Goal: Task Accomplishment & Management: Manage account settings

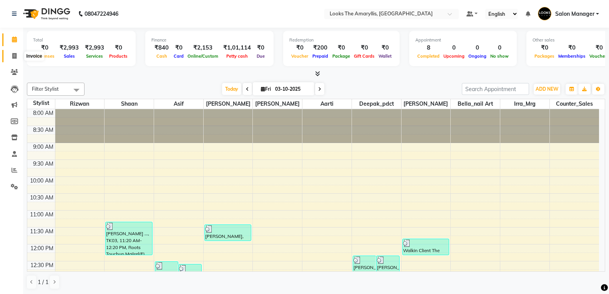
drag, startPoint x: 17, startPoint y: 56, endPoint x: 18, endPoint y: 50, distance: 5.6
click at [18, 55] on span at bounding box center [14, 56] width 13 height 9
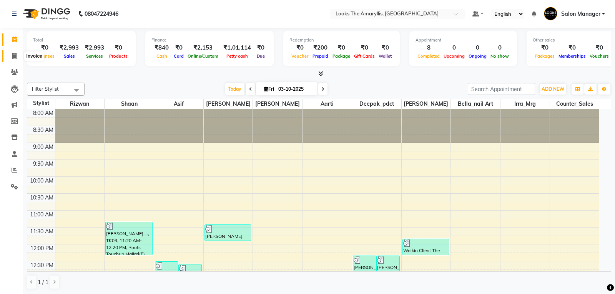
select select "service"
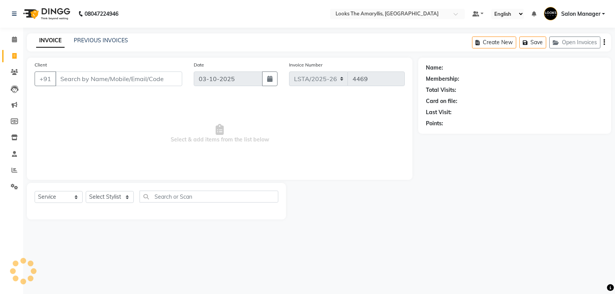
click at [86, 79] on input "Client" at bounding box center [118, 78] width 127 height 15
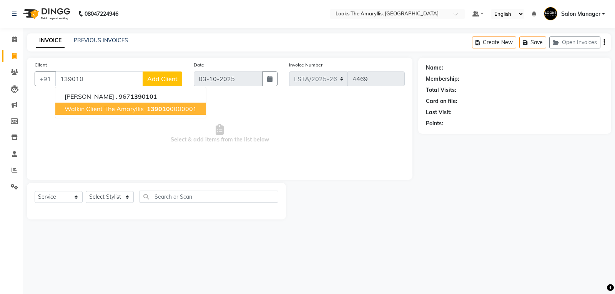
drag, startPoint x: 110, startPoint y: 108, endPoint x: 102, endPoint y: 116, distance: 11.7
click at [110, 108] on span "Walkin Client The Amaryllis" at bounding box center [104, 109] width 79 height 8
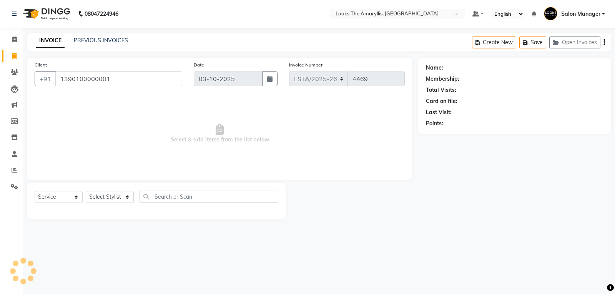
type input "1390100000001"
select select "1: Object"
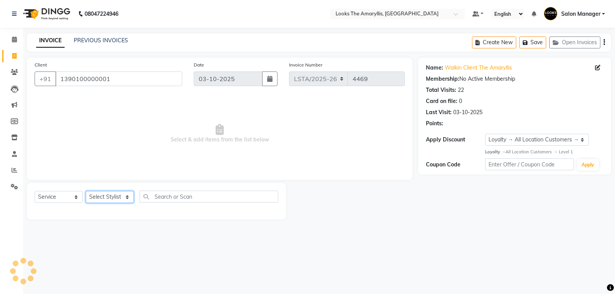
click at [127, 199] on select "Select Stylist [PERSON_NAME] art Counter_Sales Deepak_pdct Irra_Mrg [PERSON_NAM…" at bounding box center [110, 197] width 48 height 12
select select "90428"
click at [86, 191] on select "Select Stylist [PERSON_NAME] art Counter_Sales Deepak_pdct Irra_Mrg [PERSON_NAM…" at bounding box center [110, 197] width 48 height 12
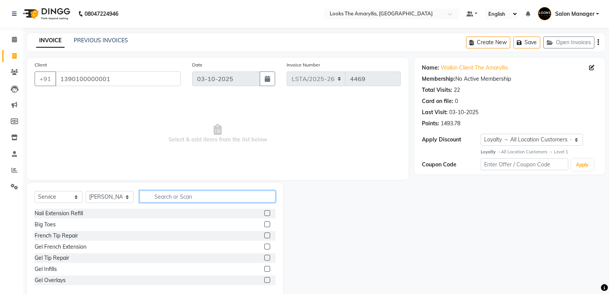
click at [173, 198] on input "text" at bounding box center [207, 197] width 136 height 12
type input "full"
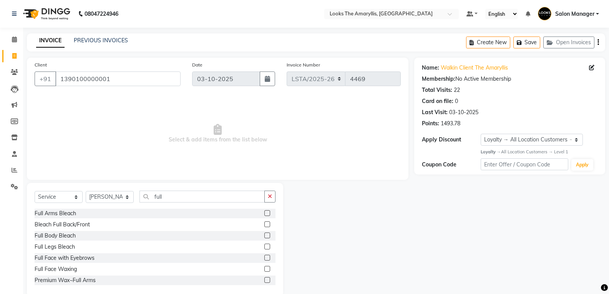
click at [264, 279] on label at bounding box center [267, 280] width 6 height 6
click at [264, 279] on input "checkbox" at bounding box center [266, 280] width 5 height 5
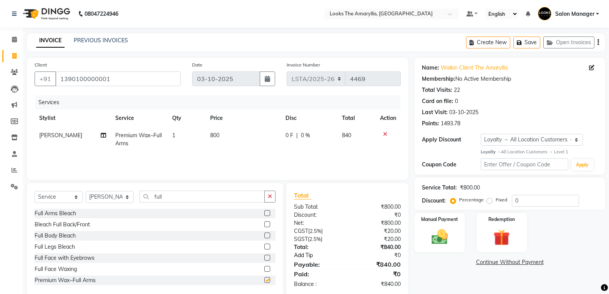
checkbox input "false"
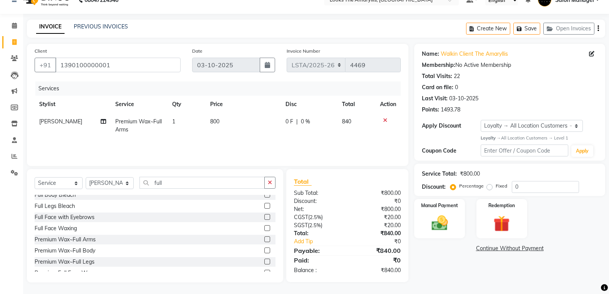
scroll to position [77, 0]
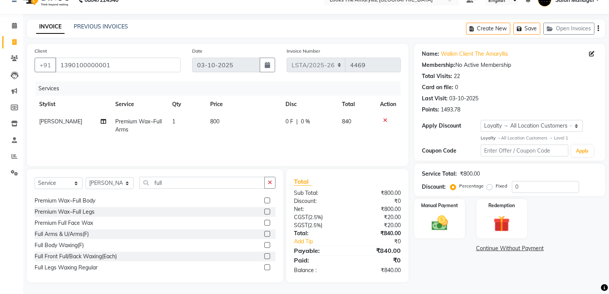
click at [264, 211] on label at bounding box center [267, 212] width 6 height 6
click at [264, 211] on input "checkbox" at bounding box center [266, 211] width 5 height 5
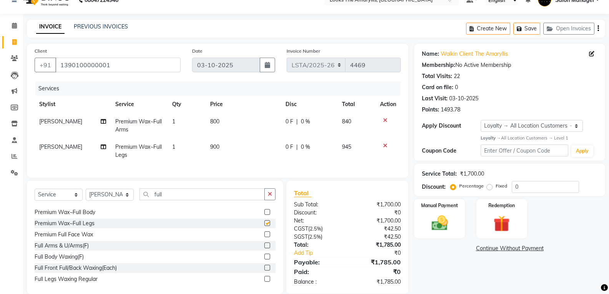
checkbox input "false"
click at [222, 147] on td "900" at bounding box center [243, 150] width 75 height 25
select select "90428"
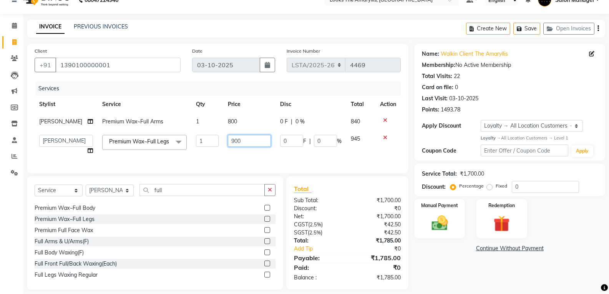
click at [237, 144] on input "900" at bounding box center [249, 141] width 43 height 12
type input "9"
type input "700"
click at [243, 125] on td "800" at bounding box center [249, 121] width 52 height 17
select select "90428"
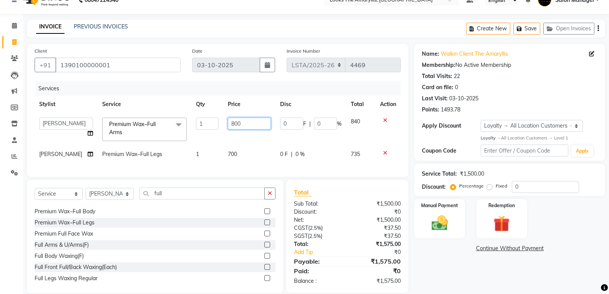
click at [249, 124] on input "800" at bounding box center [249, 124] width 43 height 12
type input "8"
type input "600"
click at [352, 216] on div "₹0" at bounding box center [376, 212] width 59 height 8
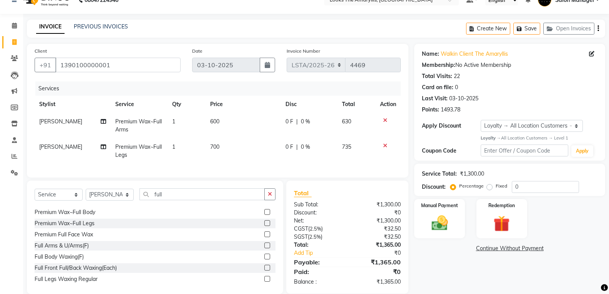
scroll to position [31, 0]
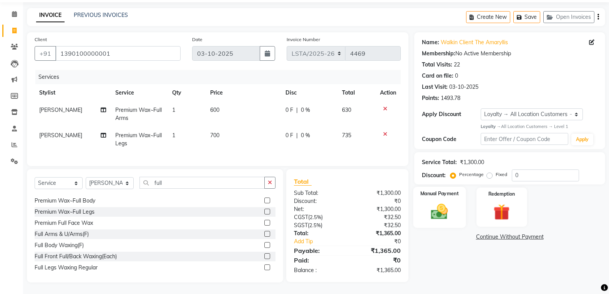
click at [432, 214] on img at bounding box center [439, 212] width 27 height 20
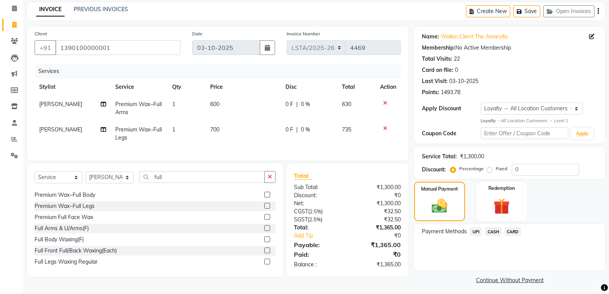
scroll to position [35, 0]
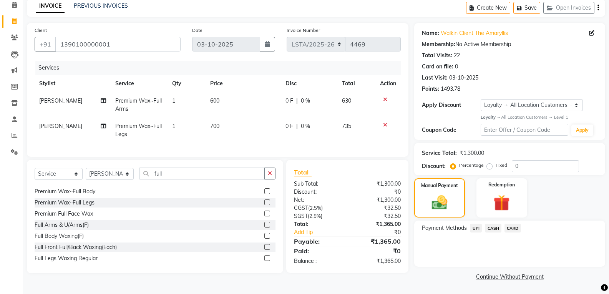
click at [493, 226] on span "CASH" at bounding box center [493, 228] width 17 height 9
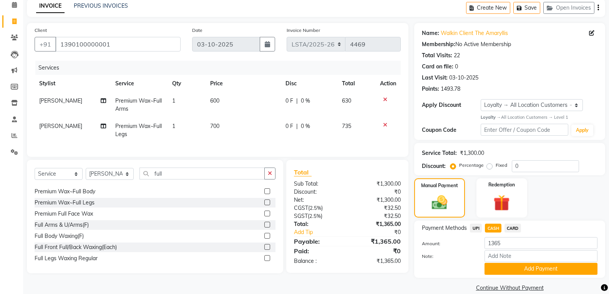
scroll to position [46, 0]
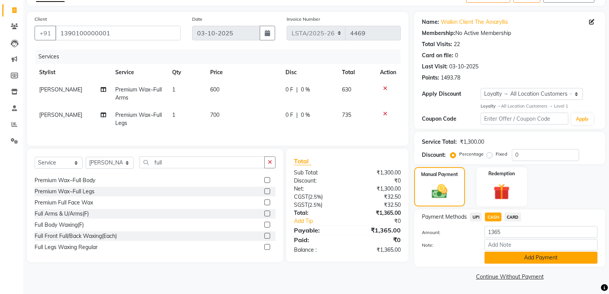
click at [495, 256] on button "Add Payment" at bounding box center [541, 258] width 113 height 12
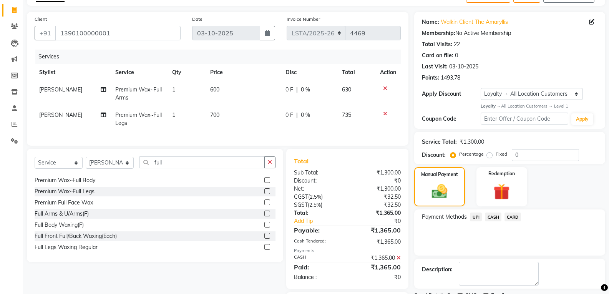
scroll to position [96, 0]
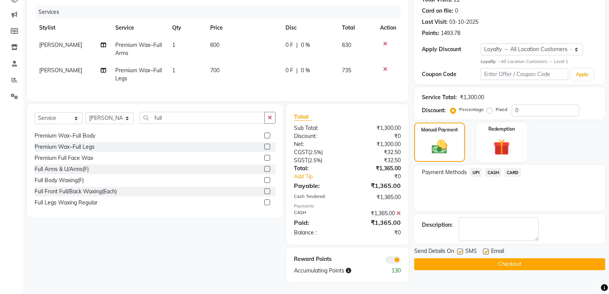
click at [458, 249] on label at bounding box center [460, 252] width 6 height 6
click at [458, 249] on input "checkbox" at bounding box center [459, 251] width 5 height 5
checkbox input "false"
click at [488, 249] on label at bounding box center [486, 252] width 6 height 6
click at [488, 249] on input "checkbox" at bounding box center [485, 251] width 5 height 5
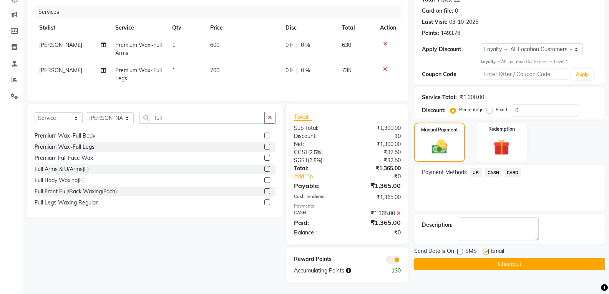
checkbox input "false"
click at [483, 258] on button "Checkout" at bounding box center [509, 264] width 191 height 12
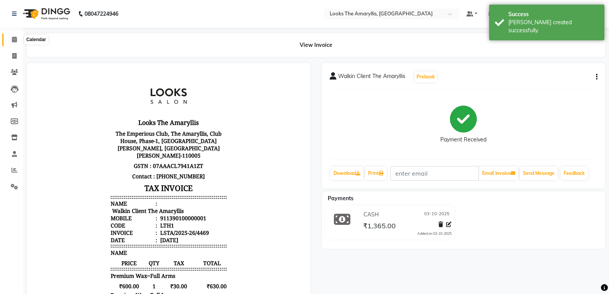
click at [14, 41] on icon at bounding box center [14, 40] width 5 height 6
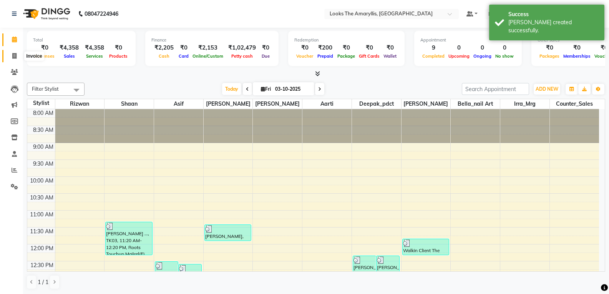
click at [17, 58] on span at bounding box center [14, 56] width 13 height 9
select select "service"
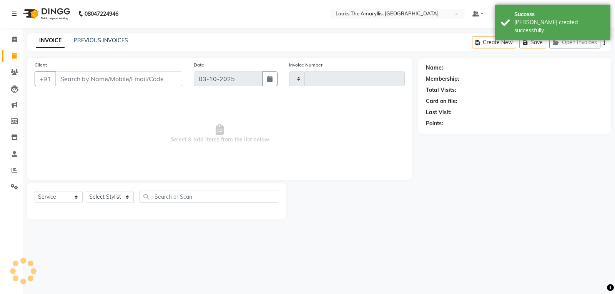
click at [103, 79] on input "Client" at bounding box center [118, 78] width 127 height 15
type input "4470"
select select "8939"
click at [152, 78] on input "Client" at bounding box center [118, 78] width 127 height 15
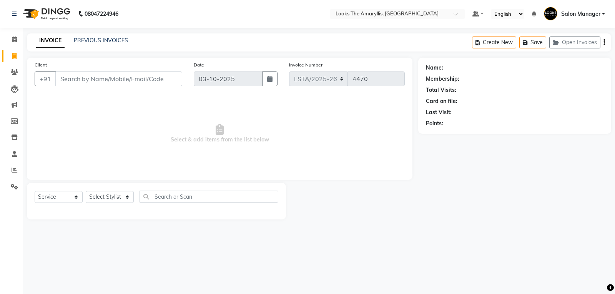
click at [113, 80] on input "Client" at bounding box center [118, 78] width 127 height 15
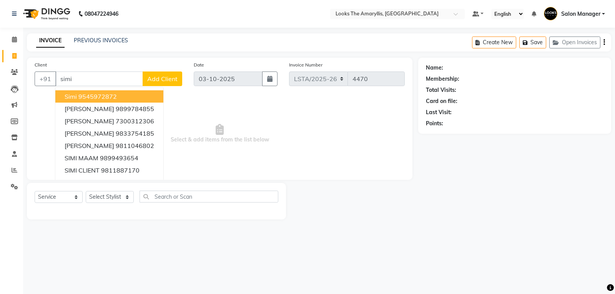
click at [105, 100] on ngb-highlight "9545972872" at bounding box center [97, 97] width 38 height 8
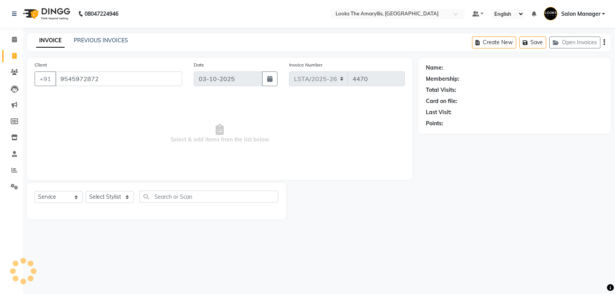
type input "9545972872"
select select "1: Object"
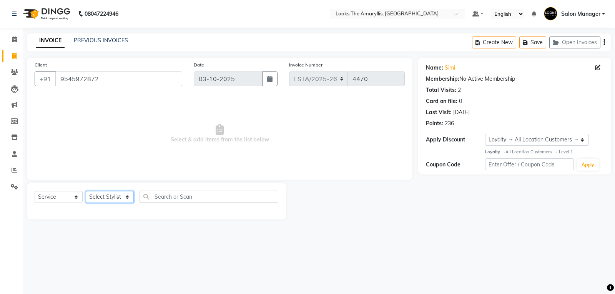
click at [128, 200] on select "Select Stylist [PERSON_NAME] art Counter_Sales Deepak_pdct Irra_Mrg [PERSON_NAM…" at bounding box center [110, 197] width 48 height 12
select select "90429"
click at [86, 191] on select "Select Stylist [PERSON_NAME] art Counter_Sales Deepak_pdct Irra_Mrg [PERSON_NAM…" at bounding box center [110, 197] width 48 height 12
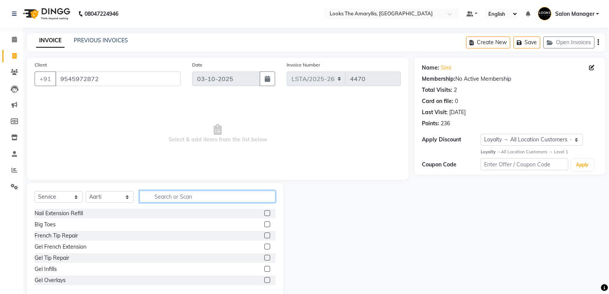
click at [181, 192] on input "text" at bounding box center [207, 197] width 136 height 12
type input "eye"
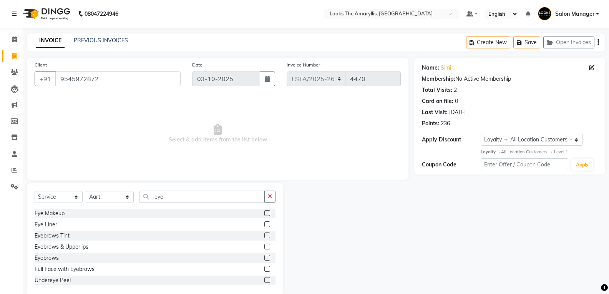
click at [264, 256] on label at bounding box center [267, 258] width 6 height 6
click at [264, 256] on input "checkbox" at bounding box center [266, 258] width 5 height 5
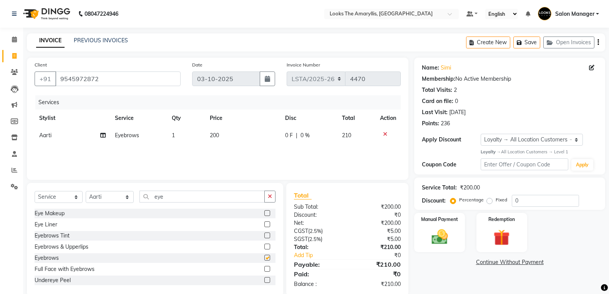
checkbox input "false"
click at [221, 135] on td "200" at bounding box center [243, 135] width 76 height 17
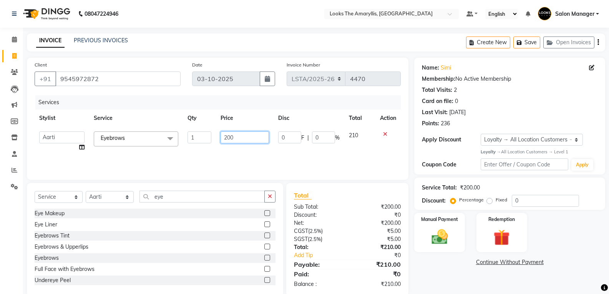
click at [241, 135] on input "200" at bounding box center [245, 137] width 48 height 12
type input "2"
type input "50"
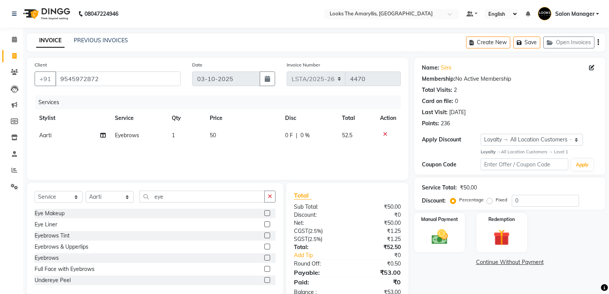
click at [351, 281] on div "Total Sub Total: ₹50.00 Discount: ₹0 Net: ₹50.00 CGST ( 2.5% ) ₹1.25 SGST ( 2.5…" at bounding box center [347, 244] width 107 height 106
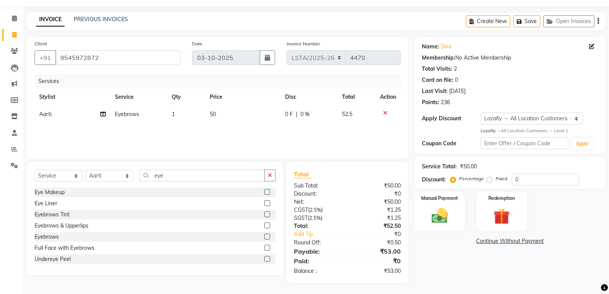
scroll to position [22, 0]
click at [441, 214] on img at bounding box center [439, 216] width 27 height 20
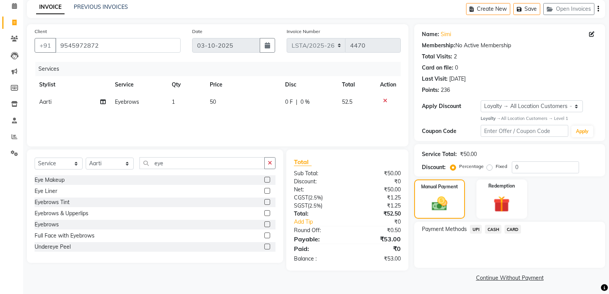
scroll to position [35, 0]
click at [495, 230] on span "CASH" at bounding box center [493, 228] width 17 height 9
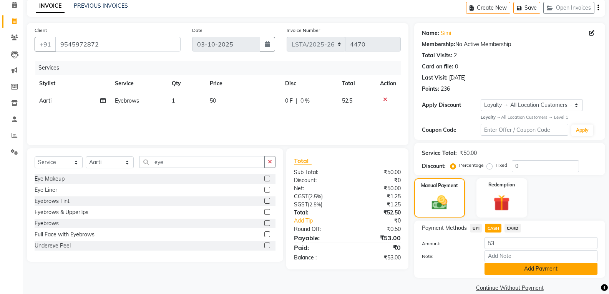
scroll to position [46, 0]
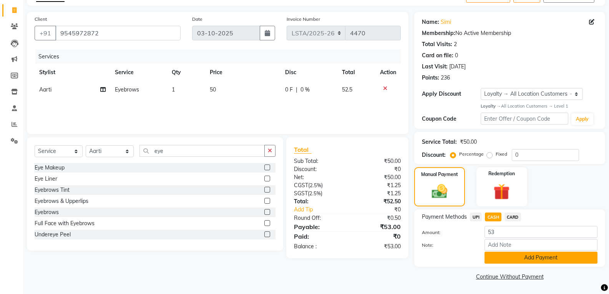
click at [502, 255] on button "Add Payment" at bounding box center [541, 258] width 113 height 12
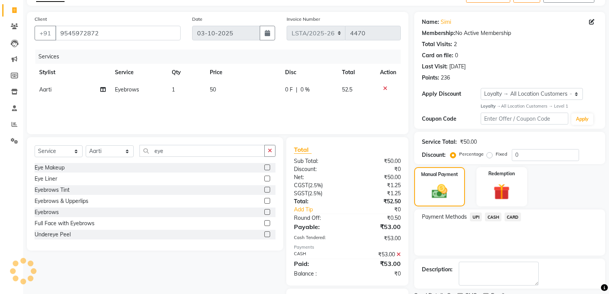
scroll to position [87, 0]
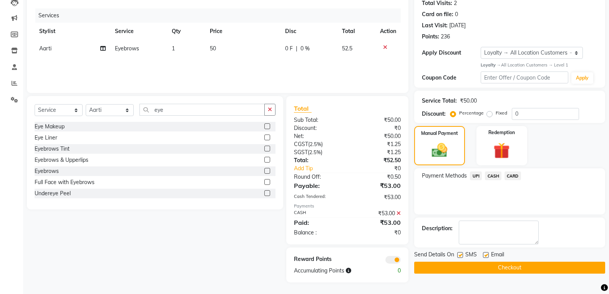
click at [460, 258] on div at bounding box center [459, 256] width 5 height 8
click at [460, 254] on label at bounding box center [460, 255] width 6 height 6
click at [460, 254] on input "checkbox" at bounding box center [459, 255] width 5 height 5
checkbox input "false"
click at [487, 255] on label at bounding box center [486, 255] width 6 height 6
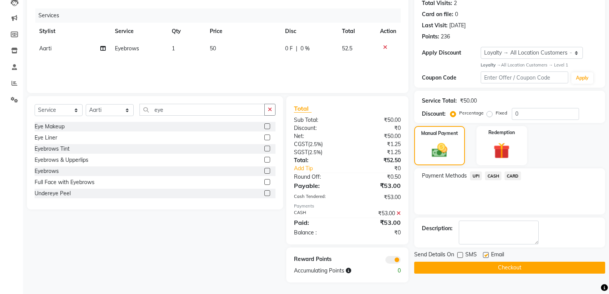
click at [487, 255] on input "checkbox" at bounding box center [485, 255] width 5 height 5
checkbox input "false"
click at [483, 267] on button "Checkout" at bounding box center [509, 268] width 191 height 12
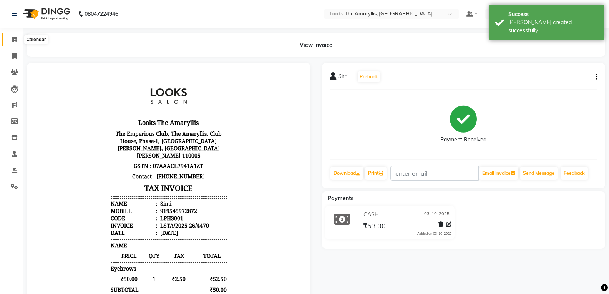
click at [13, 42] on span at bounding box center [14, 39] width 13 height 9
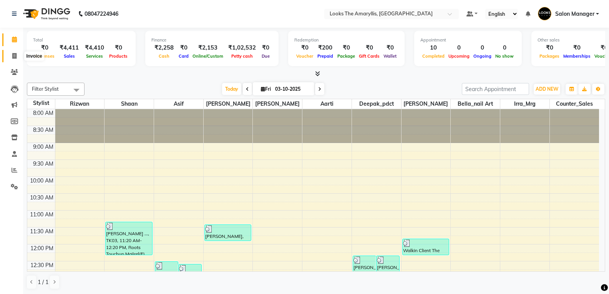
click at [20, 57] on span at bounding box center [14, 56] width 13 height 9
select select "service"
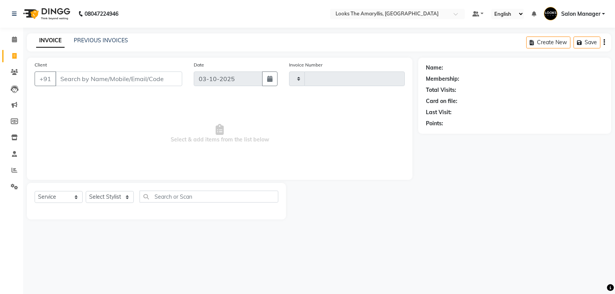
type input "4471"
select select "8939"
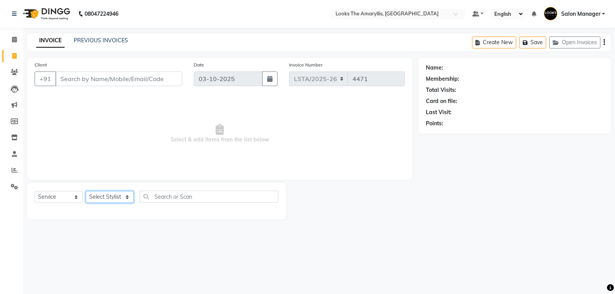
click at [128, 194] on select "Select Stylist [PERSON_NAME] art Counter_Sales Deepak_pdct Irra_Mrg [PERSON_NAM…" at bounding box center [110, 197] width 48 height 12
select select "90432"
click at [86, 191] on select "Select Stylist [PERSON_NAME] art Counter_Sales Deepak_pdct Irra_Mrg [PERSON_NAM…" at bounding box center [110, 197] width 48 height 12
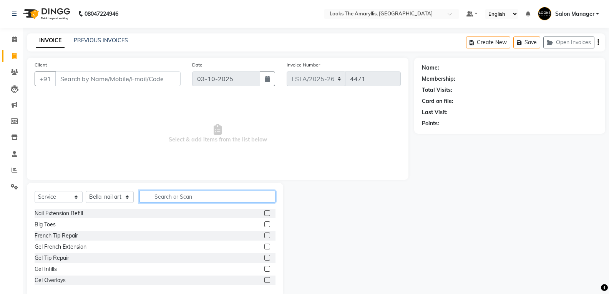
click at [198, 193] on input "text" at bounding box center [207, 197] width 136 height 12
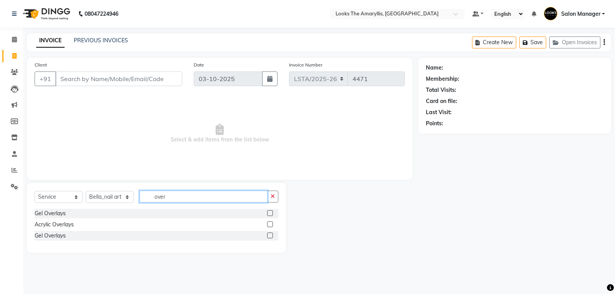
type input "over"
click at [269, 213] on label at bounding box center [270, 213] width 6 height 6
click at [269, 213] on input "checkbox" at bounding box center [269, 213] width 5 height 5
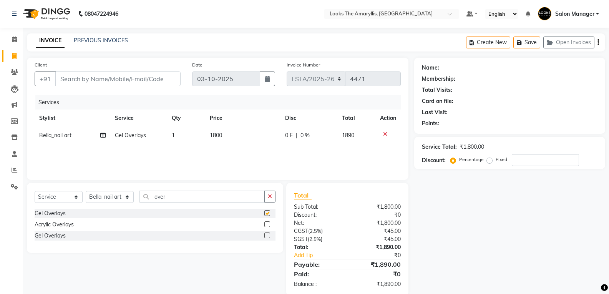
checkbox input "false"
click at [201, 198] on input "over" at bounding box center [201, 197] width 125 height 12
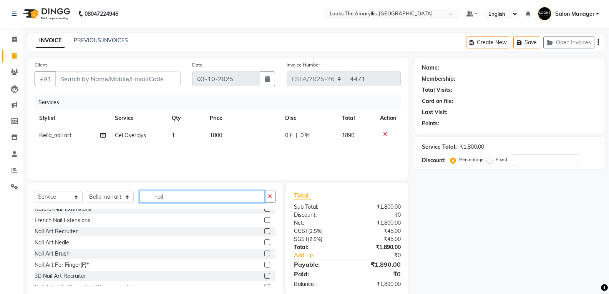
scroll to position [77, 0]
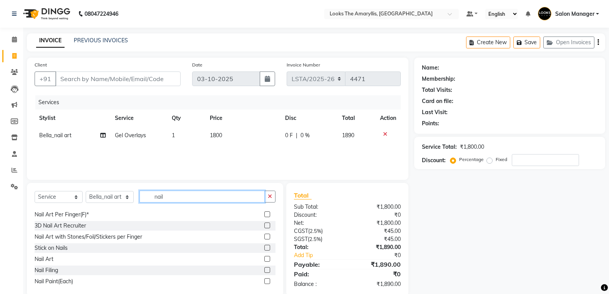
type input "nail"
click at [264, 258] on label at bounding box center [267, 259] width 6 height 6
click at [264, 258] on input "checkbox" at bounding box center [266, 259] width 5 height 5
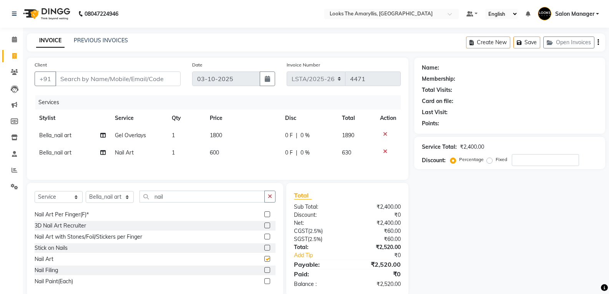
checkbox input "false"
click at [174, 152] on span "1" at bounding box center [173, 152] width 3 height 7
select select "90432"
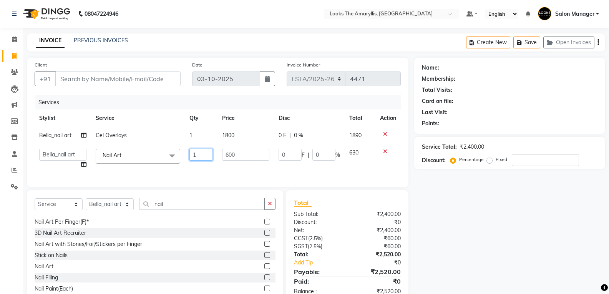
click at [198, 154] on input "1" at bounding box center [201, 155] width 24 height 12
type input "10"
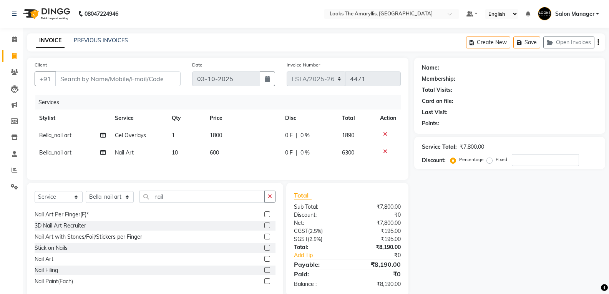
click at [240, 134] on td "1800" at bounding box center [242, 135] width 75 height 17
select select "90432"
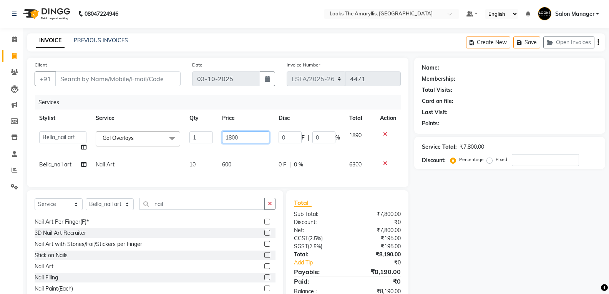
click at [240, 136] on input "1800" at bounding box center [245, 137] width 47 height 12
type input "1"
type input "1000"
click at [239, 158] on td "600" at bounding box center [245, 164] width 56 height 17
select select "90432"
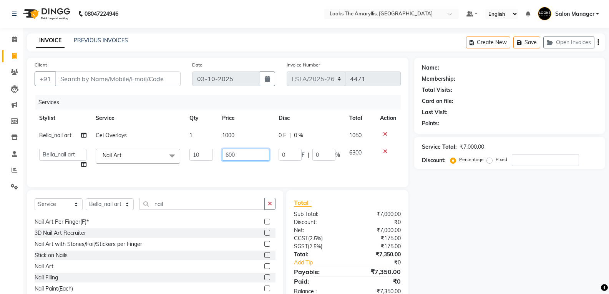
click at [242, 153] on input "600" at bounding box center [245, 155] width 47 height 12
type input "6"
type input "1000"
click at [321, 207] on div "Total Sub Total: ₹7,000.00 Discount: ₹0 Net: ₹7,000.00 CGST ( 2.5% ) ₹175.00 SG…" at bounding box center [347, 247] width 107 height 98
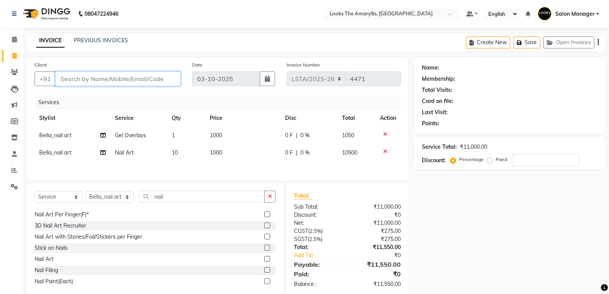
click at [143, 76] on input "Client" at bounding box center [117, 78] width 125 height 15
type input "9"
type input "0"
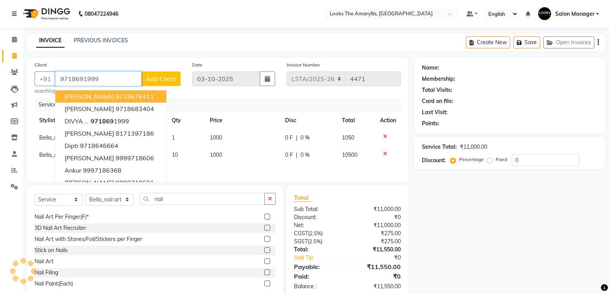
type input "9718691999"
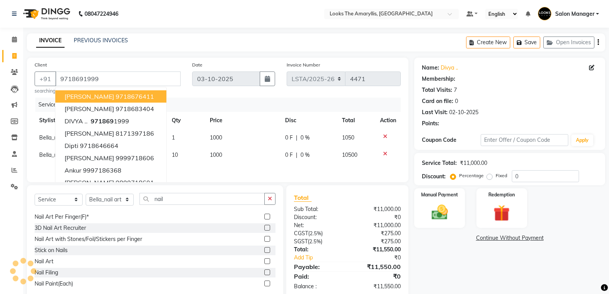
select select "1: Object"
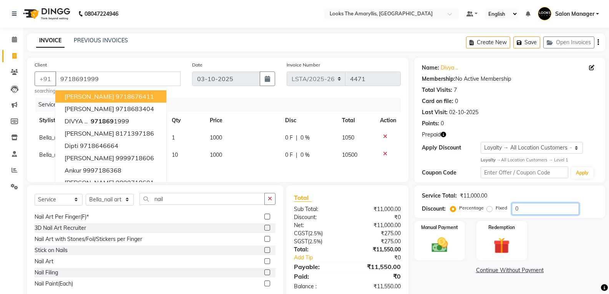
click at [526, 208] on input "0" at bounding box center [545, 209] width 67 height 12
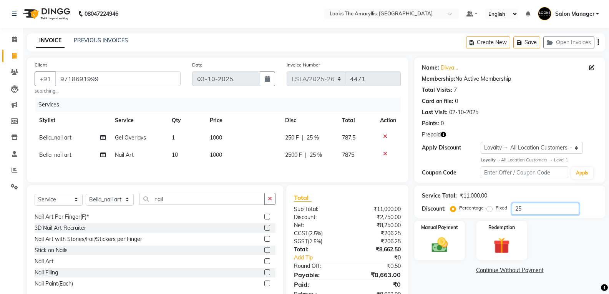
type input "25"
click at [341, 272] on div "Payable:" at bounding box center [317, 274] width 59 height 9
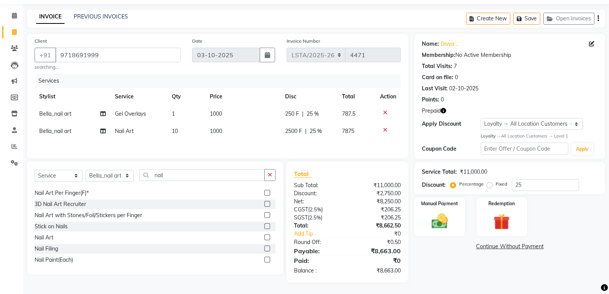
click at [296, 128] on span "2500 F" at bounding box center [293, 131] width 17 height 8
select select "90432"
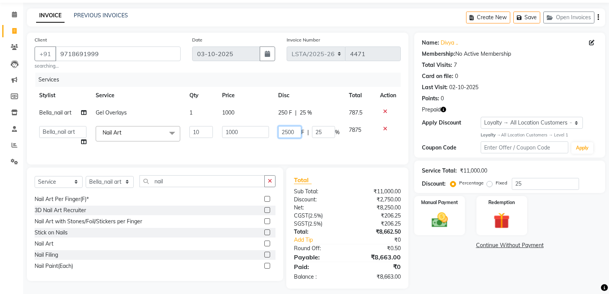
click at [296, 133] on input "2500" at bounding box center [289, 132] width 23 height 12
type input "250"
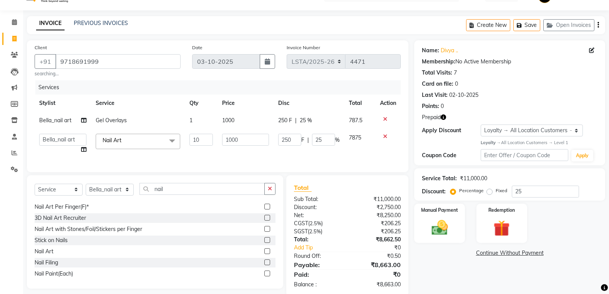
click at [386, 129] on td at bounding box center [387, 143] width 25 height 29
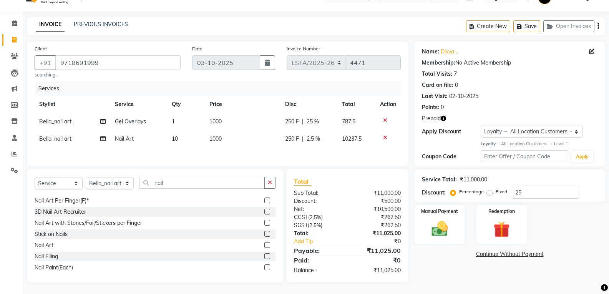
click at [384, 135] on icon at bounding box center [385, 137] width 4 height 5
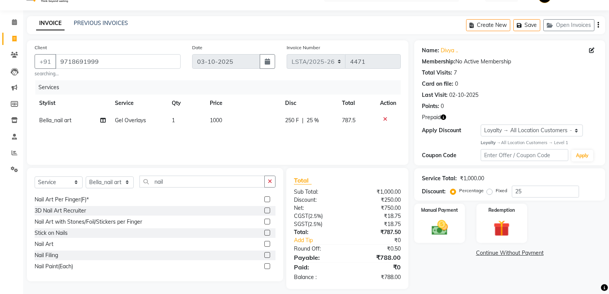
click at [386, 118] on icon at bounding box center [385, 118] width 4 height 5
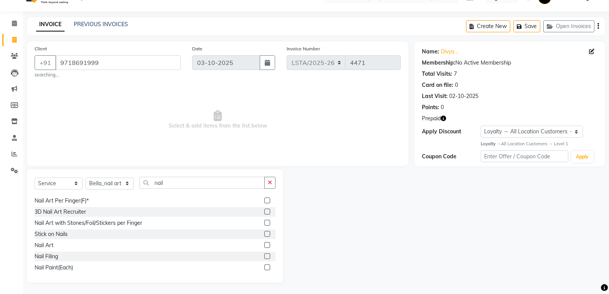
click at [264, 245] on label at bounding box center [267, 245] width 6 height 6
click at [264, 245] on input "checkbox" at bounding box center [266, 245] width 5 height 5
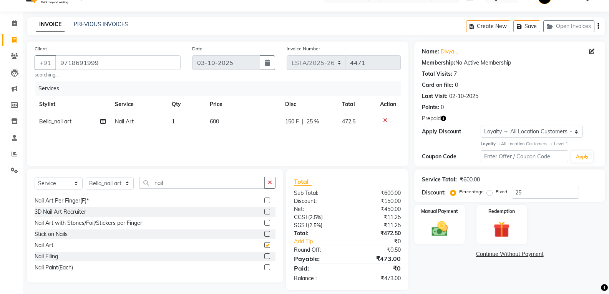
scroll to position [17, 0]
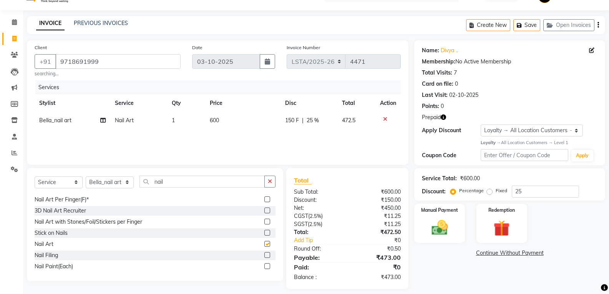
checkbox input "false"
click at [219, 119] on td "600" at bounding box center [242, 120] width 75 height 17
select select "90432"
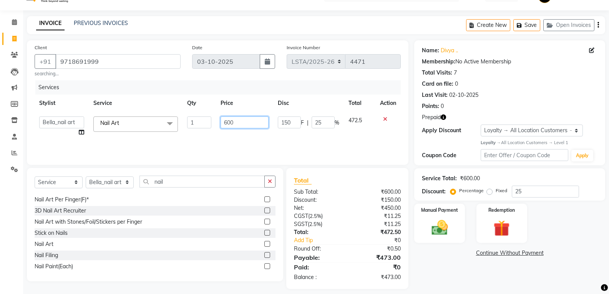
drag, startPoint x: 244, startPoint y: 123, endPoint x: 248, endPoint y: 124, distance: 4.1
click at [244, 122] on input "600" at bounding box center [245, 122] width 48 height 12
type input "6"
type input "100"
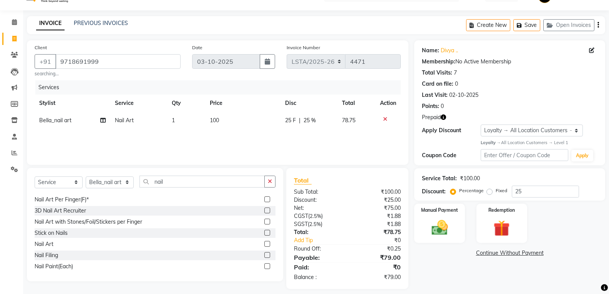
click at [178, 123] on td "1" at bounding box center [186, 120] width 38 height 17
select select "90432"
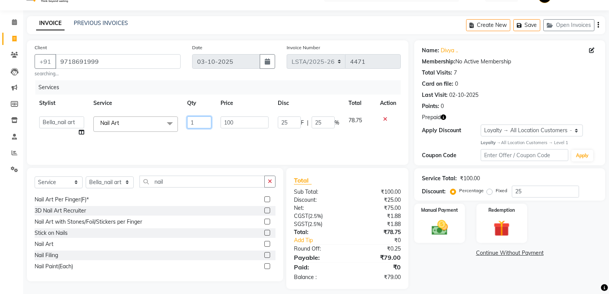
click at [206, 120] on input "1" at bounding box center [199, 122] width 24 height 12
type input "10"
click at [215, 180] on input "nail" at bounding box center [201, 182] width 125 height 12
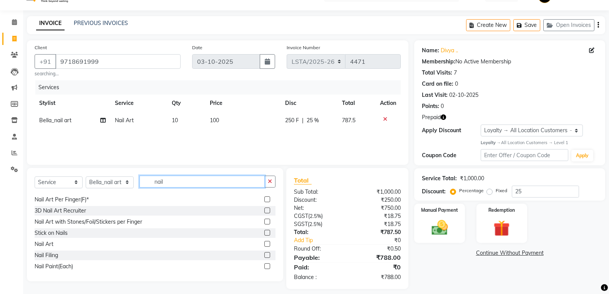
click at [215, 180] on input "nail" at bounding box center [201, 182] width 125 height 12
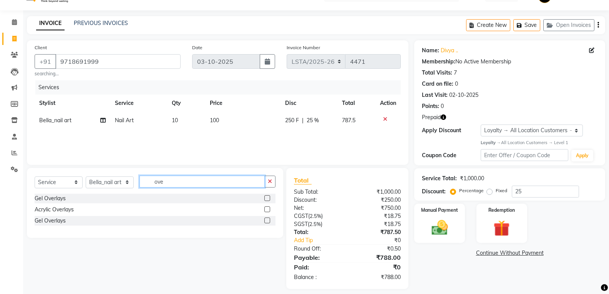
scroll to position [0, 0]
type input "over"
click at [265, 196] on label at bounding box center [267, 198] width 6 height 6
click at [265, 196] on input "checkbox" at bounding box center [266, 198] width 5 height 5
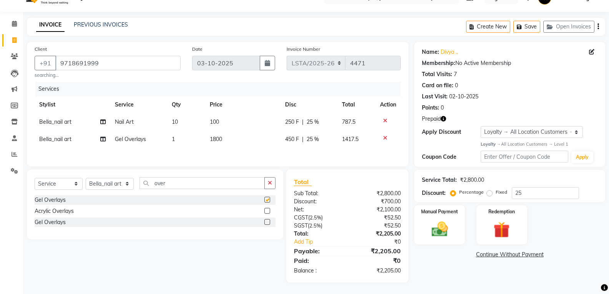
scroll to position [17, 0]
checkbox input "false"
click at [228, 134] on td "1800" at bounding box center [242, 139] width 75 height 17
select select "90432"
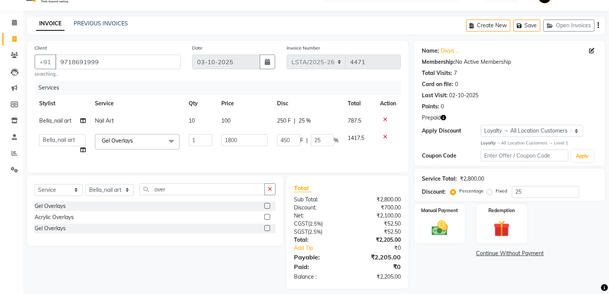
scroll to position [17, 0]
click at [247, 140] on input "1800" at bounding box center [244, 140] width 46 height 12
type input "1"
type input "1000"
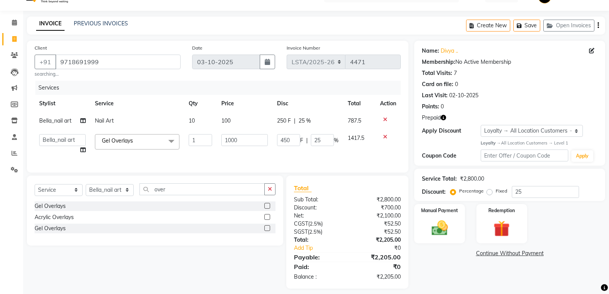
click at [348, 209] on div "Total Sub Total: ₹2,800.00 Discount: ₹700.00 Net: ₹2,100.00 CGST ( 2.5% ) ₹52.5…" at bounding box center [347, 232] width 107 height 98
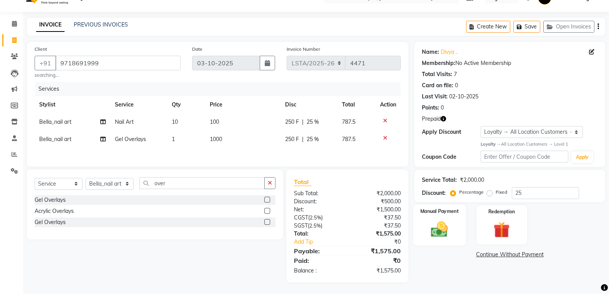
click at [435, 236] on img at bounding box center [439, 229] width 27 height 20
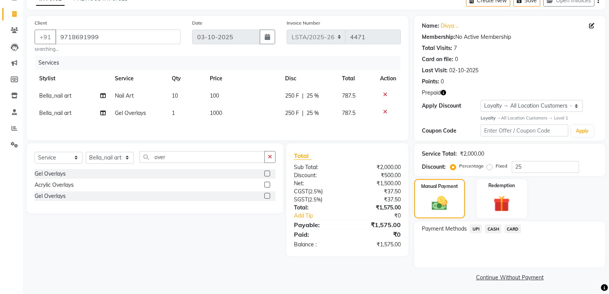
scroll to position [43, 0]
click at [493, 230] on span "CASH" at bounding box center [493, 228] width 17 height 9
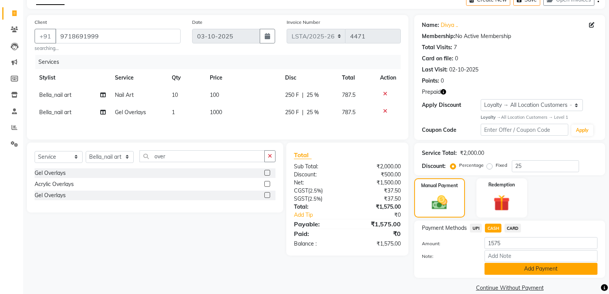
scroll to position [54, 0]
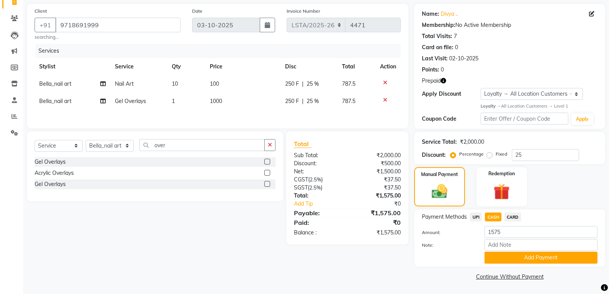
click at [497, 254] on button "Add Payment" at bounding box center [541, 258] width 113 height 12
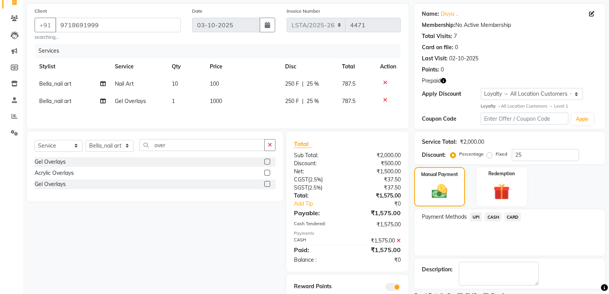
scroll to position [86, 0]
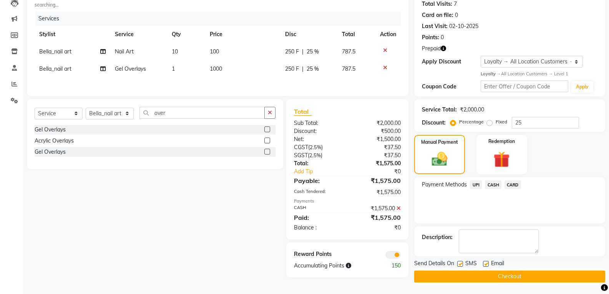
click at [460, 264] on label at bounding box center [460, 264] width 6 height 6
click at [460, 264] on input "checkbox" at bounding box center [459, 264] width 5 height 5
checkbox input "false"
click at [486, 264] on label at bounding box center [486, 264] width 6 height 6
click at [486, 264] on input "checkbox" at bounding box center [485, 264] width 5 height 5
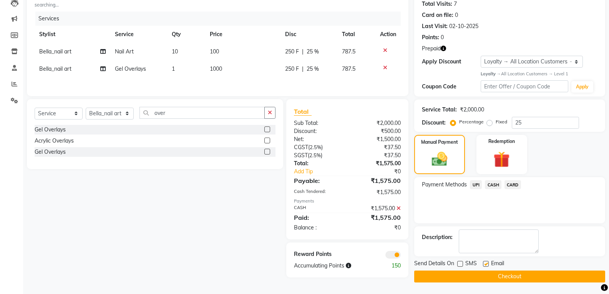
checkbox input "false"
click at [469, 277] on button "Checkout" at bounding box center [509, 277] width 191 height 12
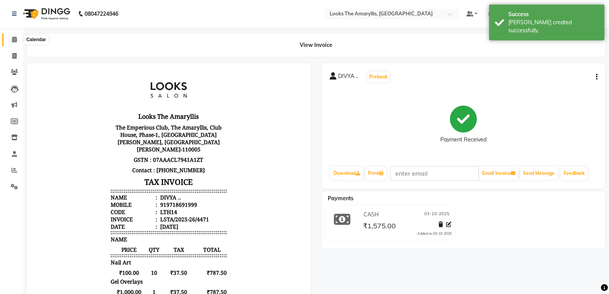
click at [15, 39] on icon at bounding box center [14, 40] width 5 height 6
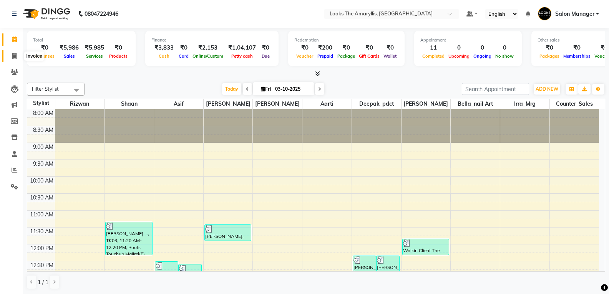
click at [13, 56] on icon at bounding box center [14, 56] width 4 height 6
select select "service"
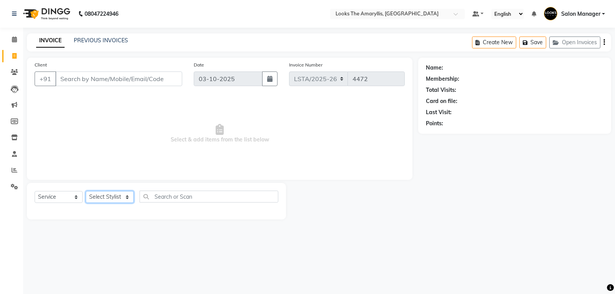
click at [132, 198] on select "Select Stylist" at bounding box center [110, 197] width 48 height 12
click at [129, 199] on select "Select Stylist [PERSON_NAME] art Counter_Sales Deepak_pdct Irra_Mrg [PERSON_NAM…" at bounding box center [110, 197] width 48 height 12
select select "90427"
click at [86, 191] on select "Select Stylist [PERSON_NAME] art Counter_Sales Deepak_pdct Irra_Mrg [PERSON_NAM…" at bounding box center [110, 197] width 48 height 12
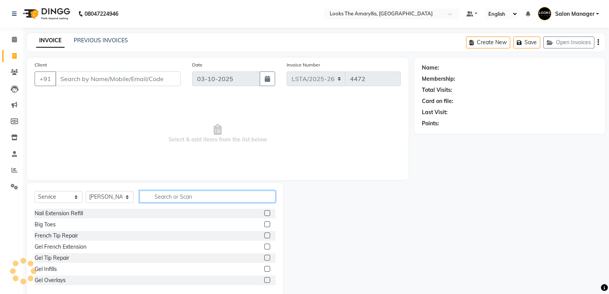
click at [201, 195] on input "text" at bounding box center [207, 197] width 136 height 12
type input "cu"
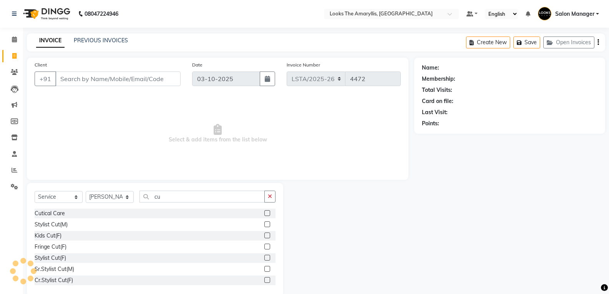
click at [264, 224] on label at bounding box center [267, 224] width 6 height 6
click at [264, 224] on input "checkbox" at bounding box center [266, 224] width 5 height 5
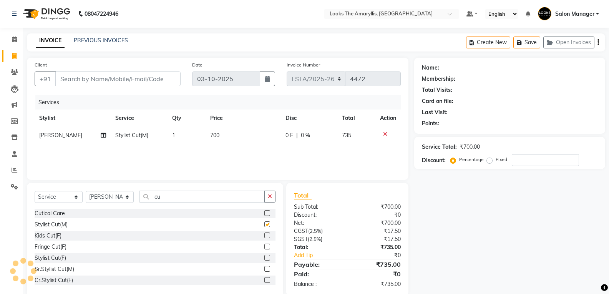
checkbox input "false"
click at [120, 199] on select "Select Stylist [PERSON_NAME] art Counter_Sales Deepak_pdct Irra_Mrg [PERSON_NAM…" at bounding box center [110, 197] width 48 height 12
select select "90429"
click at [86, 191] on select "Select Stylist [PERSON_NAME] art Counter_Sales Deepak_pdct Irra_Mrg [PERSON_NAM…" at bounding box center [110, 197] width 48 height 12
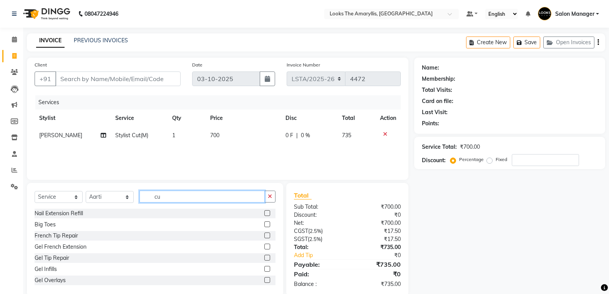
click at [183, 201] on input "cu" at bounding box center [201, 197] width 125 height 12
type input "eye"
click at [264, 259] on label at bounding box center [267, 258] width 6 height 6
click at [264, 259] on input "checkbox" at bounding box center [266, 258] width 5 height 5
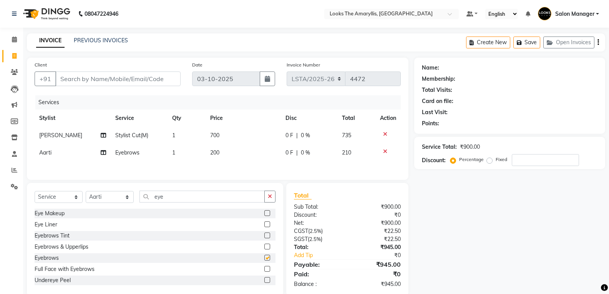
checkbox input "false"
click at [384, 149] on icon at bounding box center [385, 151] width 4 height 5
click at [264, 246] on label at bounding box center [267, 247] width 6 height 6
click at [264, 246] on input "checkbox" at bounding box center [266, 246] width 5 height 5
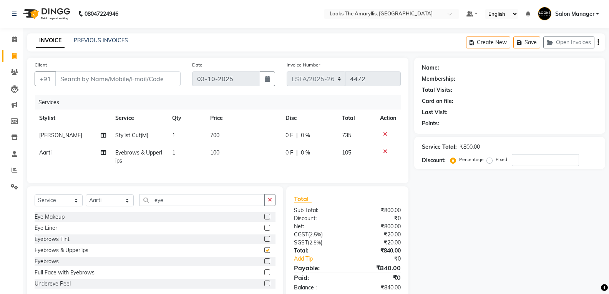
checkbox input "false"
click at [228, 139] on td "700" at bounding box center [243, 135] width 75 height 17
select select "90427"
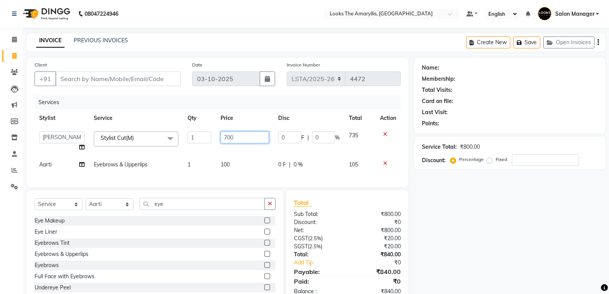
click at [246, 136] on input "700" at bounding box center [245, 137] width 48 height 12
type input "7"
type input "300"
click at [345, 241] on div "Total Sub Total: ₹800.00 Discount: ₹0 Net: ₹800.00 CGST ( 2.5% ) ₹20.00 SGST ( …" at bounding box center [347, 247] width 107 height 98
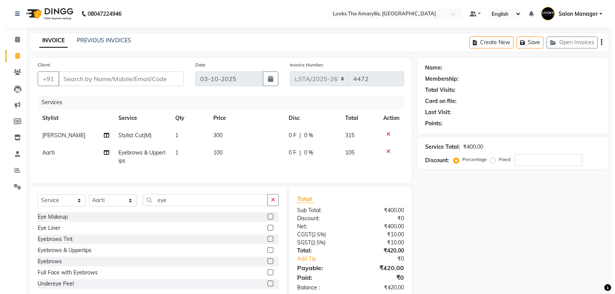
scroll to position [23, 0]
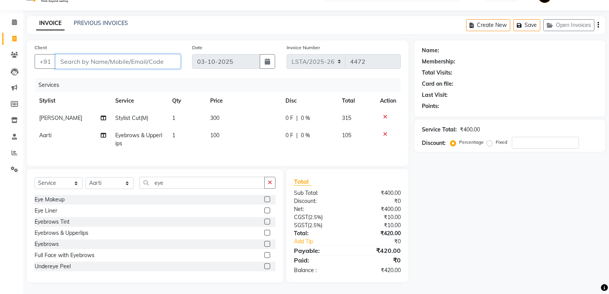
click at [105, 57] on input "Client" at bounding box center [117, 61] width 125 height 15
type input "8"
type input "0"
type input "8802396079"
click at [168, 60] on button "Add Client" at bounding box center [161, 61] width 40 height 15
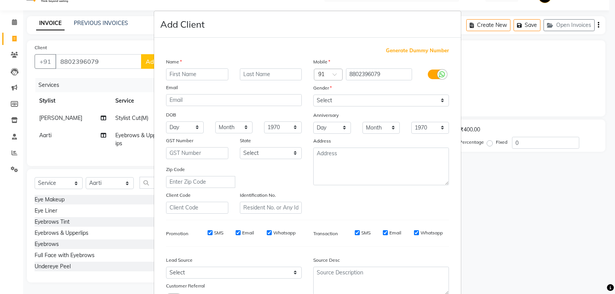
click at [183, 76] on input "text" at bounding box center [197, 74] width 62 height 12
type input "TANNU"
type input "CLIENT"
click at [437, 101] on select "Select [DEMOGRAPHIC_DATA] [DEMOGRAPHIC_DATA] Other Prefer Not To Say" at bounding box center [381, 101] width 136 height 12
select select "[DEMOGRAPHIC_DATA]"
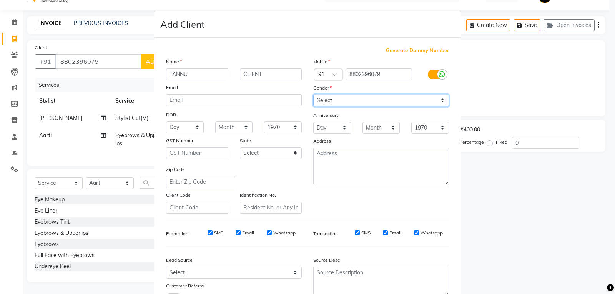
click at [313, 95] on select "Select [DEMOGRAPHIC_DATA] [DEMOGRAPHIC_DATA] Other Prefer Not To Say" at bounding box center [381, 101] width 136 height 12
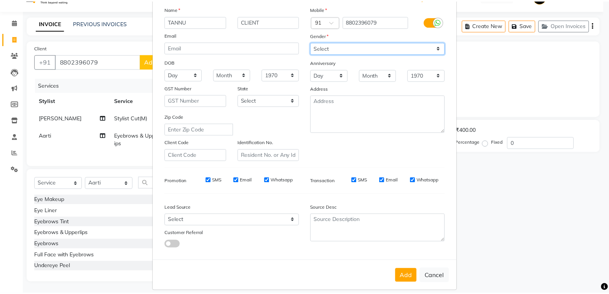
scroll to position [61, 0]
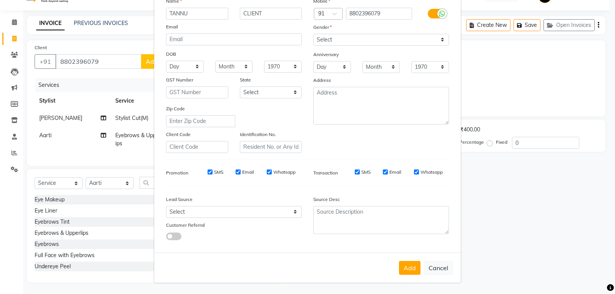
click at [209, 173] on input "SMS" at bounding box center [210, 171] width 5 height 5
checkbox input "false"
click at [236, 172] on input "Email" at bounding box center [238, 171] width 5 height 5
checkbox input "false"
click at [385, 171] on div "Email" at bounding box center [392, 172] width 18 height 7
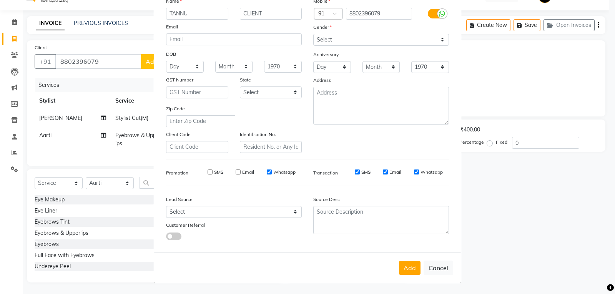
click at [383, 173] on input "Email" at bounding box center [385, 171] width 5 height 5
checkbox input "false"
click at [402, 267] on button "Add" at bounding box center [410, 268] width 22 height 14
select select
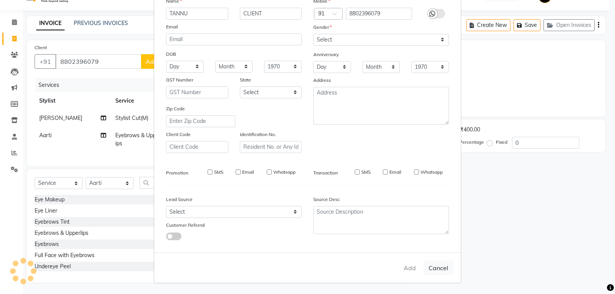
select select
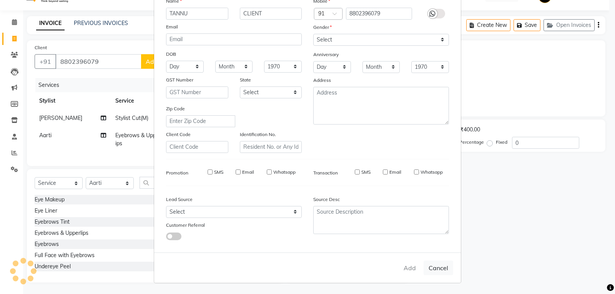
checkbox input "false"
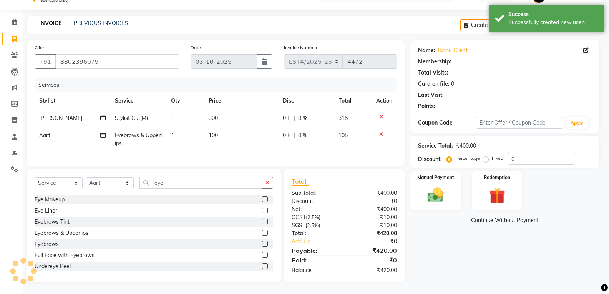
select select "1: Object"
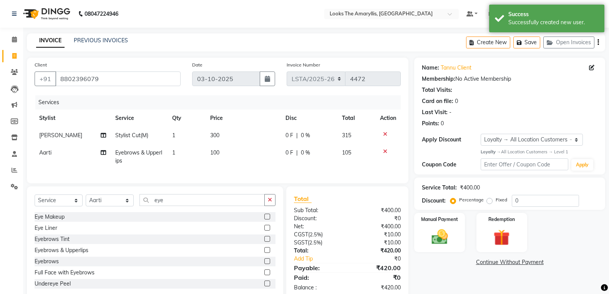
scroll to position [23, 0]
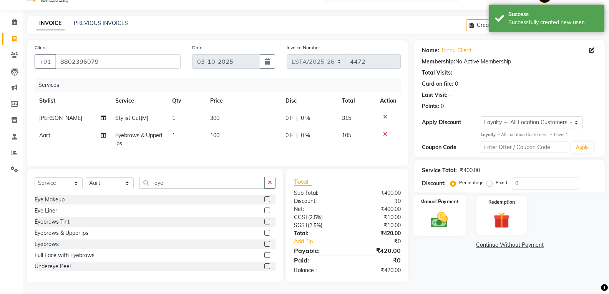
click at [436, 214] on img at bounding box center [439, 220] width 27 height 20
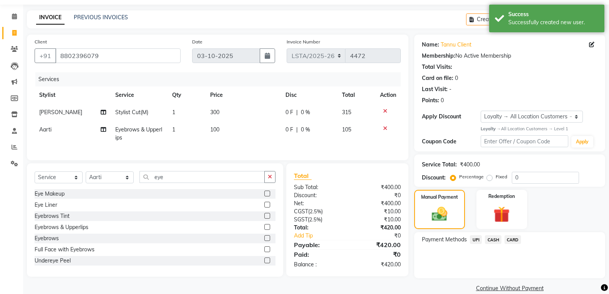
scroll to position [35, 0]
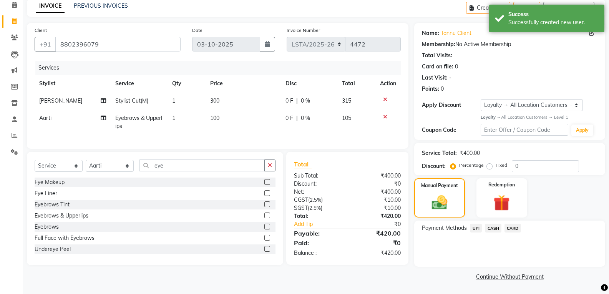
click at [497, 227] on span "CASH" at bounding box center [493, 228] width 17 height 9
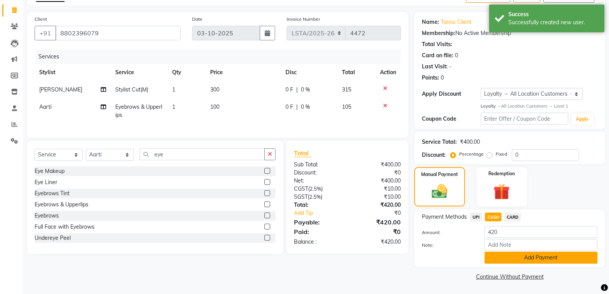
click at [503, 257] on button "Add Payment" at bounding box center [541, 258] width 113 height 12
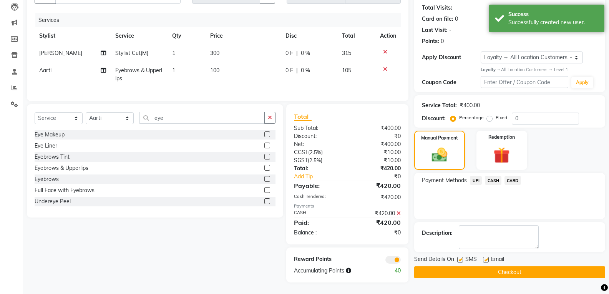
scroll to position [88, 0]
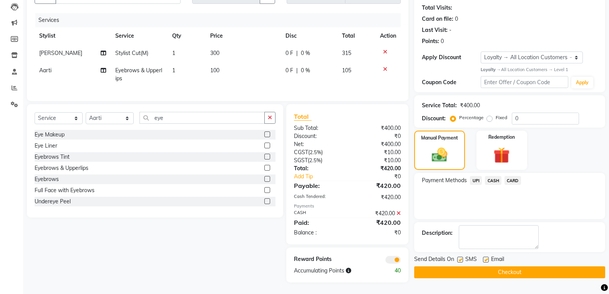
click at [460, 257] on label at bounding box center [460, 260] width 6 height 6
click at [460, 257] on input "checkbox" at bounding box center [459, 259] width 5 height 5
checkbox input "false"
drag, startPoint x: 486, startPoint y: 254, endPoint x: 481, endPoint y: 262, distance: 10.0
click at [486, 257] on label at bounding box center [486, 260] width 6 height 6
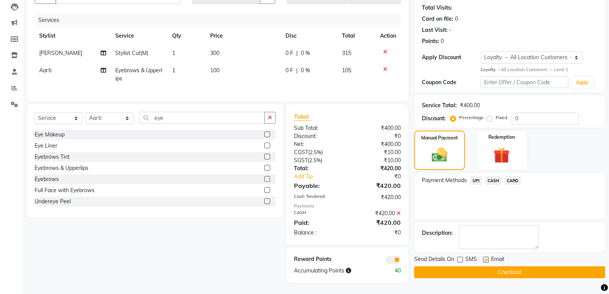
click at [486, 257] on input "checkbox" at bounding box center [485, 259] width 5 height 5
checkbox input "false"
click at [481, 266] on button "Checkout" at bounding box center [509, 272] width 191 height 12
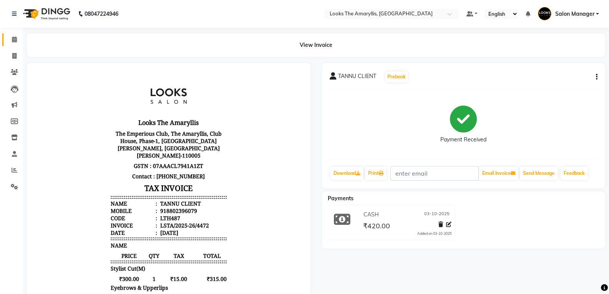
click at [17, 35] on link "Calendar" at bounding box center [11, 39] width 18 height 13
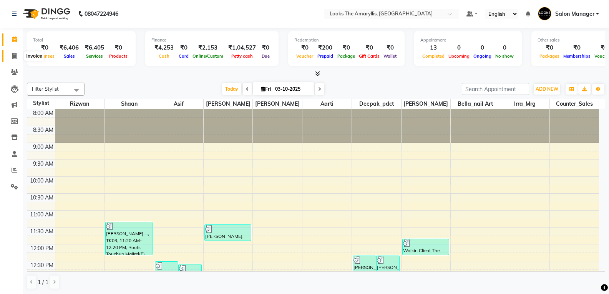
click at [12, 60] on span at bounding box center [14, 56] width 13 height 9
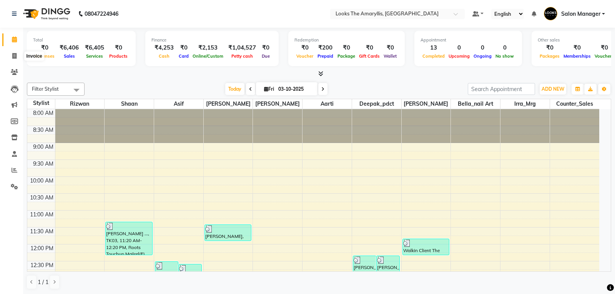
select select "service"
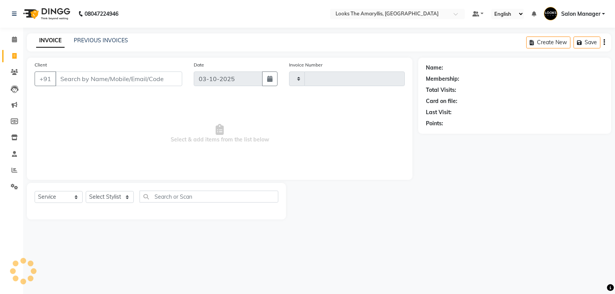
click at [101, 77] on input "Client" at bounding box center [118, 78] width 127 height 15
type input "4473"
select select "8939"
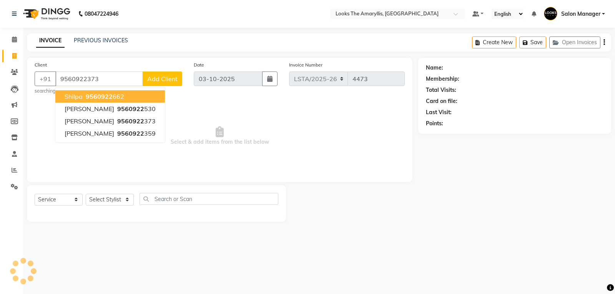
type input "9560922373"
select select "1: Object"
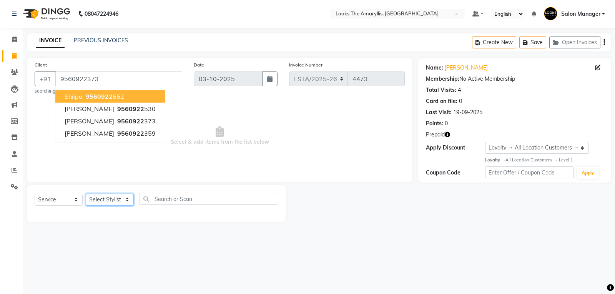
click at [109, 202] on select "Select Stylist [PERSON_NAME] art Counter_Sales Deepak_pdct Irra_Mrg [PERSON_NAM…" at bounding box center [110, 200] width 48 height 12
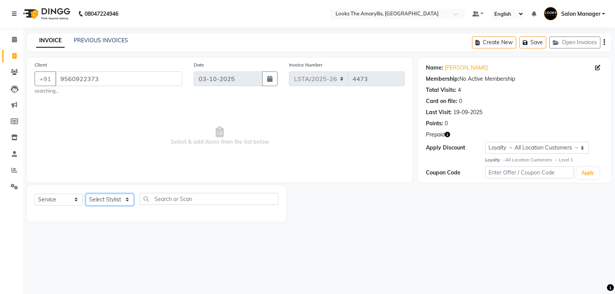
select select "90430"
click at [86, 194] on select "Select Stylist [PERSON_NAME] art Counter_Sales Deepak_pdct Irra_Mrg [PERSON_NAM…" at bounding box center [110, 200] width 48 height 12
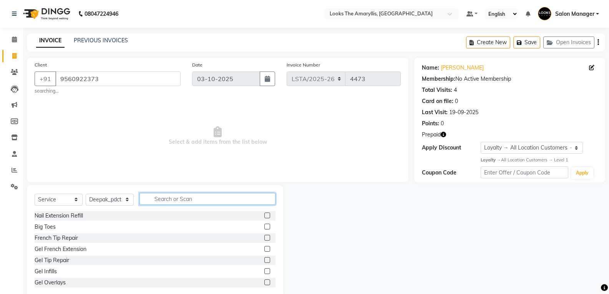
click at [206, 200] on input "text" at bounding box center [207, 199] width 136 height 12
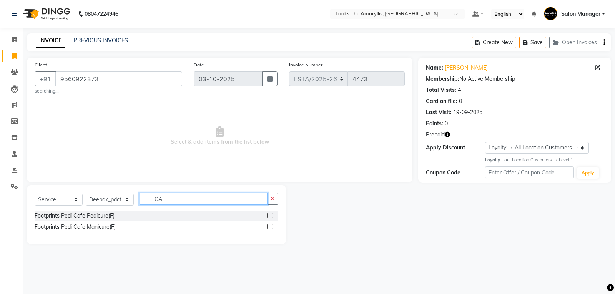
type input "CAFE"
click at [272, 213] on label at bounding box center [270, 216] width 6 height 6
click at [272, 213] on input "checkbox" at bounding box center [269, 215] width 5 height 5
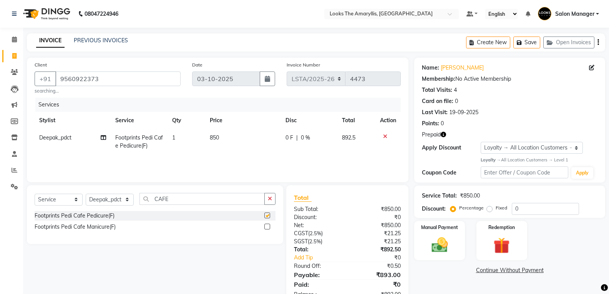
checkbox input "false"
click at [221, 140] on td "850" at bounding box center [242, 141] width 75 height 25
select select "90430"
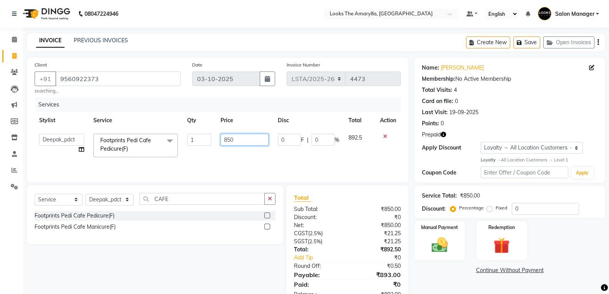
click at [246, 142] on input "850" at bounding box center [245, 140] width 48 height 12
type input "8"
type input "750"
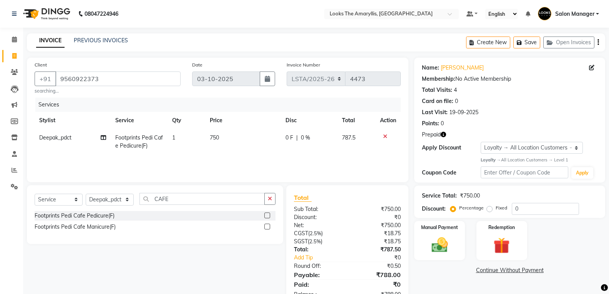
click at [215, 244] on div "Select Service Product Membership Package Voucher Prepaid Gift Card Select Styl…" at bounding box center [155, 214] width 256 height 59
click at [503, 251] on img at bounding box center [501, 245] width 27 height 21
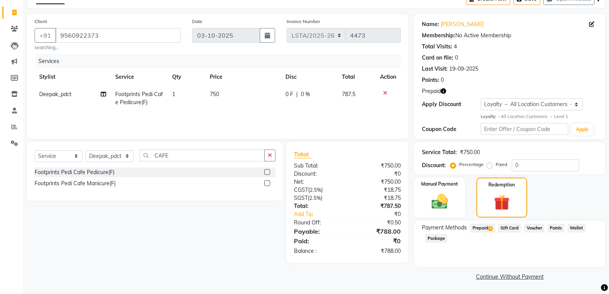
click at [476, 226] on span "Prepaid 3" at bounding box center [482, 228] width 25 height 9
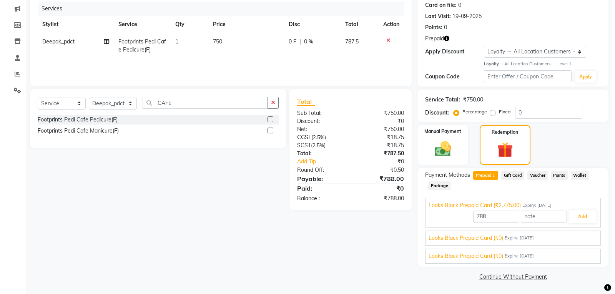
scroll to position [0, 0]
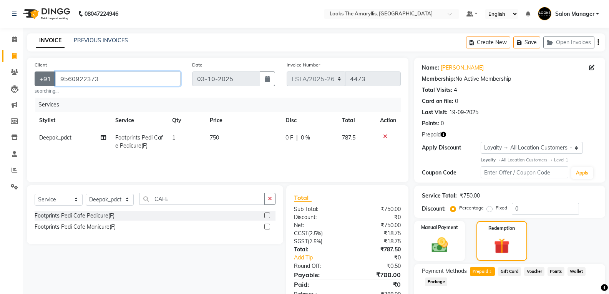
drag, startPoint x: 106, startPoint y: 80, endPoint x: 52, endPoint y: 81, distance: 54.2
click at [52, 81] on div "[PHONE_NUMBER]" at bounding box center [108, 78] width 146 height 15
click at [12, 71] on icon at bounding box center [14, 72] width 7 height 6
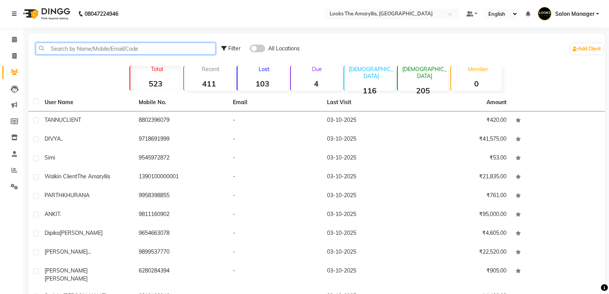
click at [150, 46] on input "text" at bounding box center [126, 49] width 180 height 12
paste input "9560922373"
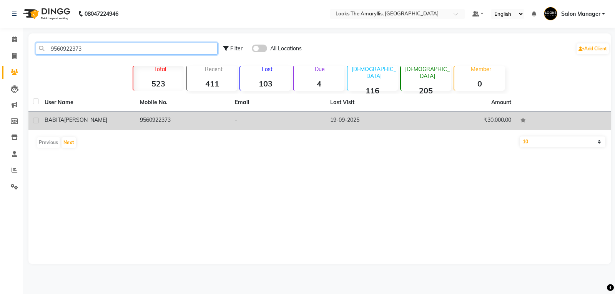
type input "9560922373"
click at [69, 116] on td "[PERSON_NAME]" at bounding box center [87, 120] width 95 height 19
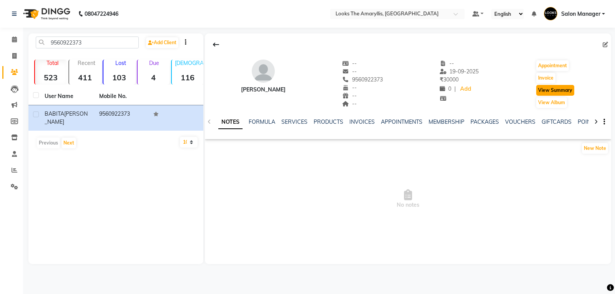
click at [569, 91] on button "View Summary" at bounding box center [555, 90] width 38 height 11
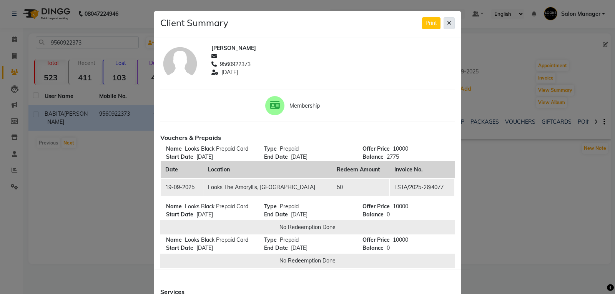
click at [449, 24] on button at bounding box center [448, 23] width 11 height 12
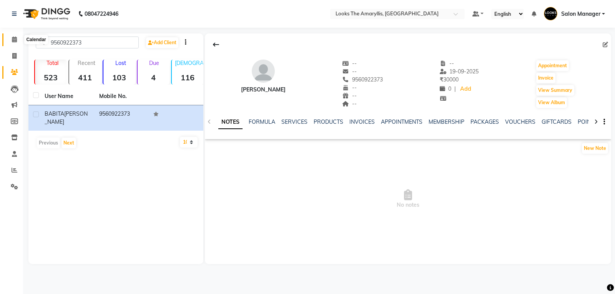
click at [16, 40] on icon at bounding box center [14, 40] width 5 height 6
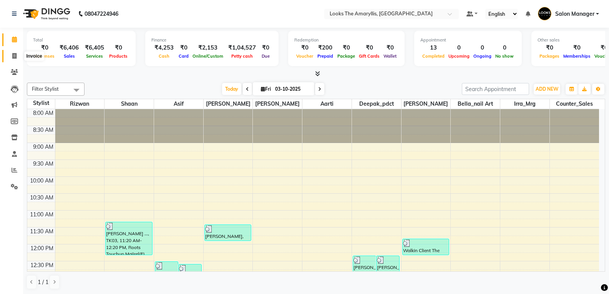
click at [15, 57] on icon at bounding box center [14, 56] width 4 height 6
select select "service"
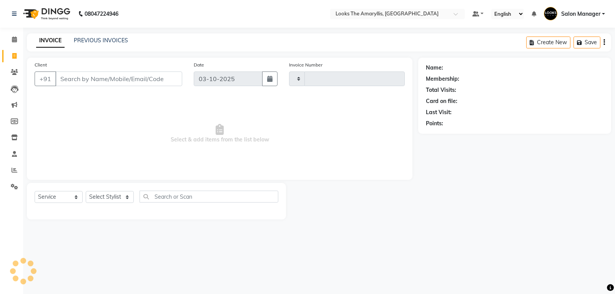
type input "4473"
select select "8939"
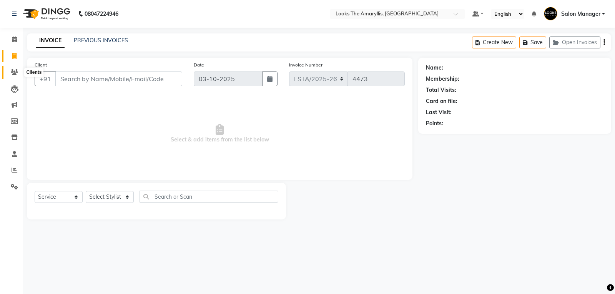
click at [14, 70] on icon at bounding box center [14, 72] width 7 height 6
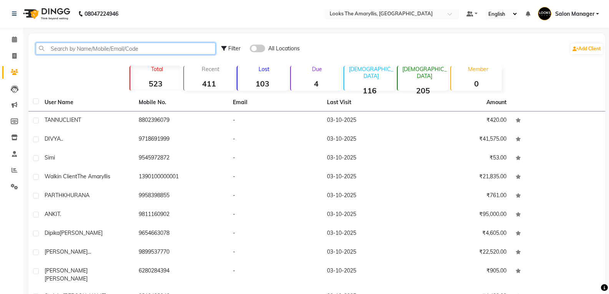
click at [83, 47] on input "text" at bounding box center [126, 49] width 180 height 12
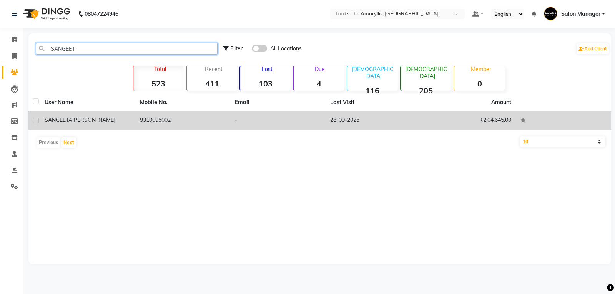
type input "SANGEET"
click at [129, 120] on div "[PERSON_NAME]" at bounding box center [88, 120] width 86 height 8
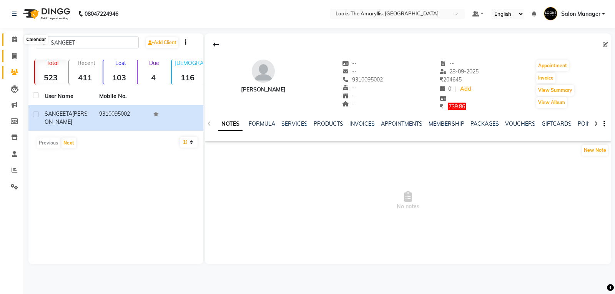
drag, startPoint x: 15, startPoint y: 40, endPoint x: 20, endPoint y: 51, distance: 12.6
click at [15, 40] on icon at bounding box center [14, 40] width 5 height 6
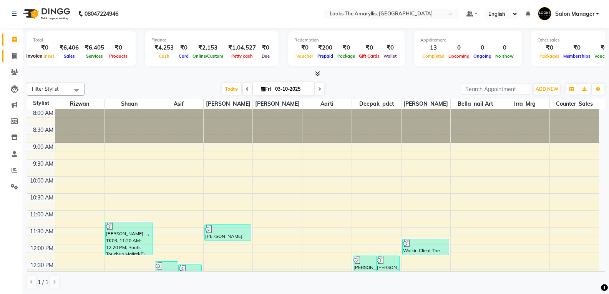
click at [15, 55] on icon at bounding box center [14, 56] width 4 height 6
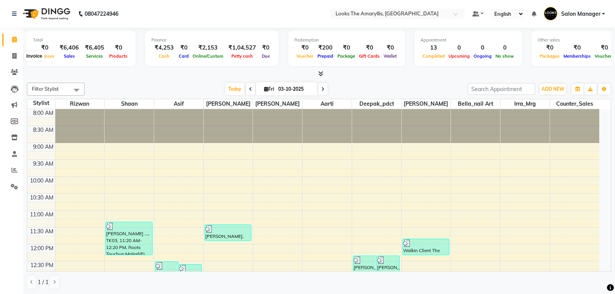
select select "service"
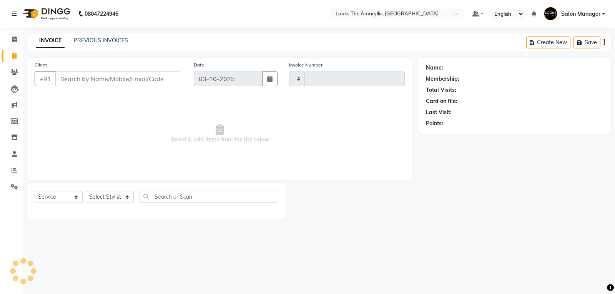
click at [145, 82] on input "Client" at bounding box center [118, 78] width 127 height 15
type input "4473"
select select "8939"
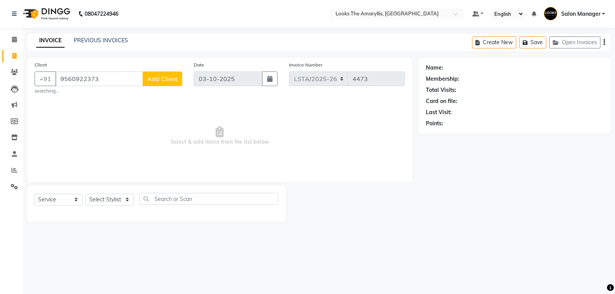
type input "9560922373"
select select "1: Object"
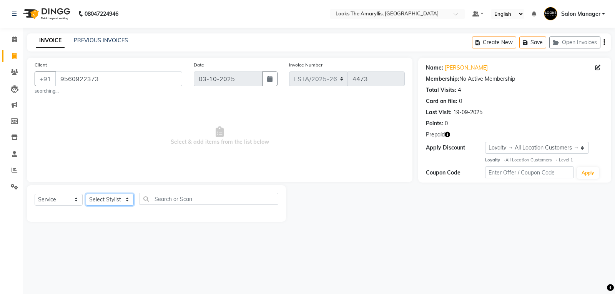
click at [108, 201] on select "Select Stylist [PERSON_NAME] art Counter_Sales Deepak_pdct Irra_Mrg [PERSON_NAM…" at bounding box center [110, 200] width 48 height 12
select select "90430"
click at [86, 194] on select "Select Stylist [PERSON_NAME] art Counter_Sales Deepak_pdct Irra_Mrg [PERSON_NAM…" at bounding box center [110, 200] width 48 height 12
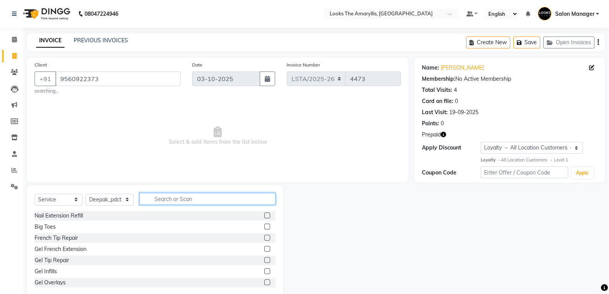
click at [181, 196] on input "text" at bounding box center [207, 199] width 136 height 12
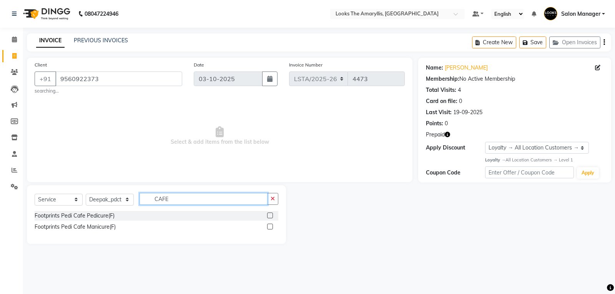
type input "CAFE"
click at [271, 216] on label at bounding box center [270, 216] width 6 height 6
click at [271, 216] on input "checkbox" at bounding box center [269, 215] width 5 height 5
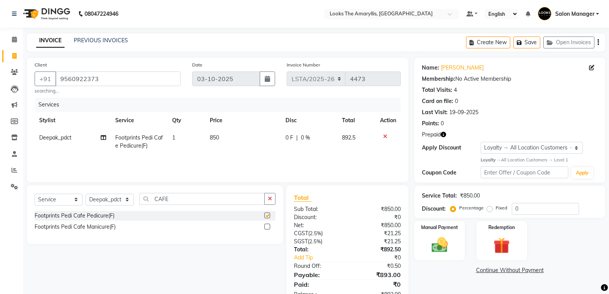
checkbox input "false"
click at [225, 140] on td "850" at bounding box center [242, 141] width 75 height 25
select select "90430"
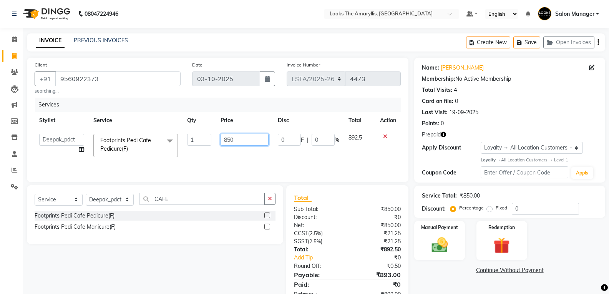
drag, startPoint x: 250, startPoint y: 143, endPoint x: 250, endPoint y: 149, distance: 5.8
click at [250, 143] on input "850" at bounding box center [245, 140] width 48 height 12
type input "8"
type input "750"
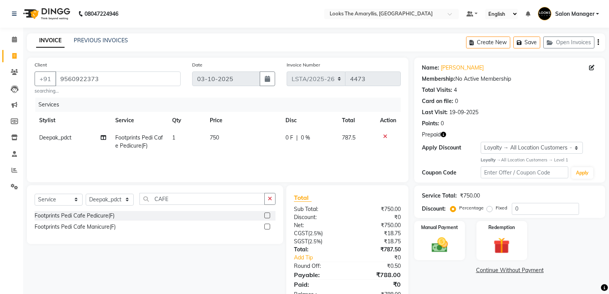
click at [229, 226] on div "Footprints Pedi Cafe Manicure(F)" at bounding box center [155, 227] width 241 height 10
click at [118, 201] on select "Select Stylist [PERSON_NAME] art Counter_Sales Deepak_pdct Irra_Mrg [PERSON_NAM…" at bounding box center [110, 200] width 48 height 12
select select "90428"
click at [86, 194] on select "Select Stylist [PERSON_NAME] art Counter_Sales Deepak_pdct Irra_Mrg [PERSON_NAM…" at bounding box center [110, 200] width 48 height 12
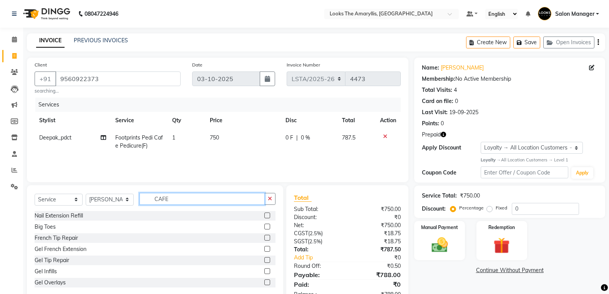
click at [195, 199] on input "CAFE" at bounding box center [201, 199] width 125 height 12
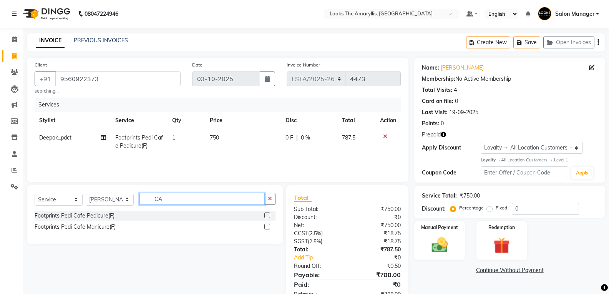
type input "C"
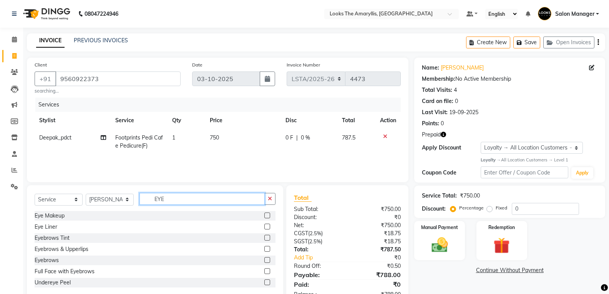
type input "EYE"
click at [264, 249] on label at bounding box center [267, 249] width 6 height 6
click at [264, 249] on input "checkbox" at bounding box center [266, 249] width 5 height 5
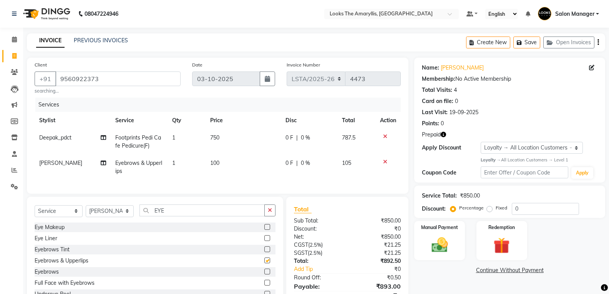
checkbox input "false"
click at [503, 242] on img at bounding box center [501, 245] width 27 height 21
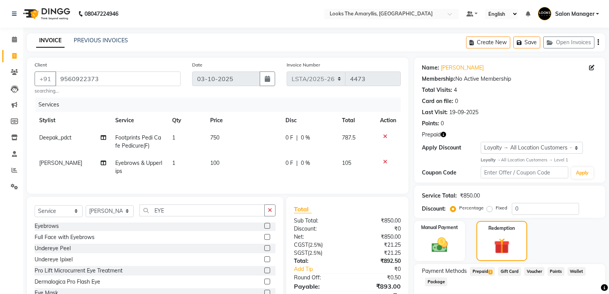
scroll to position [43, 0]
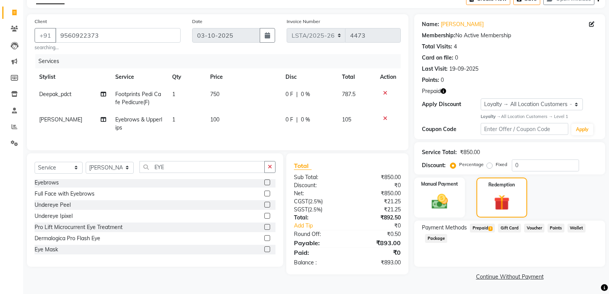
click at [485, 231] on span "Prepaid 3" at bounding box center [482, 228] width 25 height 9
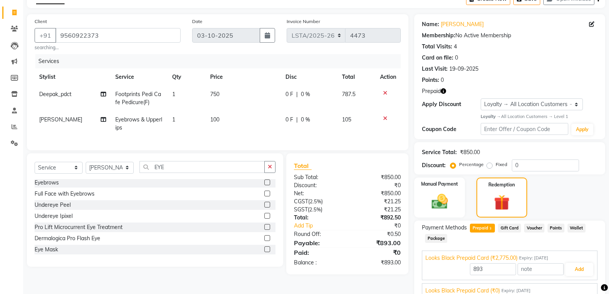
scroll to position [96, 0]
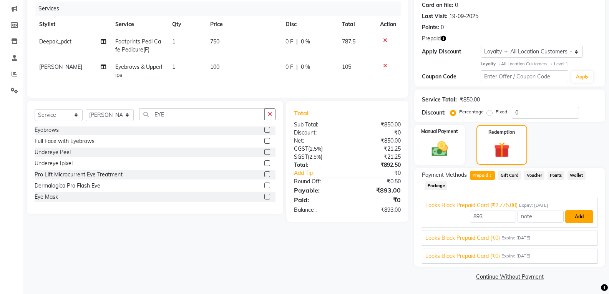
click at [584, 217] on button "Add" at bounding box center [579, 216] width 28 height 13
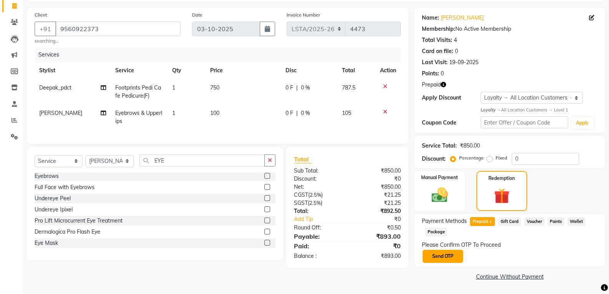
click at [455, 259] on button "Send OTP" at bounding box center [443, 256] width 40 height 13
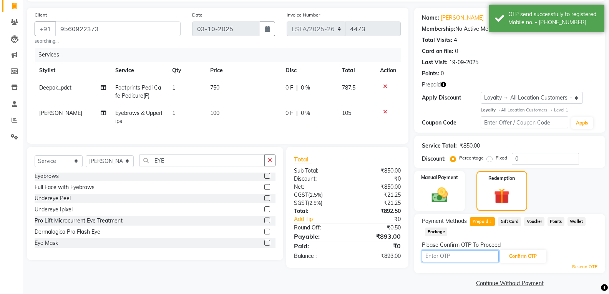
click at [480, 257] on input "text" at bounding box center [460, 256] width 77 height 12
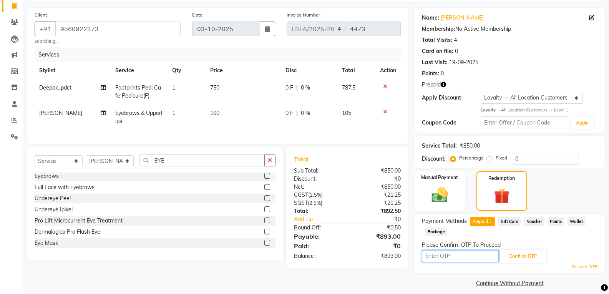
click at [481, 254] on input "text" at bounding box center [460, 256] width 77 height 12
type input "7732"
drag, startPoint x: 524, startPoint y: 259, endPoint x: 518, endPoint y: 257, distance: 6.4
click at [524, 259] on button "Confirm OTP" at bounding box center [523, 256] width 47 height 13
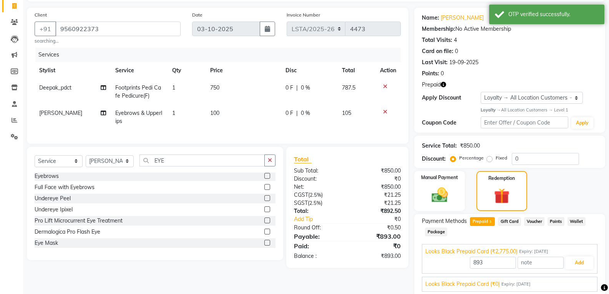
scroll to position [96, 0]
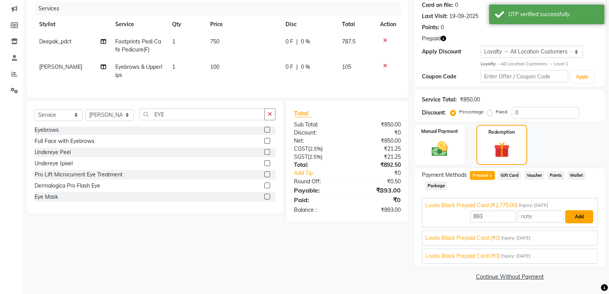
click at [573, 216] on button "Add" at bounding box center [579, 216] width 28 height 13
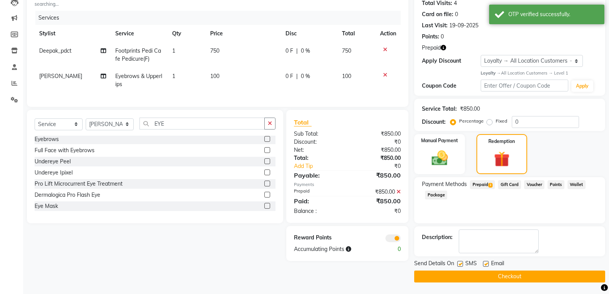
click at [460, 264] on label at bounding box center [460, 264] width 6 height 6
click at [460, 264] on input "checkbox" at bounding box center [459, 264] width 5 height 5
checkbox input "false"
click at [484, 264] on label at bounding box center [486, 264] width 6 height 6
click at [484, 264] on input "checkbox" at bounding box center [485, 264] width 5 height 5
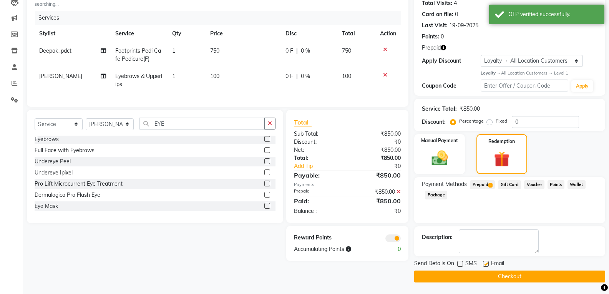
checkbox input "false"
click at [480, 276] on button "Checkout" at bounding box center [509, 277] width 191 height 12
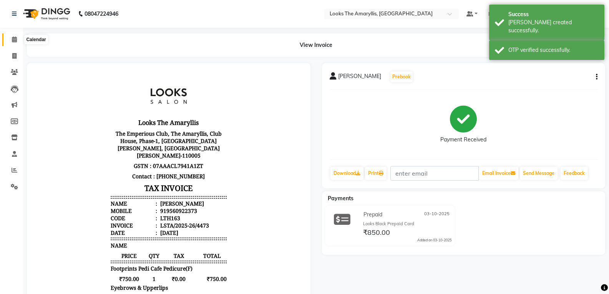
click at [16, 37] on icon at bounding box center [14, 40] width 5 height 6
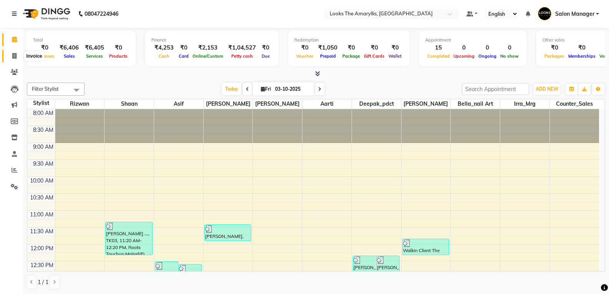
click at [17, 55] on span at bounding box center [14, 56] width 13 height 9
select select "service"
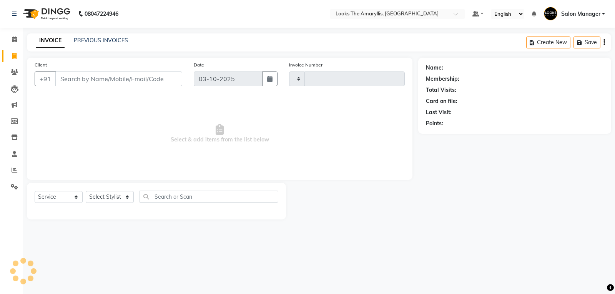
type input "4474"
select select "8939"
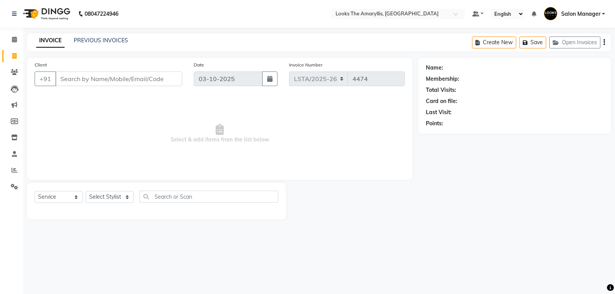
click at [98, 79] on input "Client" at bounding box center [118, 78] width 127 height 15
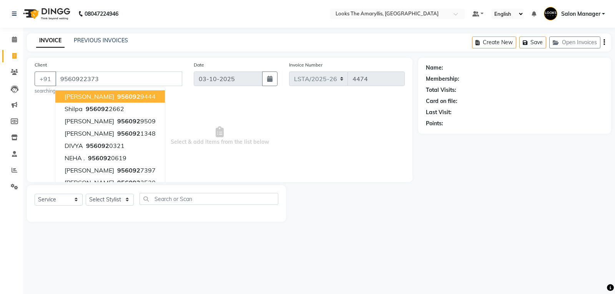
type input "9560922373"
select select "1: Object"
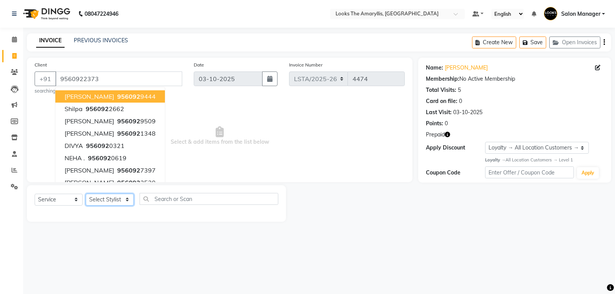
click at [126, 199] on select "Select Stylist [PERSON_NAME] art Counter_Sales Deepak_pdct Irra_Mrg [PERSON_NAM…" at bounding box center [110, 200] width 48 height 12
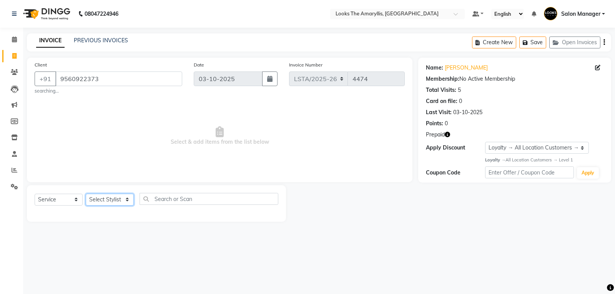
select select "90432"
click at [86, 194] on select "Select Stylist [PERSON_NAME] art Counter_Sales Deepak_pdct Irra_Mrg [PERSON_NAM…" at bounding box center [110, 200] width 48 height 12
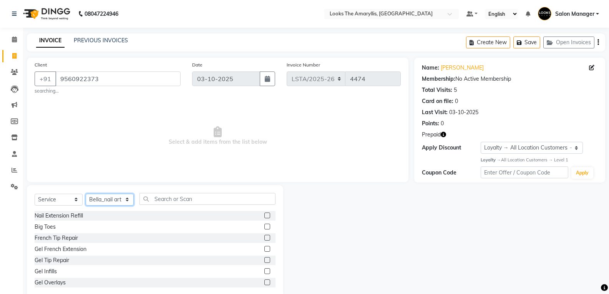
click at [125, 198] on select "Select Stylist [PERSON_NAME] art Counter_Sales Deepak_pdct Irra_Mrg [PERSON_NAM…" at bounding box center [110, 200] width 48 height 12
click at [126, 198] on select "Select Stylist [PERSON_NAME] art Counter_Sales Deepak_pdct Irra_Mrg [PERSON_NAM…" at bounding box center [110, 200] width 48 height 12
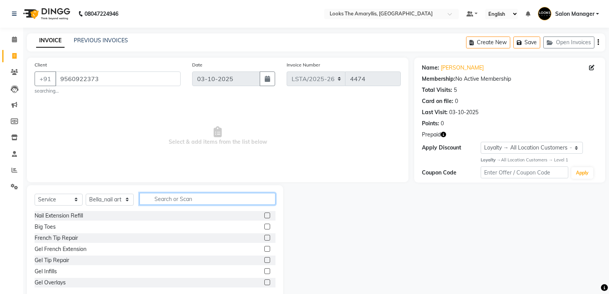
click at [197, 203] on input "text" at bounding box center [207, 199] width 136 height 12
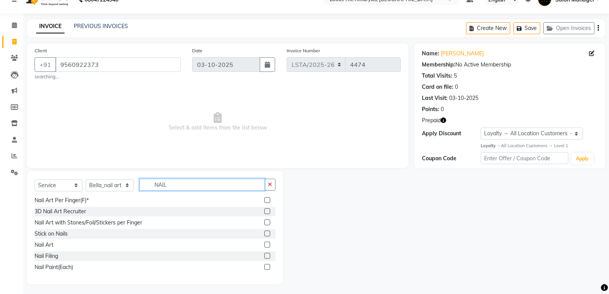
scroll to position [16, 0]
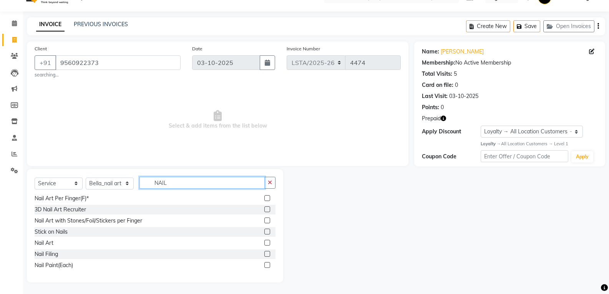
type input "NAIL"
click at [264, 262] on label at bounding box center [267, 265] width 6 height 6
click at [264, 263] on input "checkbox" at bounding box center [266, 265] width 5 height 5
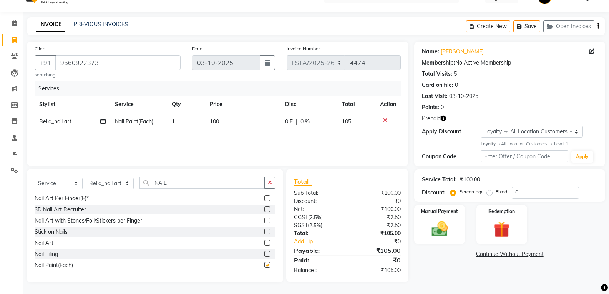
checkbox input "false"
click at [491, 241] on div "Redemption" at bounding box center [501, 224] width 53 height 41
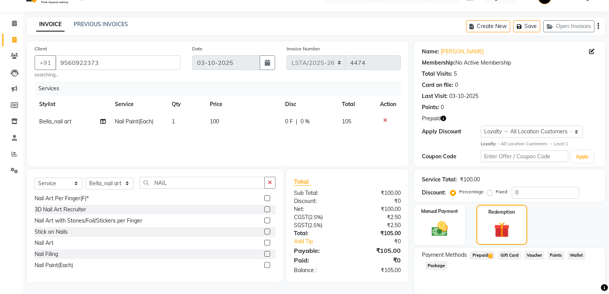
scroll to position [5, 0]
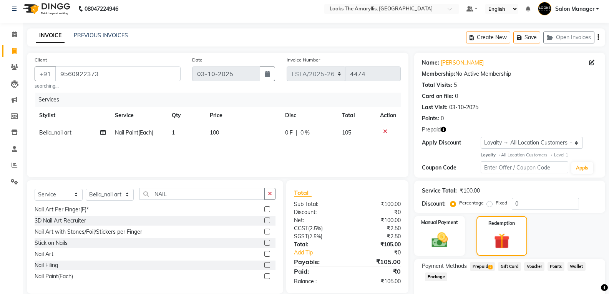
click at [491, 266] on span "3" at bounding box center [490, 267] width 4 height 5
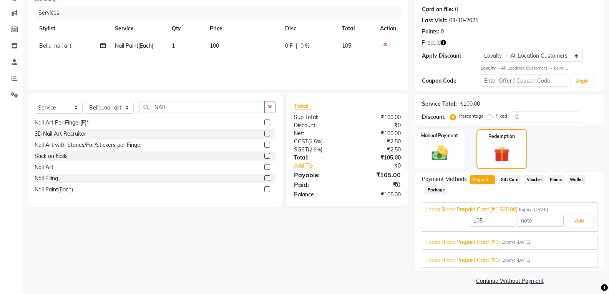
scroll to position [96, 0]
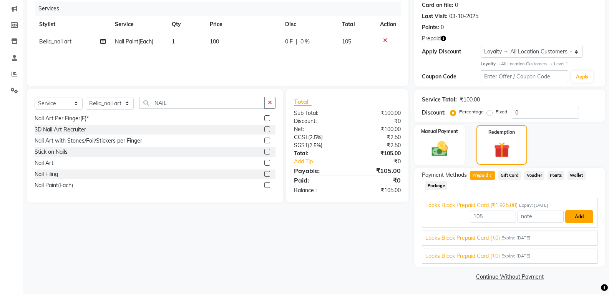
click at [581, 216] on button "Add" at bounding box center [579, 216] width 28 height 13
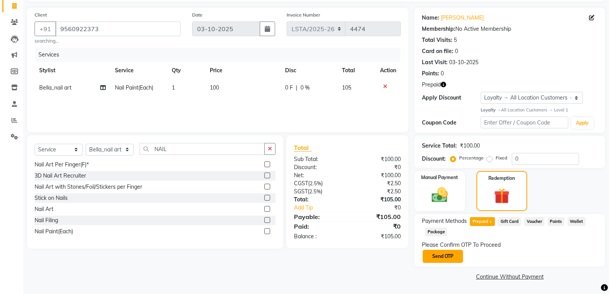
click at [445, 256] on button "Send OTP" at bounding box center [443, 256] width 40 height 13
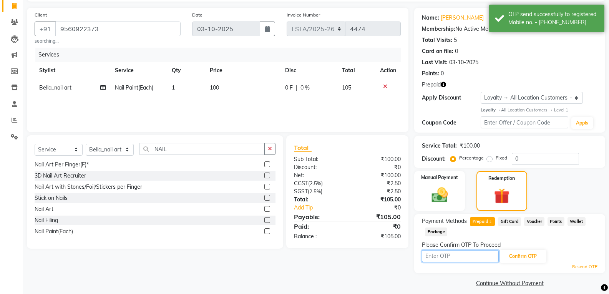
click at [445, 256] on input "text" at bounding box center [460, 256] width 77 height 12
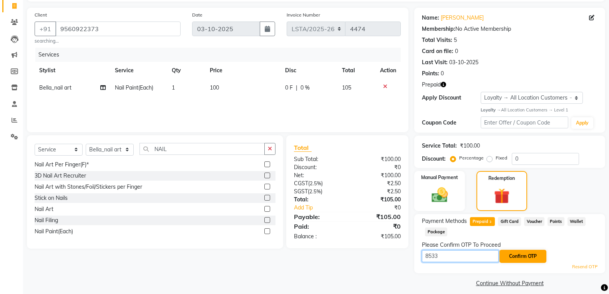
type input "8533"
click at [533, 256] on button "Confirm OTP" at bounding box center [523, 256] width 47 height 13
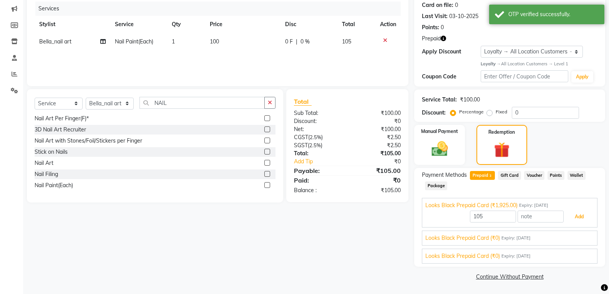
click at [580, 223] on button "Add" at bounding box center [579, 216] width 28 height 13
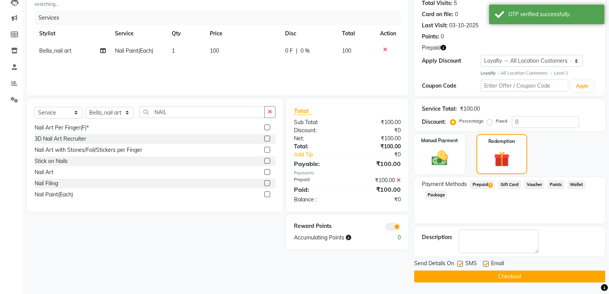
scroll to position [87, 0]
click at [459, 263] on label at bounding box center [460, 264] width 6 height 6
click at [459, 263] on input "checkbox" at bounding box center [459, 264] width 5 height 5
checkbox input "false"
click at [485, 264] on label at bounding box center [486, 264] width 6 height 6
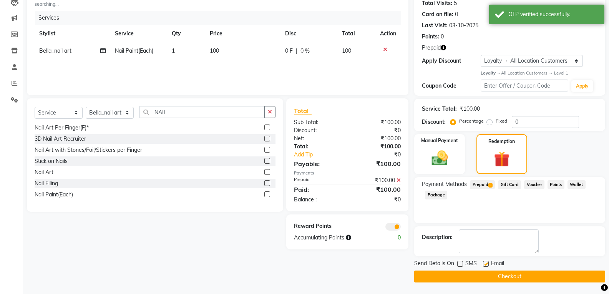
click at [485, 264] on input "checkbox" at bounding box center [485, 264] width 5 height 5
checkbox input "false"
click at [477, 275] on button "Checkout" at bounding box center [509, 277] width 191 height 12
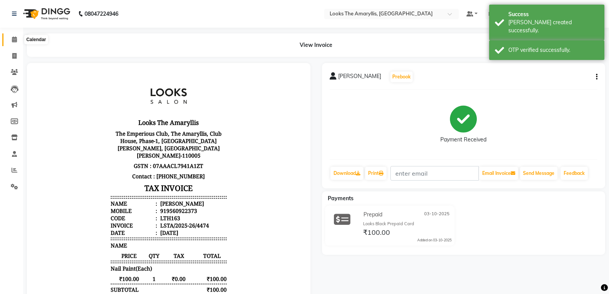
click at [17, 38] on span at bounding box center [14, 39] width 13 height 9
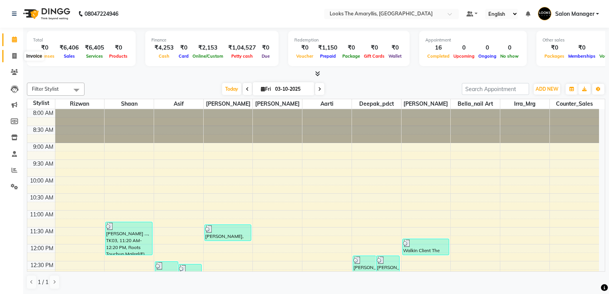
click at [14, 55] on icon at bounding box center [14, 56] width 4 height 6
select select "service"
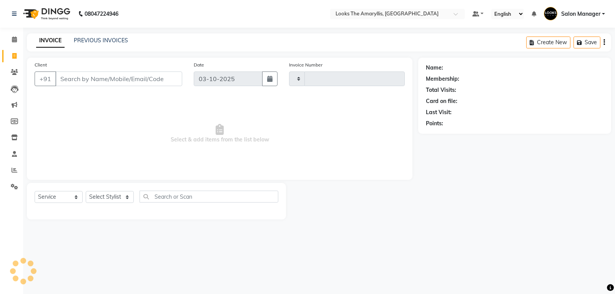
type input "4475"
select select "8939"
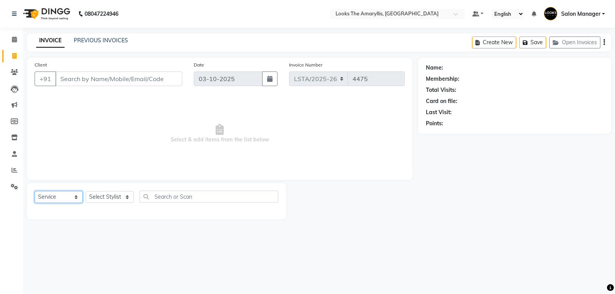
click at [75, 199] on select "Select Service Product Membership Package Voucher Prepaid Gift Card" at bounding box center [59, 197] width 48 height 12
click at [128, 196] on select "Select Stylist [PERSON_NAME] art Counter_Sales Deepak_pdct Irra_Mrg [PERSON_NAM…" at bounding box center [110, 197] width 48 height 12
select select "90429"
click at [86, 191] on select "Select Stylist [PERSON_NAME] art Counter_Sales Deepak_pdct Irra_Mrg [PERSON_NAM…" at bounding box center [110, 197] width 48 height 12
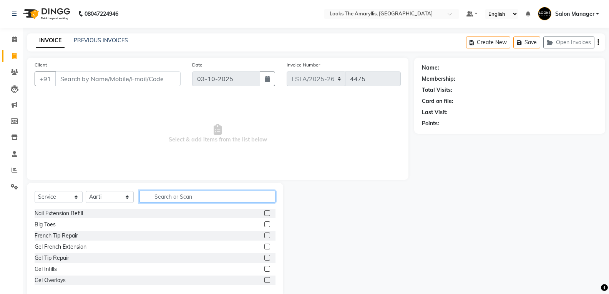
click at [174, 194] on input "text" at bounding box center [207, 197] width 136 height 12
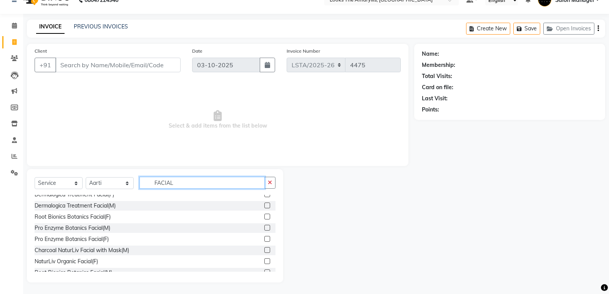
scroll to position [109, 0]
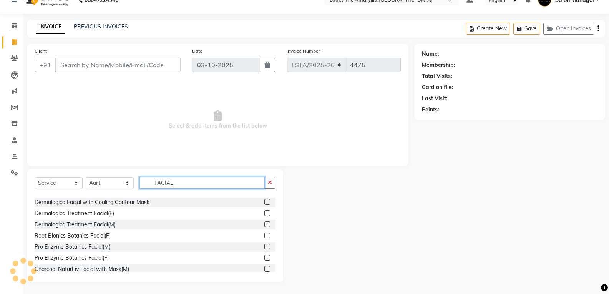
type input "FACIAL"
click at [264, 213] on label at bounding box center [267, 213] width 6 height 6
click at [264, 213] on input "checkbox" at bounding box center [266, 213] width 5 height 5
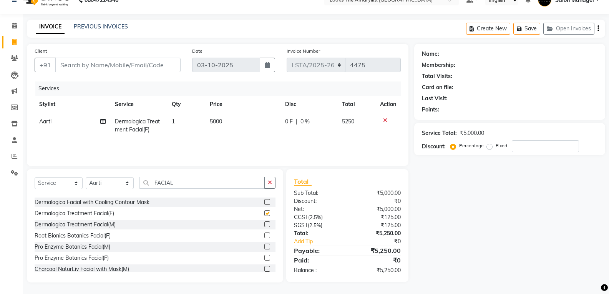
checkbox input "false"
click at [264, 200] on label at bounding box center [267, 202] width 6 height 6
click at [264, 200] on input "checkbox" at bounding box center [266, 202] width 5 height 5
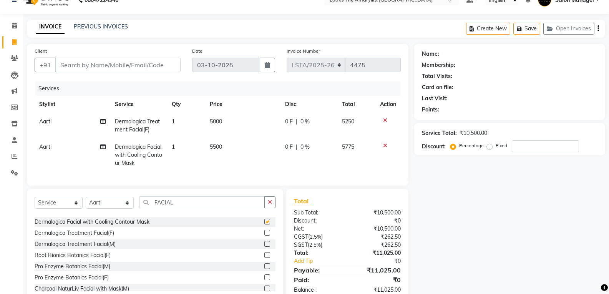
checkbox input "false"
click at [385, 145] on icon at bounding box center [385, 145] width 4 height 5
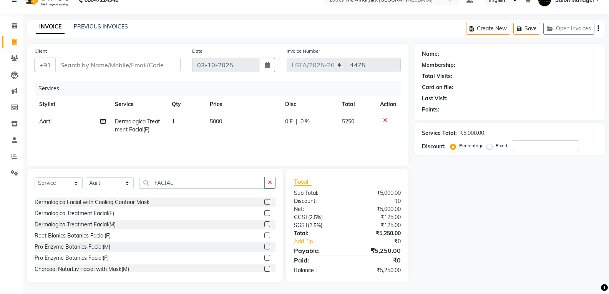
click at [228, 125] on td "5000" at bounding box center [243, 125] width 76 height 25
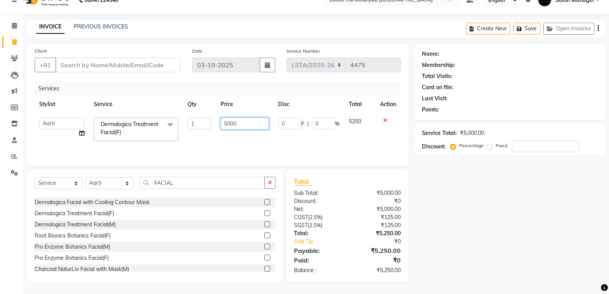
click at [243, 119] on input "5000" at bounding box center [245, 124] width 48 height 12
type input "5"
type input "4000"
click at [329, 212] on div "Net:" at bounding box center [317, 209] width 59 height 8
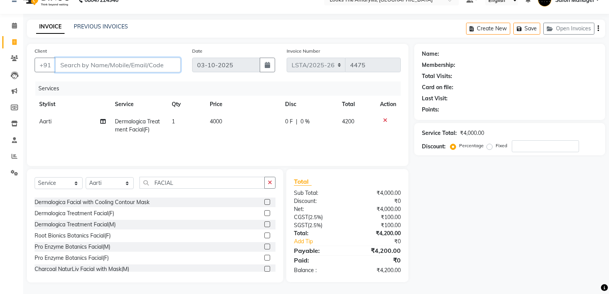
click at [135, 66] on input "Client" at bounding box center [117, 65] width 125 height 15
click at [384, 119] on icon at bounding box center [385, 120] width 4 height 5
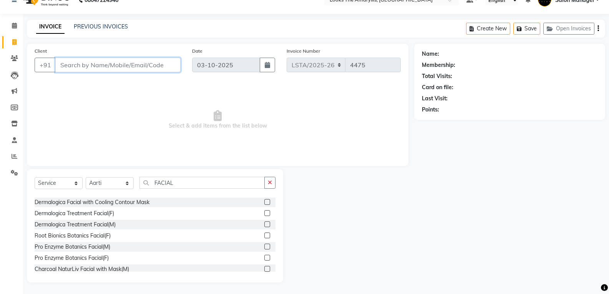
click at [160, 69] on input "Client" at bounding box center [117, 65] width 125 height 15
click at [76, 184] on select "Select Service Product Membership Package Voucher Prepaid Gift Card" at bounding box center [59, 183] width 48 height 12
select select "P"
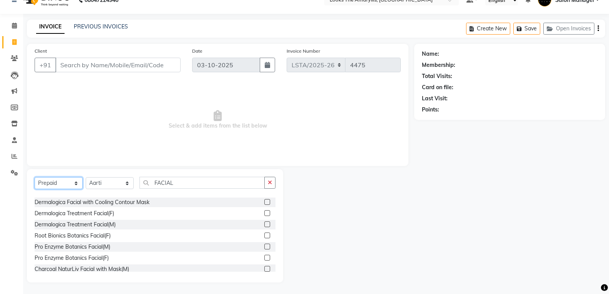
click at [35, 189] on select "Select Service Product Membership Package Voucher Prepaid Gift Card" at bounding box center [59, 183] width 48 height 12
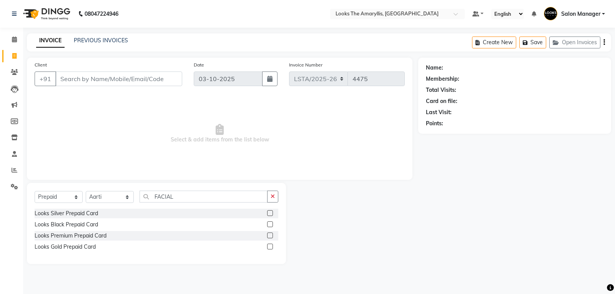
click at [271, 223] on label at bounding box center [270, 224] width 6 height 6
click at [271, 223] on input "checkbox" at bounding box center [269, 224] width 5 height 5
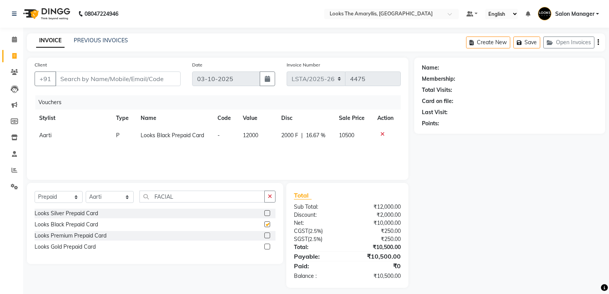
checkbox input "false"
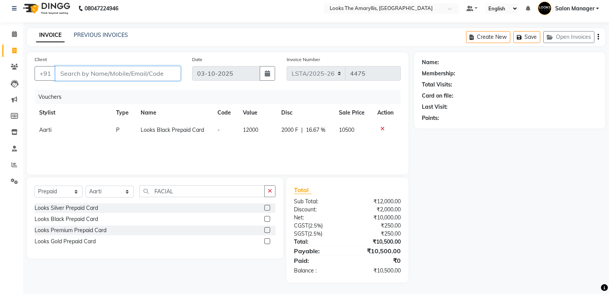
click at [123, 75] on input "Client" at bounding box center [117, 73] width 125 height 15
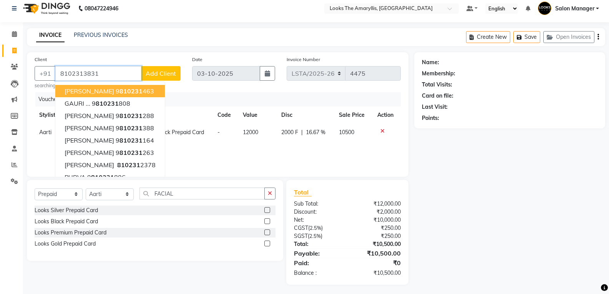
type input "8102313831"
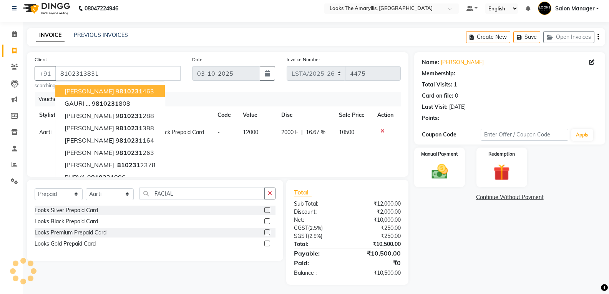
select select "1: Object"
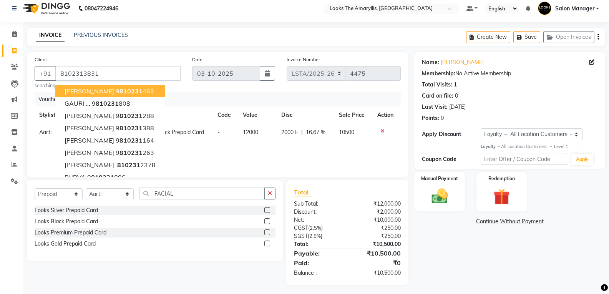
click at [344, 227] on div "CGST ( 2.5% )" at bounding box center [317, 228] width 59 height 8
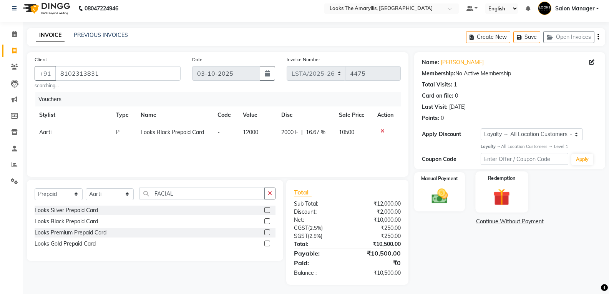
click at [491, 201] on img at bounding box center [501, 196] width 27 height 21
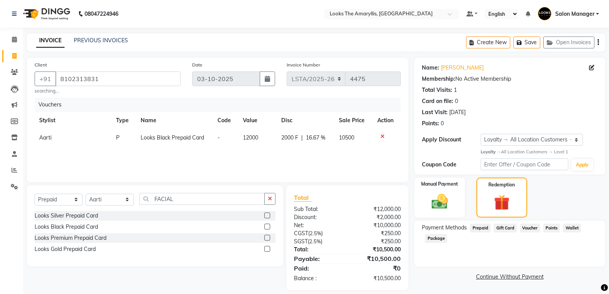
scroll to position [8, 0]
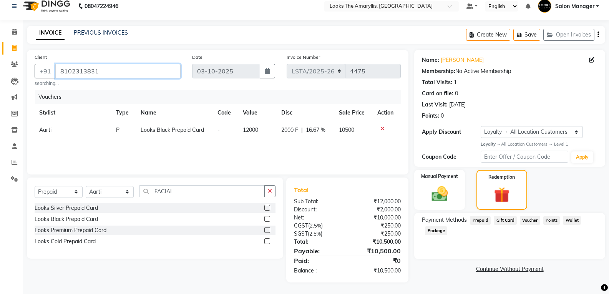
click at [137, 71] on input "8102313831" at bounding box center [117, 71] width 125 height 15
click at [425, 196] on div "Manual Payment" at bounding box center [439, 190] width 53 height 42
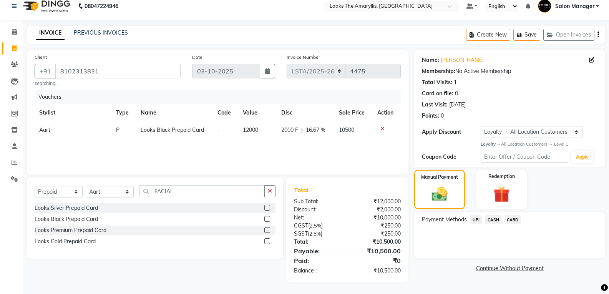
click at [473, 221] on span "UPI" at bounding box center [476, 219] width 12 height 9
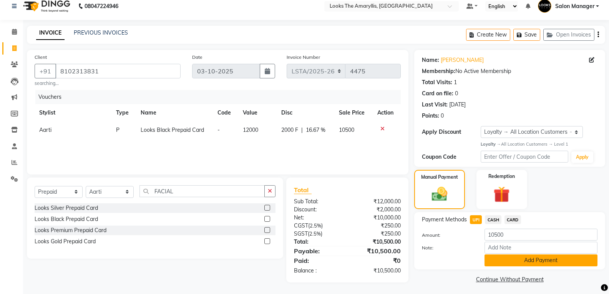
click at [520, 258] on button "Add Payment" at bounding box center [541, 260] width 113 height 12
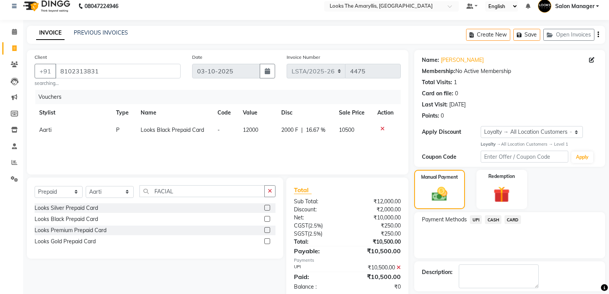
scroll to position [62, 0]
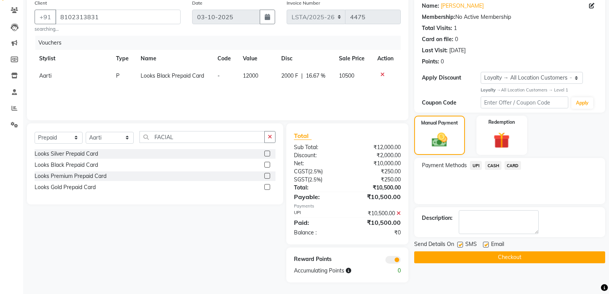
drag, startPoint x: 460, startPoint y: 244, endPoint x: 467, endPoint y: 246, distance: 7.5
click at [461, 244] on label at bounding box center [460, 245] width 6 height 6
click at [461, 244] on input "checkbox" at bounding box center [459, 244] width 5 height 5
checkbox input "false"
click at [485, 245] on label at bounding box center [486, 245] width 6 height 6
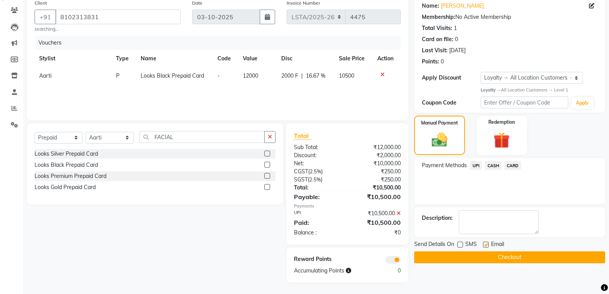
click at [485, 245] on input "checkbox" at bounding box center [485, 244] width 5 height 5
checkbox input "false"
click at [466, 255] on button "Checkout" at bounding box center [509, 257] width 191 height 12
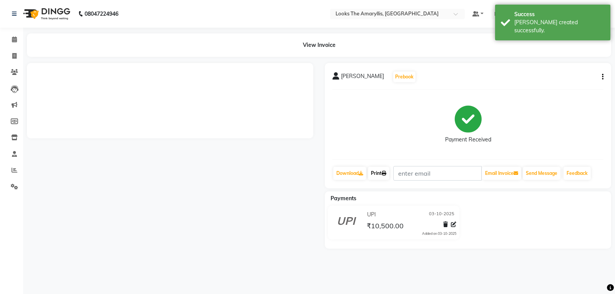
click at [374, 175] on link "Print" at bounding box center [379, 173] width 22 height 13
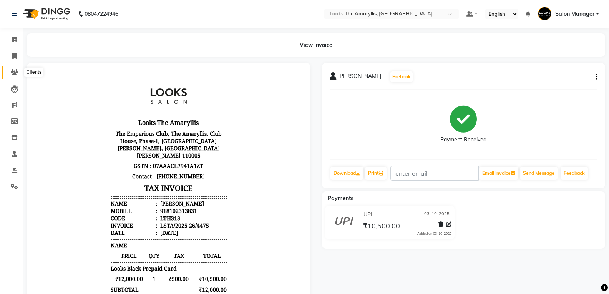
click at [15, 74] on icon at bounding box center [14, 72] width 7 height 6
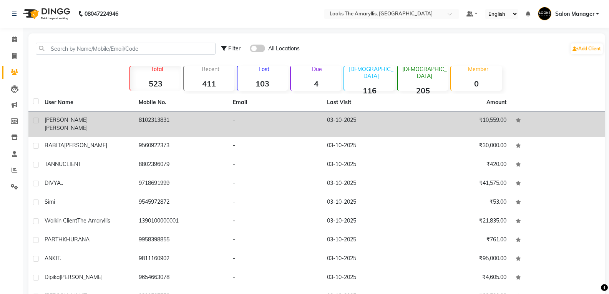
click at [85, 125] on span "[PERSON_NAME]" at bounding box center [66, 128] width 43 height 7
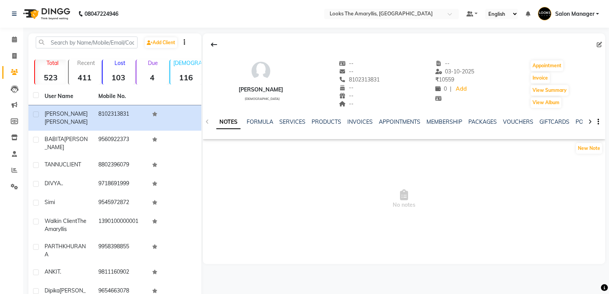
drag, startPoint x: 388, startPoint y: 78, endPoint x: 326, endPoint y: 86, distance: 62.3
click at [326, 86] on div "[PERSON_NAME] [DEMOGRAPHIC_DATA] -- -- 8102313831 -- -- -- -- [DATE] ₹ 10559 0 …" at bounding box center [404, 80] width 402 height 57
click at [390, 79] on div "[PERSON_NAME] [DEMOGRAPHIC_DATA] -- -- 8102313831 -- -- -- -- [DATE] ₹ 10559 0 …" at bounding box center [404, 80] width 402 height 57
click at [387, 80] on div "[PERSON_NAME] [DEMOGRAPHIC_DATA] -- -- 8102313831 -- -- -- -- [DATE] ₹ 10559 0 …" at bounding box center [404, 80] width 402 height 57
click at [380, 81] on span "8102313831" at bounding box center [359, 79] width 41 height 7
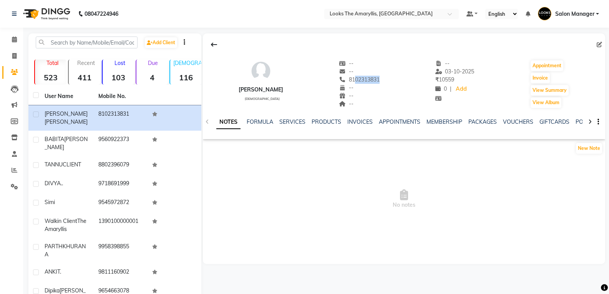
drag, startPoint x: 384, startPoint y: 81, endPoint x: 353, endPoint y: 81, distance: 31.1
click at [353, 81] on span "8102313831" at bounding box center [359, 79] width 41 height 7
copy span "8102313831"
click at [13, 55] on icon at bounding box center [14, 56] width 4 height 6
select select "service"
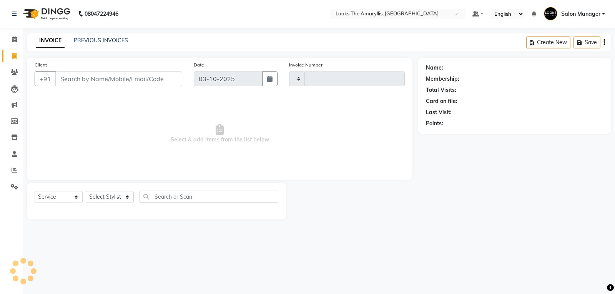
type input "4476"
select select "8939"
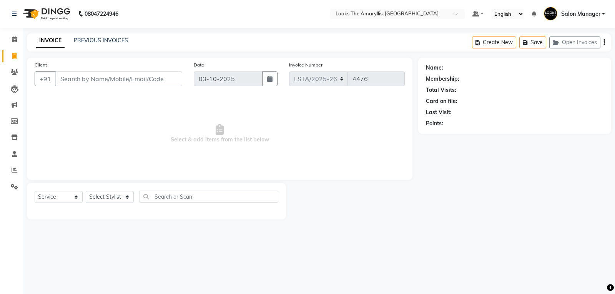
click at [87, 77] on input "Client" at bounding box center [118, 78] width 127 height 15
type input "8102313831"
select select "1: Object"
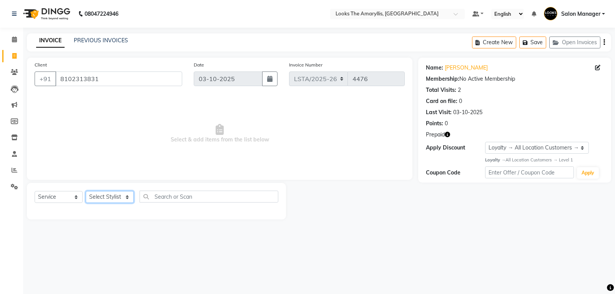
click at [122, 199] on select "Select Stylist [PERSON_NAME] art Counter_Sales Deepak_pdct Irra_Mrg [PERSON_NAM…" at bounding box center [110, 197] width 48 height 12
select select "90429"
click at [86, 191] on select "Select Stylist [PERSON_NAME] art Counter_Sales Deepak_pdct Irra_Mrg [PERSON_NAM…" at bounding box center [110, 197] width 48 height 12
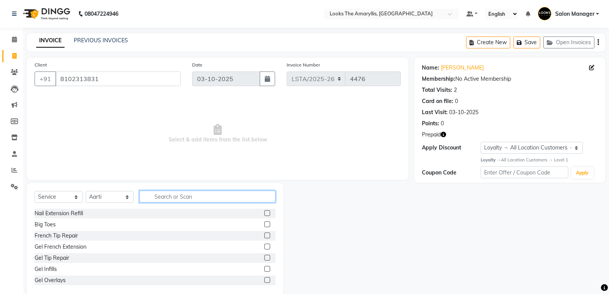
click at [156, 196] on input "text" at bounding box center [207, 197] width 136 height 12
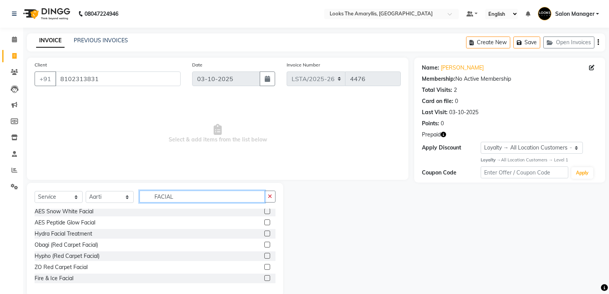
scroll to position [77, 0]
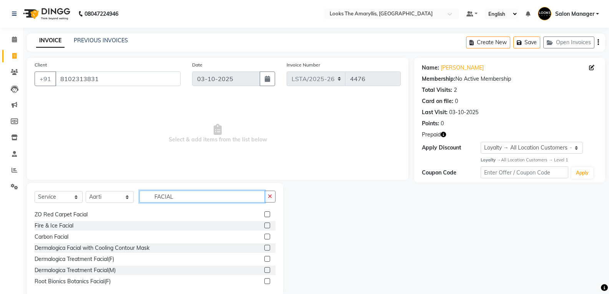
type input "FACIAL"
click at [264, 258] on label at bounding box center [267, 259] width 6 height 6
click at [264, 258] on input "checkbox" at bounding box center [266, 259] width 5 height 5
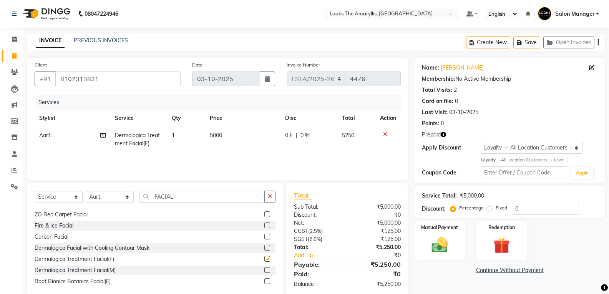
checkbox input "false"
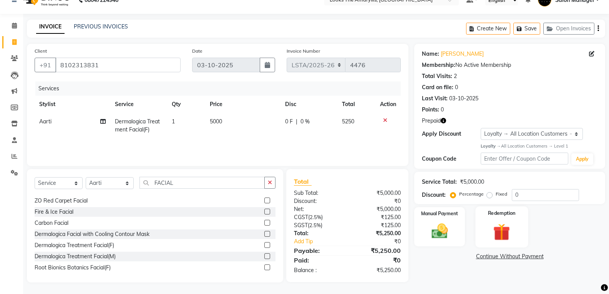
click at [505, 234] on img at bounding box center [501, 231] width 27 height 21
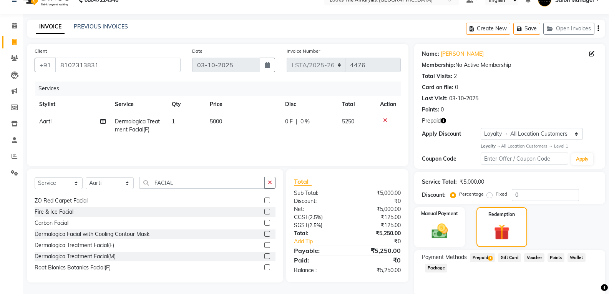
click at [484, 257] on span "Prepaid 1" at bounding box center [482, 257] width 25 height 9
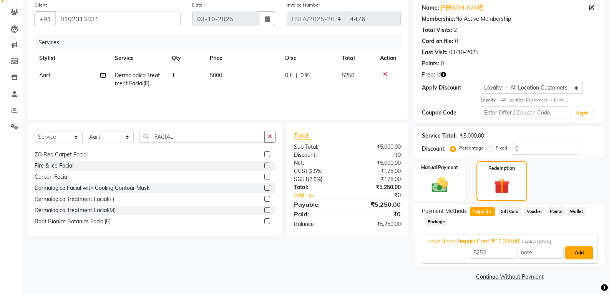
click at [575, 253] on button "Add" at bounding box center [579, 252] width 28 height 13
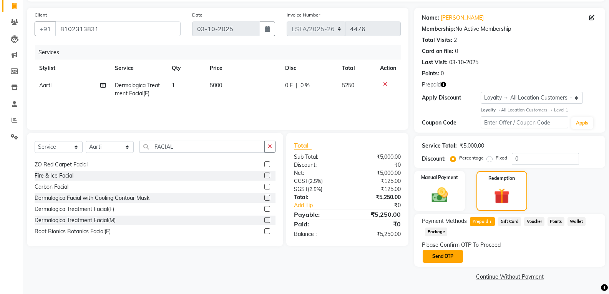
click at [443, 256] on button "Send OTP" at bounding box center [443, 256] width 40 height 13
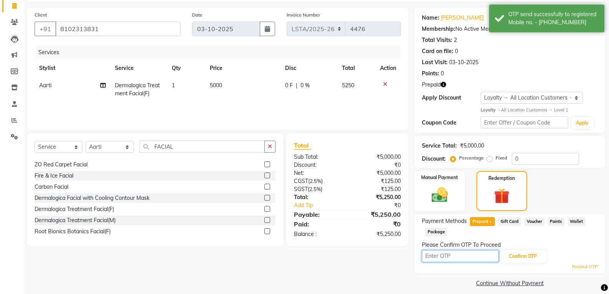
click at [446, 257] on input "text" at bounding box center [460, 256] width 77 height 12
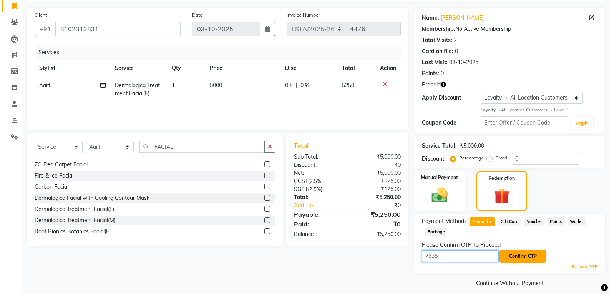
type input "7635"
click at [531, 258] on button "Confirm OTP" at bounding box center [523, 256] width 47 height 13
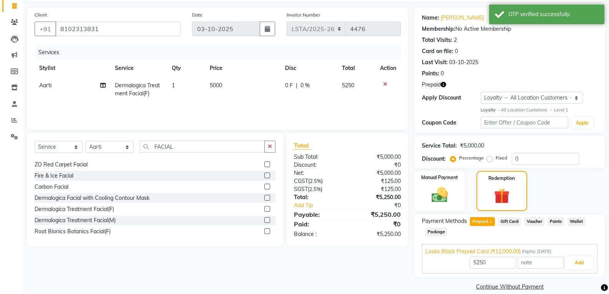
scroll to position [60, 0]
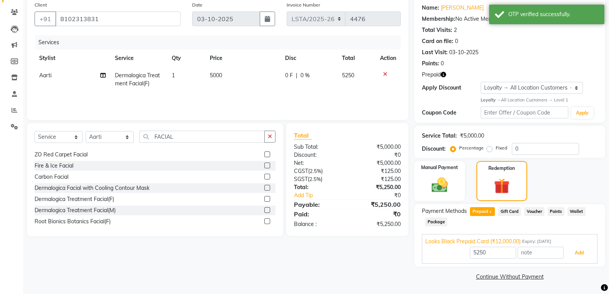
click at [584, 252] on button "Add" at bounding box center [579, 252] width 28 height 13
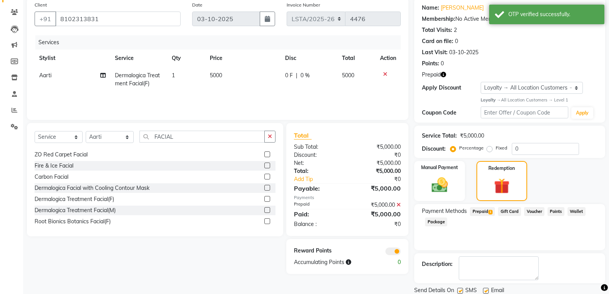
scroll to position [87, 0]
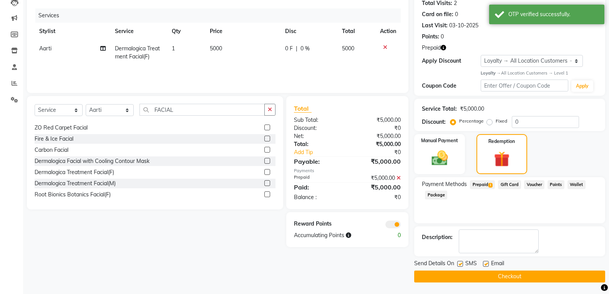
click at [459, 264] on label at bounding box center [460, 264] width 6 height 6
click at [459, 264] on input "checkbox" at bounding box center [459, 264] width 5 height 5
checkbox input "false"
drag, startPoint x: 486, startPoint y: 263, endPoint x: 486, endPoint y: 280, distance: 16.9
click at [485, 264] on label at bounding box center [486, 264] width 6 height 6
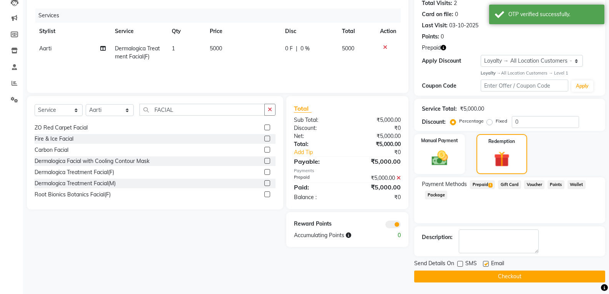
click at [485, 264] on input "checkbox" at bounding box center [485, 264] width 5 height 5
checkbox input "false"
click at [487, 281] on button "Checkout" at bounding box center [509, 277] width 191 height 12
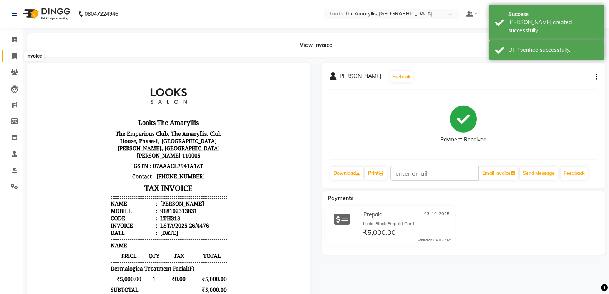
drag, startPoint x: 15, startPoint y: 53, endPoint x: 15, endPoint y: 62, distance: 9.3
click at [15, 53] on icon at bounding box center [14, 56] width 4 height 6
select select "service"
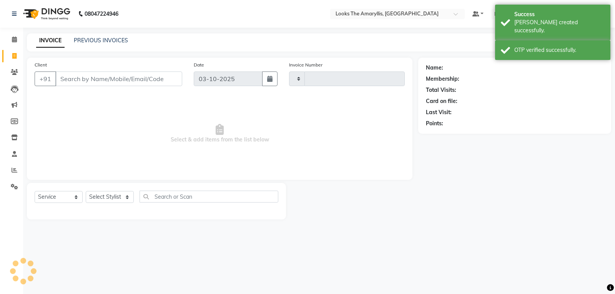
type input "4477"
select select "8939"
click at [93, 79] on input "Client" at bounding box center [118, 78] width 127 height 15
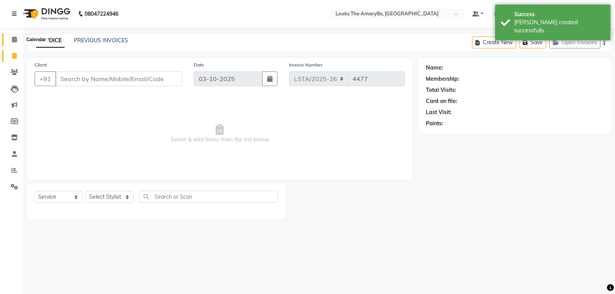
click at [17, 41] on icon at bounding box center [14, 40] width 5 height 6
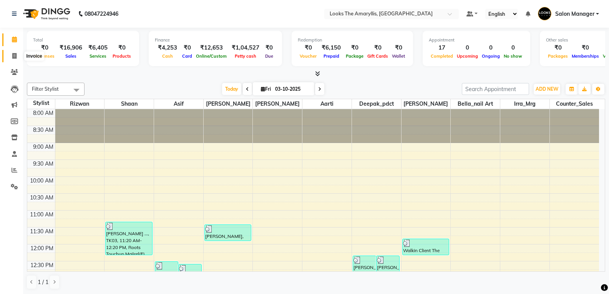
click at [19, 55] on span at bounding box center [14, 56] width 13 height 9
select select "service"
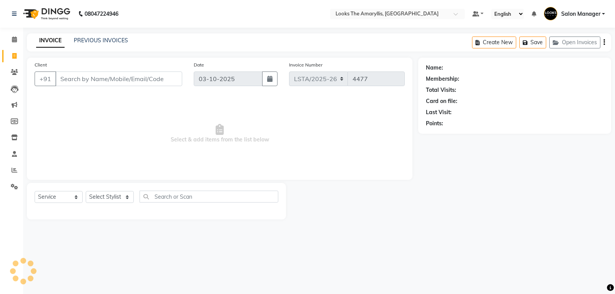
click at [91, 80] on input "Client" at bounding box center [118, 78] width 127 height 15
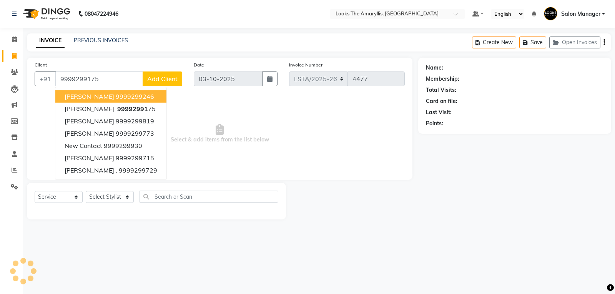
type input "9999299175"
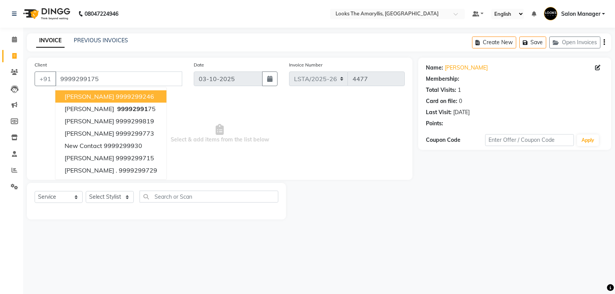
select select "1: Object"
click at [126, 198] on select "Select Stylist [PERSON_NAME] art Counter_Sales Deepak_pdct Irra_Mrg [PERSON_NAM…" at bounding box center [110, 197] width 48 height 12
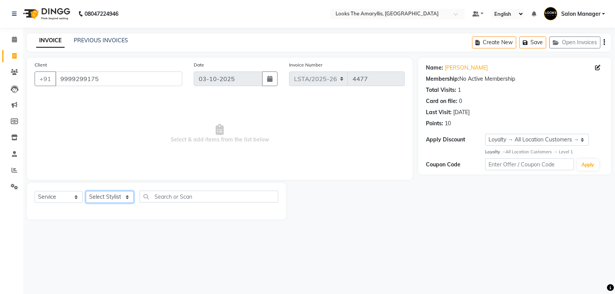
select select "90427"
click at [86, 191] on select "Select Stylist [PERSON_NAME] art Counter_Sales Deepak_pdct Irra_Mrg [PERSON_NAM…" at bounding box center [110, 197] width 48 height 12
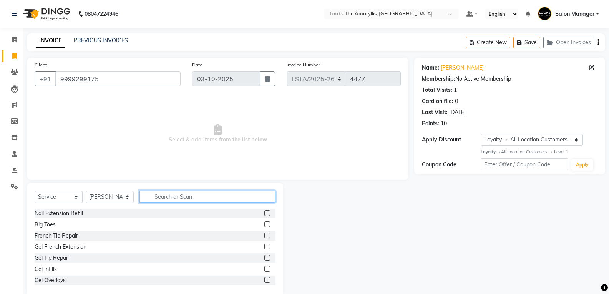
click at [204, 199] on input "text" at bounding box center [207, 197] width 136 height 12
type input "CUT M"
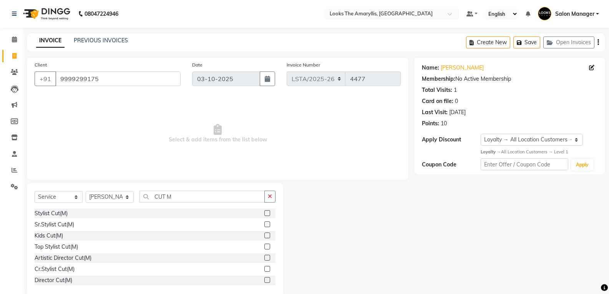
click at [264, 235] on label at bounding box center [267, 235] width 6 height 6
click at [264, 235] on input "checkbox" at bounding box center [266, 235] width 5 height 5
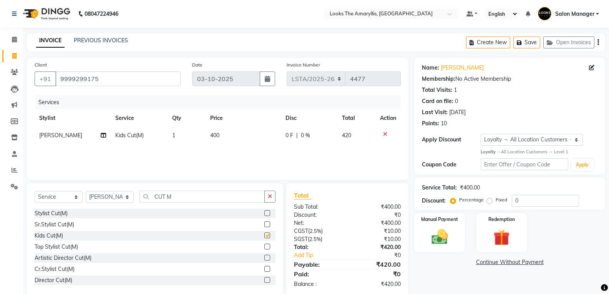
checkbox input "false"
click at [226, 136] on td "400" at bounding box center [243, 135] width 75 height 17
select select "90427"
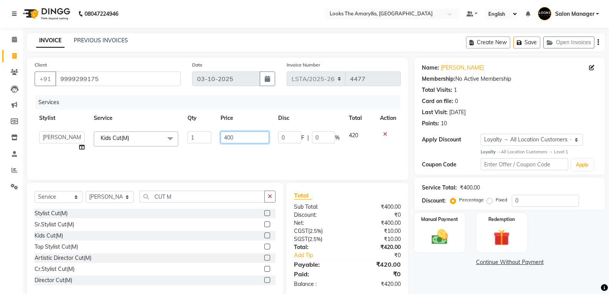
click at [227, 136] on input "400" at bounding box center [245, 137] width 48 height 12
click at [237, 134] on input "400" at bounding box center [245, 137] width 48 height 12
type input "4"
type input "250"
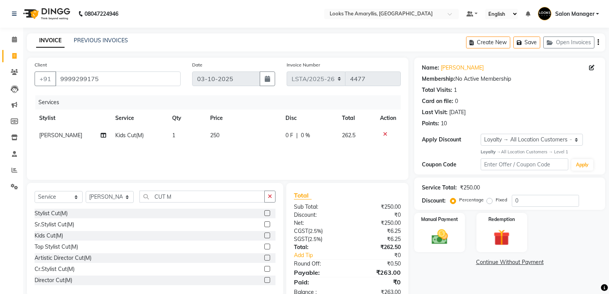
scroll to position [22, 0]
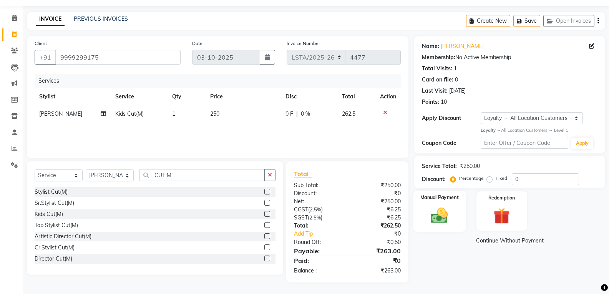
click at [440, 226] on div "Manual Payment" at bounding box center [439, 211] width 53 height 41
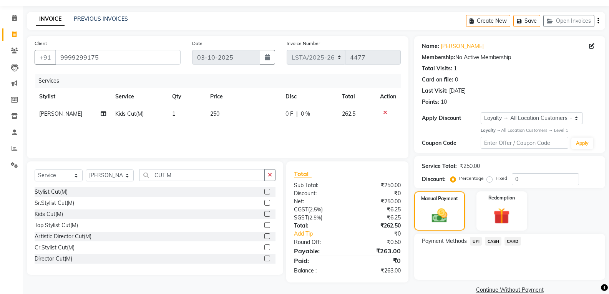
scroll to position [35, 0]
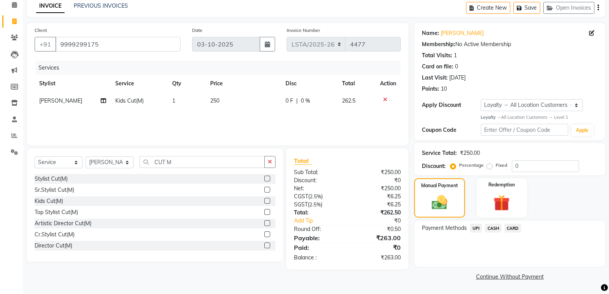
click at [479, 229] on span "UPI" at bounding box center [476, 228] width 12 height 9
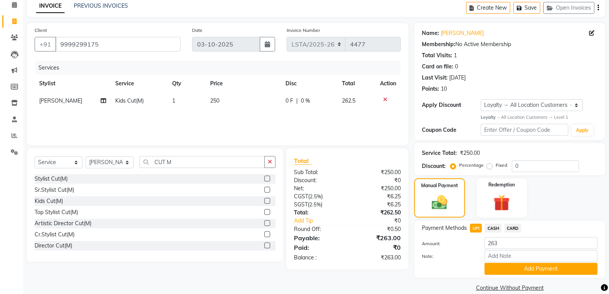
scroll to position [46, 0]
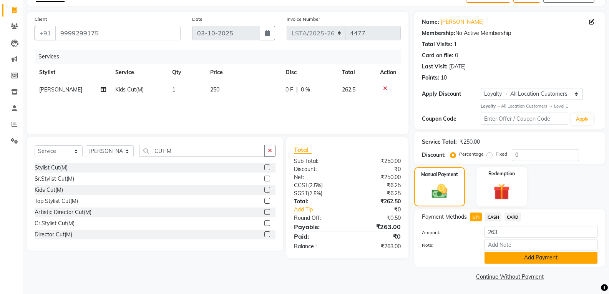
click at [501, 258] on button "Add Payment" at bounding box center [541, 258] width 113 height 12
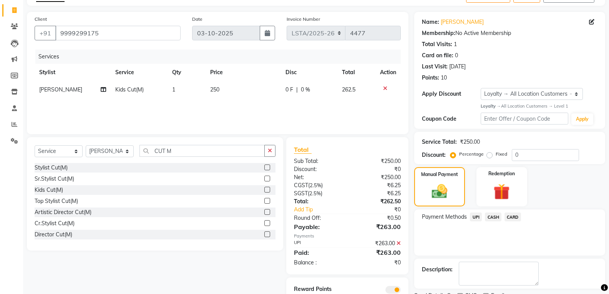
scroll to position [78, 0]
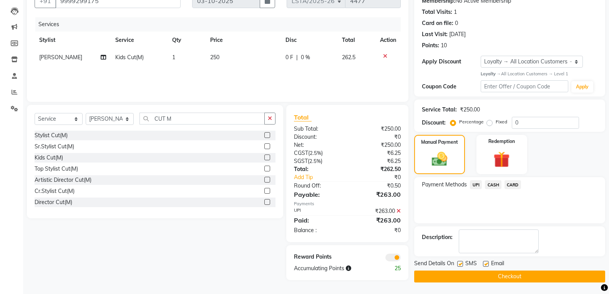
drag, startPoint x: 461, startPoint y: 263, endPoint x: 469, endPoint y: 264, distance: 8.1
click at [461, 263] on label at bounding box center [460, 264] width 6 height 6
click at [461, 263] on input "checkbox" at bounding box center [459, 264] width 5 height 5
checkbox input "false"
click at [487, 263] on label at bounding box center [486, 264] width 6 height 6
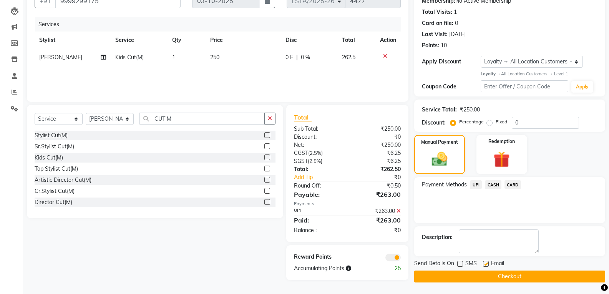
click at [487, 263] on input "checkbox" at bounding box center [485, 264] width 5 height 5
checkbox input "false"
click at [469, 279] on button "Checkout" at bounding box center [509, 277] width 191 height 12
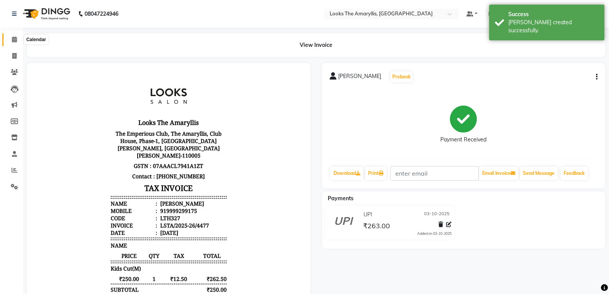
click at [11, 36] on span at bounding box center [14, 39] width 13 height 9
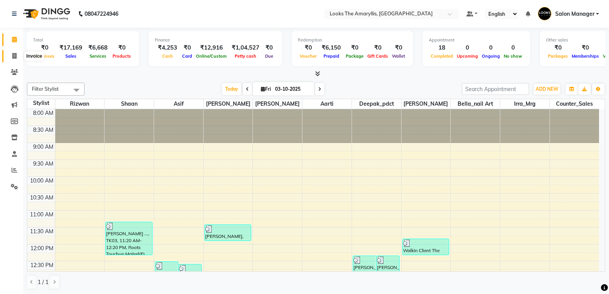
click at [11, 53] on span at bounding box center [14, 56] width 13 height 9
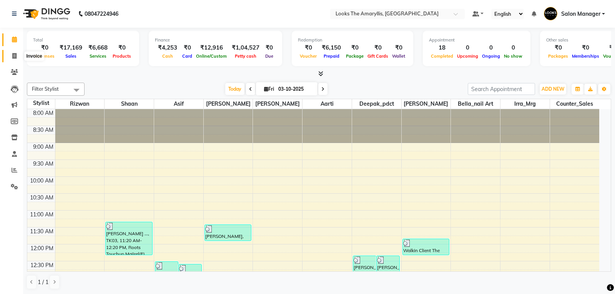
select select "service"
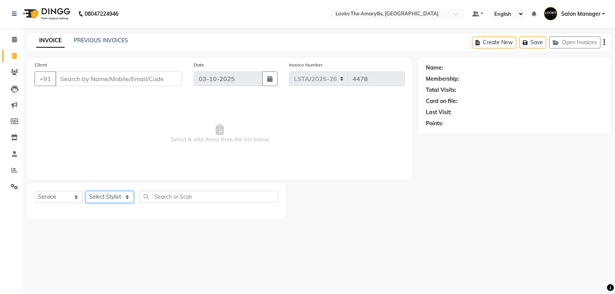
click at [126, 199] on select "Select Stylist" at bounding box center [110, 197] width 48 height 12
select select "90428"
click at [86, 191] on select "Select Stylist [PERSON_NAME] art Counter_Sales Deepak_pdct Irra_Mrg [PERSON_NAM…" at bounding box center [110, 197] width 48 height 12
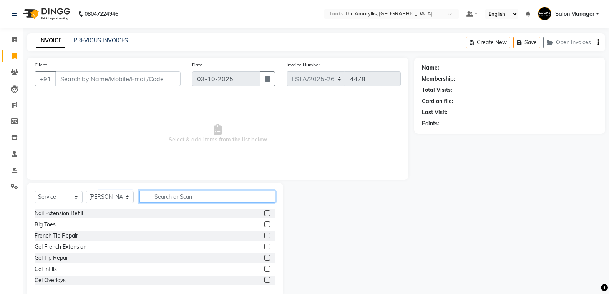
click at [176, 199] on input "text" at bounding box center [207, 197] width 136 height 12
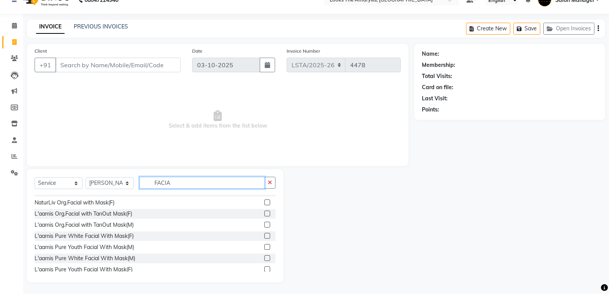
scroll to position [215, 0]
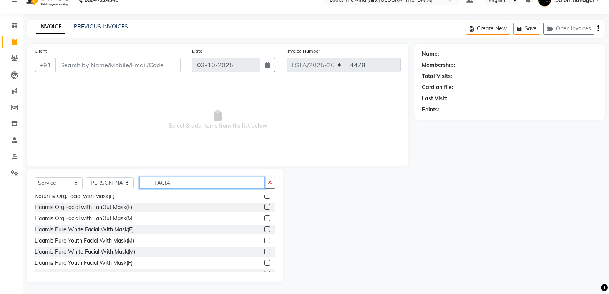
type input "FACIA"
click at [264, 261] on label at bounding box center [267, 263] width 6 height 6
click at [264, 261] on input "checkbox" at bounding box center [266, 263] width 5 height 5
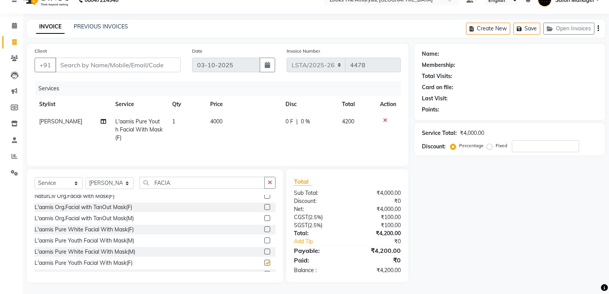
checkbox input "false"
click at [229, 122] on td "4000" at bounding box center [243, 129] width 75 height 33
select select "90428"
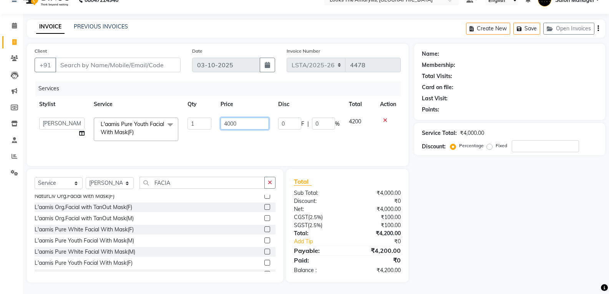
click at [246, 121] on input "4000" at bounding box center [245, 124] width 48 height 12
type input "4"
type input "3800"
click at [334, 197] on div "Sub Total:" at bounding box center [317, 193] width 59 height 8
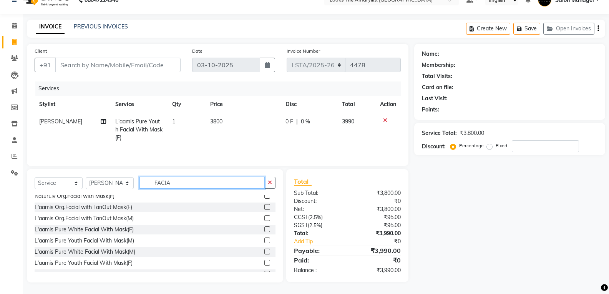
click at [185, 185] on input "FACIA" at bounding box center [201, 183] width 125 height 12
click at [185, 184] on input "FACIA" at bounding box center [201, 183] width 125 height 12
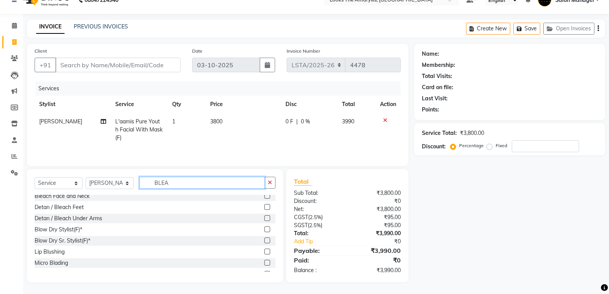
scroll to position [23, 0]
type input "BLEACH"
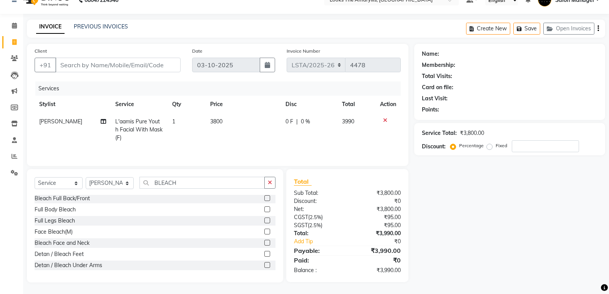
click at [264, 234] on label at bounding box center [267, 232] width 6 height 6
click at [264, 234] on input "checkbox" at bounding box center [266, 231] width 5 height 5
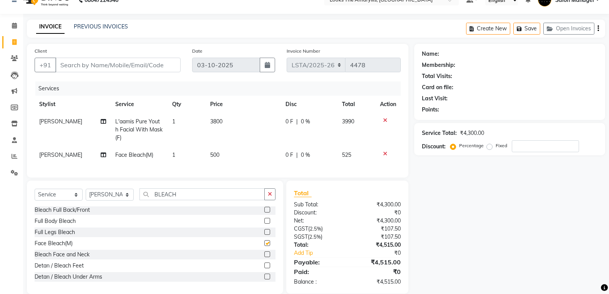
checkbox input "false"
click at [227, 156] on td "500" at bounding box center [243, 154] width 75 height 17
select select "90428"
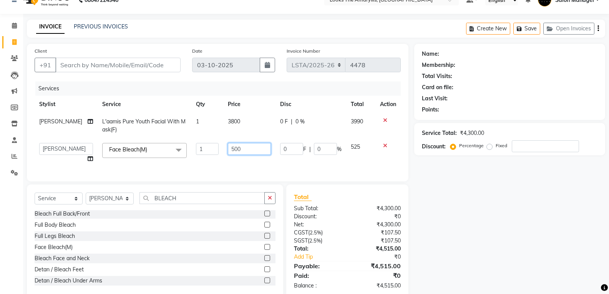
click at [250, 152] on input "500" at bounding box center [249, 149] width 43 height 12
type input "5"
type input "800"
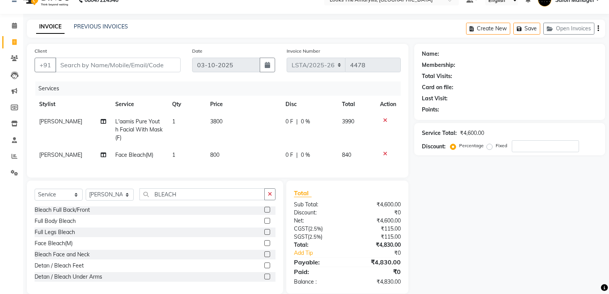
click at [316, 194] on div "Total Sub Total: ₹4,600.00 Discount: ₹0 Net: ₹4,600.00 CGST ( 2.5% ) ₹115.00 SG…" at bounding box center [347, 237] width 122 height 113
click at [201, 200] on input "BLEACH" at bounding box center [201, 194] width 125 height 12
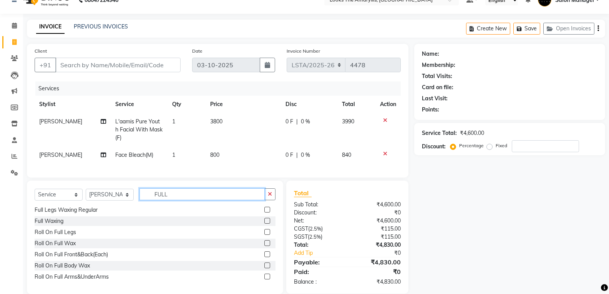
scroll to position [31, 0]
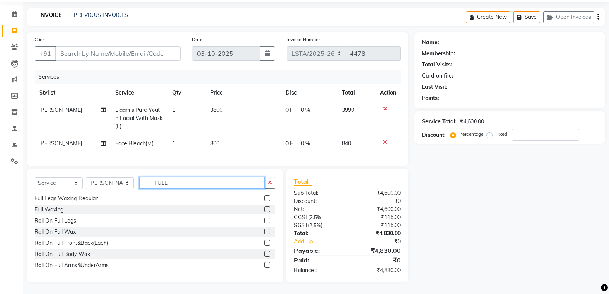
type input "FULL"
click at [264, 263] on label at bounding box center [267, 265] width 6 height 6
click at [264, 263] on input "checkbox" at bounding box center [266, 265] width 5 height 5
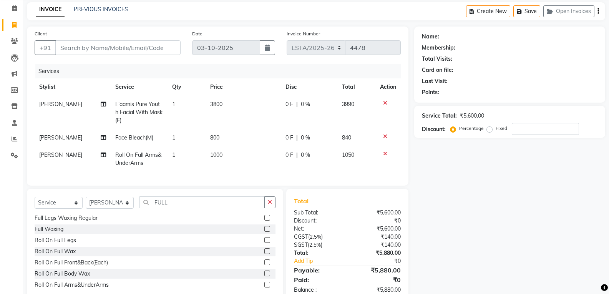
click at [387, 151] on icon at bounding box center [385, 153] width 4 height 5
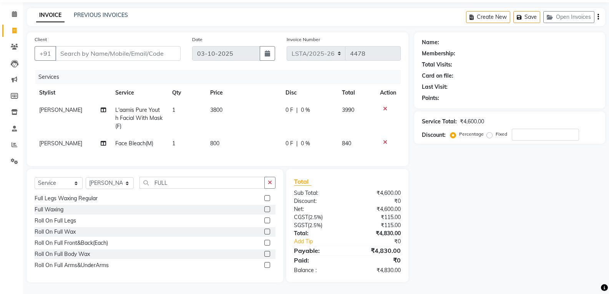
click at [264, 263] on label at bounding box center [267, 265] width 6 height 6
click at [264, 263] on input "checkbox" at bounding box center [266, 265] width 5 height 5
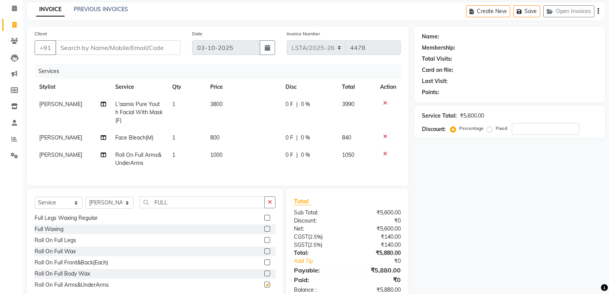
checkbox input "false"
click at [382, 153] on div at bounding box center [388, 153] width 16 height 5
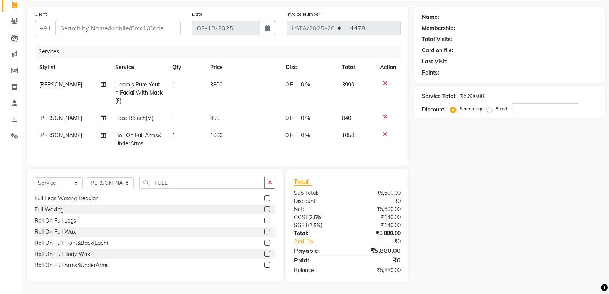
click at [383, 131] on icon at bounding box center [385, 133] width 4 height 5
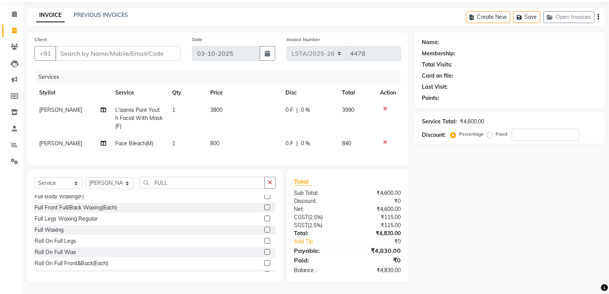
scroll to position [69, 0]
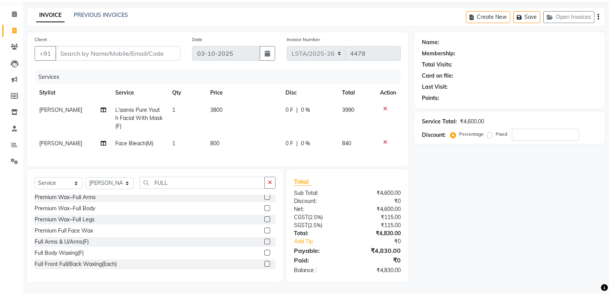
click at [264, 197] on label at bounding box center [267, 197] width 6 height 6
click at [264, 197] on input "checkbox" at bounding box center [266, 197] width 5 height 5
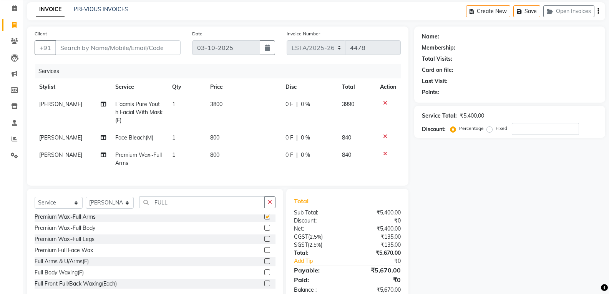
checkbox input "false"
click at [209, 208] on input "FULL" at bounding box center [201, 202] width 125 height 12
click at [210, 208] on input "FULL" at bounding box center [201, 202] width 125 height 12
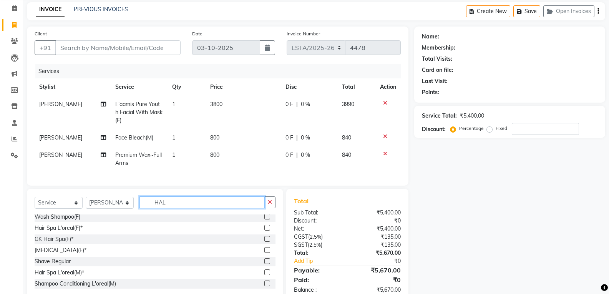
scroll to position [23, 0]
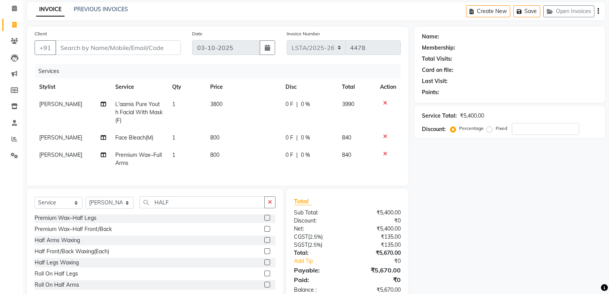
click at [264, 221] on label at bounding box center [267, 218] width 6 height 6
click at [264, 221] on input "checkbox" at bounding box center [266, 218] width 5 height 5
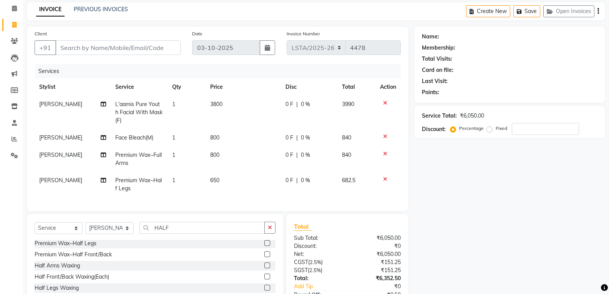
click at [224, 182] on td "650" at bounding box center [243, 184] width 75 height 25
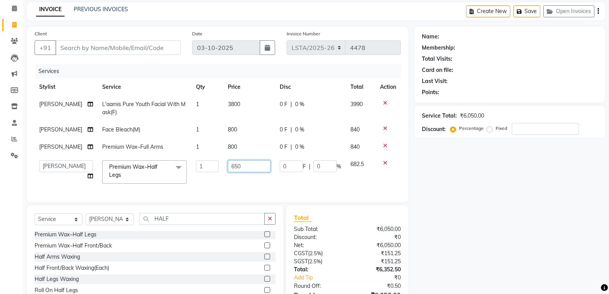
drag, startPoint x: 247, startPoint y: 169, endPoint x: 253, endPoint y: 171, distance: 6.4
click at [247, 169] on input "650" at bounding box center [249, 166] width 43 height 12
click at [236, 145] on tbody "[PERSON_NAME] L'aamis Pure Youth Facial With Mask(F) 1 3800 0 F | 0 % 3990 [PER…" at bounding box center [218, 142] width 366 height 93
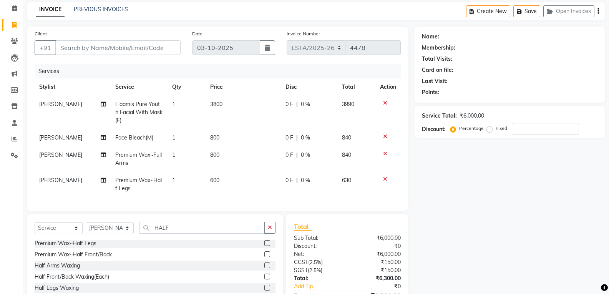
click at [221, 157] on td "800" at bounding box center [243, 158] width 75 height 25
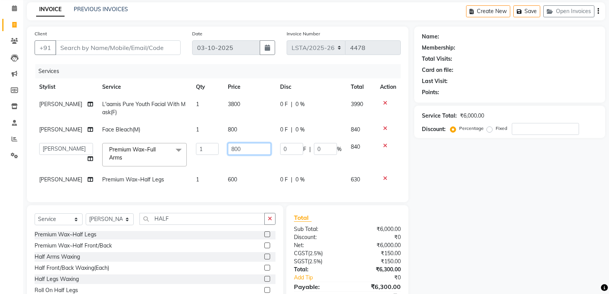
click at [250, 148] on input "800" at bounding box center [249, 149] width 43 height 12
click at [326, 218] on div "Client +91 Date [DATE] Invoice Number LSTA/[PHONE_NUMBER] Services Stylist Serv…" at bounding box center [217, 173] width 393 height 292
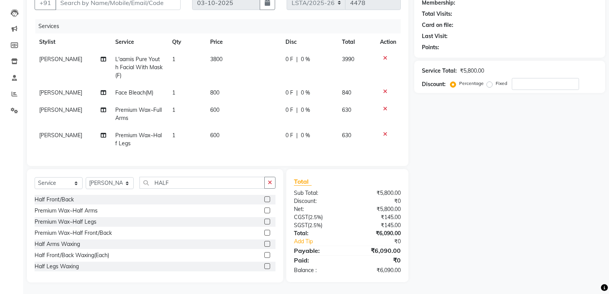
scroll to position [0, 0]
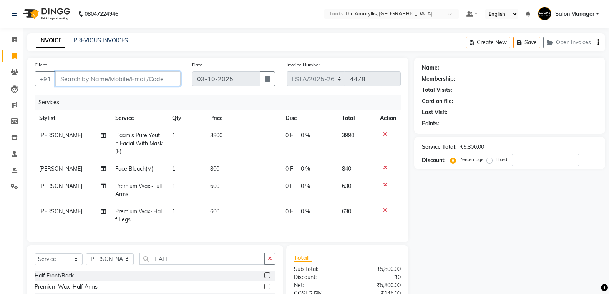
click at [80, 76] on input "Client" at bounding box center [117, 78] width 125 height 15
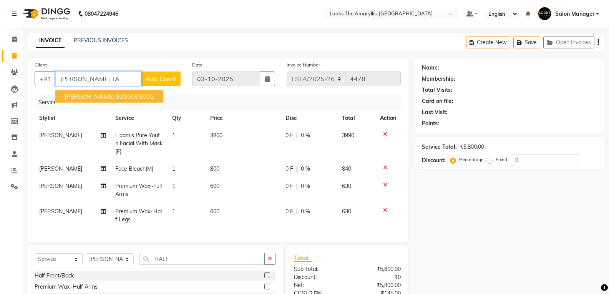
click at [125, 96] on button "[PERSON_NAME] 9310095002" at bounding box center [109, 96] width 108 height 12
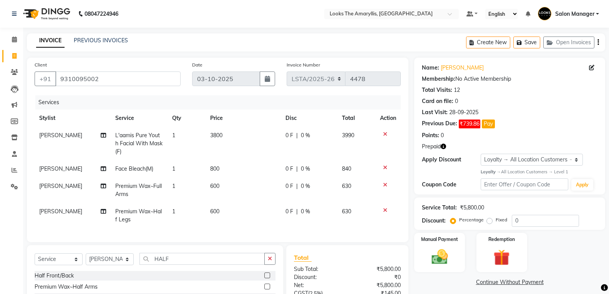
scroll to position [82, 0]
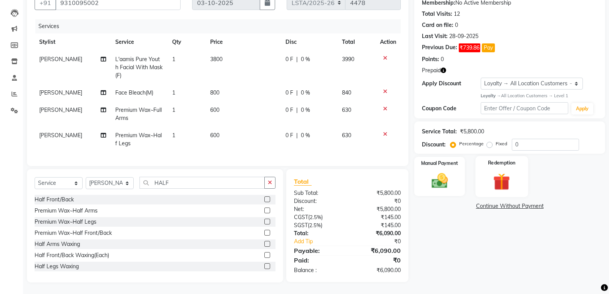
click at [523, 180] on div "Redemption" at bounding box center [501, 176] width 53 height 41
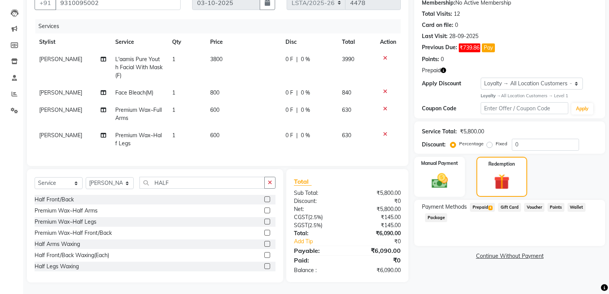
click at [491, 206] on span "4" at bounding box center [490, 208] width 4 height 5
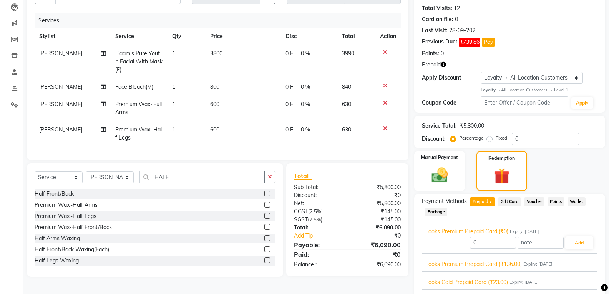
scroll to position [126, 0]
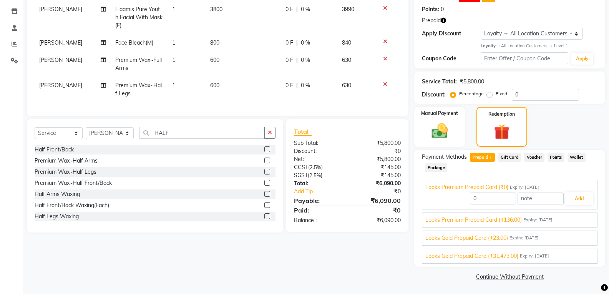
click at [486, 255] on span "Looks Gold Prepaid Card (₹31,473.00)" at bounding box center [471, 256] width 93 height 8
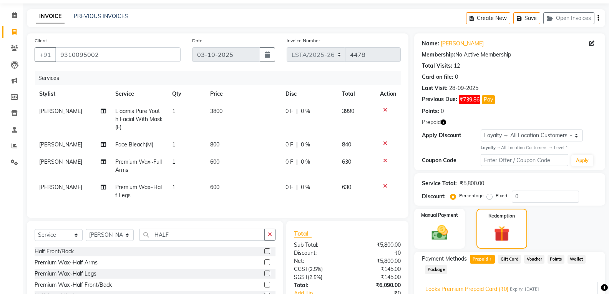
scroll to position [0, 0]
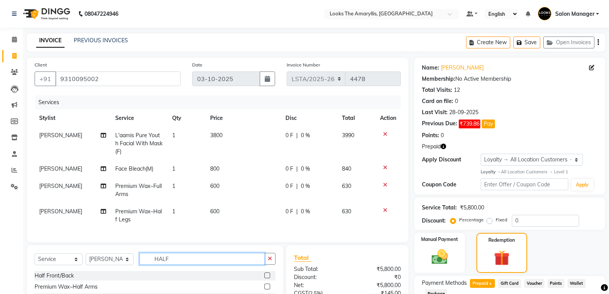
click at [200, 263] on input "HALF" at bounding box center [201, 259] width 125 height 12
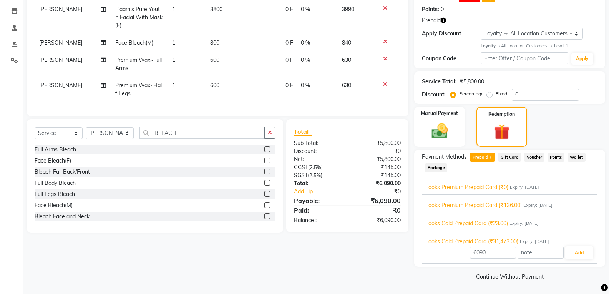
click at [264, 163] on label at bounding box center [267, 161] width 6 height 6
click at [264, 163] on input "checkbox" at bounding box center [266, 160] width 5 height 5
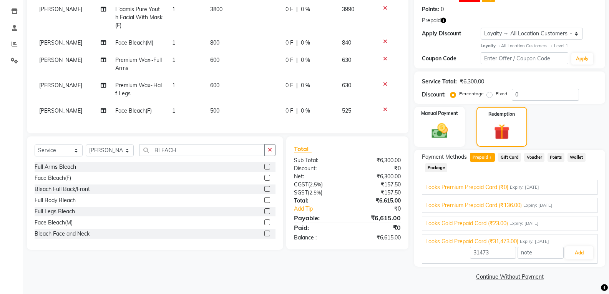
click at [222, 109] on td "500" at bounding box center [243, 110] width 75 height 17
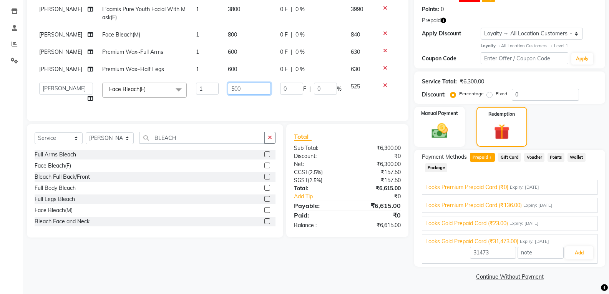
click at [259, 88] on input "500" at bounding box center [249, 89] width 43 height 12
click at [340, 204] on div "Total Sub Total: ₹6,300.00 Discount: ₹0 Net: ₹6,300.00 CGST ( 2.5% ) ₹157.50 SG…" at bounding box center [347, 181] width 107 height 98
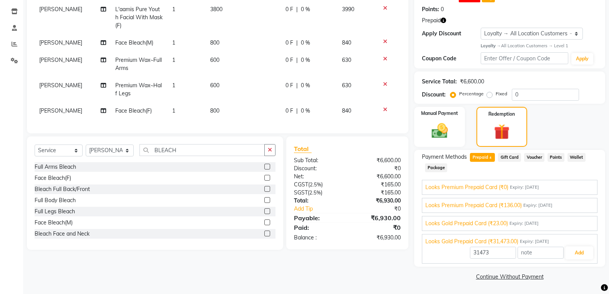
click at [386, 41] on icon at bounding box center [385, 41] width 4 height 5
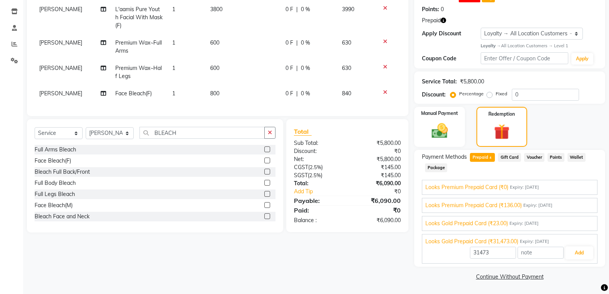
click at [467, 242] on span "Looks Gold Prepaid Card (₹31,473.00)" at bounding box center [471, 241] width 93 height 8
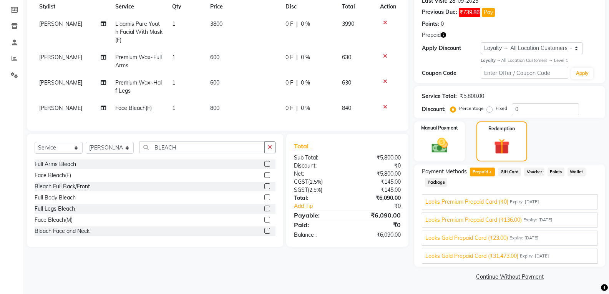
click at [452, 254] on span "Looks Gold Prepaid Card (₹31,473.00)" at bounding box center [471, 256] width 93 height 8
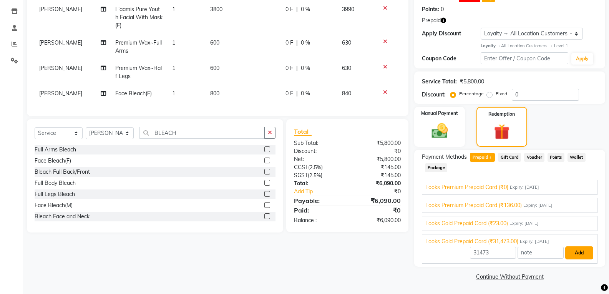
click at [576, 254] on button "Add" at bounding box center [579, 252] width 28 height 13
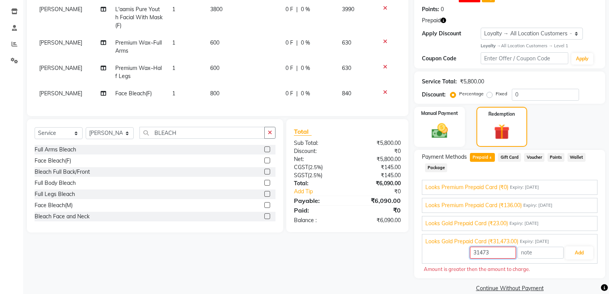
click at [493, 254] on input "31473" at bounding box center [493, 253] width 46 height 12
click at [577, 252] on button "Add" at bounding box center [579, 252] width 28 height 13
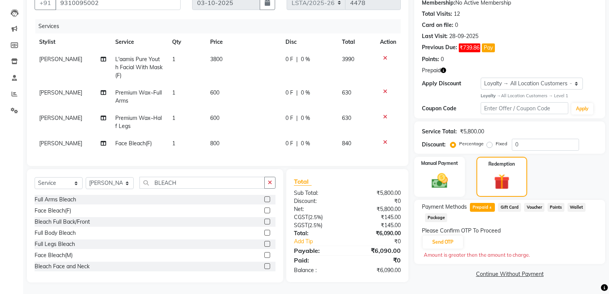
scroll to position [82, 0]
click at [440, 236] on button "Send OTP" at bounding box center [443, 242] width 40 height 13
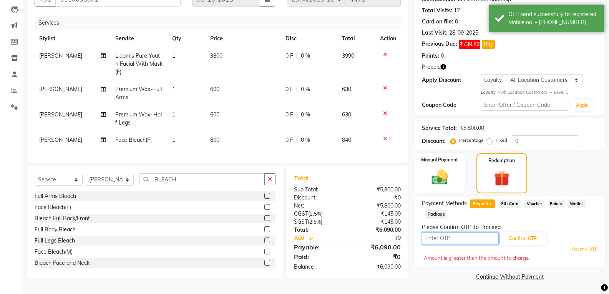
click at [453, 236] on input "text" at bounding box center [460, 238] width 77 height 12
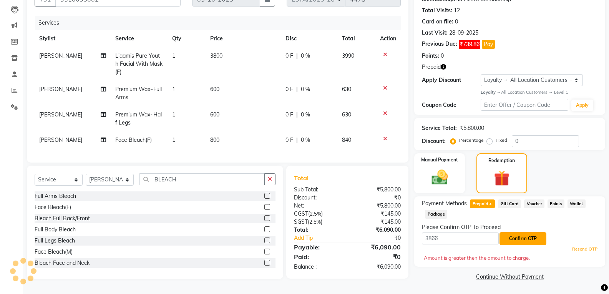
click at [521, 235] on button "Confirm OTP" at bounding box center [523, 238] width 47 height 13
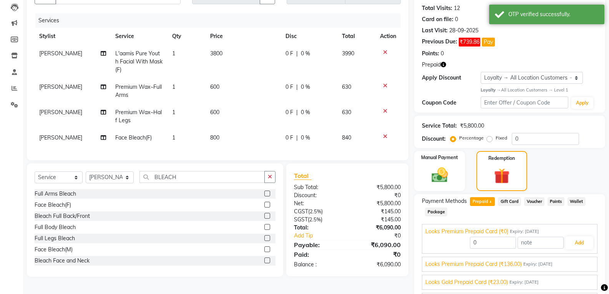
scroll to position [138, 0]
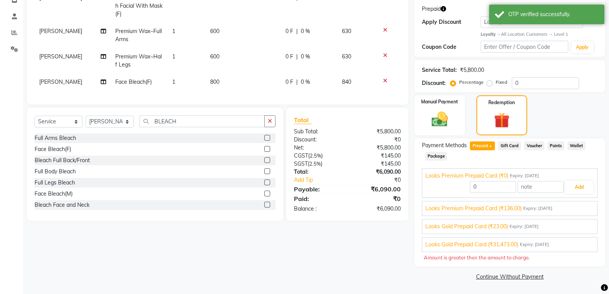
click at [458, 245] on span "Looks Gold Prepaid Card (₹31,473.00)" at bounding box center [471, 245] width 93 height 8
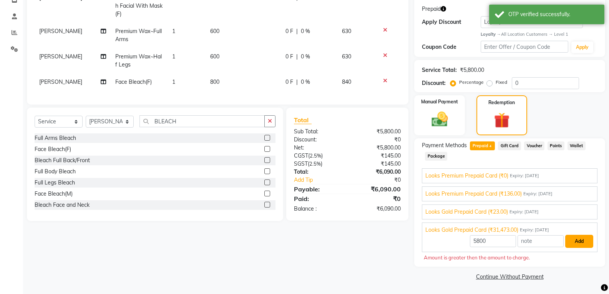
click at [576, 241] on button "Add" at bounding box center [579, 241] width 28 height 13
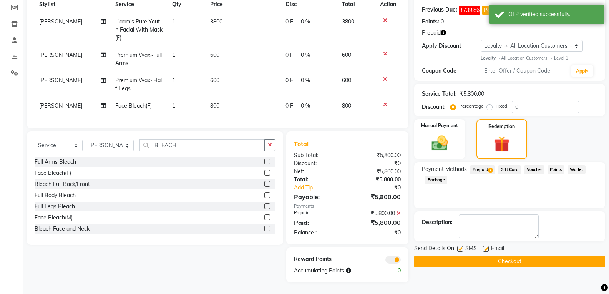
click at [459, 246] on label at bounding box center [460, 249] width 6 height 6
click at [459, 247] on input "checkbox" at bounding box center [459, 249] width 5 height 5
click at [485, 246] on label at bounding box center [486, 249] width 6 height 6
click at [485, 247] on input "checkbox" at bounding box center [485, 249] width 5 height 5
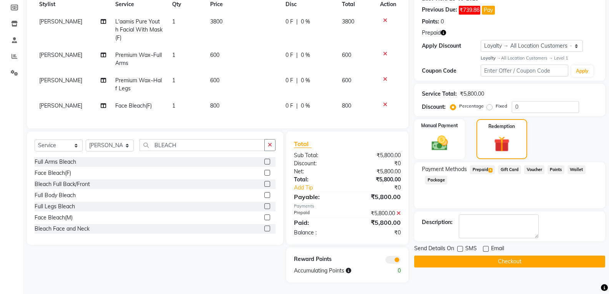
click at [488, 256] on button "Checkout" at bounding box center [509, 262] width 191 height 12
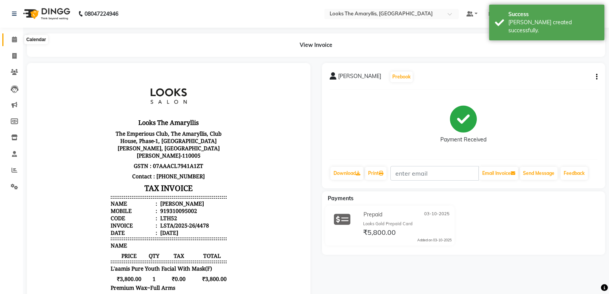
click at [14, 38] on icon at bounding box center [14, 40] width 5 height 6
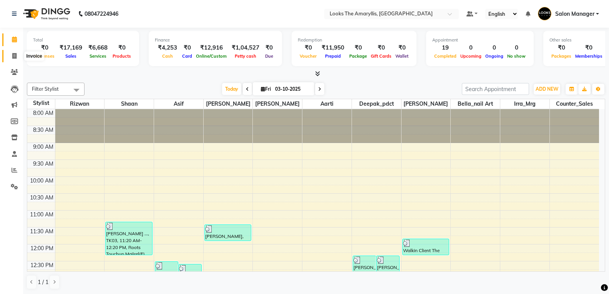
click at [14, 53] on icon at bounding box center [14, 56] width 4 height 6
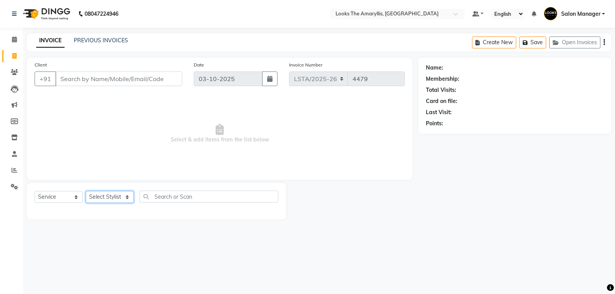
click at [128, 200] on select "Select Stylist [PERSON_NAME] art Counter_Sales Deepak_pdct Irra_Mrg [PERSON_NAM…" at bounding box center [110, 197] width 48 height 12
click at [86, 191] on select "Select Stylist [PERSON_NAME] art Counter_Sales Deepak_pdct Irra_Mrg [PERSON_NAM…" at bounding box center [110, 197] width 48 height 12
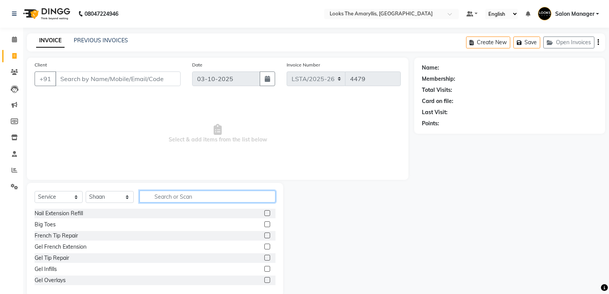
click at [184, 199] on input "text" at bounding box center [207, 197] width 136 height 12
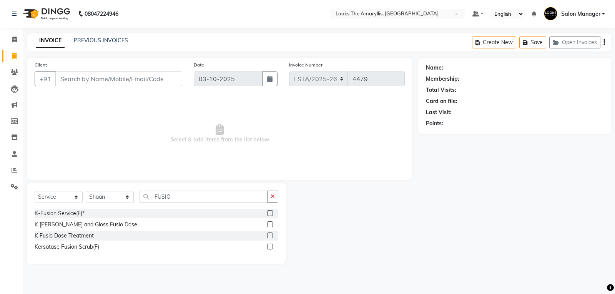
click at [270, 234] on label at bounding box center [270, 235] width 6 height 6
click at [270, 234] on input "checkbox" at bounding box center [269, 235] width 5 height 5
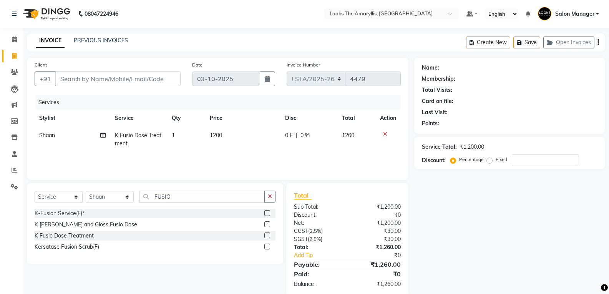
click at [229, 136] on td "1200" at bounding box center [243, 139] width 76 height 25
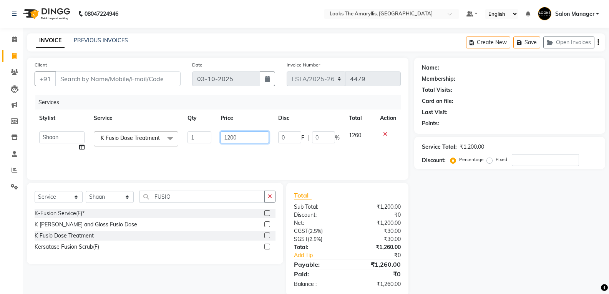
click at [244, 134] on input "1200" at bounding box center [245, 137] width 48 height 12
click at [126, 200] on select "Select Stylist [PERSON_NAME] art Counter_Sales Deepak_pdct Irra_Mrg [PERSON_NAM…" at bounding box center [110, 197] width 48 height 12
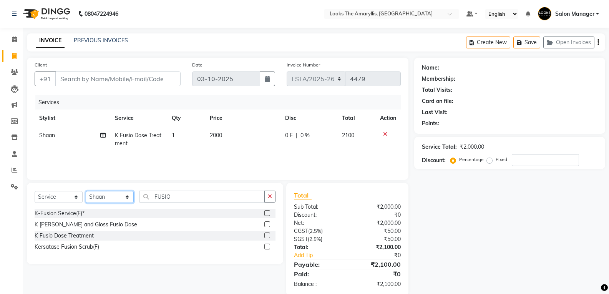
click at [126, 201] on select "Select Stylist [PERSON_NAME] art Counter_Sales Deepak_pdct Irra_Mrg [PERSON_NAM…" at bounding box center [110, 197] width 48 height 12
click at [165, 199] on input "FUSIO" at bounding box center [201, 197] width 125 height 12
click at [183, 198] on input "FUSIO" at bounding box center [201, 197] width 125 height 12
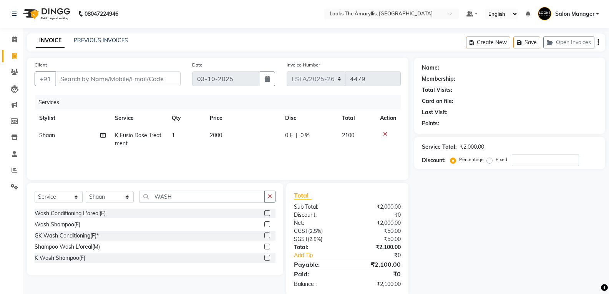
click at [268, 212] on label at bounding box center [267, 213] width 6 height 6
click at [268, 212] on input "checkbox" at bounding box center [266, 213] width 5 height 5
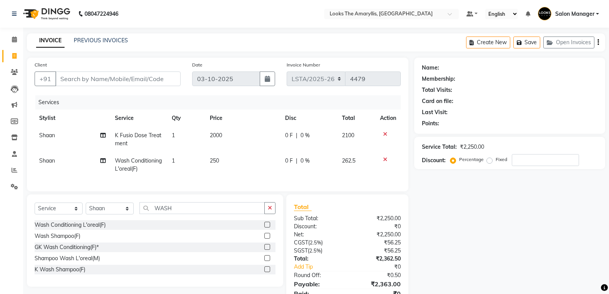
click at [227, 161] on td "250" at bounding box center [243, 164] width 76 height 25
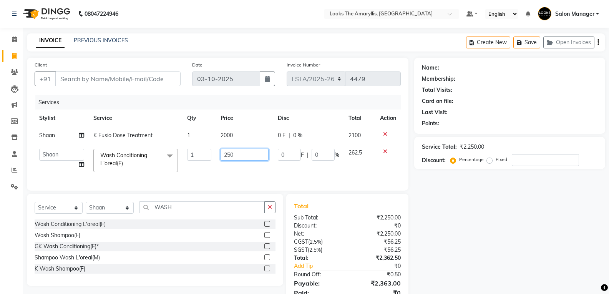
click at [238, 155] on input "250" at bounding box center [245, 155] width 48 height 12
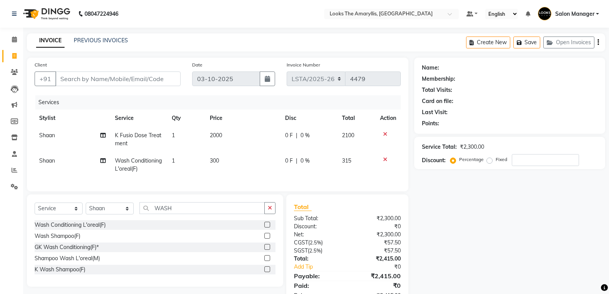
scroll to position [31, 0]
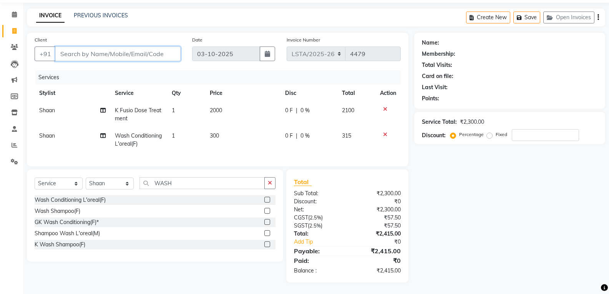
click at [144, 51] on input "Client" at bounding box center [117, 53] width 125 height 15
click at [164, 47] on input "Client" at bounding box center [117, 53] width 125 height 15
click at [127, 46] on input "Client" at bounding box center [117, 53] width 125 height 15
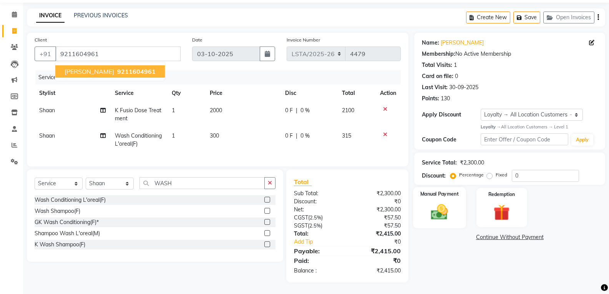
click at [435, 208] on img at bounding box center [439, 212] width 27 height 20
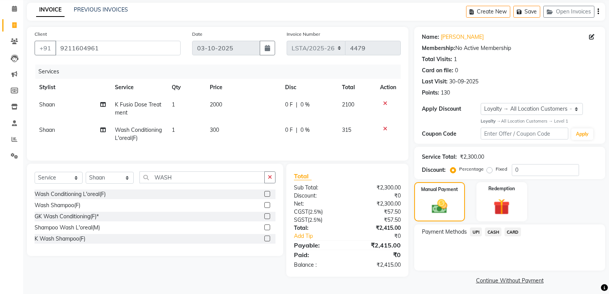
scroll to position [35, 0]
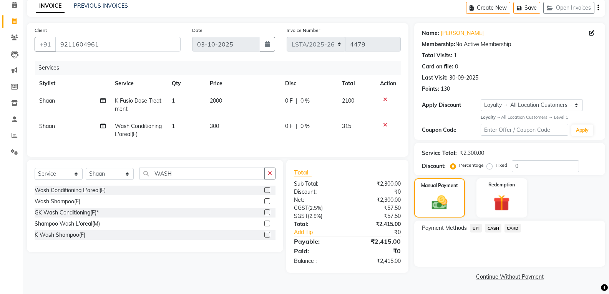
click at [511, 228] on span "CARD" at bounding box center [513, 228] width 17 height 9
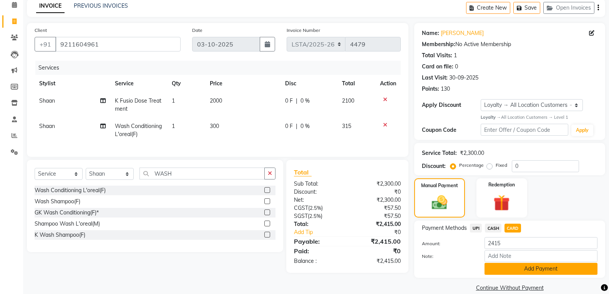
scroll to position [46, 0]
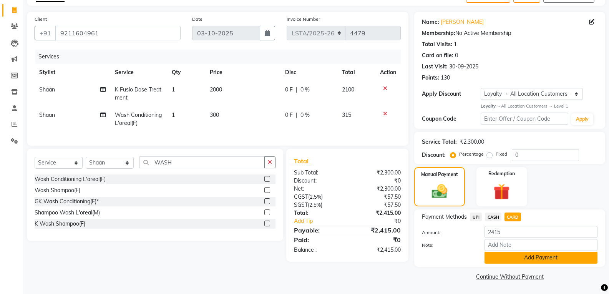
click at [503, 257] on button "Add Payment" at bounding box center [541, 258] width 113 height 12
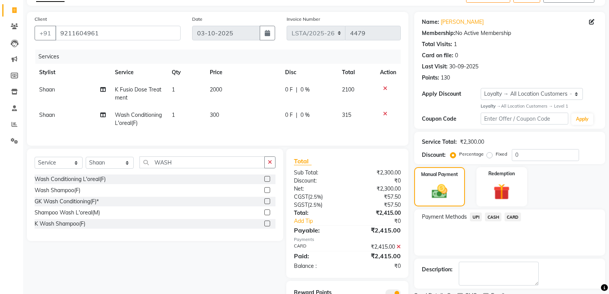
scroll to position [85, 0]
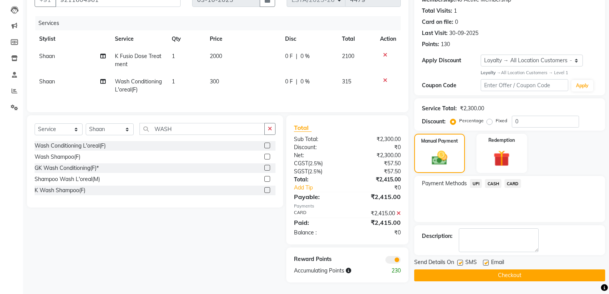
click at [463, 260] on label at bounding box center [460, 263] width 6 height 6
click at [462, 261] on input "checkbox" at bounding box center [459, 263] width 5 height 5
click at [489, 258] on div "Email" at bounding box center [496, 263] width 27 height 10
click at [485, 260] on label at bounding box center [486, 263] width 6 height 6
click at [485, 261] on input "checkbox" at bounding box center [485, 263] width 5 height 5
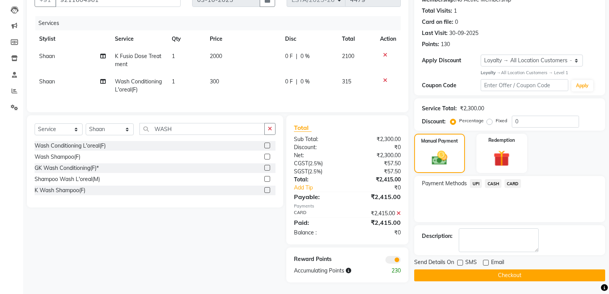
click at [478, 272] on button "Checkout" at bounding box center [509, 275] width 191 height 12
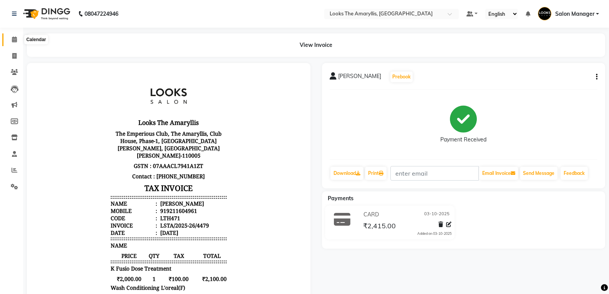
click at [15, 39] on icon at bounding box center [14, 40] width 5 height 6
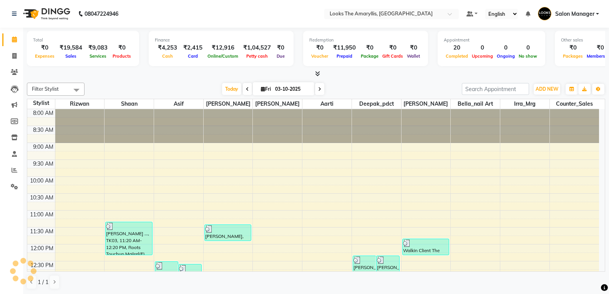
scroll to position [262, 0]
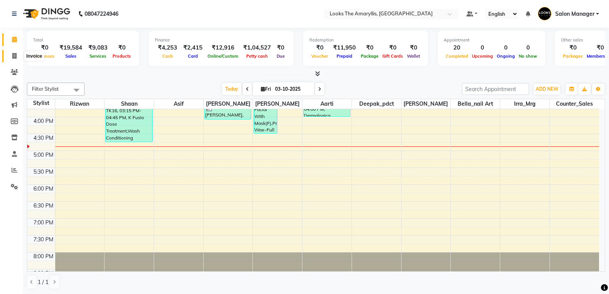
click at [13, 56] on icon at bounding box center [14, 56] width 4 height 6
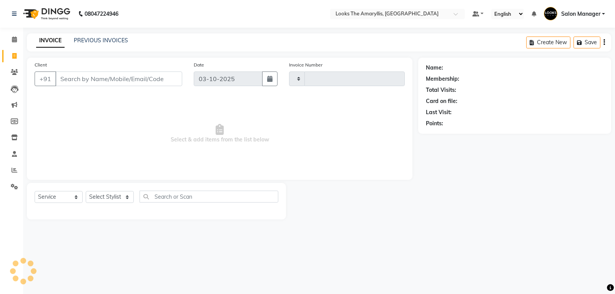
click at [88, 80] on input "Client" at bounding box center [118, 78] width 127 height 15
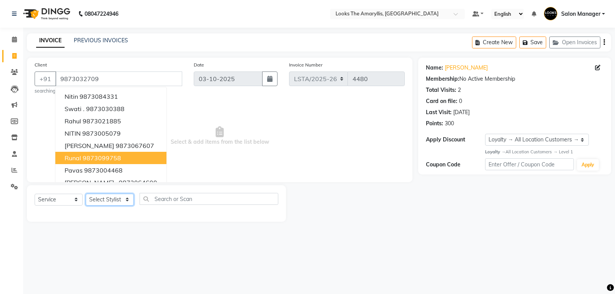
click at [111, 199] on select "Select Stylist [PERSON_NAME] art Counter_Sales Deepak_pdct Irra_Mrg [PERSON_NAM…" at bounding box center [110, 200] width 48 height 12
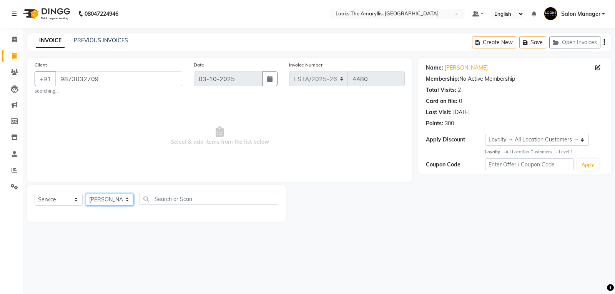
click at [86, 194] on select "Select Stylist [PERSON_NAME] art Counter_Sales Deepak_pdct Irra_Mrg [PERSON_NAM…" at bounding box center [110, 200] width 48 height 12
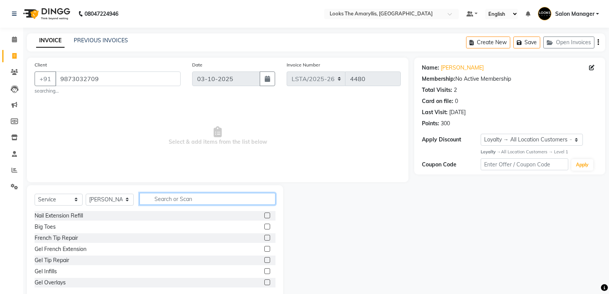
click at [181, 201] on input "text" at bounding box center [207, 199] width 136 height 12
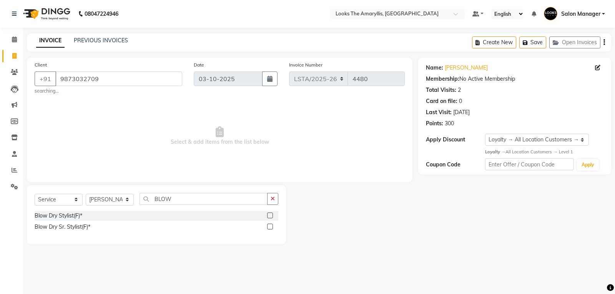
click at [270, 216] on label at bounding box center [270, 216] width 6 height 6
click at [270, 216] on input "checkbox" at bounding box center [269, 215] width 5 height 5
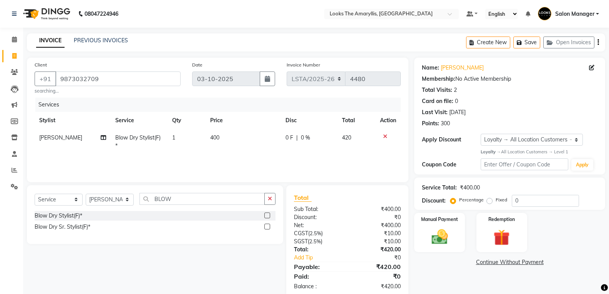
click at [233, 142] on td "400" at bounding box center [243, 141] width 75 height 25
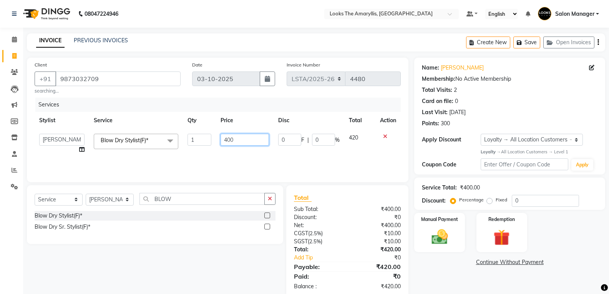
click at [251, 138] on input "400" at bounding box center [245, 140] width 48 height 12
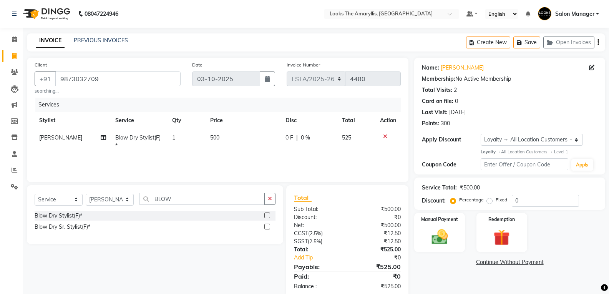
click at [196, 251] on div "Select Service Product Membership Package Voucher Prepaid Gift Card Select Styl…" at bounding box center [152, 241] width 262 height 113
click at [440, 237] on img at bounding box center [439, 237] width 27 height 20
click at [494, 264] on span "CASH" at bounding box center [493, 262] width 17 height 9
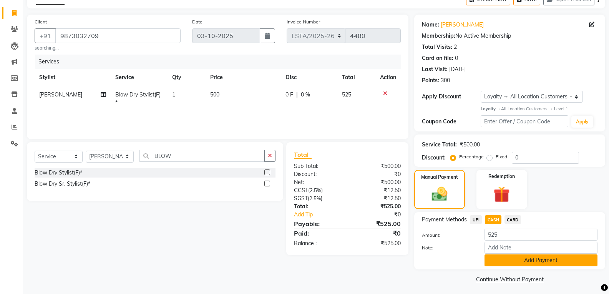
scroll to position [46, 0]
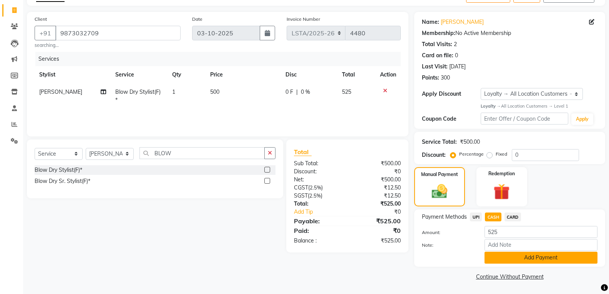
click at [515, 256] on button "Add Payment" at bounding box center [541, 258] width 113 height 12
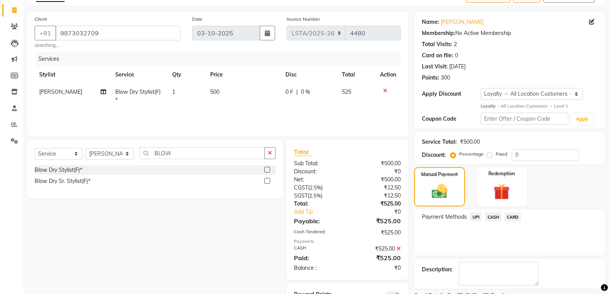
scroll to position [81, 0]
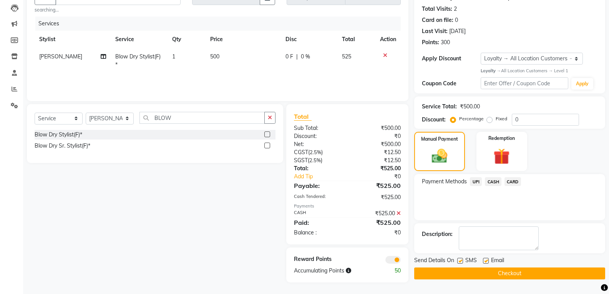
click at [462, 260] on label at bounding box center [460, 261] width 6 height 6
click at [462, 260] on input "checkbox" at bounding box center [459, 261] width 5 height 5
click at [486, 261] on label at bounding box center [486, 261] width 6 height 6
click at [486, 261] on input "checkbox" at bounding box center [485, 261] width 5 height 5
click at [487, 272] on button "Checkout" at bounding box center [509, 273] width 191 height 12
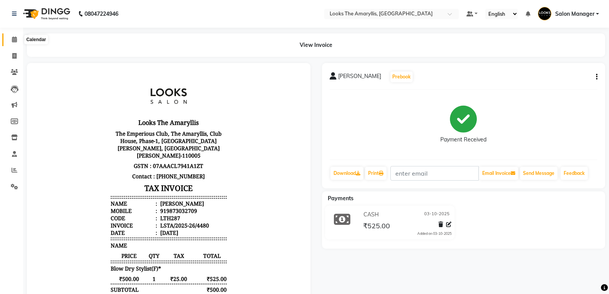
click at [12, 40] on span at bounding box center [14, 39] width 13 height 9
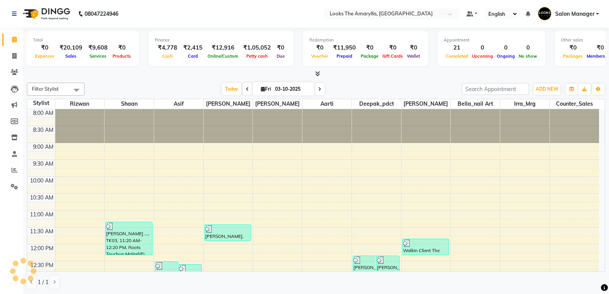
scroll to position [262, 0]
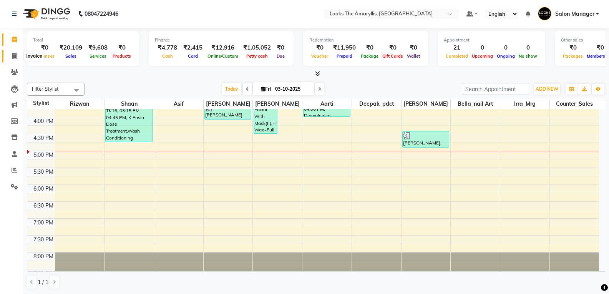
click at [12, 56] on icon at bounding box center [14, 56] width 4 height 6
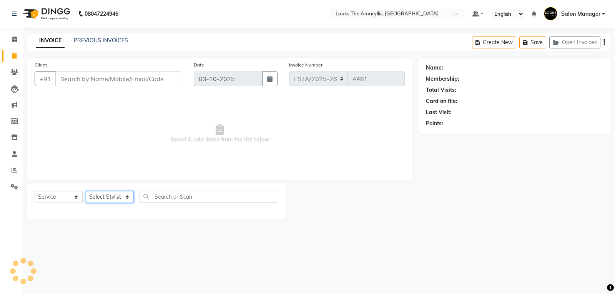
click at [125, 198] on select "Select Stylist" at bounding box center [110, 197] width 48 height 12
click at [111, 196] on select "Select Stylist [PERSON_NAME] art Counter_Sales Deepak_pdct Irra_Mrg [PERSON_NAM…" at bounding box center [110, 197] width 48 height 12
click at [121, 197] on select "Select Stylist [PERSON_NAME] art Counter_Sales Deepak_pdct Irra_Mrg [PERSON_NAM…" at bounding box center [110, 197] width 48 height 12
click at [86, 191] on select "Select Stylist [PERSON_NAME] art Counter_Sales Deepak_pdct Irra_Mrg [PERSON_NAM…" at bounding box center [110, 197] width 48 height 12
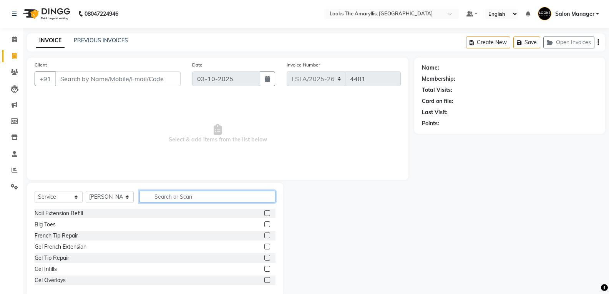
click at [192, 200] on input "text" at bounding box center [207, 197] width 136 height 12
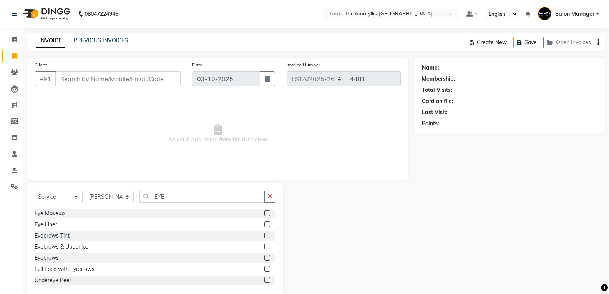
click at [264, 247] on label at bounding box center [267, 247] width 6 height 6
click at [264, 247] on input "checkbox" at bounding box center [266, 246] width 5 height 5
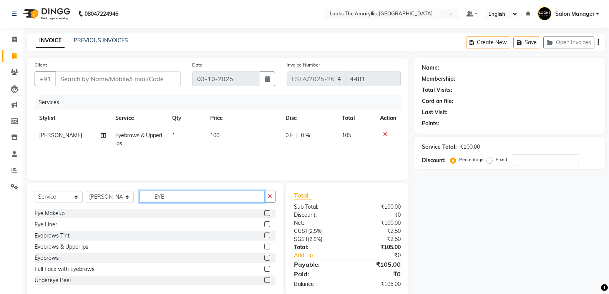
click at [167, 197] on input "EYE" at bounding box center [201, 197] width 125 height 12
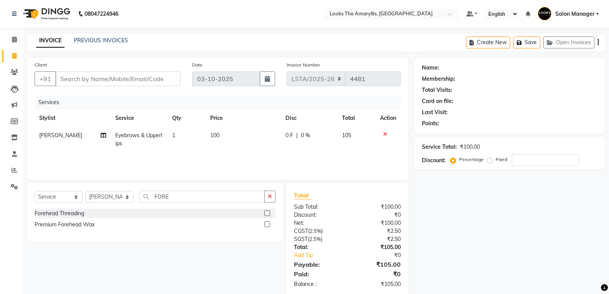
click at [266, 213] on label at bounding box center [267, 213] width 6 height 6
click at [266, 213] on input "checkbox" at bounding box center [266, 213] width 5 height 5
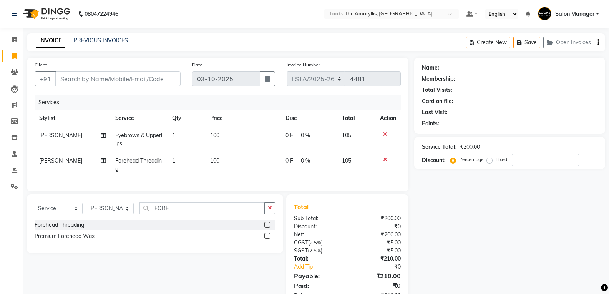
click at [223, 161] on td "100" at bounding box center [243, 164] width 75 height 25
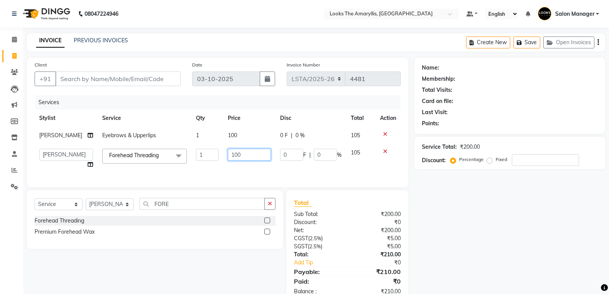
click at [242, 154] on input "100" at bounding box center [249, 155] width 43 height 12
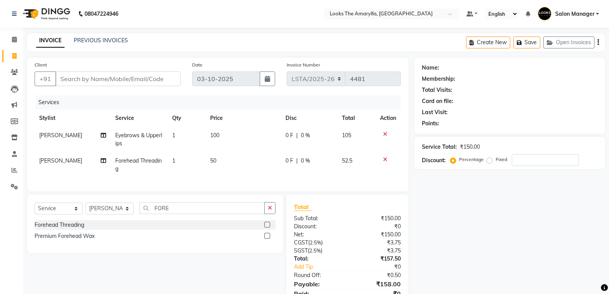
click at [173, 244] on div "Forehead Threading Premium Forehead Wax" at bounding box center [155, 232] width 241 height 25
click at [113, 83] on input "Client" at bounding box center [117, 78] width 125 height 15
click at [84, 79] on input "Client" at bounding box center [117, 78] width 125 height 15
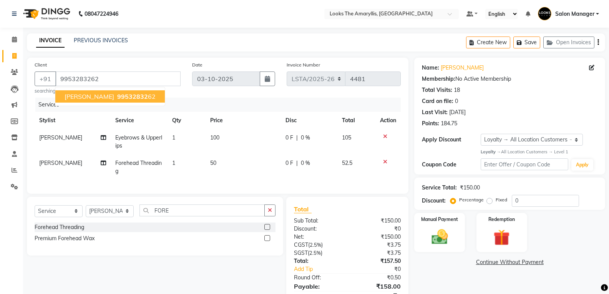
scroll to position [41, 0]
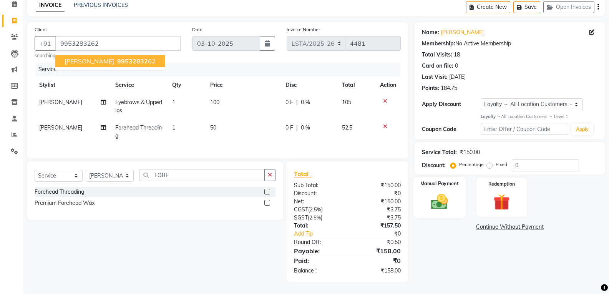
click at [441, 192] on img at bounding box center [439, 202] width 27 height 20
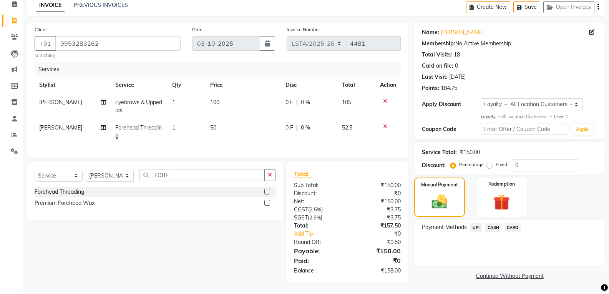
click at [495, 223] on span "CASH" at bounding box center [493, 227] width 17 height 9
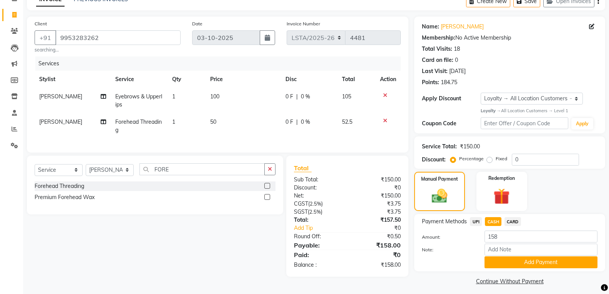
scroll to position [46, 0]
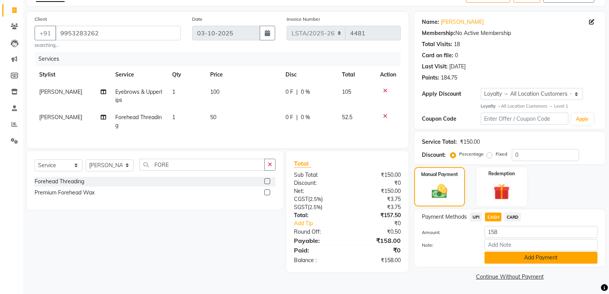
click at [526, 256] on button "Add Payment" at bounding box center [541, 258] width 113 height 12
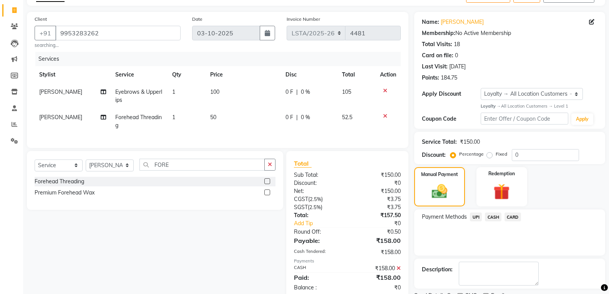
scroll to position [106, 0]
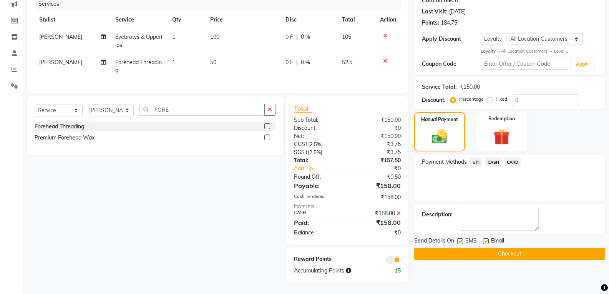
click at [460, 238] on label at bounding box center [460, 241] width 6 height 6
click at [460, 239] on input "checkbox" at bounding box center [459, 241] width 5 height 5
click at [484, 238] on label at bounding box center [486, 241] width 6 height 6
click at [484, 239] on input "checkbox" at bounding box center [485, 241] width 5 height 5
click at [484, 249] on button "Checkout" at bounding box center [509, 254] width 191 height 12
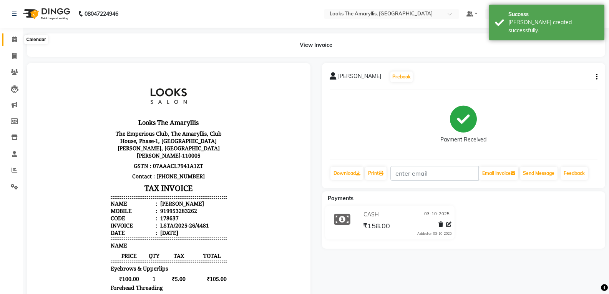
click at [20, 38] on span at bounding box center [14, 39] width 13 height 9
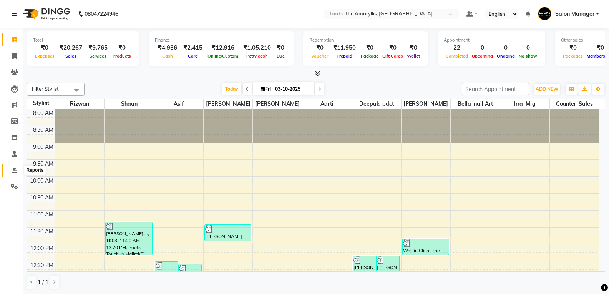
click at [14, 170] on icon at bounding box center [15, 170] width 6 height 6
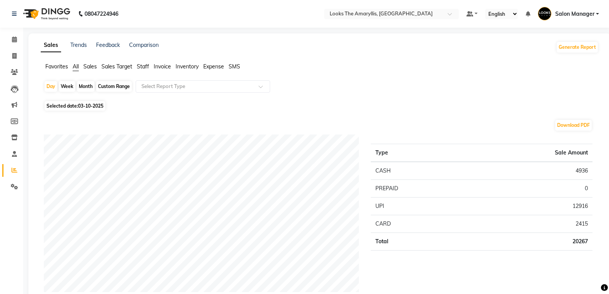
click at [144, 69] on span "Staff" at bounding box center [143, 66] width 12 height 7
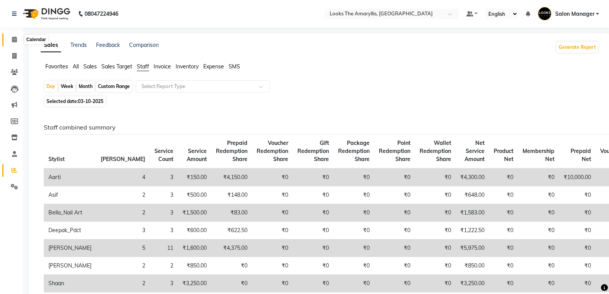
drag, startPoint x: 15, startPoint y: 40, endPoint x: 4, endPoint y: 46, distance: 12.7
click at [15, 40] on icon at bounding box center [14, 40] width 5 height 6
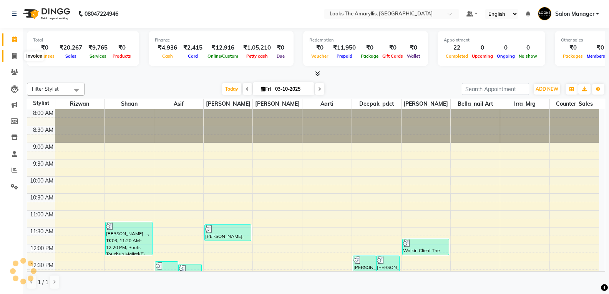
click at [17, 55] on icon at bounding box center [14, 56] width 4 height 6
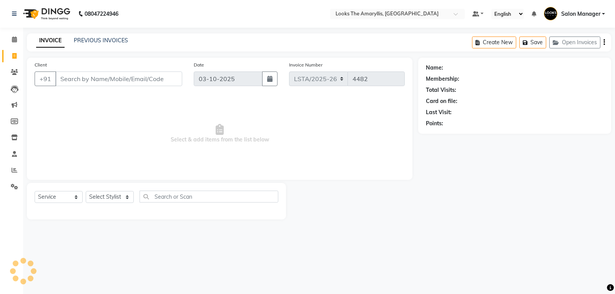
click at [122, 78] on input "Client" at bounding box center [118, 78] width 127 height 15
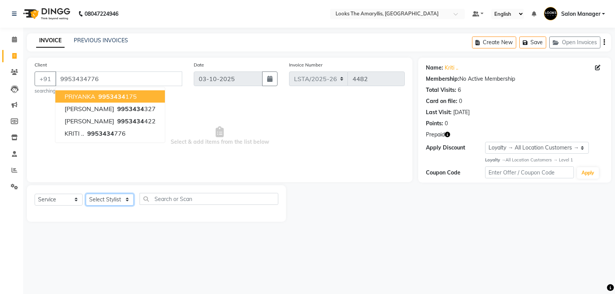
click at [129, 199] on select "Select Stylist [PERSON_NAME] art Counter_Sales Deepak_pdct Irra_Mrg [PERSON_NAM…" at bounding box center [110, 200] width 48 height 12
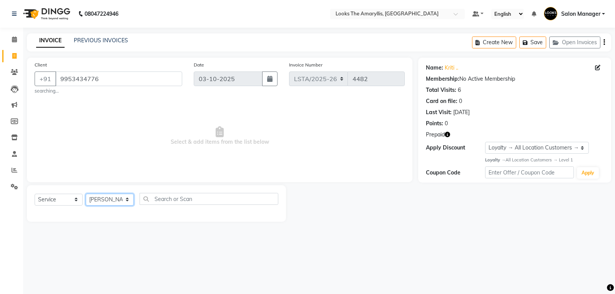
click at [86, 194] on select "Select Stylist [PERSON_NAME] art Counter_Sales Deepak_pdct Irra_Mrg [PERSON_NAM…" at bounding box center [110, 200] width 48 height 12
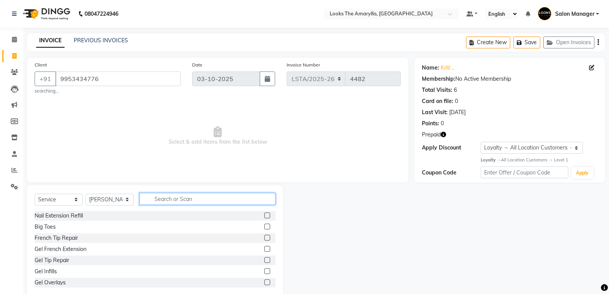
click at [190, 194] on input "text" at bounding box center [207, 199] width 136 height 12
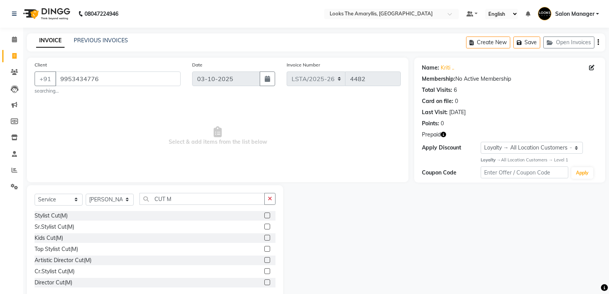
click at [264, 214] on label at bounding box center [267, 216] width 6 height 6
click at [264, 214] on input "checkbox" at bounding box center [266, 215] width 5 height 5
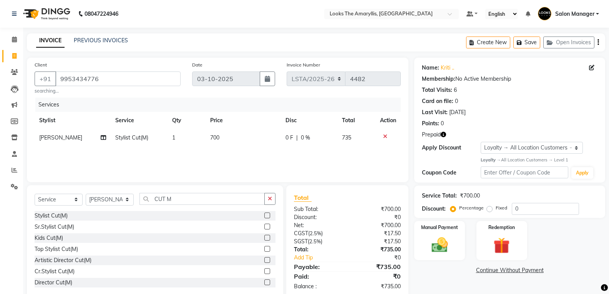
click at [237, 139] on td "700" at bounding box center [243, 137] width 75 height 17
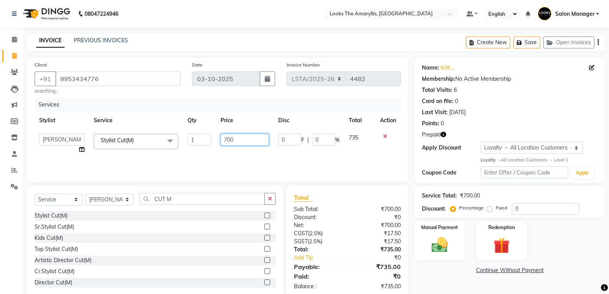
click at [247, 138] on input "700" at bounding box center [245, 140] width 48 height 12
click at [319, 211] on div "Sub Total:" at bounding box center [317, 209] width 59 height 8
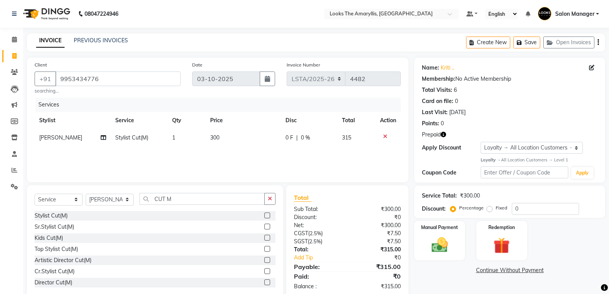
scroll to position [16, 0]
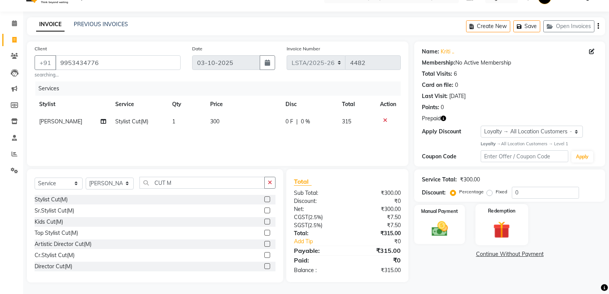
click at [496, 231] on img at bounding box center [501, 229] width 27 height 21
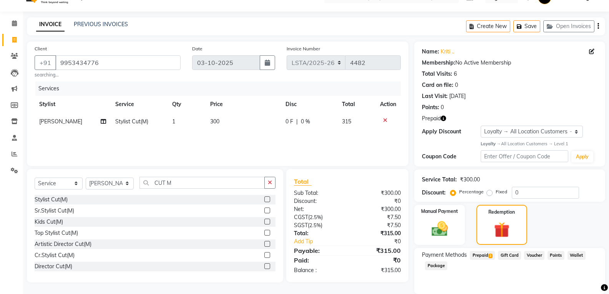
scroll to position [43, 0]
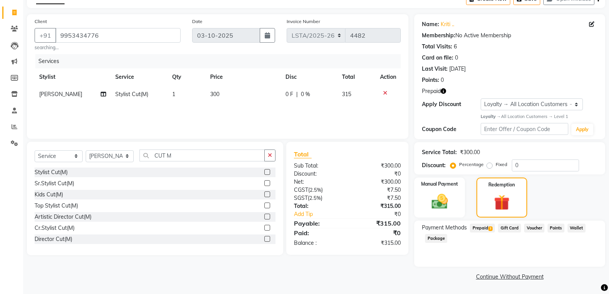
click at [491, 228] on span "3" at bounding box center [490, 228] width 4 height 5
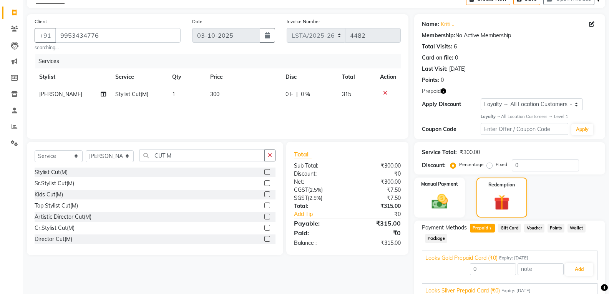
scroll to position [96, 0]
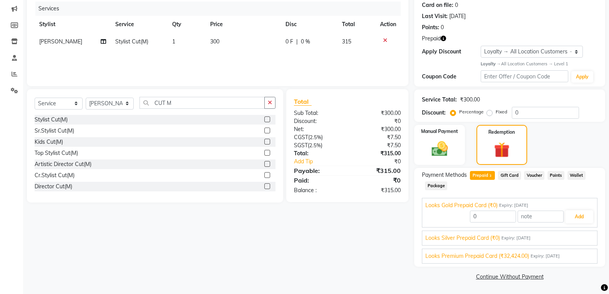
click at [470, 259] on span "Looks Premium Prepaid Card (₹32,424.00)" at bounding box center [477, 256] width 104 height 8
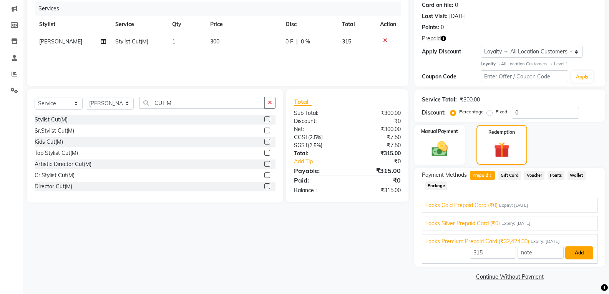
click at [577, 254] on button "Add" at bounding box center [579, 252] width 28 height 13
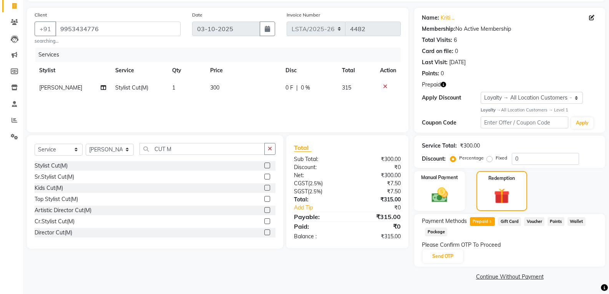
scroll to position [50, 0]
click at [440, 254] on button "Send OTP" at bounding box center [443, 256] width 40 height 13
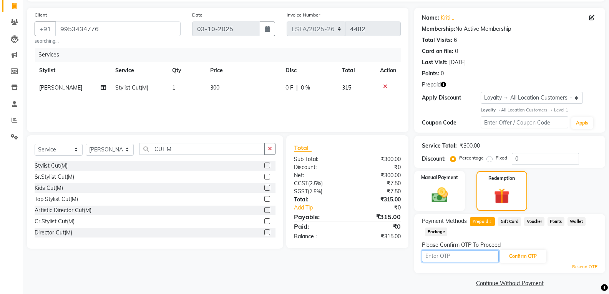
click at [467, 258] on input "text" at bounding box center [460, 256] width 77 height 12
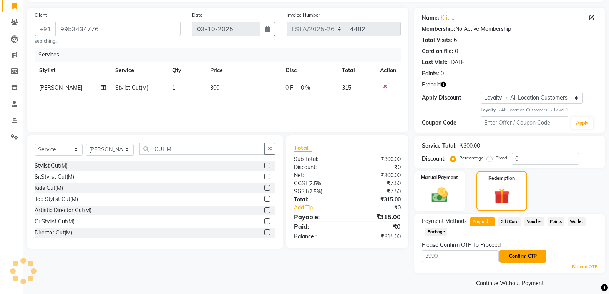
click at [531, 254] on button "Confirm OTP" at bounding box center [523, 256] width 47 height 13
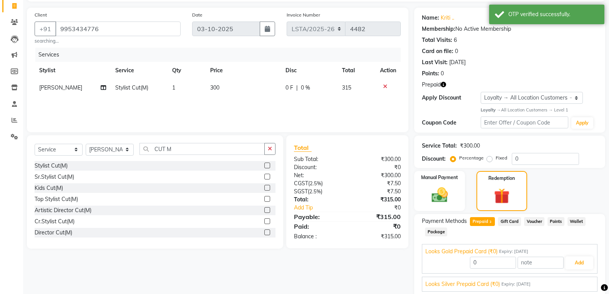
scroll to position [96, 0]
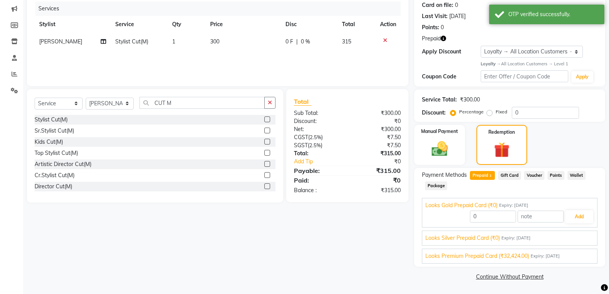
click at [512, 257] on span "Looks Premium Prepaid Card (₹32,424.00)" at bounding box center [477, 256] width 104 height 8
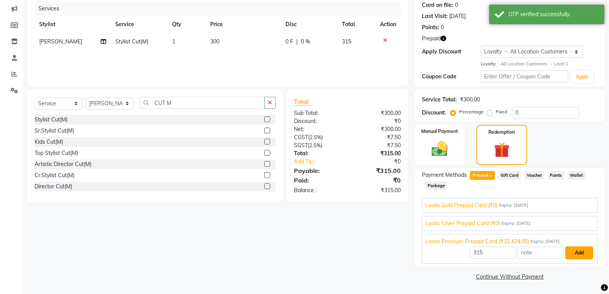
click at [579, 253] on button "Add" at bounding box center [579, 252] width 28 height 13
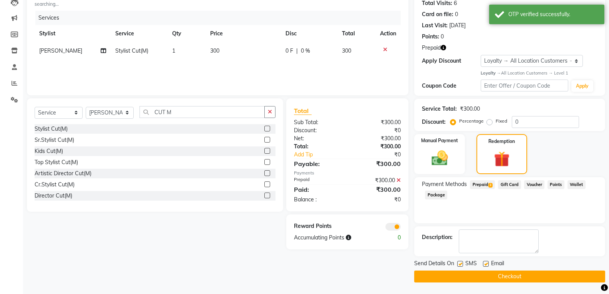
click at [460, 263] on label at bounding box center [460, 264] width 6 height 6
click at [460, 263] on input "checkbox" at bounding box center [459, 264] width 5 height 5
click at [487, 264] on label at bounding box center [486, 264] width 6 height 6
click at [487, 264] on input "checkbox" at bounding box center [485, 264] width 5 height 5
click at [487, 274] on button "Checkout" at bounding box center [509, 277] width 191 height 12
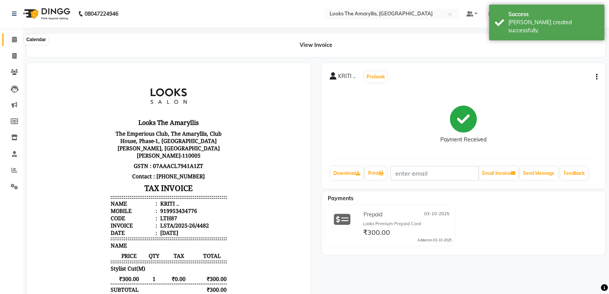
click at [16, 40] on icon at bounding box center [14, 40] width 5 height 6
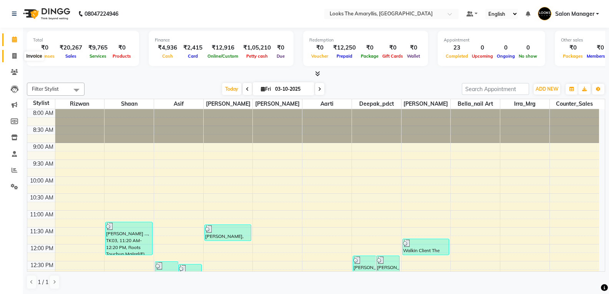
click at [15, 53] on icon at bounding box center [14, 56] width 4 height 6
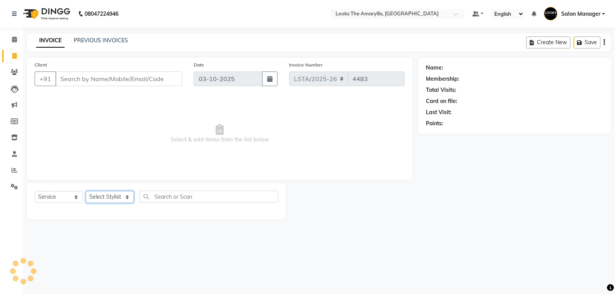
click at [129, 197] on select "Select Stylist" at bounding box center [110, 197] width 48 height 12
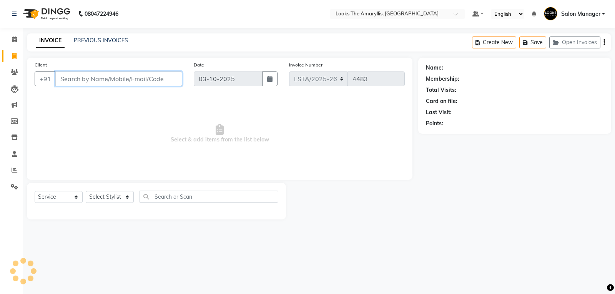
click at [105, 81] on input "Client" at bounding box center [118, 78] width 127 height 15
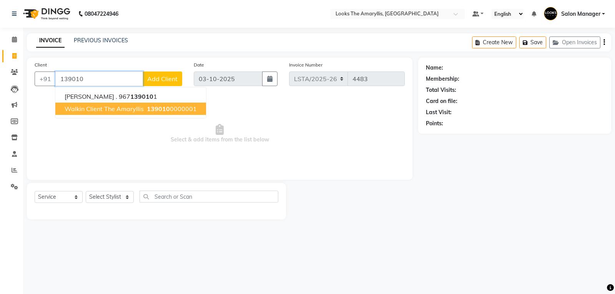
click at [98, 108] on span "Walkin Client The Amaryllis" at bounding box center [104, 109] width 79 height 8
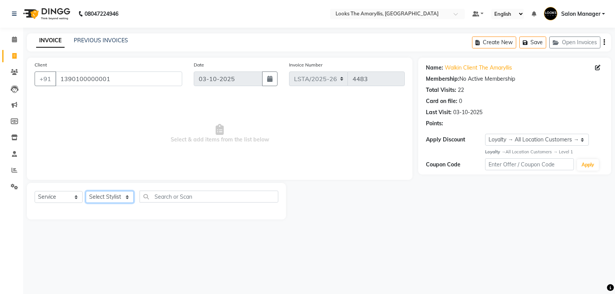
click at [126, 199] on select "Select Stylist [PERSON_NAME] art Counter_Sales Deepak_pdct Irra_Mrg [PERSON_NAM…" at bounding box center [110, 197] width 48 height 12
click at [86, 191] on select "Select Stylist [PERSON_NAME] art Counter_Sales Deepak_pdct Irra_Mrg [PERSON_NAM…" at bounding box center [110, 197] width 48 height 12
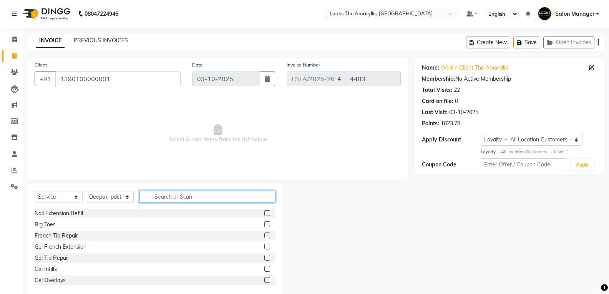
click at [164, 199] on input "text" at bounding box center [207, 197] width 136 height 12
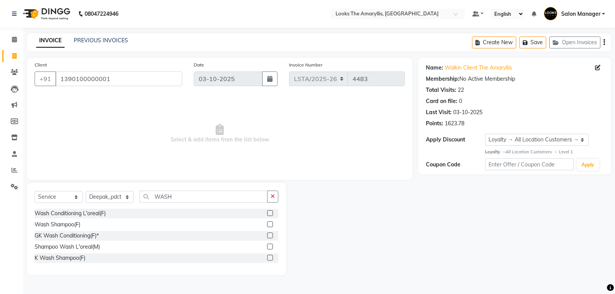
click at [270, 212] on label at bounding box center [270, 213] width 6 height 6
click at [270, 212] on input "checkbox" at bounding box center [269, 213] width 5 height 5
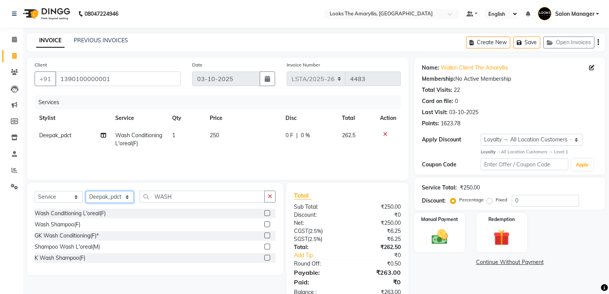
click at [128, 199] on select "Select Stylist [PERSON_NAME] art Counter_Sales Deepak_pdct Irra_Mrg [PERSON_NAM…" at bounding box center [110, 197] width 48 height 12
click at [86, 191] on select "Select Stylist [PERSON_NAME] art Counter_Sales Deepak_pdct Irra_Mrg [PERSON_NAM…" at bounding box center [110, 197] width 48 height 12
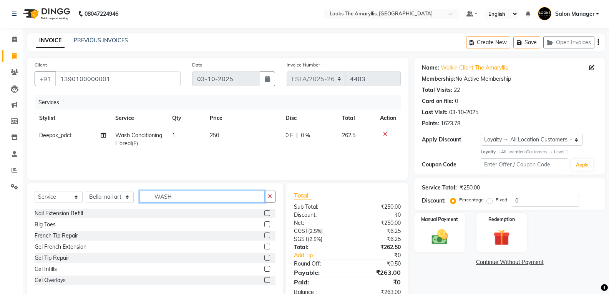
click at [191, 195] on input "WASH" at bounding box center [201, 197] width 125 height 12
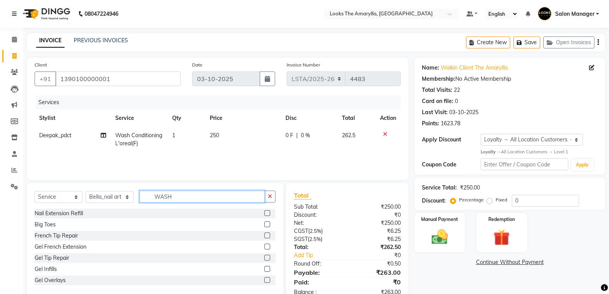
click at [191, 195] on input "WASH" at bounding box center [201, 197] width 125 height 12
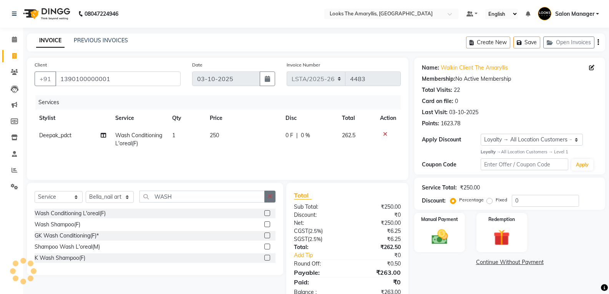
click at [268, 213] on label at bounding box center [267, 213] width 6 height 6
click at [268, 213] on input "checkbox" at bounding box center [266, 213] width 5 height 5
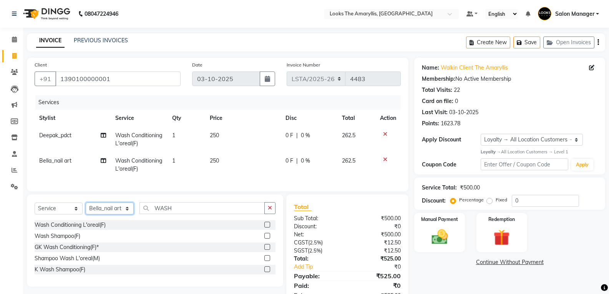
click at [129, 214] on select "Select Stylist [PERSON_NAME] art Counter_Sales Deepak_pdct Irra_Mrg [PERSON_NAM…" at bounding box center [110, 209] width 48 height 12
click at [86, 208] on select "Select Stylist [PERSON_NAME] art Counter_Sales Deepak_pdct Irra_Mrg [PERSON_NAM…" at bounding box center [110, 209] width 48 height 12
click at [128, 214] on select "Select Stylist [PERSON_NAME] art Counter_Sales Deepak_pdct Irra_Mrg [PERSON_NAM…" at bounding box center [110, 209] width 48 height 12
click at [86, 208] on select "Select Stylist [PERSON_NAME] art Counter_Sales Deepak_pdct Irra_Mrg [PERSON_NAM…" at bounding box center [110, 209] width 48 height 12
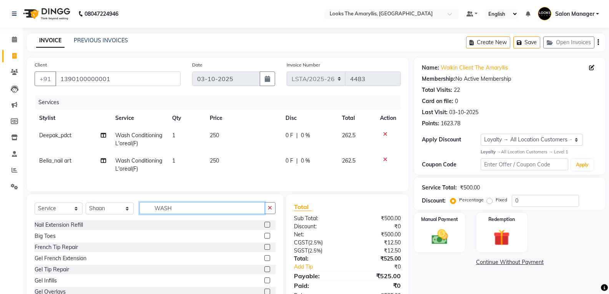
click at [196, 213] on input "WASH" at bounding box center [201, 208] width 125 height 12
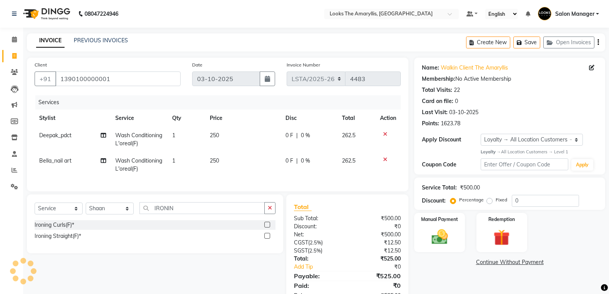
click at [267, 227] on label at bounding box center [267, 225] width 6 height 6
click at [267, 227] on input "checkbox" at bounding box center [266, 224] width 5 height 5
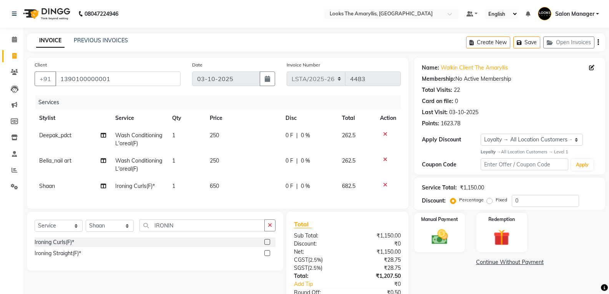
drag, startPoint x: 223, startPoint y: 185, endPoint x: 230, endPoint y: 184, distance: 7.0
click at [225, 185] on td "650" at bounding box center [242, 186] width 75 height 17
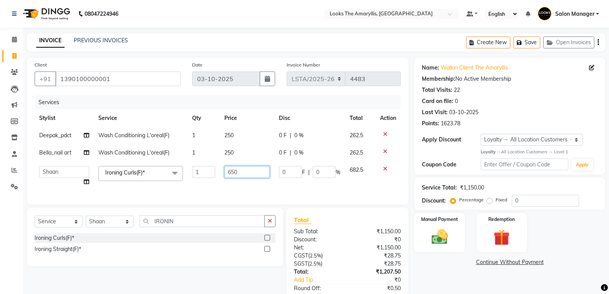
click at [251, 173] on input "650" at bounding box center [246, 172] width 45 height 12
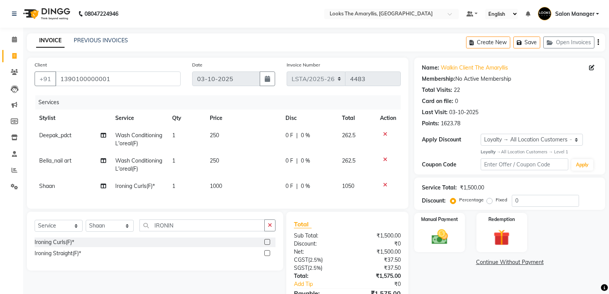
click at [277, 186] on tr "[PERSON_NAME] Ironing Curls(F)* 1 1000 0 F | 0 % 1050" at bounding box center [218, 186] width 366 height 17
click at [185, 231] on input "IRONIN" at bounding box center [201, 225] width 125 height 12
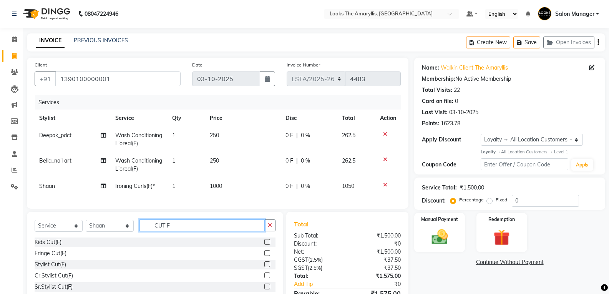
scroll to position [48, 0]
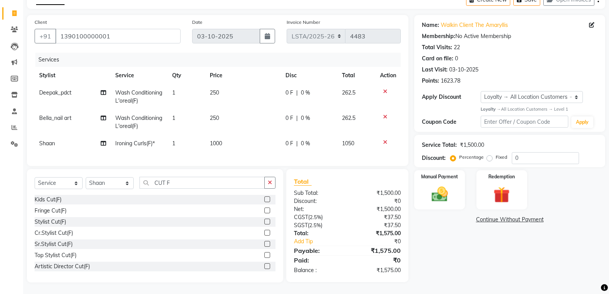
click at [264, 222] on label at bounding box center [267, 222] width 6 height 6
click at [264, 222] on input "checkbox" at bounding box center [266, 221] width 5 height 5
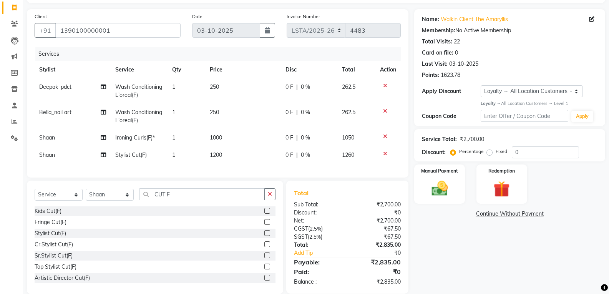
click at [216, 155] on span "1200" at bounding box center [216, 154] width 12 height 7
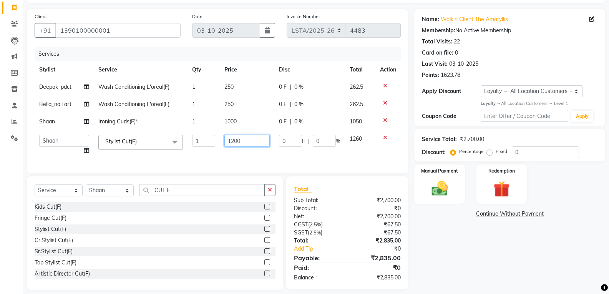
click at [250, 140] on input "1200" at bounding box center [246, 141] width 45 height 12
click at [127, 196] on select "Select Stylist [PERSON_NAME] art Counter_Sales Deepak_pdct Irra_Mrg [PERSON_NAM…" at bounding box center [110, 190] width 48 height 12
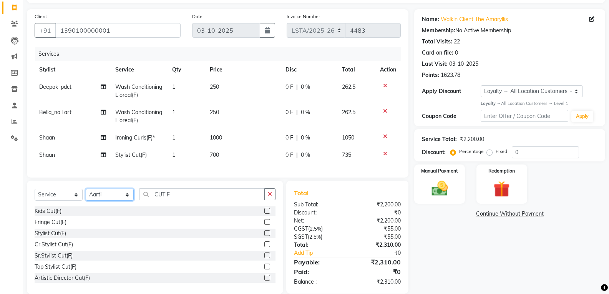
click at [86, 194] on select "Select Stylist [PERSON_NAME] art Counter_Sales Deepak_pdct Irra_Mrg [PERSON_NAM…" at bounding box center [110, 195] width 48 height 12
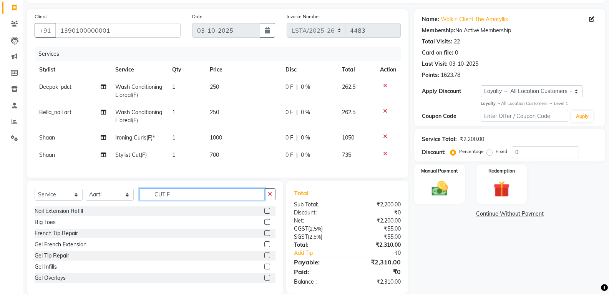
click at [177, 200] on input "CUT F" at bounding box center [201, 194] width 125 height 12
click at [178, 200] on input "CUT F" at bounding box center [201, 194] width 125 height 12
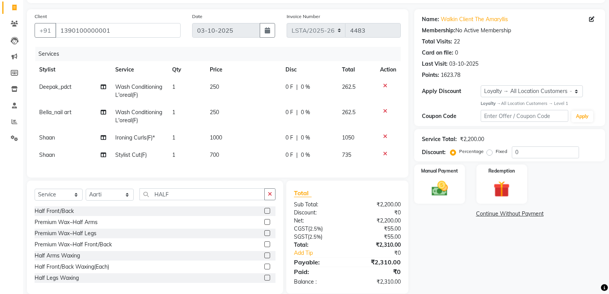
click at [264, 236] on label at bounding box center [267, 233] width 6 height 6
click at [264, 236] on input "checkbox" at bounding box center [266, 233] width 5 height 5
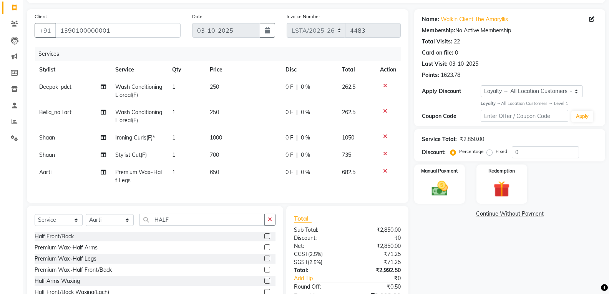
drag, startPoint x: 223, startPoint y: 171, endPoint x: 228, endPoint y: 171, distance: 4.6
click at [223, 171] on td "650" at bounding box center [242, 176] width 75 height 25
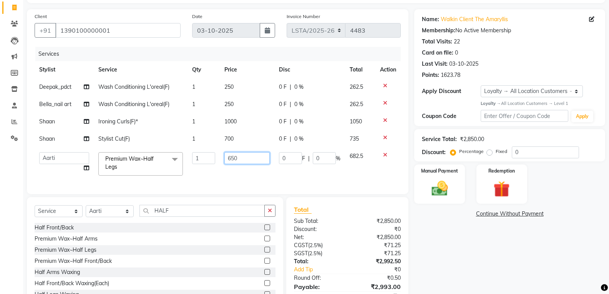
click at [254, 158] on input "650" at bounding box center [246, 158] width 45 height 12
click at [181, 219] on div "Select Service Product Membership Package Voucher Prepaid Gift Card Select Styl…" at bounding box center [155, 253] width 256 height 113
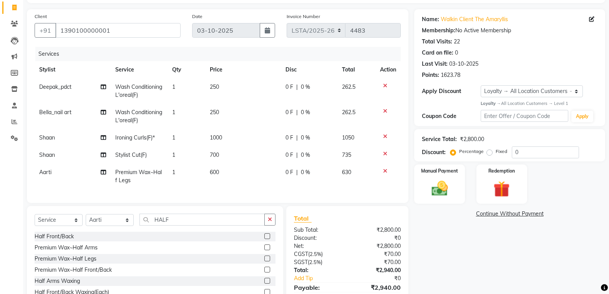
click at [181, 219] on div "Select Service Product Membership Package Voucher Prepaid Gift Card Select Styl…" at bounding box center [155, 262] width 256 height 113
click at [182, 224] on input "HALF" at bounding box center [201, 220] width 125 height 12
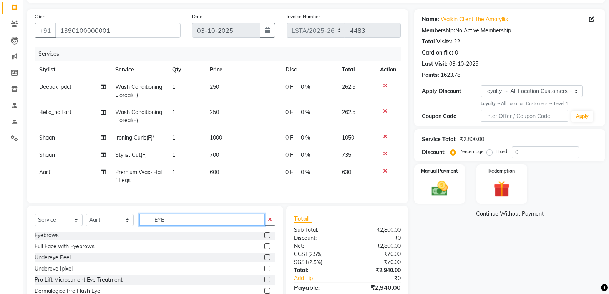
scroll to position [7, 0]
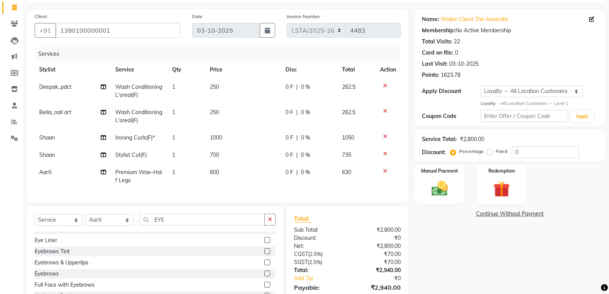
click at [264, 265] on label at bounding box center [267, 262] width 6 height 6
click at [264, 265] on input "checkbox" at bounding box center [266, 262] width 5 height 5
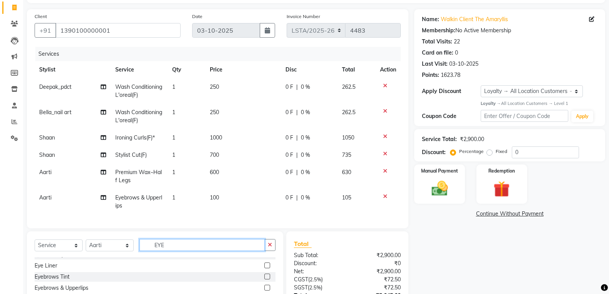
click at [188, 247] on input "EYE" at bounding box center [201, 245] width 125 height 12
click at [186, 249] on input "EYE" at bounding box center [201, 245] width 125 height 12
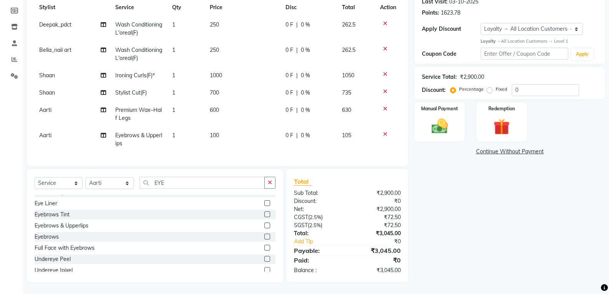
click at [264, 236] on label at bounding box center [267, 237] width 6 height 6
click at [264, 236] on input "checkbox" at bounding box center [266, 236] width 5 height 5
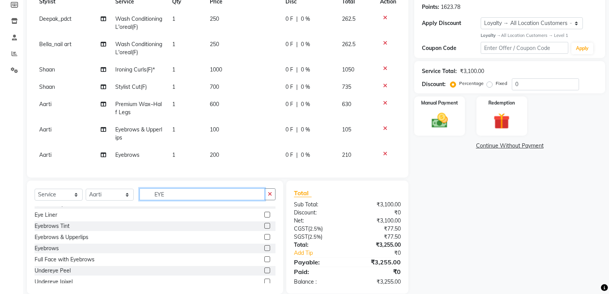
click at [185, 196] on input "EYE" at bounding box center [201, 194] width 125 height 12
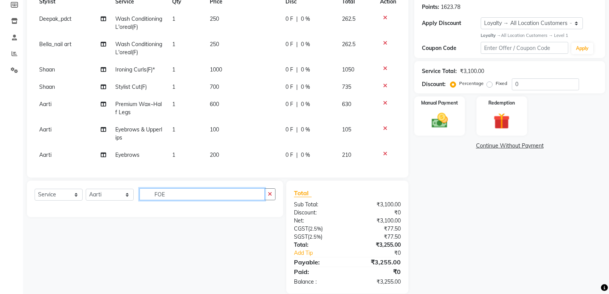
scroll to position [0, 0]
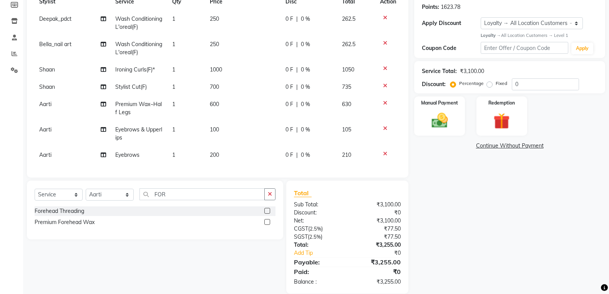
click at [267, 211] on label at bounding box center [267, 211] width 6 height 6
click at [267, 211] on input "checkbox" at bounding box center [266, 211] width 5 height 5
click at [267, 211] on label at bounding box center [267, 212] width 6 height 6
click at [267, 211] on input "checkbox" at bounding box center [266, 212] width 5 height 5
click at [267, 211] on label at bounding box center [267, 212] width 6 height 6
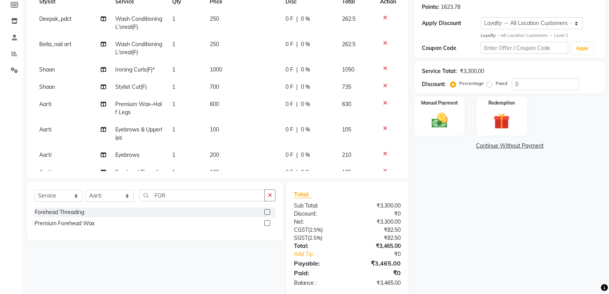
click at [267, 211] on input "checkbox" at bounding box center [266, 212] width 5 height 5
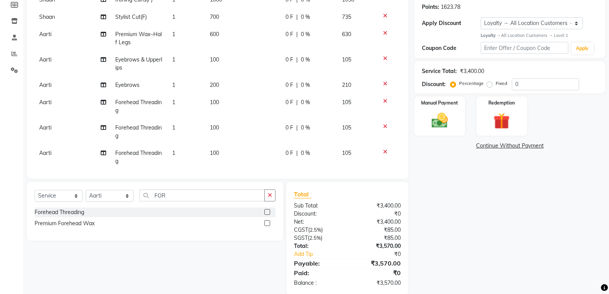
scroll to position [81, 0]
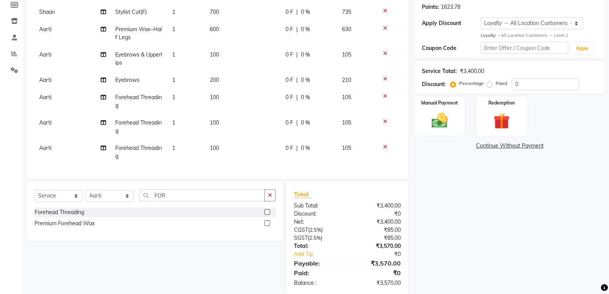
click at [383, 144] on icon at bounding box center [385, 146] width 4 height 5
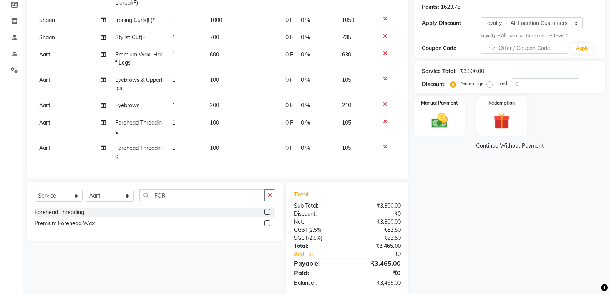
scroll to position [55, 0]
click at [383, 144] on icon at bounding box center [385, 146] width 4 height 5
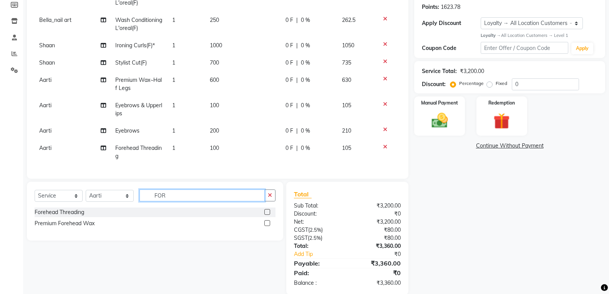
click at [206, 196] on input "FOR" at bounding box center [201, 195] width 125 height 12
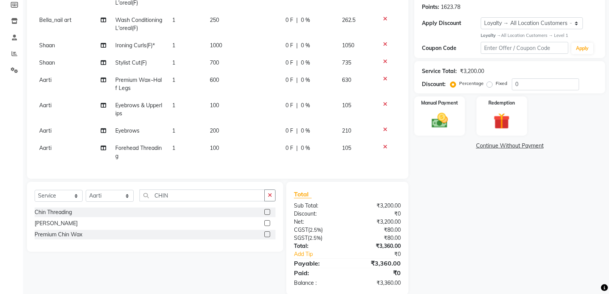
click at [266, 212] on label at bounding box center [267, 212] width 6 height 6
click at [266, 212] on input "checkbox" at bounding box center [266, 212] width 5 height 5
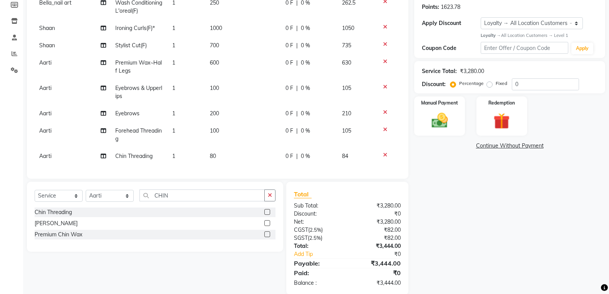
scroll to position [129, 0]
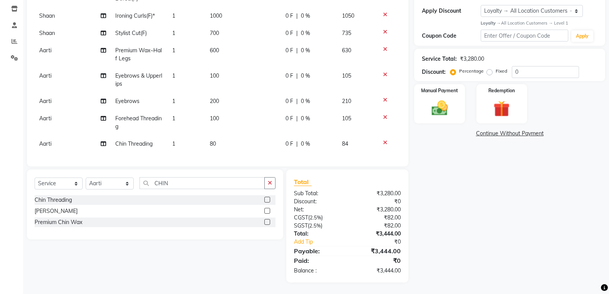
click at [219, 141] on td "80" at bounding box center [242, 143] width 75 height 17
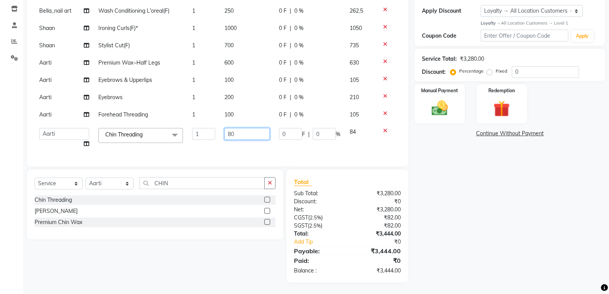
click at [233, 128] on input "80" at bounding box center [246, 134] width 45 height 12
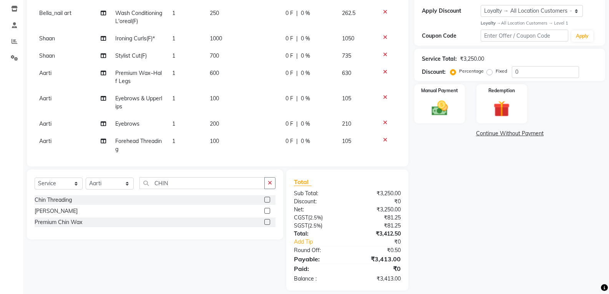
click at [231, 111] on tbody "Deepak_pdct Wash Conditioning L'oreal(F) 1 250 0 F | 0 % 262.5 Bella_nail art W…" at bounding box center [218, 77] width 366 height 196
click at [221, 121] on td "200" at bounding box center [242, 123] width 75 height 17
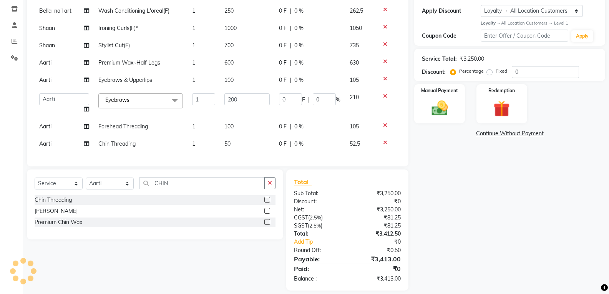
click at [236, 118] on td "100" at bounding box center [247, 126] width 55 height 17
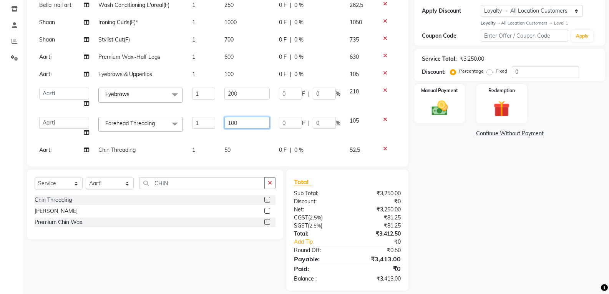
drag, startPoint x: 244, startPoint y: 123, endPoint x: 236, endPoint y: 129, distance: 10.7
click at [245, 123] on input "100" at bounding box center [246, 123] width 45 height 12
click at [244, 95] on input "200" at bounding box center [246, 94] width 45 height 12
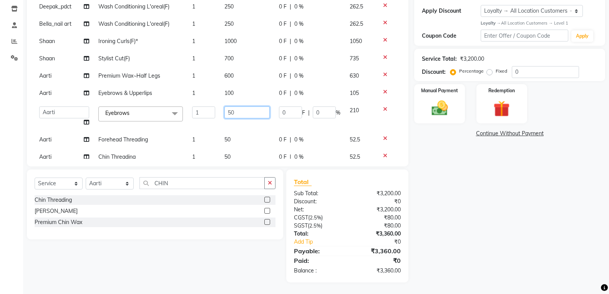
scroll to position [90, 0]
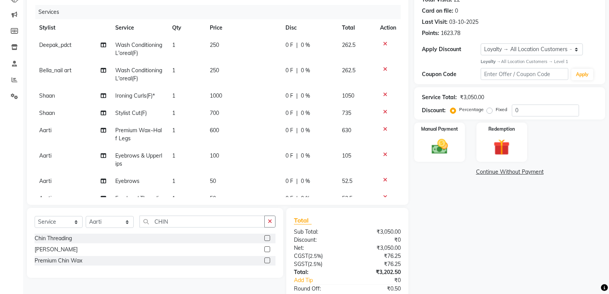
click at [224, 64] on td "250" at bounding box center [242, 74] width 75 height 25
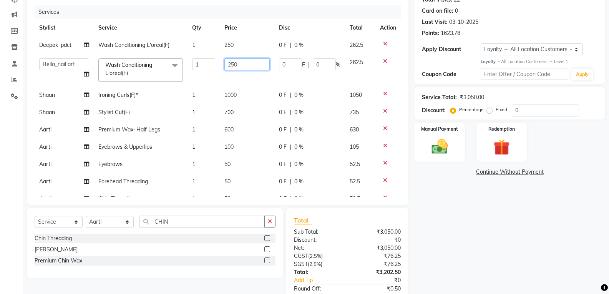
click at [227, 64] on input "250" at bounding box center [246, 64] width 45 height 12
click at [228, 64] on input "250" at bounding box center [246, 64] width 45 height 12
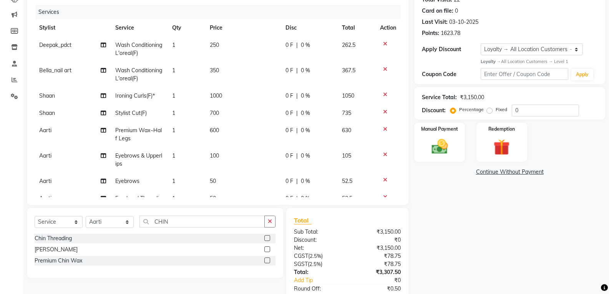
click at [224, 45] on td "250" at bounding box center [242, 49] width 75 height 25
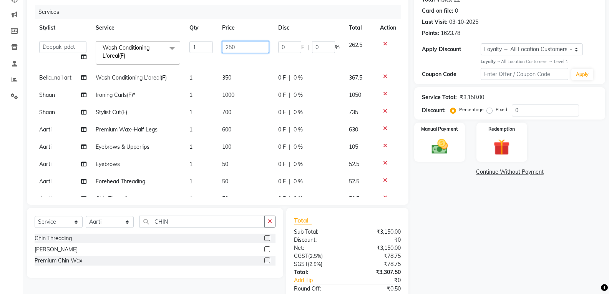
click at [226, 47] on input "250" at bounding box center [245, 47] width 47 height 12
click at [342, 232] on div "Sub Total:" at bounding box center [317, 232] width 59 height 8
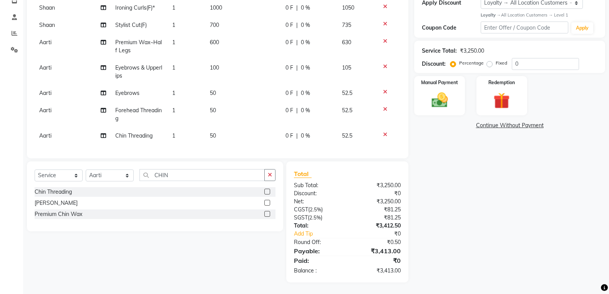
scroll to position [47, 0]
click at [395, 141] on div "Services Stylist Service Qty Price Disc Total Action Deepak_pdct Wash Condition…" at bounding box center [218, 54] width 366 height 192
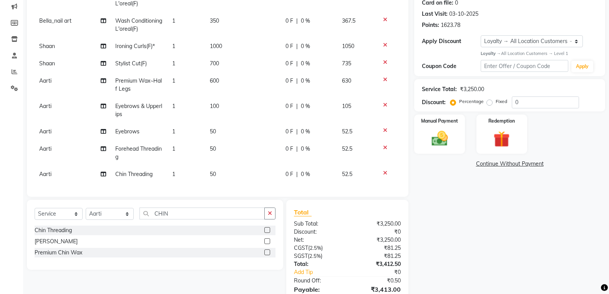
scroll to position [0, 0]
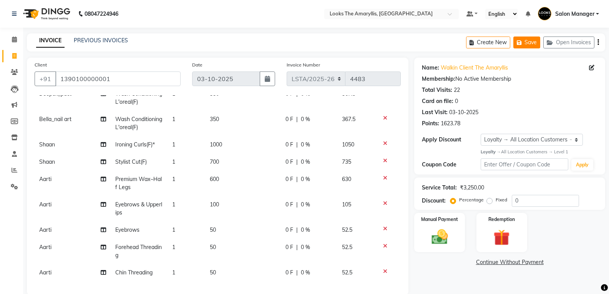
click at [529, 40] on button "Save" at bounding box center [526, 43] width 27 height 12
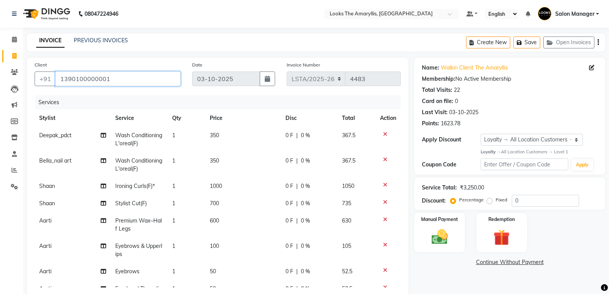
click at [136, 80] on input "1390100000001" at bounding box center [117, 78] width 125 height 15
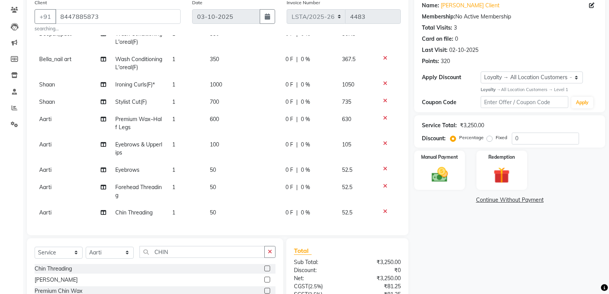
scroll to position [47, 0]
click at [383, 209] on icon at bounding box center [385, 211] width 4 height 5
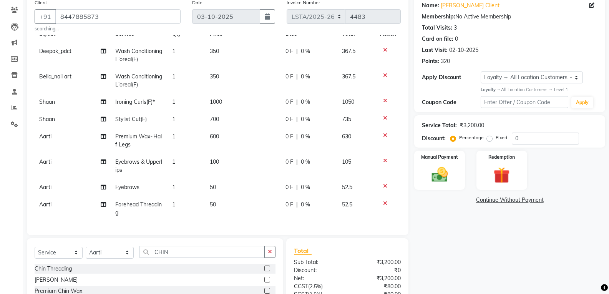
click at [383, 201] on icon at bounding box center [385, 203] width 4 height 5
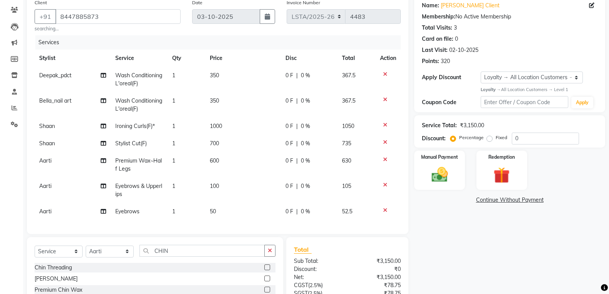
click at [385, 211] on icon at bounding box center [385, 210] width 4 height 5
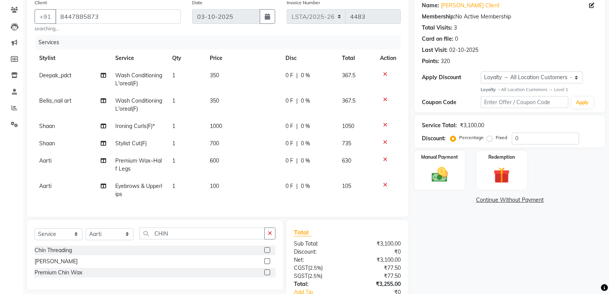
click at [385, 184] on icon at bounding box center [385, 184] width 4 height 5
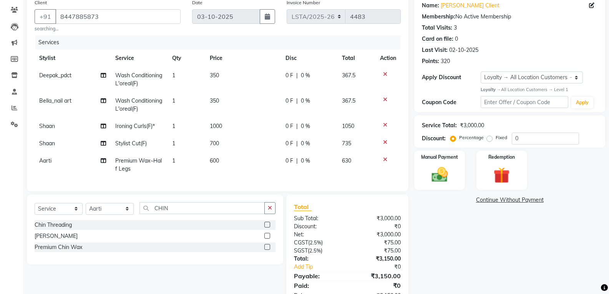
click at [384, 141] on icon at bounding box center [385, 141] width 4 height 5
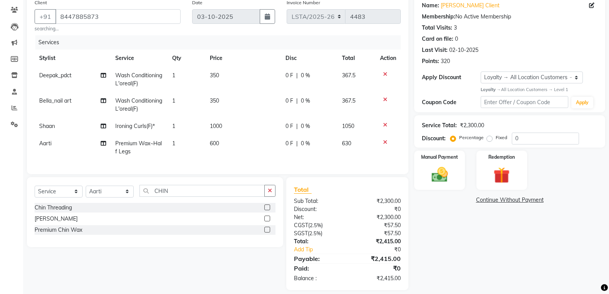
click at [383, 100] on icon at bounding box center [385, 99] width 4 height 5
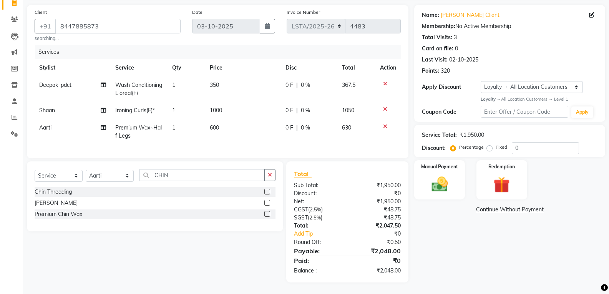
scroll to position [58, 0]
click at [386, 81] on icon at bounding box center [385, 83] width 4 height 5
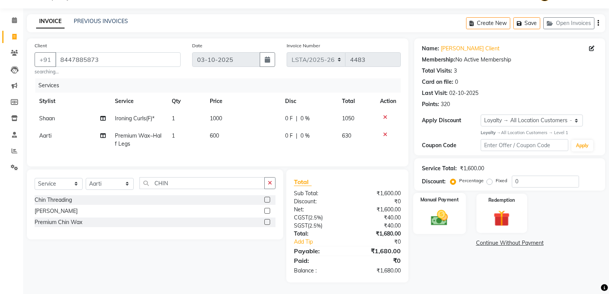
click at [443, 213] on img at bounding box center [439, 218] width 27 height 20
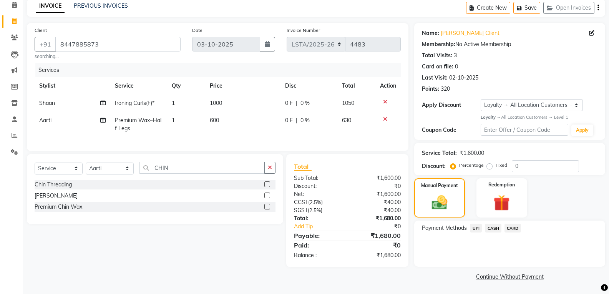
click at [495, 227] on span "CASH" at bounding box center [493, 228] width 17 height 9
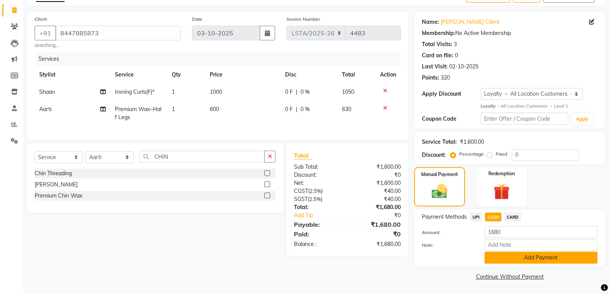
click at [499, 256] on button "Add Payment" at bounding box center [541, 258] width 113 height 12
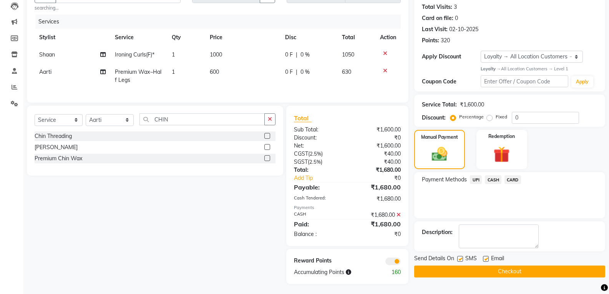
scroll to position [90, 0]
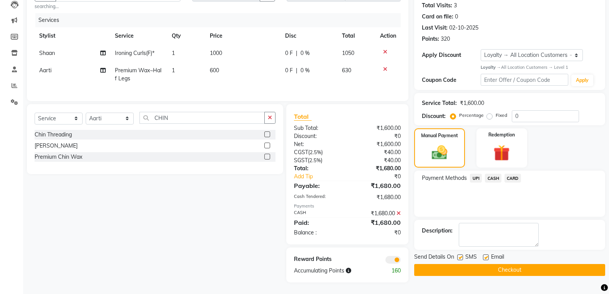
click at [460, 254] on label at bounding box center [460, 257] width 6 height 6
click at [460, 255] on input "checkbox" at bounding box center [459, 257] width 5 height 5
click at [486, 254] on label at bounding box center [486, 257] width 6 height 6
click at [486, 255] on input "checkbox" at bounding box center [485, 257] width 5 height 5
click at [474, 264] on button "Checkout" at bounding box center [509, 270] width 191 height 12
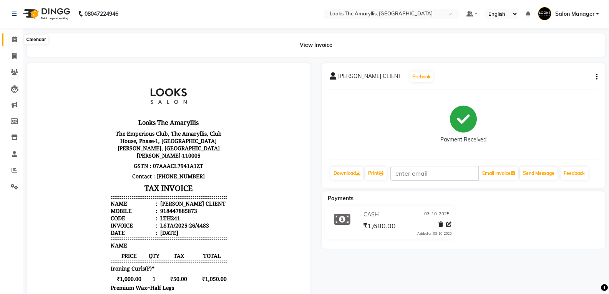
click at [15, 40] on icon at bounding box center [14, 40] width 5 height 6
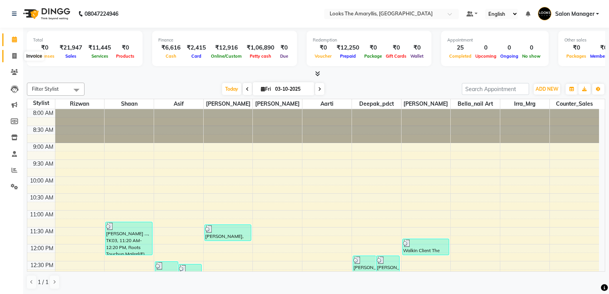
click at [15, 58] on icon at bounding box center [14, 56] width 4 height 6
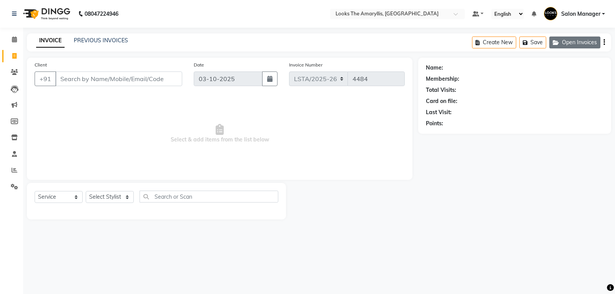
click at [571, 43] on button "Open Invoices" at bounding box center [574, 43] width 51 height 12
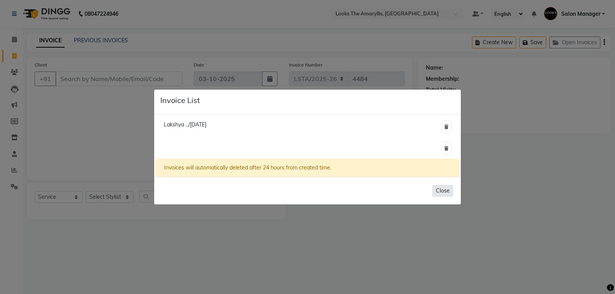
click at [442, 191] on button "Close" at bounding box center [442, 191] width 21 height 12
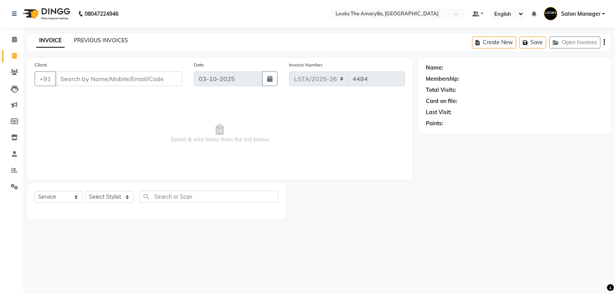
click at [114, 42] on link "PREVIOUS INVOICES" at bounding box center [101, 40] width 54 height 7
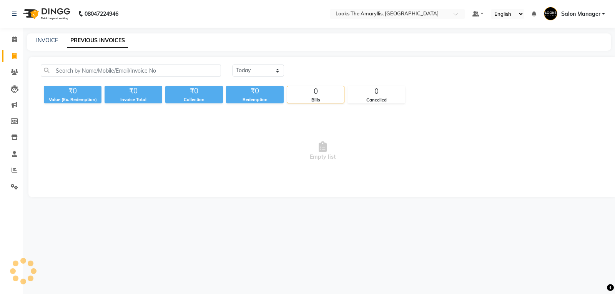
click at [91, 41] on link "PREVIOUS INVOICES" at bounding box center [97, 41] width 61 height 14
click at [50, 41] on link "INVOICE" at bounding box center [47, 40] width 22 height 7
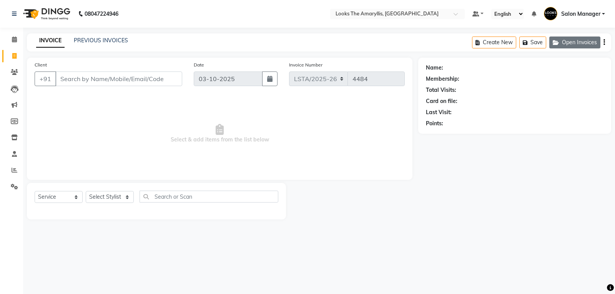
click at [583, 44] on button "Open Invoices" at bounding box center [574, 43] width 51 height 12
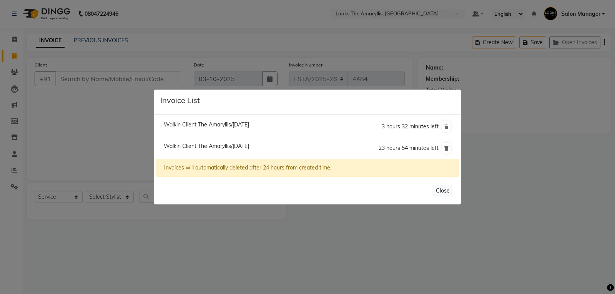
click at [197, 123] on span "Walkin Client The Amaryllis/[DATE]" at bounding box center [206, 124] width 85 height 7
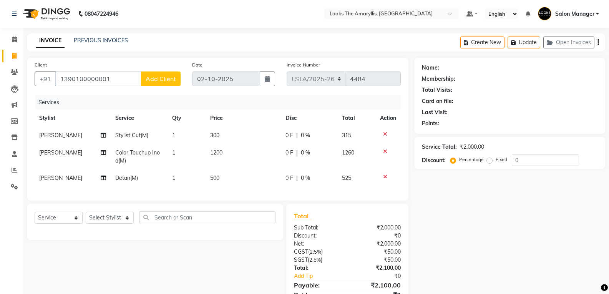
click at [386, 178] on icon at bounding box center [385, 176] width 4 height 5
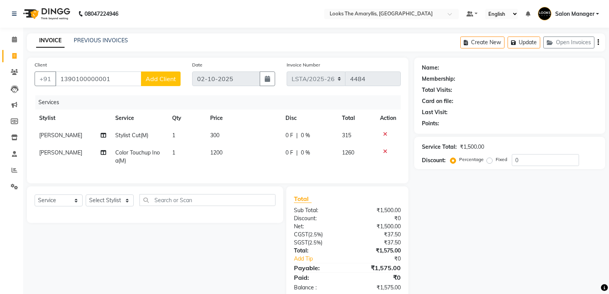
click at [383, 152] on icon at bounding box center [385, 151] width 4 height 5
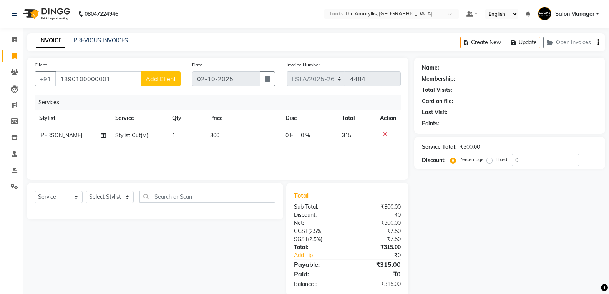
click at [384, 135] on icon at bounding box center [385, 133] width 4 height 5
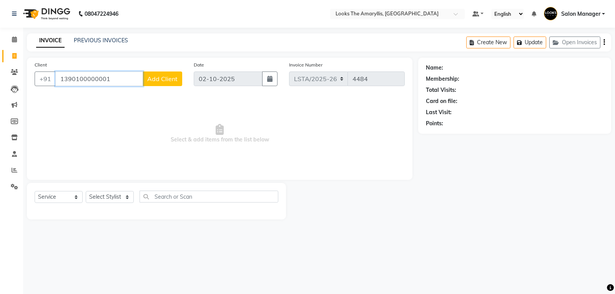
click at [129, 78] on input "1390100000001" at bounding box center [99, 78] width 88 height 15
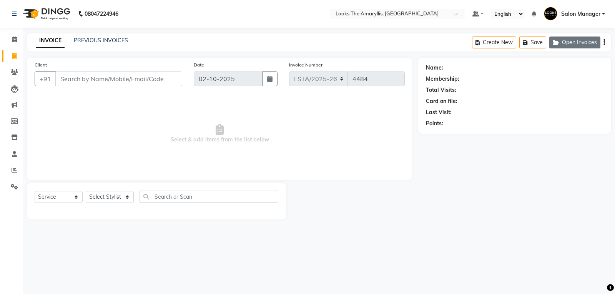
click at [582, 42] on button "Open Invoices" at bounding box center [574, 43] width 51 height 12
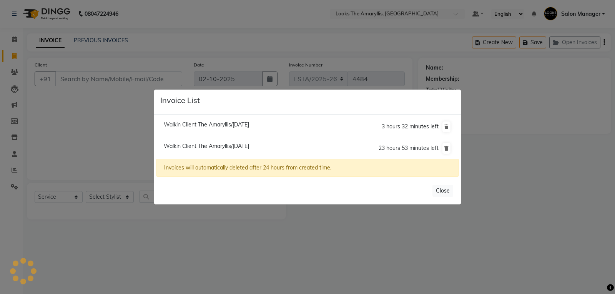
click at [244, 144] on span "Walkin Client The Amaryllis/[DATE]" at bounding box center [206, 146] width 85 height 7
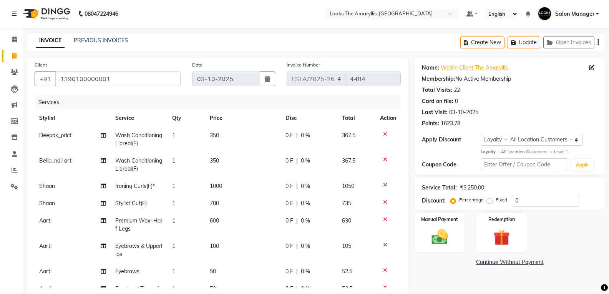
click at [383, 183] on icon at bounding box center [385, 184] width 4 height 5
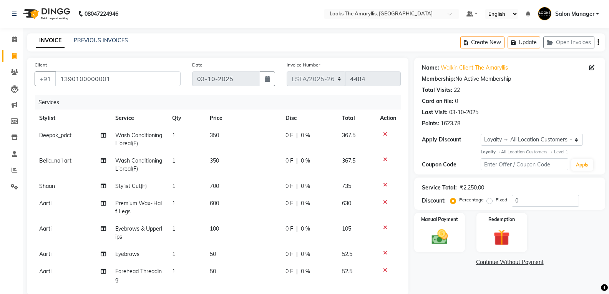
scroll to position [30, 0]
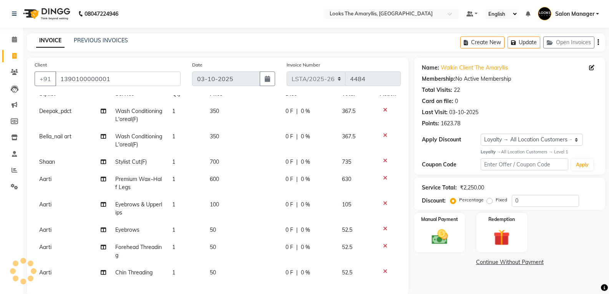
click at [383, 175] on icon at bounding box center [385, 177] width 4 height 5
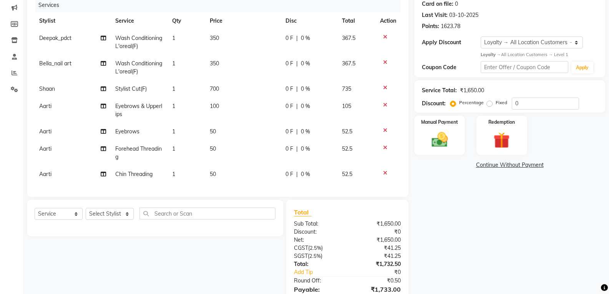
scroll to position [0, 0]
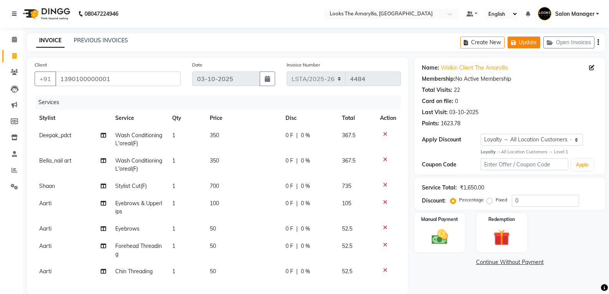
click at [527, 38] on button "Update" at bounding box center [524, 43] width 33 height 12
click at [15, 38] on icon at bounding box center [14, 40] width 5 height 6
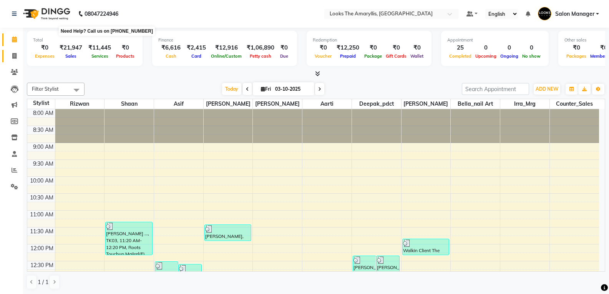
click at [15, 56] on icon at bounding box center [14, 56] width 4 height 6
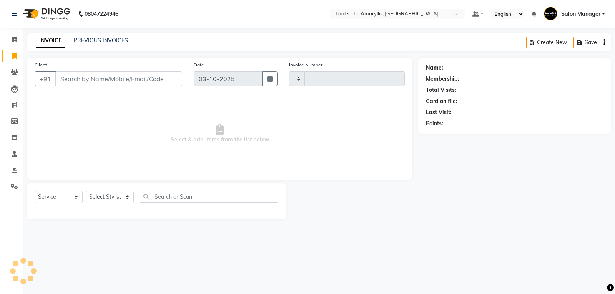
click at [93, 76] on input "Client" at bounding box center [118, 78] width 127 height 15
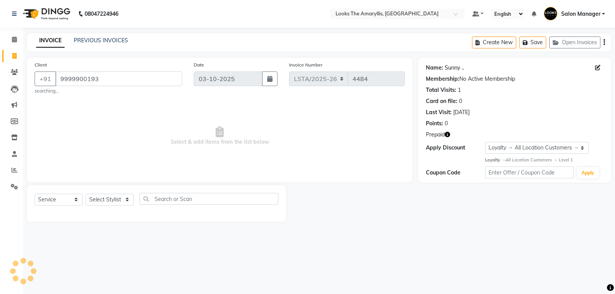
click at [456, 70] on link "Sunny .." at bounding box center [454, 68] width 19 height 8
click at [13, 39] on icon at bounding box center [14, 40] width 5 height 6
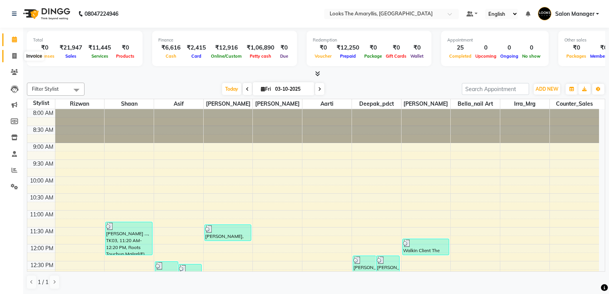
click at [15, 55] on icon at bounding box center [14, 56] width 4 height 6
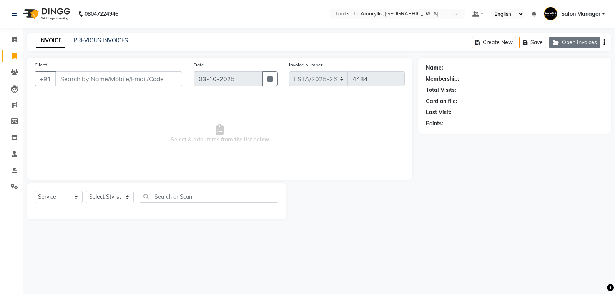
click at [586, 42] on button "Open Invoices" at bounding box center [574, 43] width 51 height 12
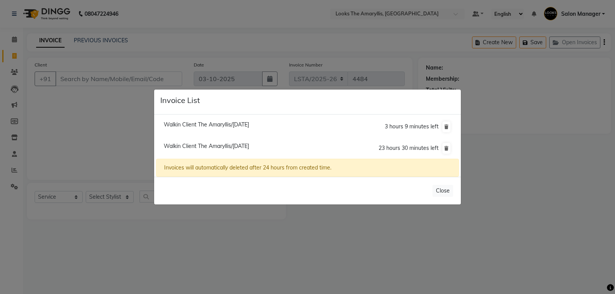
click at [184, 145] on span "Walkin Client The Amaryllis/[DATE]" at bounding box center [206, 146] width 85 height 7
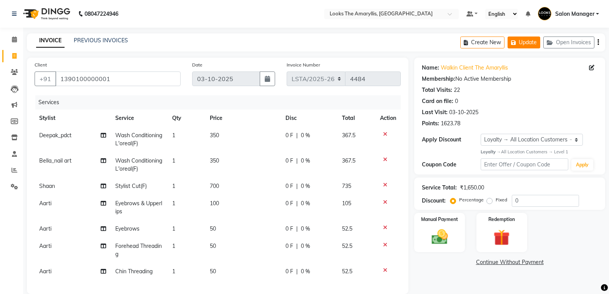
click at [526, 43] on button "Update" at bounding box center [524, 43] width 33 height 12
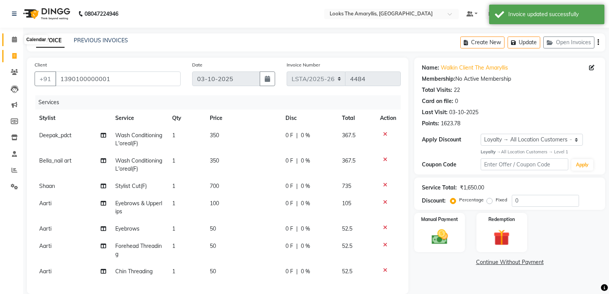
click at [12, 40] on icon at bounding box center [14, 40] width 5 height 6
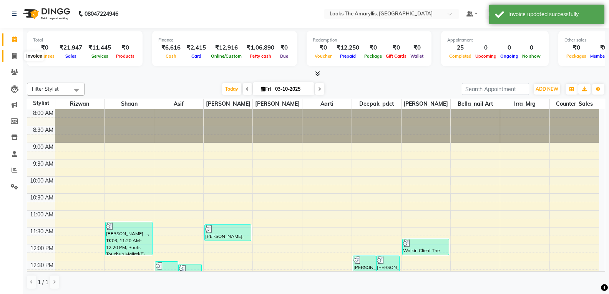
click at [13, 53] on icon at bounding box center [14, 56] width 4 height 6
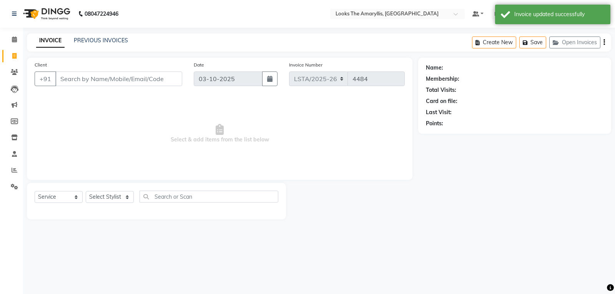
click at [71, 78] on input "Client" at bounding box center [118, 78] width 127 height 15
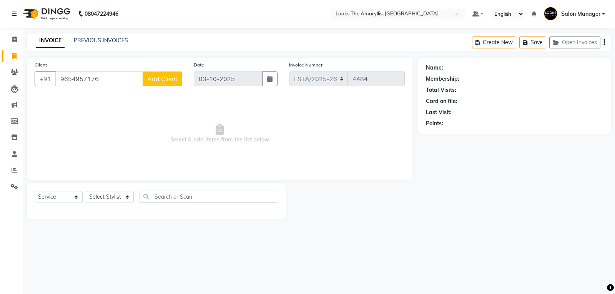
click at [156, 80] on span "Add Client" at bounding box center [162, 79] width 30 height 8
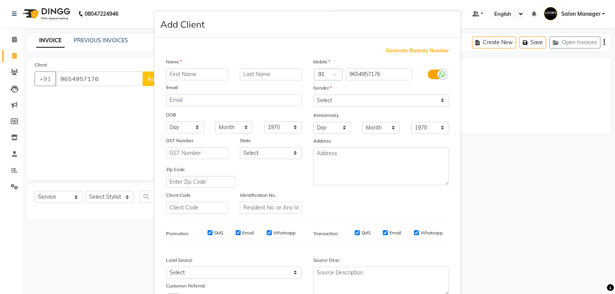
click at [188, 74] on input "text" at bounding box center [197, 74] width 62 height 12
click at [437, 99] on select "Select [DEMOGRAPHIC_DATA] [DEMOGRAPHIC_DATA] Other Prefer Not To Say" at bounding box center [381, 101] width 136 height 12
click at [313, 95] on select "Select [DEMOGRAPHIC_DATA] [DEMOGRAPHIC_DATA] Other Prefer Not To Say" at bounding box center [381, 101] width 136 height 12
click at [208, 231] on input "SMS" at bounding box center [210, 232] width 5 height 5
click at [236, 231] on input "Email" at bounding box center [238, 232] width 5 height 5
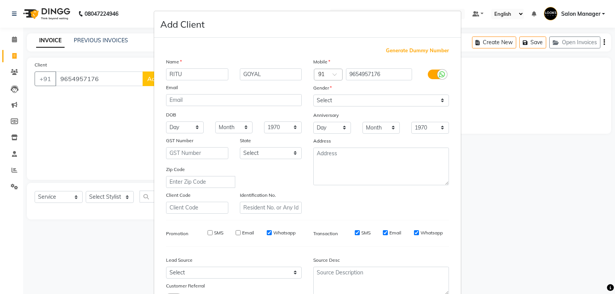
click at [383, 233] on input "Email" at bounding box center [385, 232] width 5 height 5
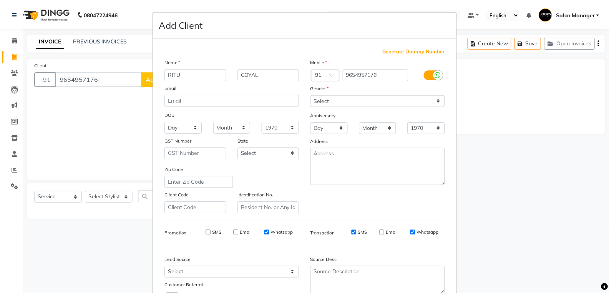
scroll to position [61, 0]
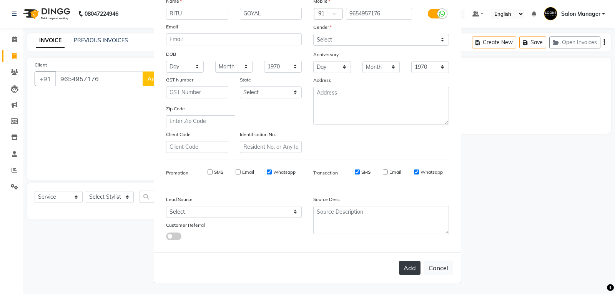
click at [399, 266] on button "Add" at bounding box center [410, 268] width 22 height 14
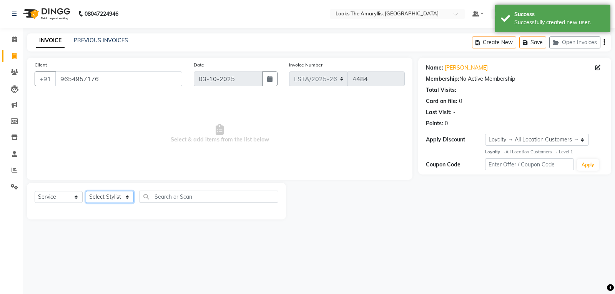
click at [130, 198] on select "Select Stylist [PERSON_NAME] art Counter_Sales Deepak_pdct Irra_Mrg [PERSON_NAM…" at bounding box center [110, 197] width 48 height 12
click at [86, 191] on select "Select Stylist [PERSON_NAME] art Counter_Sales Deepak_pdct Irra_Mrg [PERSON_NAM…" at bounding box center [110, 197] width 48 height 12
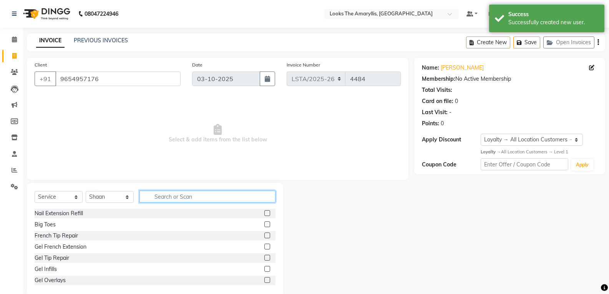
click at [160, 195] on input "text" at bounding box center [207, 197] width 136 height 12
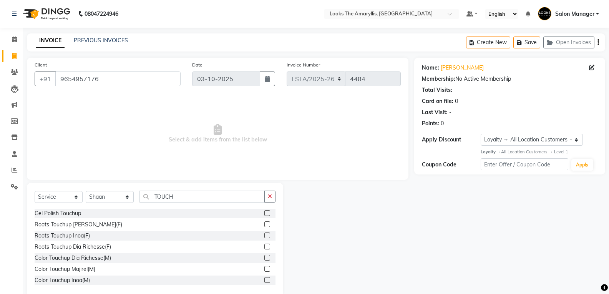
click at [264, 233] on label at bounding box center [267, 235] width 6 height 6
click at [264, 233] on input "checkbox" at bounding box center [266, 235] width 5 height 5
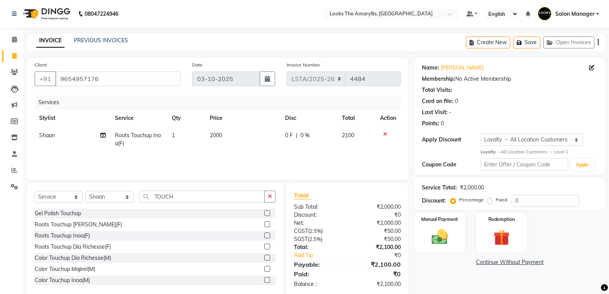
click at [232, 137] on td "2000" at bounding box center [243, 139] width 76 height 25
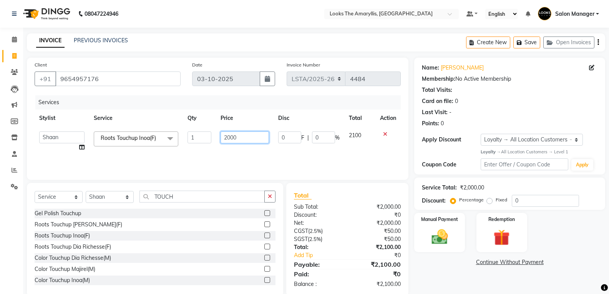
click at [253, 134] on input "2000" at bounding box center [245, 137] width 48 height 12
click at [196, 198] on input "TOUCH" at bounding box center [201, 197] width 125 height 12
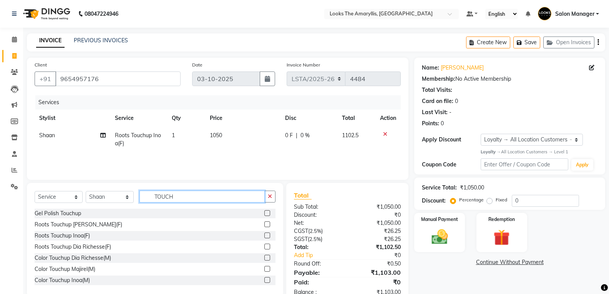
click at [196, 198] on input "TOUCH" at bounding box center [201, 197] width 125 height 12
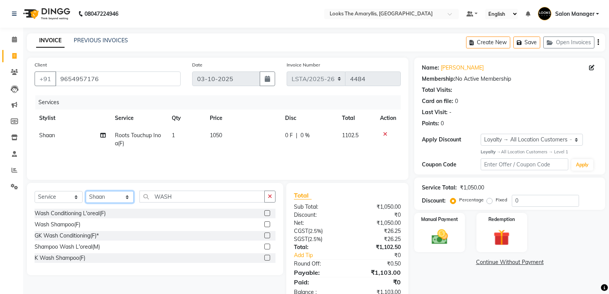
click at [129, 199] on select "Select Stylist [PERSON_NAME] art Counter_Sales Deepak_pdct Irra_Mrg [PERSON_NAM…" at bounding box center [110, 197] width 48 height 12
click at [86, 191] on select "Select Stylist [PERSON_NAME] art Counter_Sales Deepak_pdct Irra_Mrg [PERSON_NAM…" at bounding box center [110, 197] width 48 height 12
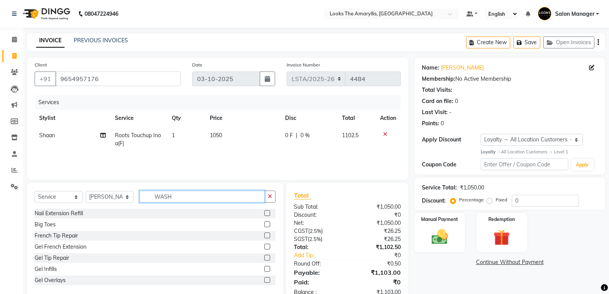
click at [184, 194] on input "WASH" at bounding box center [201, 197] width 125 height 12
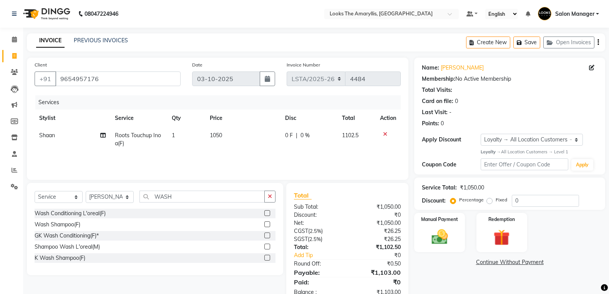
click at [267, 211] on label at bounding box center [267, 213] width 6 height 6
click at [267, 211] on input "checkbox" at bounding box center [266, 213] width 5 height 5
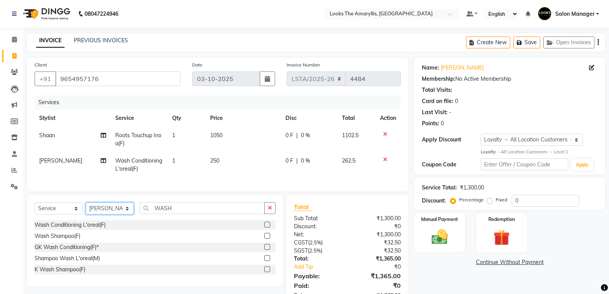
click at [127, 214] on select "Select Stylist [PERSON_NAME] art Counter_Sales Deepak_pdct Irra_Mrg [PERSON_NAM…" at bounding box center [110, 209] width 48 height 12
click at [86, 208] on select "Select Stylist [PERSON_NAME] art Counter_Sales Deepak_pdct Irra_Mrg [PERSON_NAM…" at bounding box center [110, 209] width 48 height 12
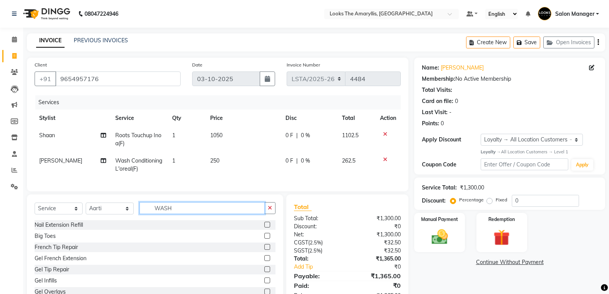
click at [185, 214] on input "WASH" at bounding box center [201, 208] width 125 height 12
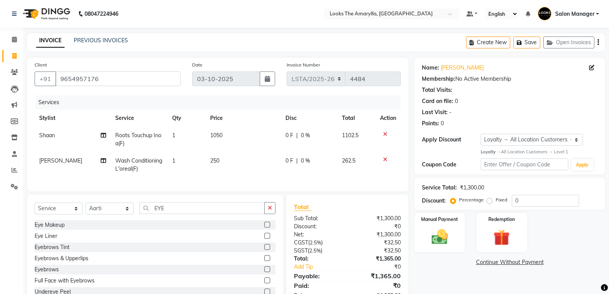
click at [264, 272] on label at bounding box center [267, 269] width 6 height 6
click at [264, 272] on input "checkbox" at bounding box center [266, 269] width 5 height 5
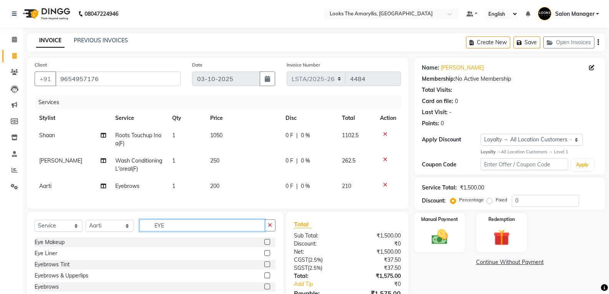
click at [187, 231] on input "EYE" at bounding box center [201, 225] width 125 height 12
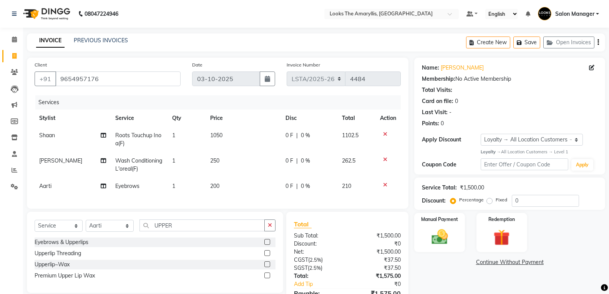
drag, startPoint x: 269, startPoint y: 268, endPoint x: 261, endPoint y: 267, distance: 7.8
click at [267, 267] on label at bounding box center [267, 264] width 6 height 6
click at [267, 267] on input "checkbox" at bounding box center [266, 264] width 5 height 5
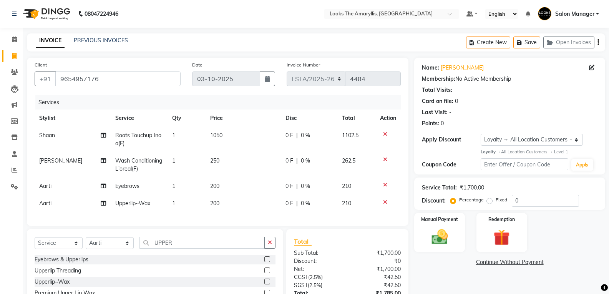
click at [222, 187] on td "200" at bounding box center [243, 186] width 75 height 17
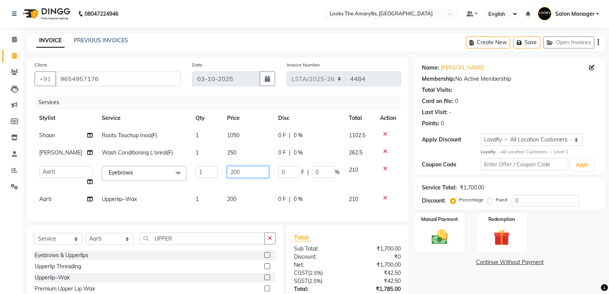
click at [251, 173] on input "200" at bounding box center [248, 172] width 42 height 12
click at [242, 196] on td "200" at bounding box center [247, 199] width 51 height 17
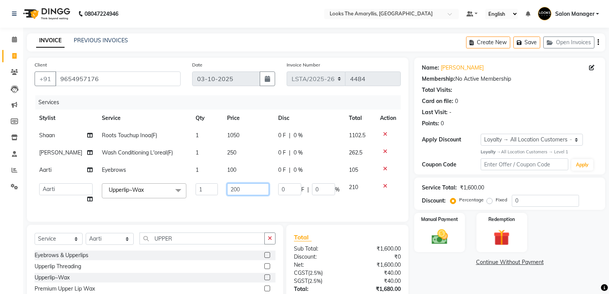
click at [248, 192] on input "200" at bounding box center [248, 189] width 42 height 12
click at [329, 269] on div "Total Sub Total: ₹1,600.00 Discount: ₹0 Net: ₹1,600.00 CGST ( 2.5% ) ₹40.00 SGS…" at bounding box center [347, 281] width 107 height 98
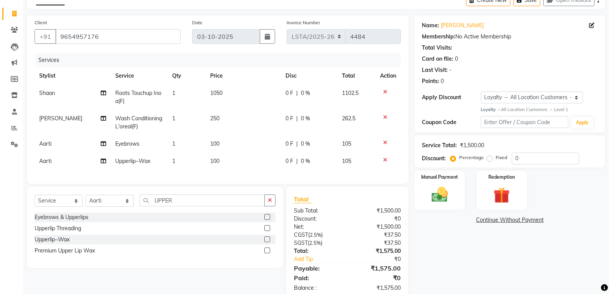
scroll to position [65, 0]
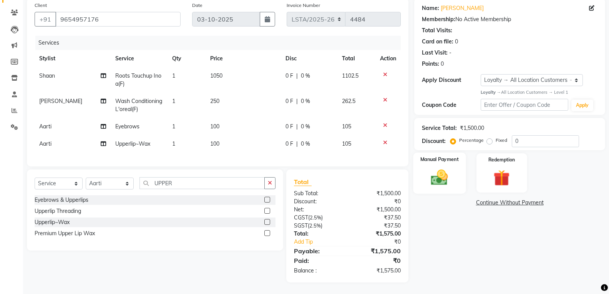
click at [452, 174] on img at bounding box center [439, 178] width 27 height 20
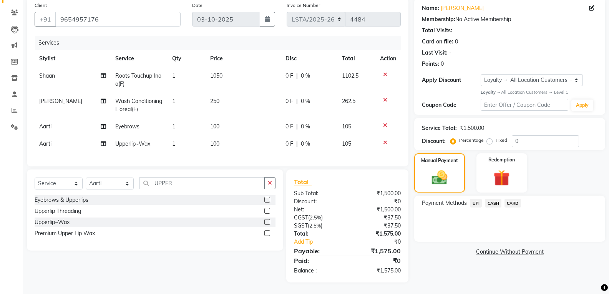
click at [493, 199] on span "CASH" at bounding box center [493, 203] width 17 height 9
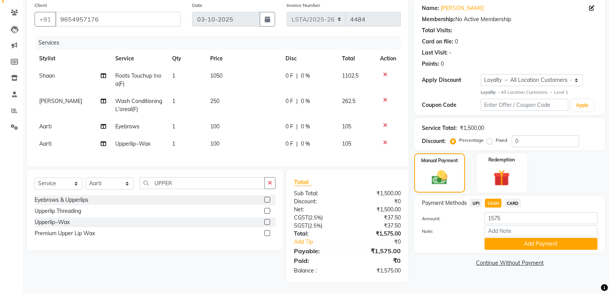
click at [506, 238] on button "Add Payment" at bounding box center [541, 244] width 113 height 12
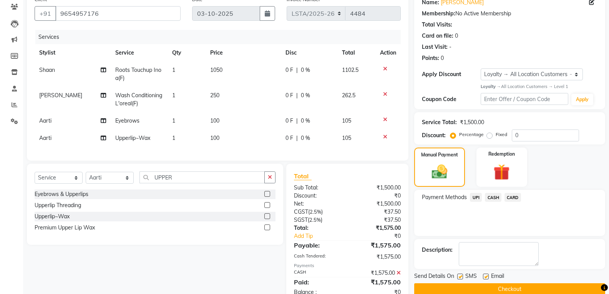
scroll to position [131, 0]
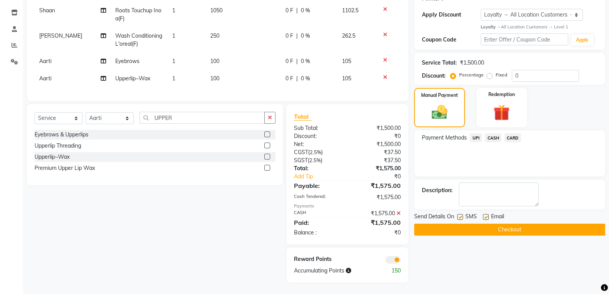
drag, startPoint x: 459, startPoint y: 210, endPoint x: 471, endPoint y: 214, distance: 12.8
click at [459, 214] on label at bounding box center [460, 217] width 6 height 6
click at [459, 215] on input "checkbox" at bounding box center [459, 217] width 5 height 5
click at [487, 214] on label at bounding box center [486, 217] width 6 height 6
click at [487, 215] on input "checkbox" at bounding box center [485, 217] width 5 height 5
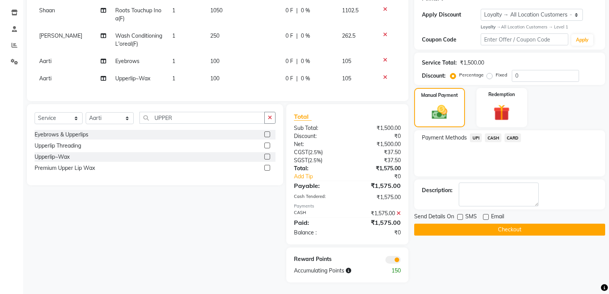
click at [480, 224] on button "Checkout" at bounding box center [509, 230] width 191 height 12
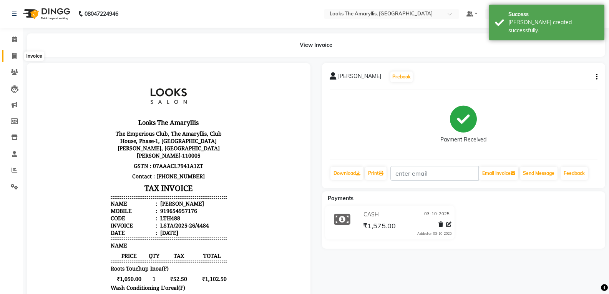
drag, startPoint x: 15, startPoint y: 56, endPoint x: 19, endPoint y: 55, distance: 4.8
click at [15, 56] on icon at bounding box center [14, 56] width 4 height 6
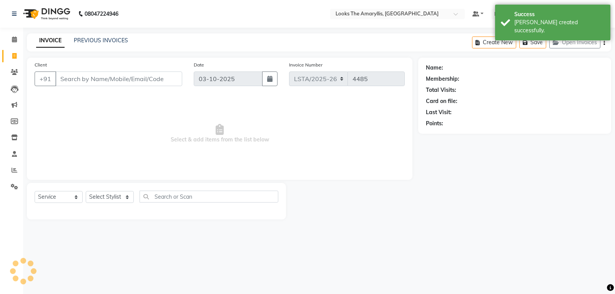
drag, startPoint x: 91, startPoint y: 77, endPoint x: 90, endPoint y: 86, distance: 9.0
click at [92, 77] on input "Client" at bounding box center [118, 78] width 127 height 15
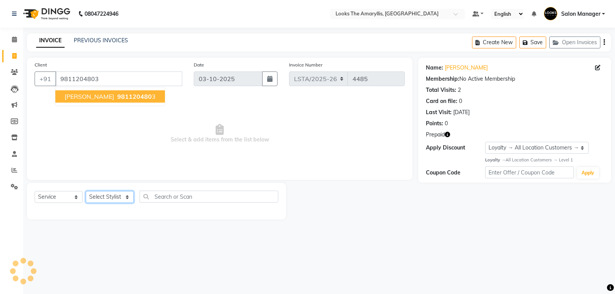
click at [128, 199] on select "Select Stylist" at bounding box center [110, 197] width 48 height 12
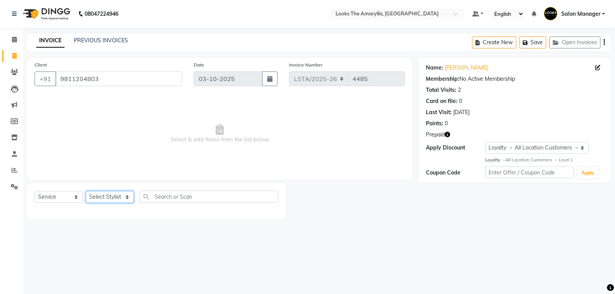
click at [126, 195] on select "Select Stylist" at bounding box center [110, 197] width 48 height 12
click at [126, 194] on select "Select Stylist" at bounding box center [110, 197] width 48 height 12
click at [127, 193] on select "Select Stylist" at bounding box center [110, 197] width 48 height 12
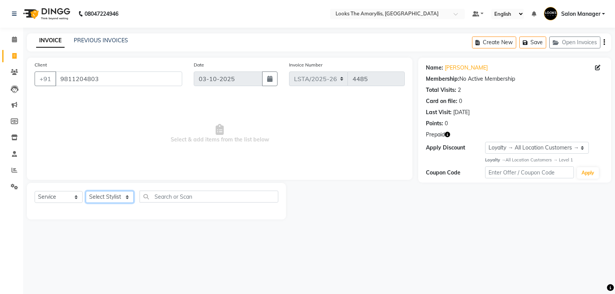
click at [127, 196] on select "Select Stylist" at bounding box center [110, 197] width 48 height 12
click at [126, 196] on select "Select Stylist" at bounding box center [110, 197] width 48 height 12
click at [127, 194] on select "Select Stylist" at bounding box center [110, 197] width 48 height 12
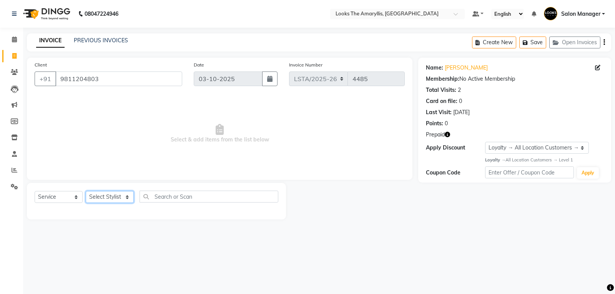
click at [127, 194] on select "Select Stylist" at bounding box center [110, 197] width 48 height 12
click at [127, 195] on select "Select Stylist" at bounding box center [110, 197] width 48 height 12
click at [149, 196] on input "text" at bounding box center [208, 197] width 139 height 12
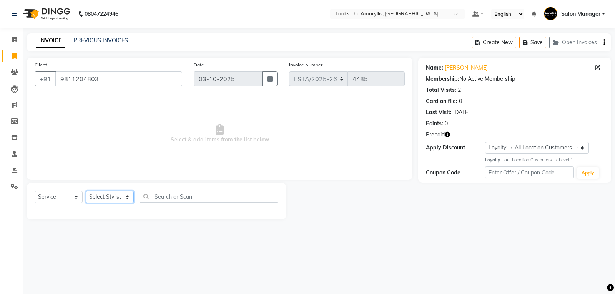
click at [126, 194] on select "Select Stylist" at bounding box center [110, 197] width 48 height 12
click at [128, 197] on select "Select Stylist" at bounding box center [110, 197] width 48 height 12
click at [127, 195] on select "Select Stylist" at bounding box center [110, 197] width 48 height 12
click at [127, 196] on select "Select Stylist" at bounding box center [110, 197] width 48 height 12
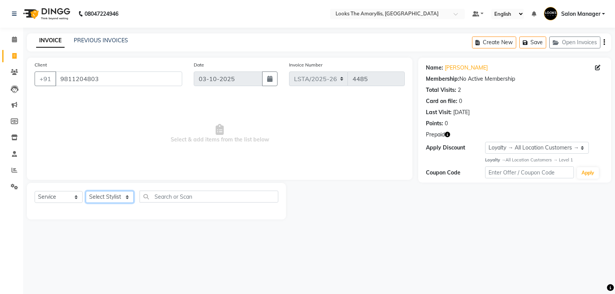
click at [127, 196] on select "Select Stylist" at bounding box center [110, 197] width 48 height 12
click at [126, 196] on select "Select Stylist" at bounding box center [110, 197] width 48 height 12
click at [125, 194] on select "Select Stylist" at bounding box center [110, 197] width 48 height 12
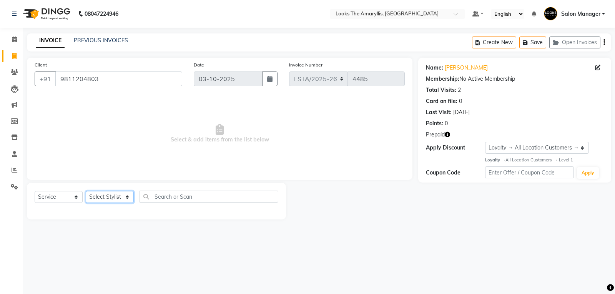
click at [128, 195] on select "Select Stylist" at bounding box center [110, 197] width 48 height 12
click at [125, 194] on select "Select Stylist" at bounding box center [110, 197] width 48 height 12
click at [126, 193] on select "Select Stylist" at bounding box center [110, 197] width 48 height 12
click at [126, 192] on select "Select Stylist" at bounding box center [110, 197] width 48 height 12
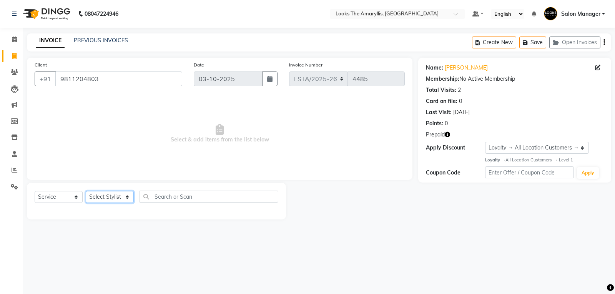
click at [127, 196] on select "Select Stylist" at bounding box center [110, 197] width 48 height 12
click at [127, 195] on select "Select Stylist" at bounding box center [110, 197] width 48 height 12
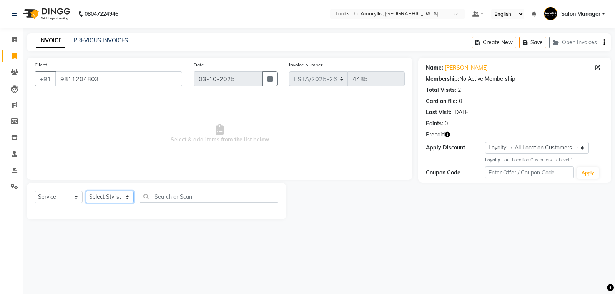
click at [126, 194] on select "Select Stylist" at bounding box center [110, 197] width 48 height 12
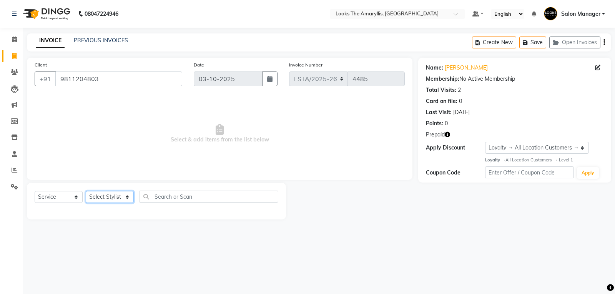
click at [126, 194] on select "Select Stylist" at bounding box center [110, 197] width 48 height 12
click at [129, 198] on select "Select Stylist" at bounding box center [110, 197] width 48 height 12
click at [128, 196] on select "Select Stylist" at bounding box center [110, 197] width 48 height 12
click at [128, 195] on select "Select Stylist" at bounding box center [110, 197] width 48 height 12
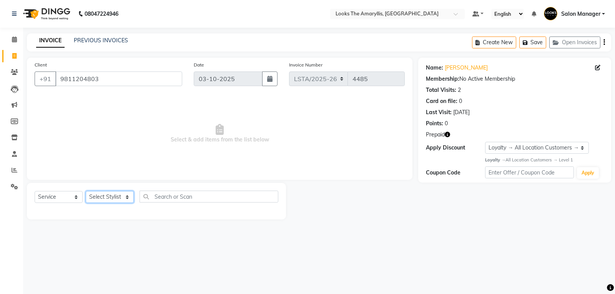
click at [128, 194] on select "Select Stylist" at bounding box center [110, 197] width 48 height 12
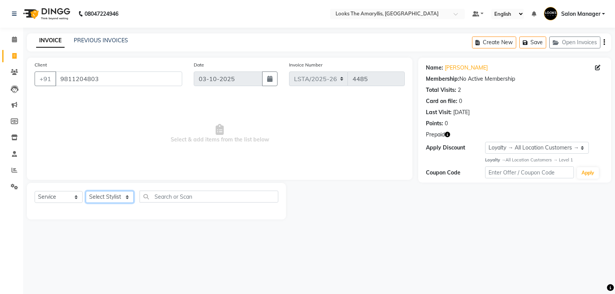
click at [128, 194] on select "Select Stylist" at bounding box center [110, 197] width 48 height 12
click at [127, 195] on select "Select Stylist" at bounding box center [110, 197] width 48 height 12
click at [126, 197] on select "Select Stylist" at bounding box center [110, 197] width 48 height 12
click at [128, 195] on select "Select Stylist" at bounding box center [110, 197] width 48 height 12
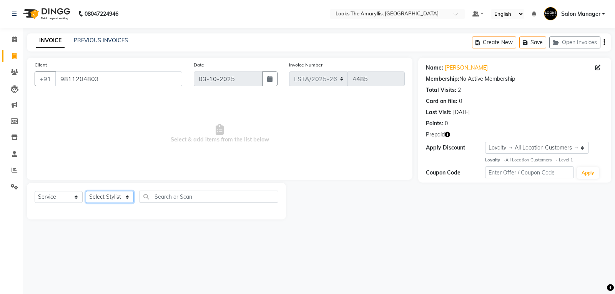
click at [125, 195] on select "Select Stylist" at bounding box center [110, 197] width 48 height 12
click at [127, 194] on select "Select Stylist" at bounding box center [110, 197] width 48 height 12
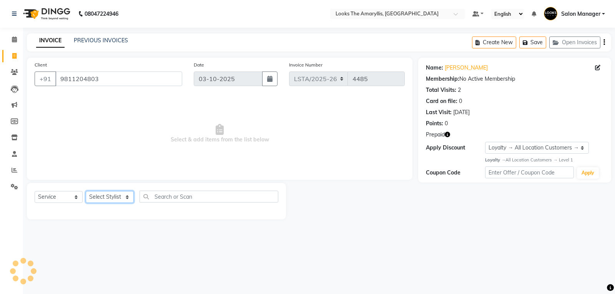
click at [127, 195] on select "Select Stylist" at bounding box center [110, 197] width 48 height 12
click at [127, 197] on select "Select Stylist" at bounding box center [110, 197] width 48 height 12
click at [534, 39] on button "Save" at bounding box center [532, 43] width 27 height 12
click at [128, 195] on select "Select Stylist" at bounding box center [110, 197] width 48 height 12
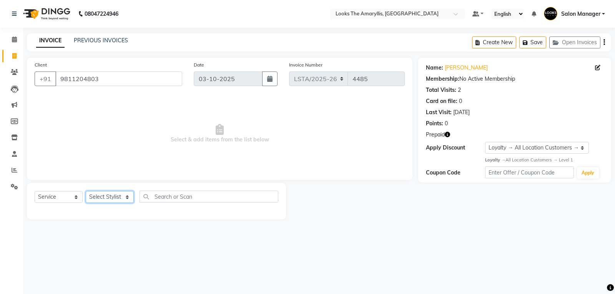
click at [128, 195] on select "Select Stylist" at bounding box center [110, 197] width 48 height 12
click at [127, 194] on select "Select Stylist" at bounding box center [110, 197] width 48 height 12
click at [140, 78] on input "9811204803" at bounding box center [118, 78] width 127 height 15
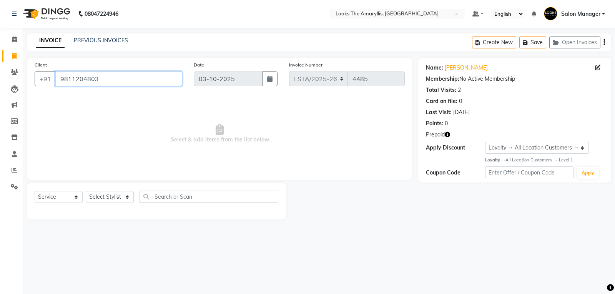
click at [140, 78] on input "9811204803" at bounding box center [118, 78] width 127 height 15
click at [15, 39] on icon at bounding box center [14, 40] width 5 height 6
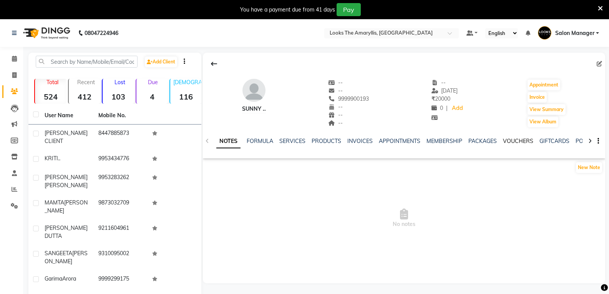
drag, startPoint x: 504, startPoint y: 141, endPoint x: 63, endPoint y: 1, distance: 462.1
click at [504, 141] on link "VOUCHERS" at bounding box center [518, 141] width 30 height 7
click at [445, 140] on link "MEMBERSHIP" at bounding box center [445, 141] width 36 height 7
click at [444, 140] on link "MEMBERSHIP" at bounding box center [445, 141] width 36 height 7
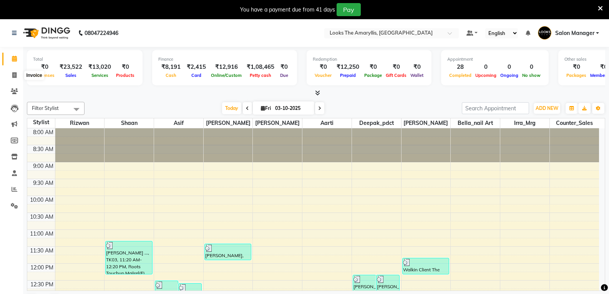
click at [14, 75] on icon at bounding box center [14, 75] width 4 height 6
select select "service"
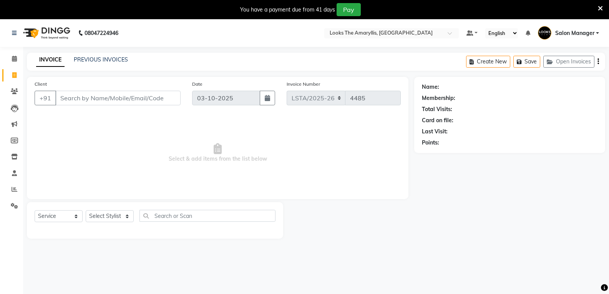
click at [129, 96] on input "Client" at bounding box center [117, 98] width 125 height 15
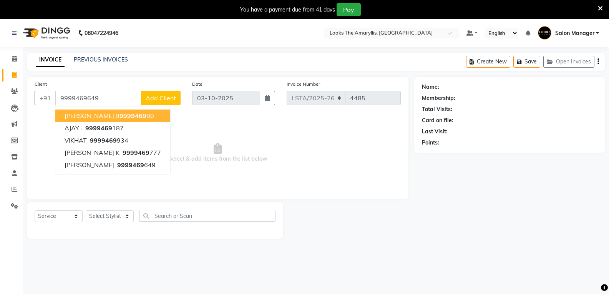
type input "9999469649"
select select "1: Object"
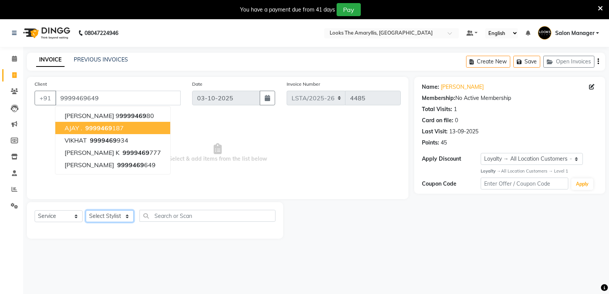
click at [127, 214] on select "Select Stylist [PERSON_NAME] art Counter_Sales Deepak_pdct Irra_Mrg [PERSON_NAM…" at bounding box center [110, 216] width 48 height 12
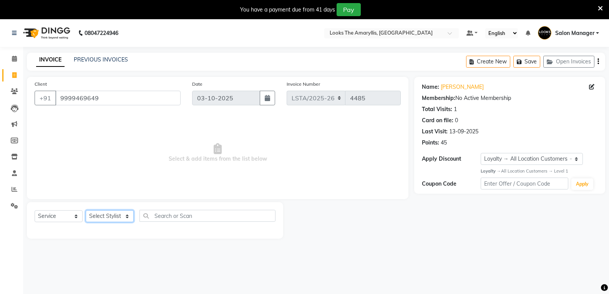
select select "90430"
click at [86, 210] on select "Select Stylist [PERSON_NAME] art Counter_Sales Deepak_pdct Irra_Mrg [PERSON_NAM…" at bounding box center [110, 216] width 48 height 12
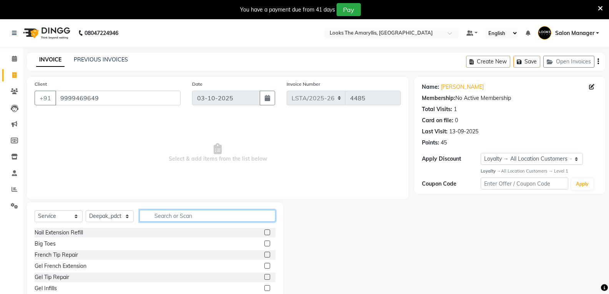
click at [194, 216] on input "text" at bounding box center [207, 216] width 136 height 12
type input "WASH"
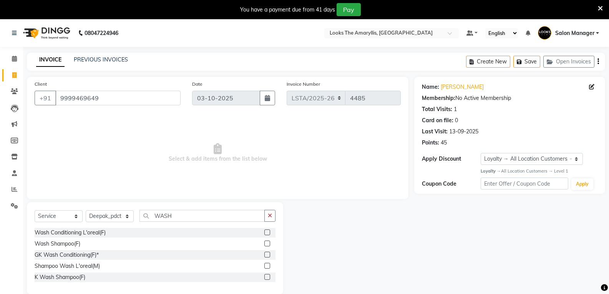
click at [267, 278] on label at bounding box center [267, 277] width 6 height 6
click at [267, 278] on input "checkbox" at bounding box center [266, 277] width 5 height 5
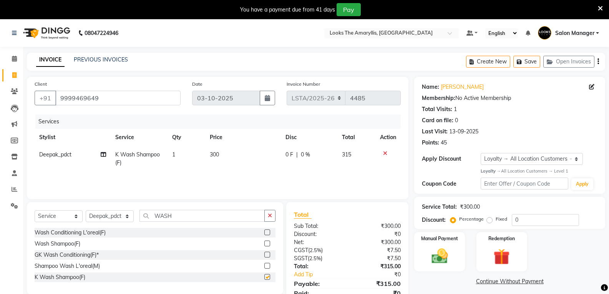
checkbox input "false"
click at [223, 153] on td "300" at bounding box center [242, 158] width 75 height 25
select select "90430"
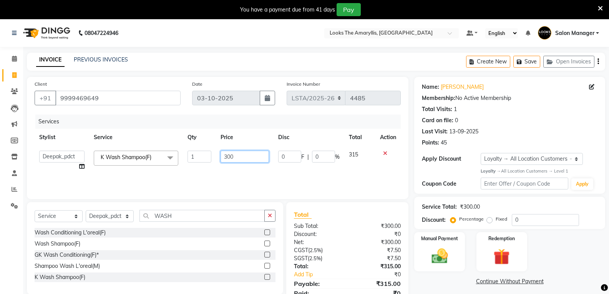
click at [238, 154] on input "300" at bounding box center [245, 157] width 48 height 12
type input "3"
type input "500"
click at [337, 226] on div "Sub Total:" at bounding box center [317, 226] width 59 height 8
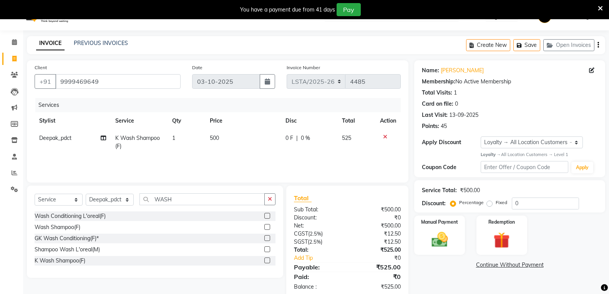
scroll to position [33, 0]
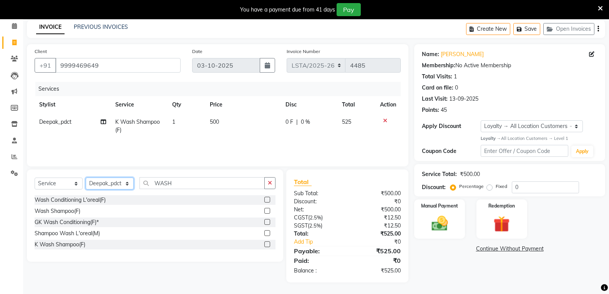
click at [128, 184] on select "Select Stylist [PERSON_NAME] art Counter_Sales Deepak_pdct Irra_Mrg [PERSON_NAM…" at bounding box center [110, 184] width 48 height 12
select select "90429"
click at [86, 178] on select "Select Stylist [PERSON_NAME] art Counter_Sales Deepak_pdct Irra_Mrg [PERSON_NAM…" at bounding box center [110, 184] width 48 height 12
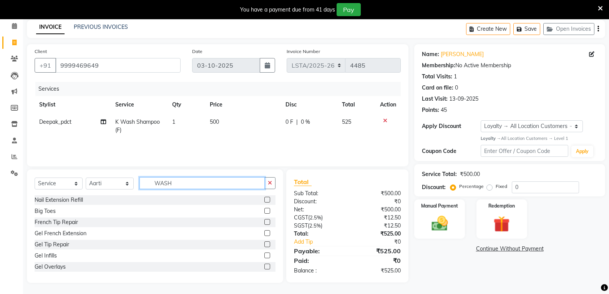
click at [177, 182] on input "WASH" at bounding box center [201, 183] width 125 height 12
type input "EYE"
click at [264, 244] on label at bounding box center [267, 244] width 6 height 6
click at [264, 244] on input "checkbox" at bounding box center [266, 244] width 5 height 5
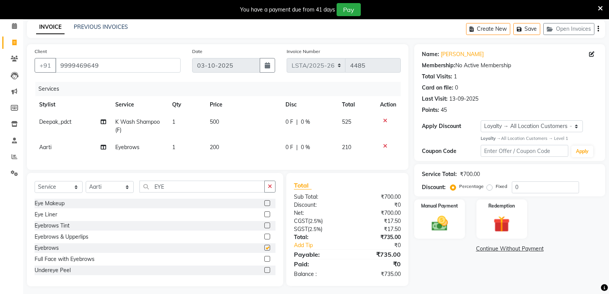
checkbox input "false"
click at [223, 146] on td "200" at bounding box center [242, 147] width 75 height 17
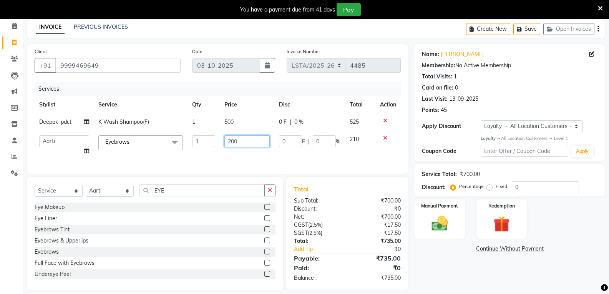
click at [251, 144] on input "200" at bounding box center [246, 141] width 45 height 12
type input "2"
type input "50"
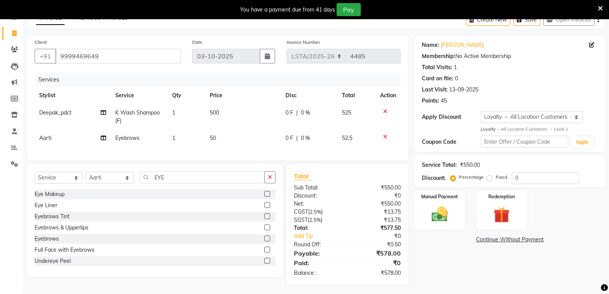
scroll to position [50, 0]
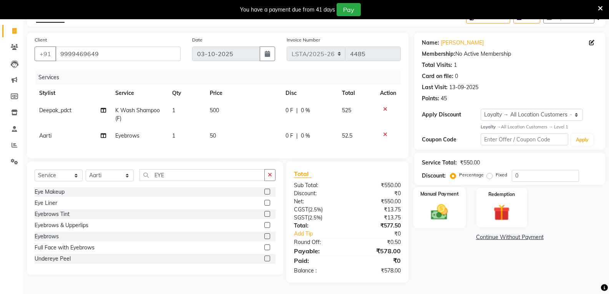
click at [442, 205] on img at bounding box center [439, 212] width 27 height 20
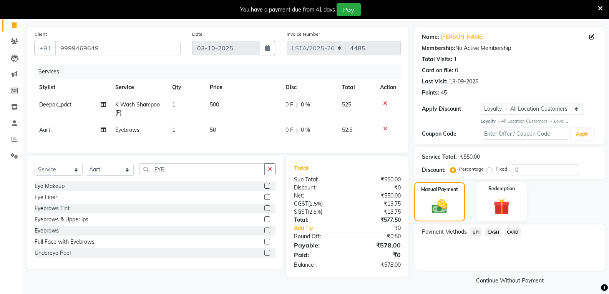
click at [475, 232] on span "UPI" at bounding box center [476, 231] width 12 height 9
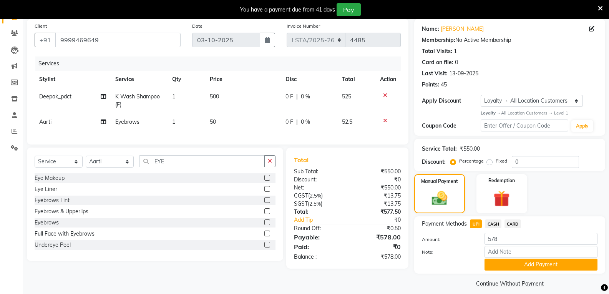
scroll to position [65, 0]
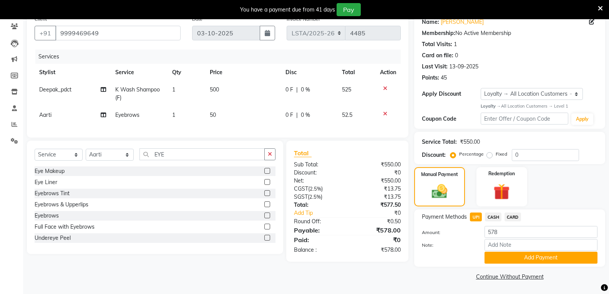
click at [501, 257] on button "Add Payment" at bounding box center [541, 258] width 113 height 12
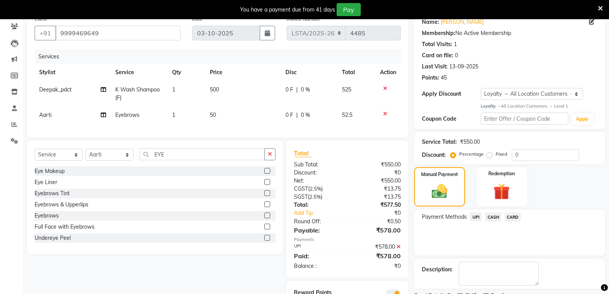
scroll to position [104, 0]
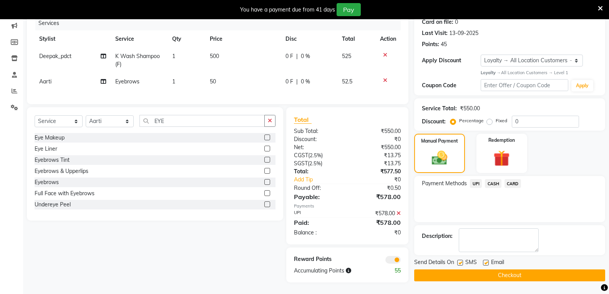
click at [462, 260] on label at bounding box center [460, 263] width 6 height 6
click at [462, 261] on input "checkbox" at bounding box center [459, 263] width 5 height 5
checkbox input "false"
click at [487, 260] on label at bounding box center [486, 263] width 6 height 6
click at [487, 261] on input "checkbox" at bounding box center [485, 263] width 5 height 5
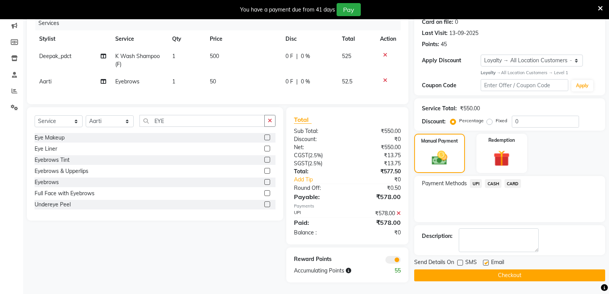
checkbox input "false"
click at [486, 269] on button "Checkout" at bounding box center [509, 275] width 191 height 12
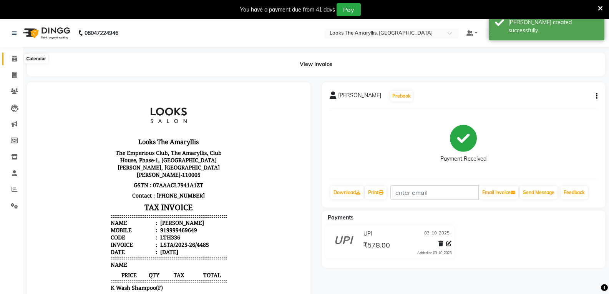
click at [13, 58] on icon at bounding box center [14, 59] width 5 height 6
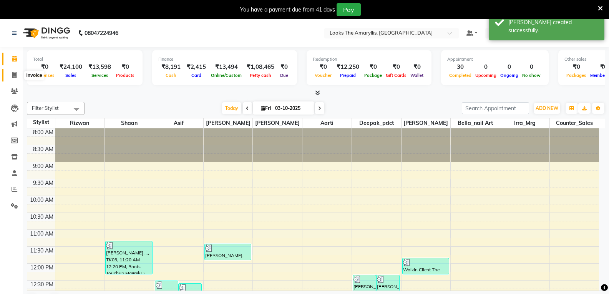
click at [13, 77] on icon at bounding box center [14, 75] width 4 height 6
select select "service"
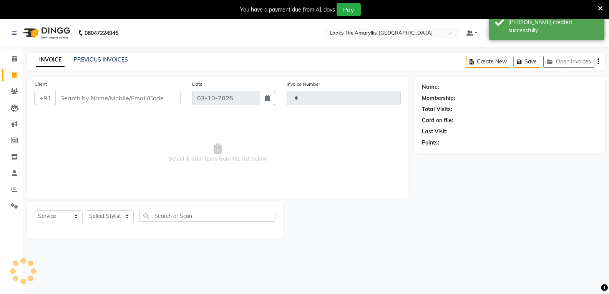
type input "4486"
select select "8939"
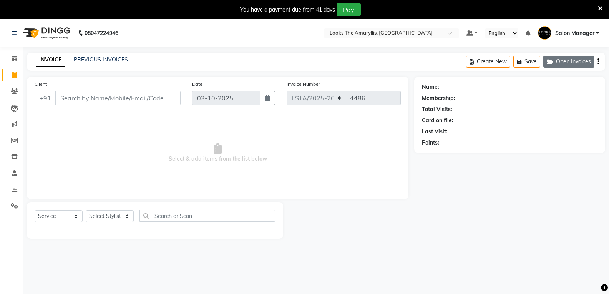
click at [570, 63] on button "Open Invoices" at bounding box center [568, 62] width 51 height 12
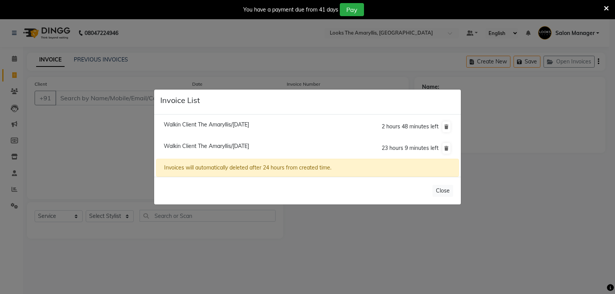
click at [198, 146] on span "Walkin Client The Amaryllis/[DATE]" at bounding box center [206, 146] width 85 height 7
type input "1390100000001"
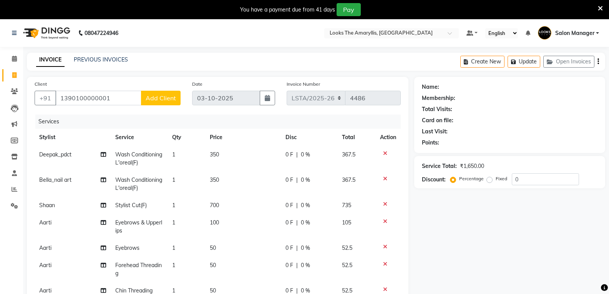
scroll to position [5, 0]
click at [218, 173] on td "350" at bounding box center [242, 183] width 75 height 25
select select "90432"
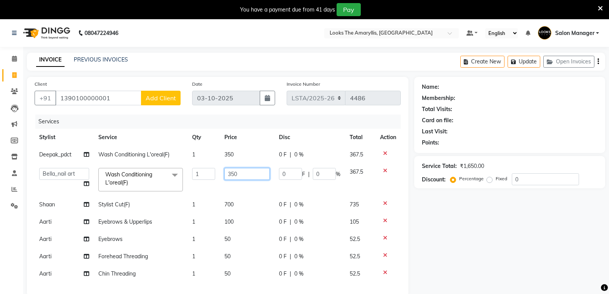
click at [241, 172] on input "350" at bounding box center [246, 174] width 45 height 12
type input "3"
type input "200"
click at [246, 215] on td "100" at bounding box center [247, 221] width 55 height 17
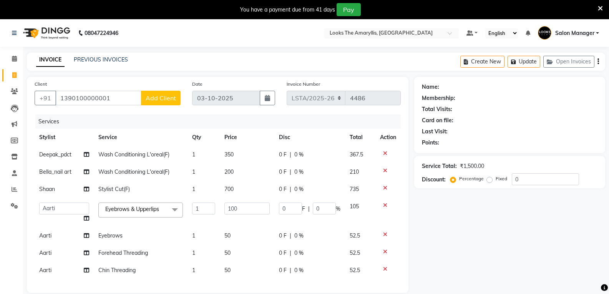
click at [236, 172] on td "200" at bounding box center [247, 171] width 55 height 17
select select "90432"
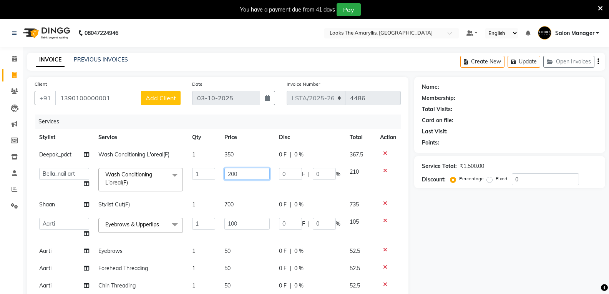
click at [246, 171] on input "200" at bounding box center [246, 174] width 45 height 12
type input "225"
click at [315, 247] on tbody "Deepak_pdct Wash Conditioning L'oreal(F) 1 350 0 F | 0 % 367.5 Aarti Asif Bella…" at bounding box center [218, 220] width 366 height 148
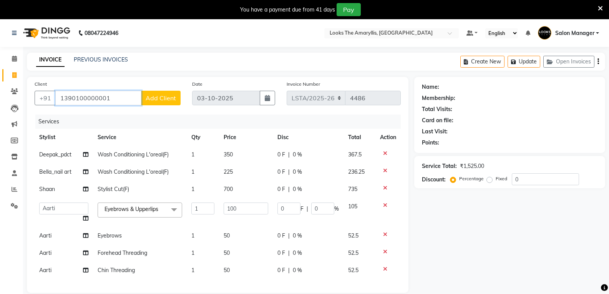
click at [115, 96] on input "1390100000001" at bounding box center [98, 98] width 86 height 15
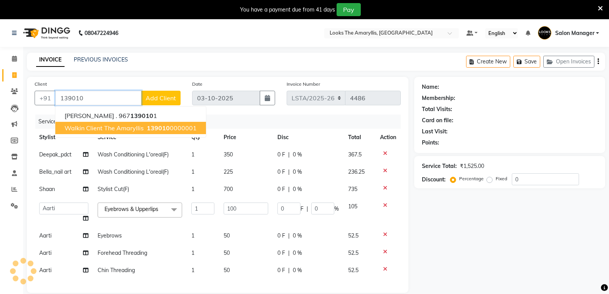
click at [80, 128] on span "Walkin Client The Amaryllis" at bounding box center [104, 128] width 79 height 8
type input "1390100000001"
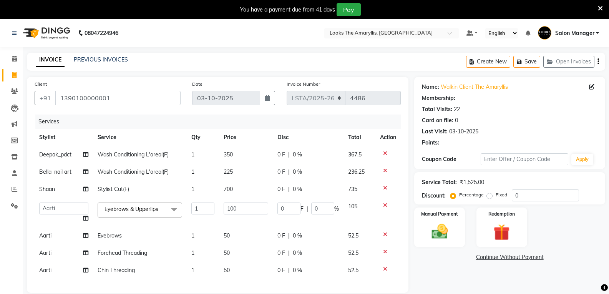
select select "1: Object"
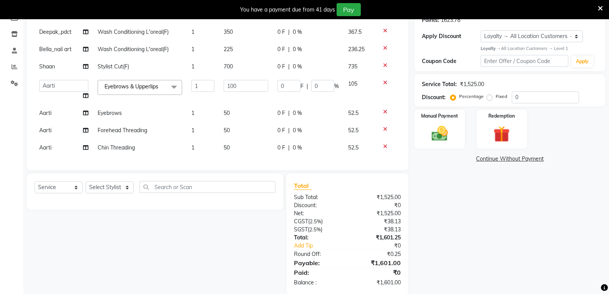
scroll to position [140, 0]
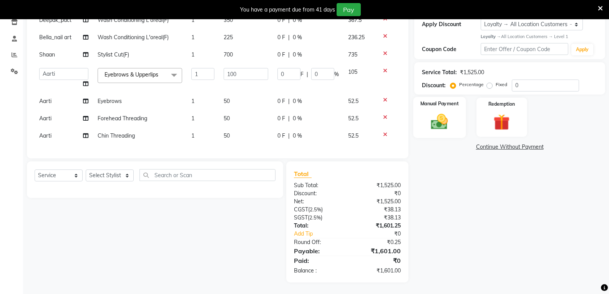
click at [453, 121] on img at bounding box center [439, 122] width 27 height 20
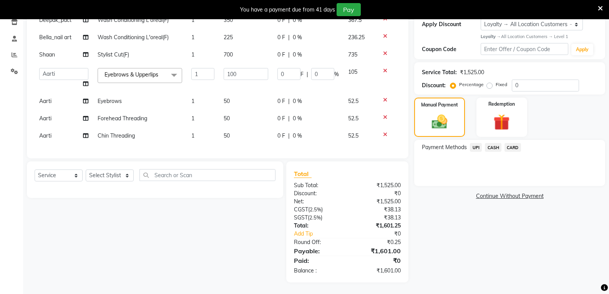
click at [495, 143] on span "CASH" at bounding box center [493, 147] width 17 height 9
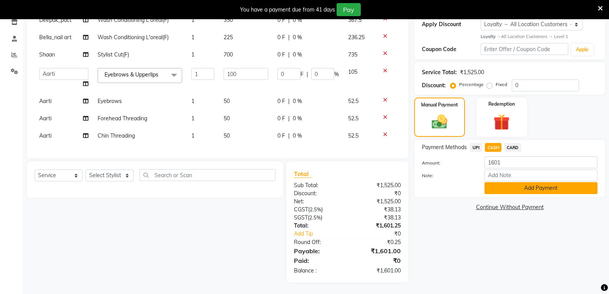
click at [513, 183] on button "Add Payment" at bounding box center [541, 188] width 113 height 12
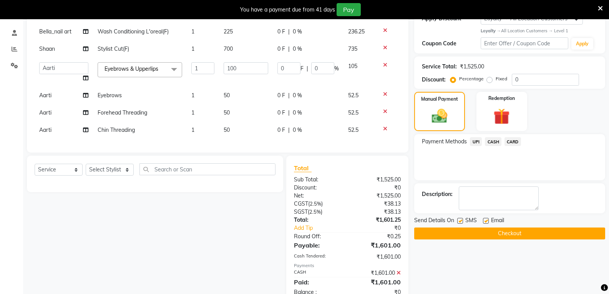
click at [460, 222] on label at bounding box center [460, 221] width 6 height 6
click at [460, 222] on input "checkbox" at bounding box center [459, 221] width 5 height 5
checkbox input "false"
click at [486, 220] on label at bounding box center [486, 221] width 6 height 6
click at [486, 220] on input "checkbox" at bounding box center [485, 221] width 5 height 5
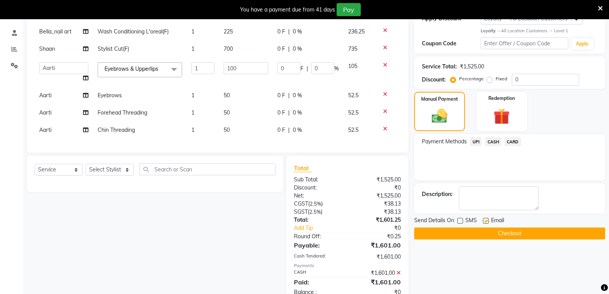
checkbox input "false"
click at [475, 232] on button "Checkout" at bounding box center [509, 233] width 191 height 12
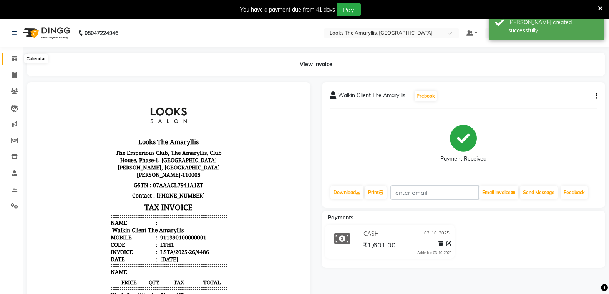
click at [16, 56] on icon at bounding box center [14, 59] width 5 height 6
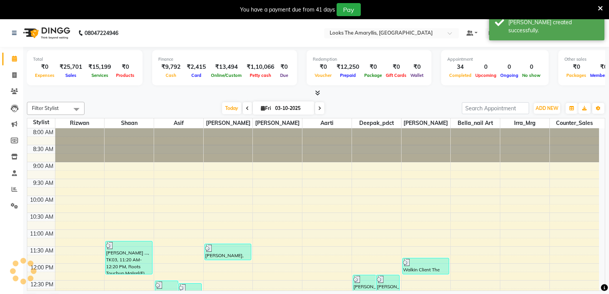
scroll to position [277, 0]
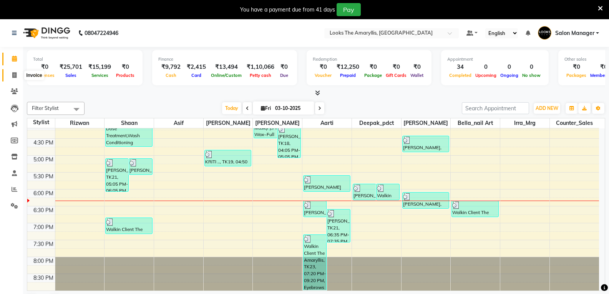
click at [15, 76] on icon at bounding box center [14, 75] width 4 height 6
select select "service"
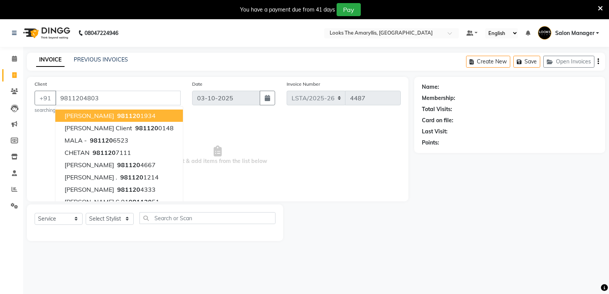
type input "9811204803"
select select "1: Object"
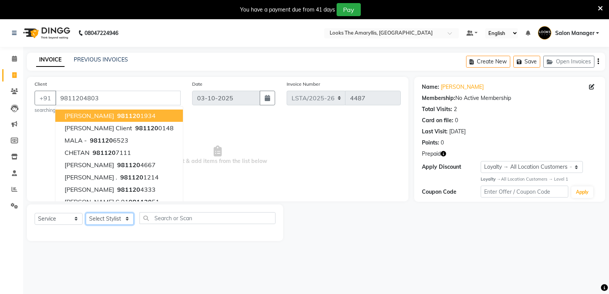
click at [126, 217] on select "Select Stylist [PERSON_NAME] art Counter_Sales Deepak_pdct Irra_Mrg [PERSON_NAM…" at bounding box center [110, 219] width 48 height 12
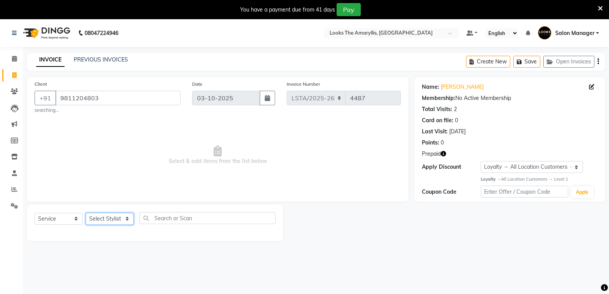
select select "90427"
click at [86, 213] on select "Select Stylist [PERSON_NAME] art Counter_Sales Deepak_pdct Irra_Mrg [PERSON_NAM…" at bounding box center [110, 219] width 48 height 12
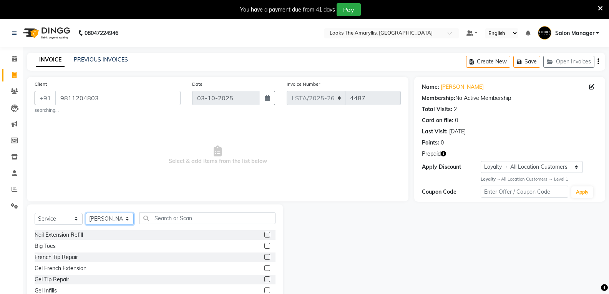
click at [127, 218] on select "Select Stylist [PERSON_NAME] art Counter_Sales Deepak_pdct Irra_Mrg [PERSON_NAM…" at bounding box center [110, 219] width 48 height 12
click at [86, 213] on select "Select Stylist [PERSON_NAME] art Counter_Sales Deepak_pdct Irra_Mrg [PERSON_NAM…" at bounding box center [110, 219] width 48 height 12
click at [186, 221] on input "text" at bounding box center [207, 218] width 136 height 12
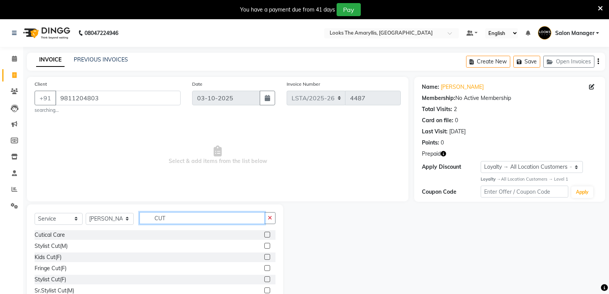
type input "CUT"
click at [264, 245] on label at bounding box center [267, 246] width 6 height 6
click at [264, 245] on input "checkbox" at bounding box center [266, 246] width 5 height 5
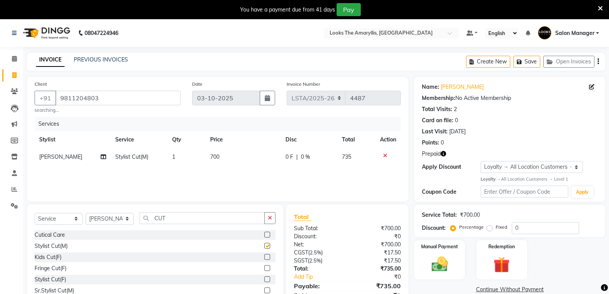
checkbox input "false"
click at [215, 153] on span "700" at bounding box center [214, 156] width 9 height 7
select select "90427"
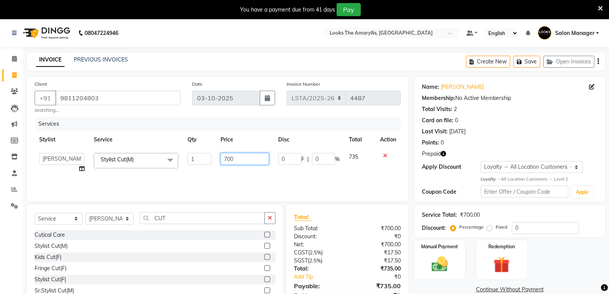
click at [237, 157] on input "700" at bounding box center [245, 159] width 48 height 12
type input "7"
type input "300"
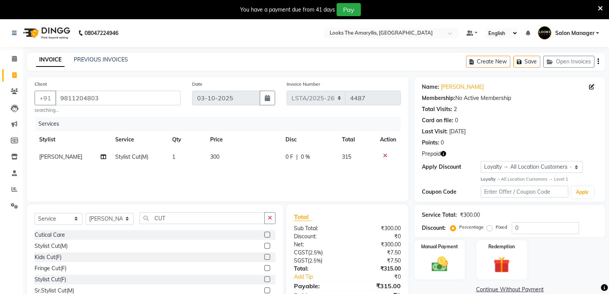
click at [319, 224] on div "Total Sub Total: ₹300.00 Discount: ₹0 Net: ₹300.00 CGST ( 2.5% ) ₹7.50 SGST ( 2…" at bounding box center [347, 261] width 107 height 98
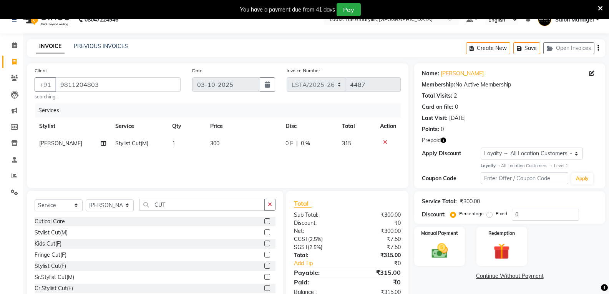
scroll to position [35, 0]
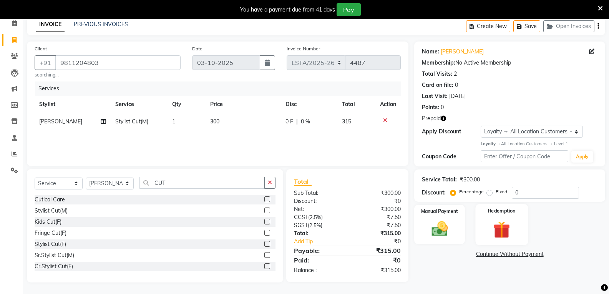
click at [506, 232] on img at bounding box center [501, 229] width 27 height 21
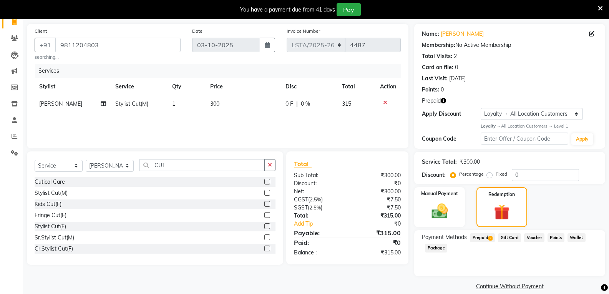
scroll to position [63, 0]
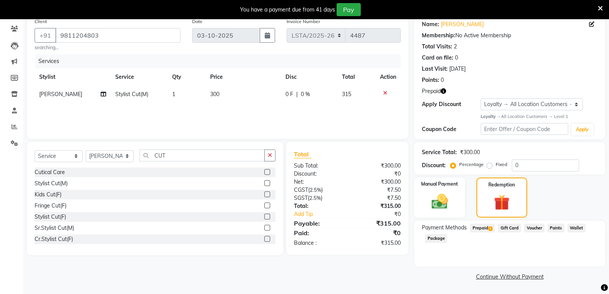
click at [490, 227] on span "2" at bounding box center [490, 228] width 4 height 5
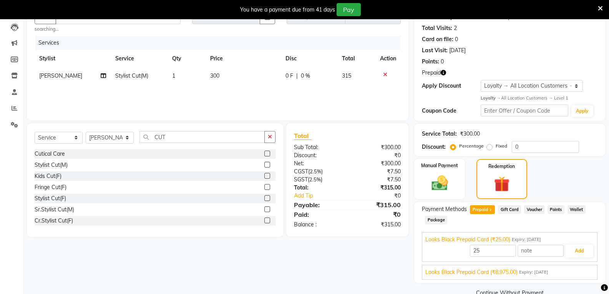
scroll to position [97, 0]
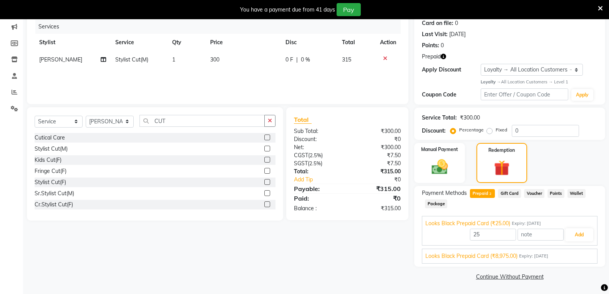
click at [471, 254] on span "Looks Black Prepaid Card (₹8,975.00)" at bounding box center [471, 256] width 92 height 8
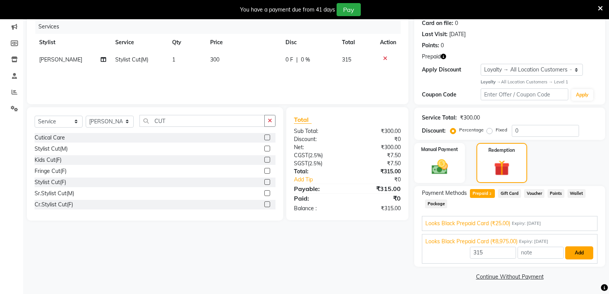
click at [575, 253] on button "Add" at bounding box center [579, 252] width 28 height 13
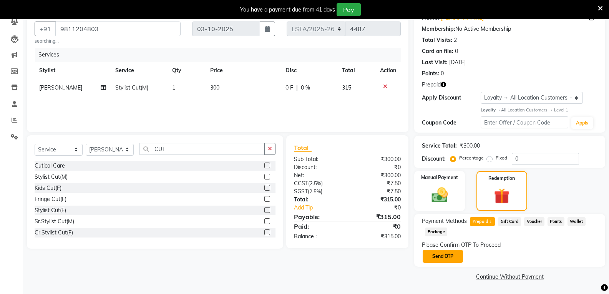
click at [444, 258] on button "Send OTP" at bounding box center [443, 256] width 40 height 13
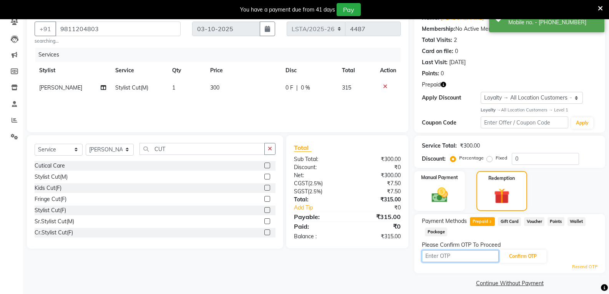
click at [449, 255] on input "text" at bounding box center [460, 256] width 77 height 12
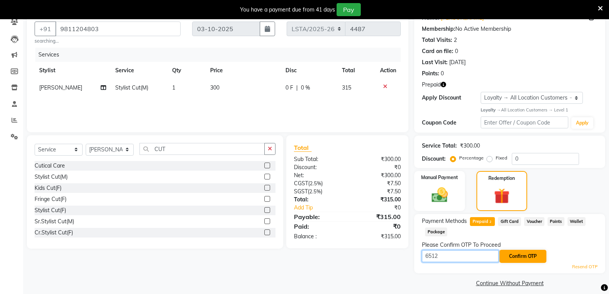
type input "6512"
click at [527, 258] on button "Confirm OTP" at bounding box center [523, 256] width 47 height 13
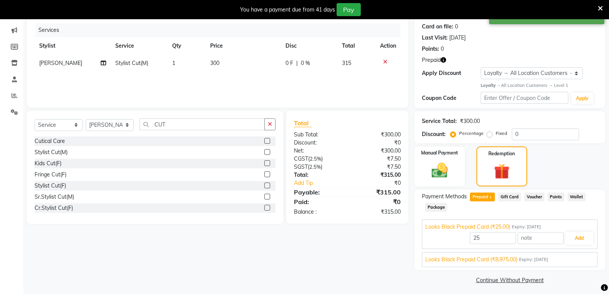
scroll to position [97, 0]
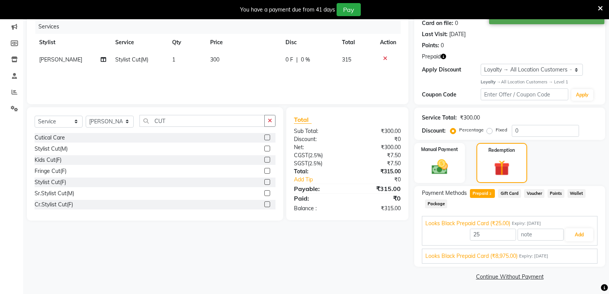
click at [476, 258] on span "Looks Black Prepaid Card (₹8,975.00)" at bounding box center [471, 256] width 92 height 8
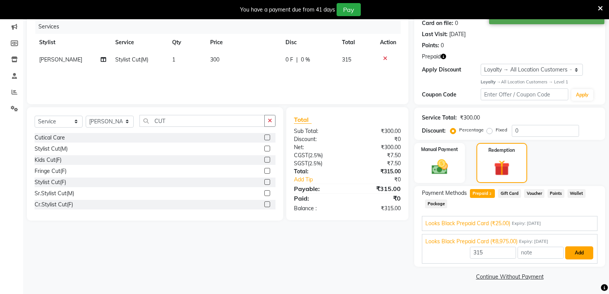
click at [587, 254] on button "Add" at bounding box center [579, 252] width 28 height 13
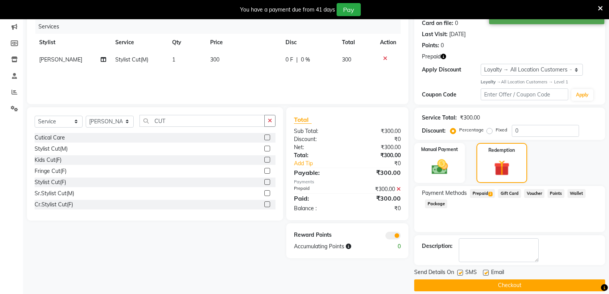
click at [459, 273] on label at bounding box center [460, 273] width 6 height 6
click at [459, 273] on input "checkbox" at bounding box center [459, 273] width 5 height 5
checkbox input "false"
click at [486, 272] on label at bounding box center [486, 273] width 6 height 6
click at [486, 272] on input "checkbox" at bounding box center [485, 273] width 5 height 5
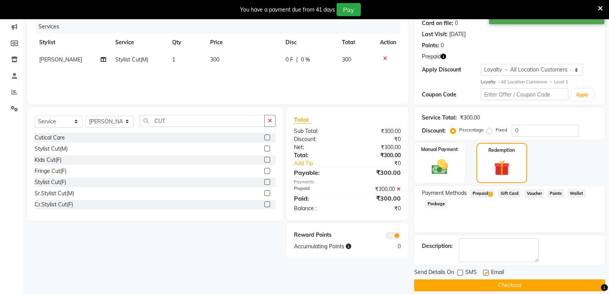
checkbox input "false"
click at [465, 285] on button "Checkout" at bounding box center [509, 285] width 191 height 12
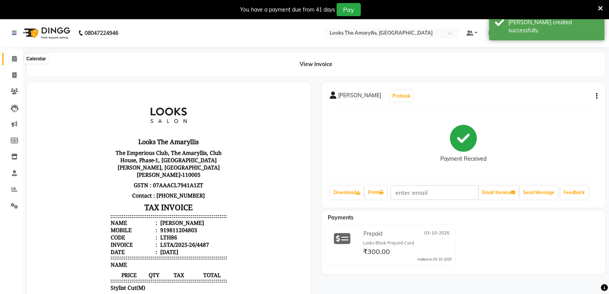
click at [15, 60] on icon at bounding box center [14, 59] width 5 height 6
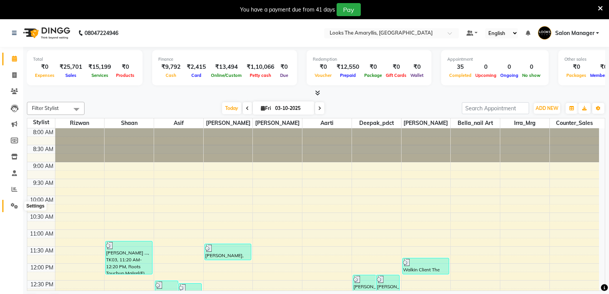
click at [13, 206] on icon at bounding box center [14, 206] width 7 height 6
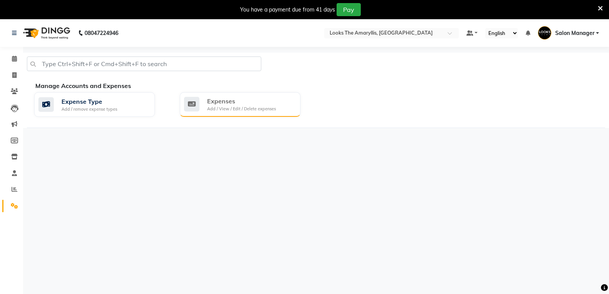
click at [225, 102] on div "Expenses" at bounding box center [241, 100] width 69 height 9
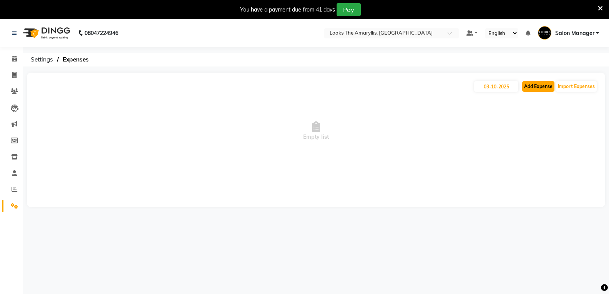
click at [533, 86] on button "Add Expense" at bounding box center [538, 86] width 32 height 11
select select "1"
select select "8117"
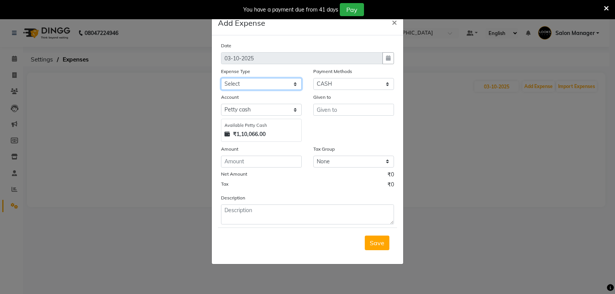
click at [298, 84] on select "Select Accommodation Aesthetics Bank Deposit BLINKIT Cash Handover Client Refun…" at bounding box center [261, 84] width 81 height 12
select select "23749"
click at [221, 78] on select "Select Accommodation Aesthetics Bank Deposit BLINKIT Cash Handover Client Refun…" at bounding box center [261, 84] width 81 height 12
click at [333, 108] on input "text" at bounding box center [353, 110] width 81 height 12
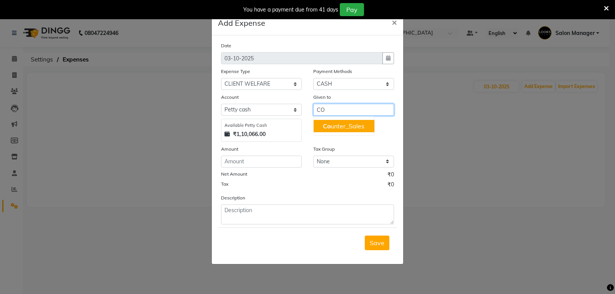
click at [355, 124] on ngb-highlight "Co unter_Sales" at bounding box center [344, 126] width 42 height 8
type input "Counter_Sales"
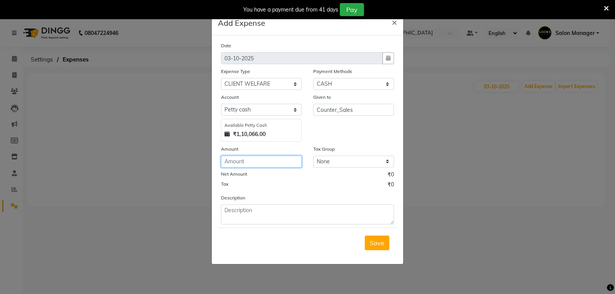
click at [234, 163] on input "number" at bounding box center [261, 162] width 81 height 12
type input "140"
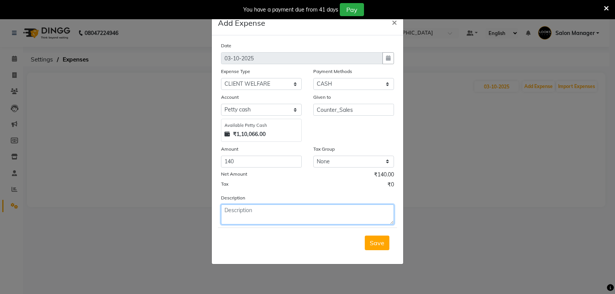
click at [249, 212] on textarea at bounding box center [307, 214] width 173 height 20
type textarea "MILK"
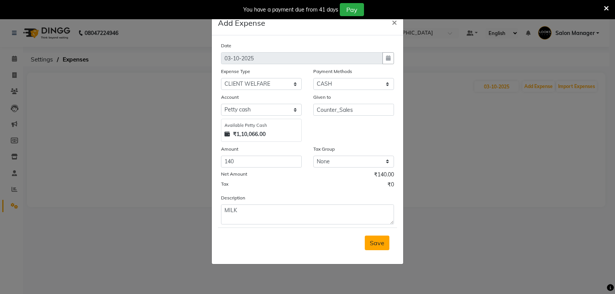
click at [373, 246] on span "Save" at bounding box center [377, 243] width 15 height 8
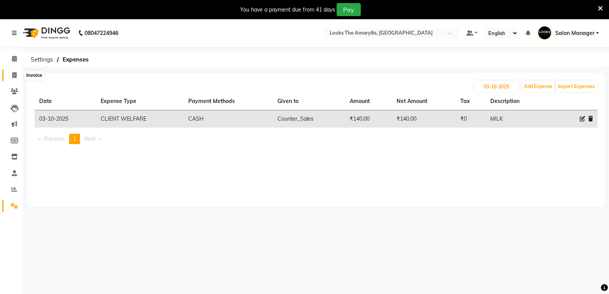
click at [12, 75] on icon at bounding box center [14, 75] width 4 height 6
select select "service"
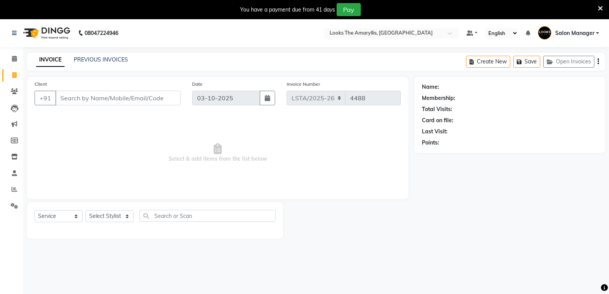
click at [115, 98] on input "Client" at bounding box center [117, 98] width 125 height 15
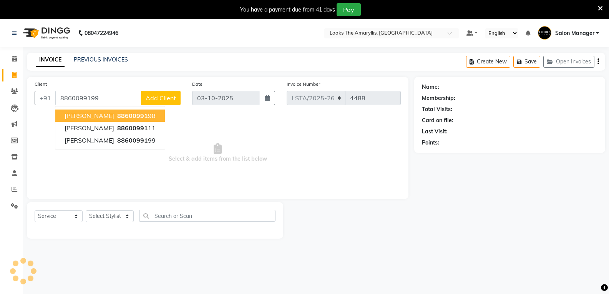
type input "8860099199"
select select "1: Object"
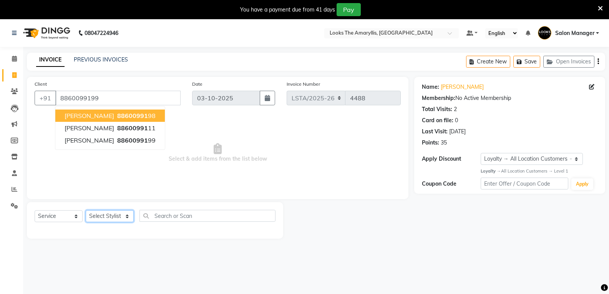
click at [127, 216] on select "Select Stylist [PERSON_NAME] art Counter_Sales Deepak_pdct Irra_Mrg [PERSON_NAM…" at bounding box center [110, 216] width 48 height 12
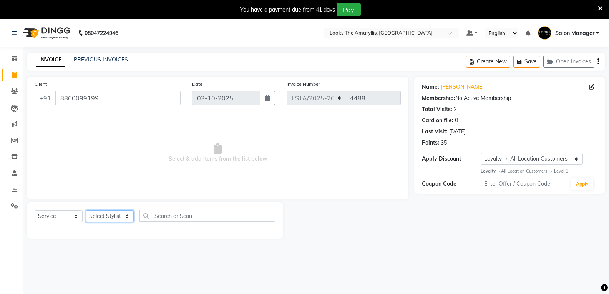
select select "90428"
click at [86, 210] on select "Select Stylist [PERSON_NAME] art Counter_Sales Deepak_pdct Irra_Mrg [PERSON_NAM…" at bounding box center [110, 216] width 48 height 12
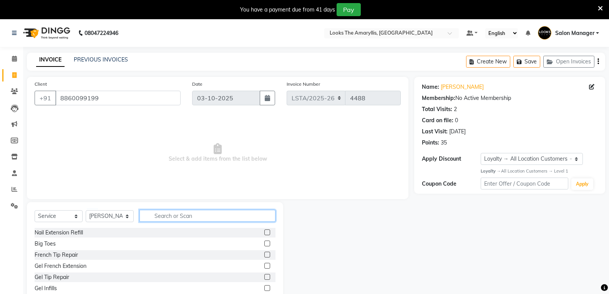
click at [183, 212] on input "text" at bounding box center [207, 216] width 136 height 12
type input "EYE"
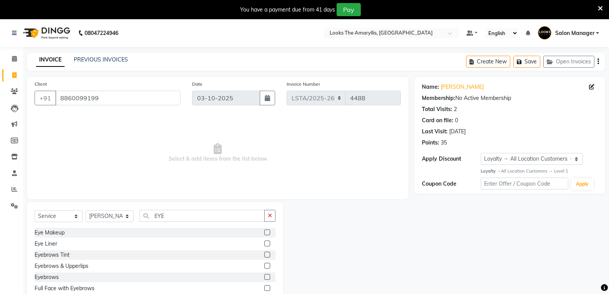
click at [264, 265] on label at bounding box center [267, 266] width 6 height 6
click at [264, 265] on input "checkbox" at bounding box center [266, 266] width 5 height 5
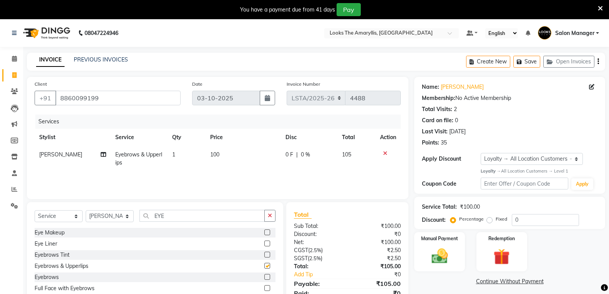
checkbox input "false"
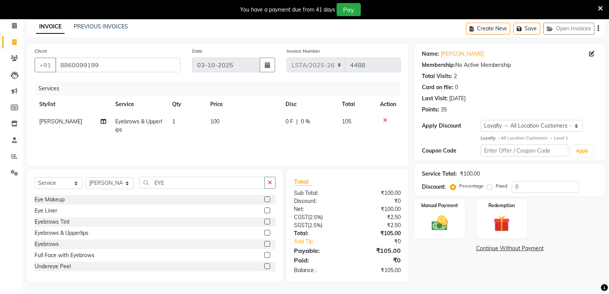
click at [180, 119] on td "1" at bounding box center [187, 125] width 38 height 25
select select "90428"
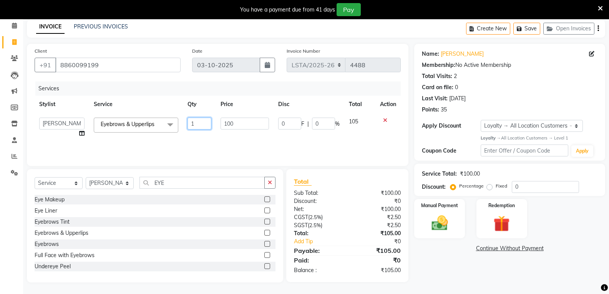
click at [198, 119] on input "1" at bounding box center [200, 124] width 24 height 12
type input "2"
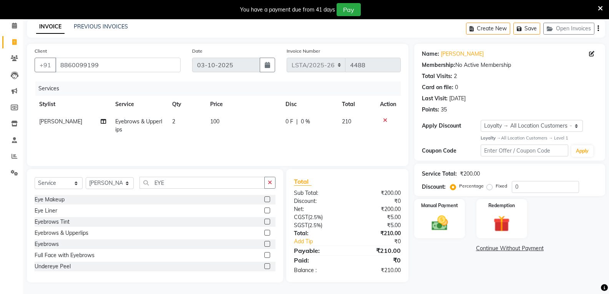
click at [339, 196] on div "Sub Total:" at bounding box center [317, 193] width 59 height 8
click at [445, 224] on img at bounding box center [439, 223] width 27 height 20
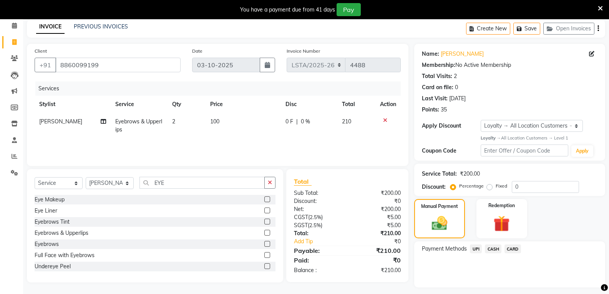
scroll to position [54, 0]
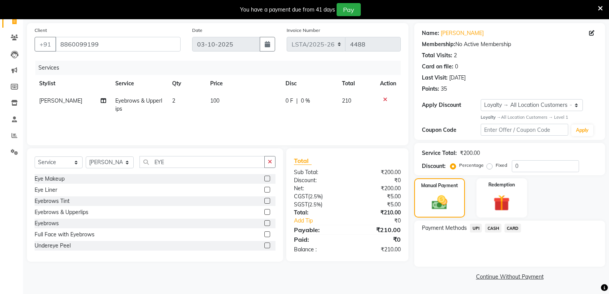
click at [476, 226] on span "UPI" at bounding box center [476, 228] width 12 height 9
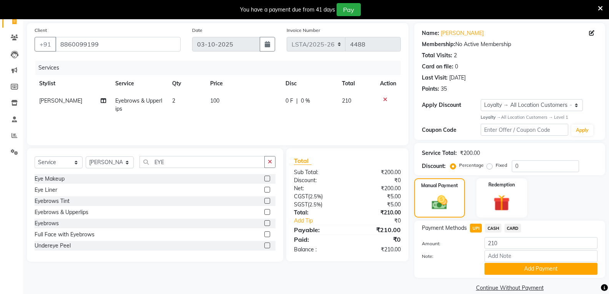
scroll to position [65, 0]
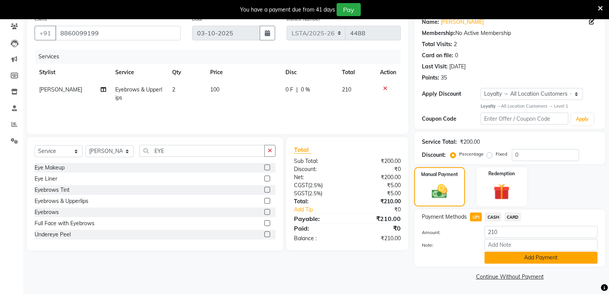
click at [498, 257] on button "Add Payment" at bounding box center [541, 258] width 113 height 12
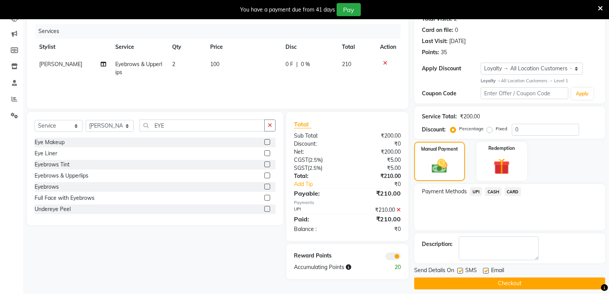
scroll to position [97, 0]
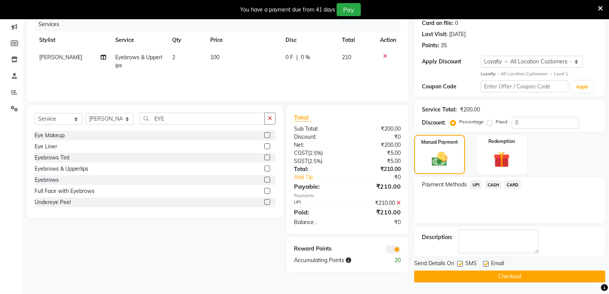
click at [460, 263] on label at bounding box center [460, 264] width 6 height 6
click at [460, 263] on input "checkbox" at bounding box center [459, 264] width 5 height 5
checkbox input "false"
drag, startPoint x: 487, startPoint y: 263, endPoint x: 496, endPoint y: 274, distance: 13.9
click at [488, 263] on label at bounding box center [486, 264] width 6 height 6
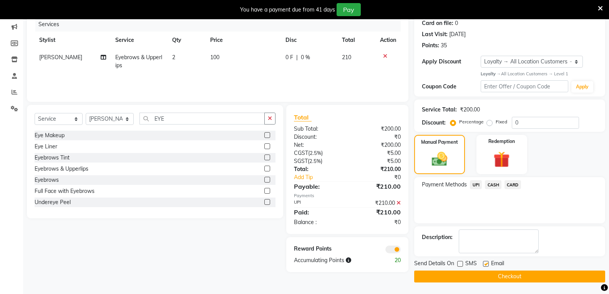
click at [488, 263] on input "checkbox" at bounding box center [485, 264] width 5 height 5
checkbox input "false"
click at [492, 276] on button "Checkout" at bounding box center [509, 277] width 191 height 12
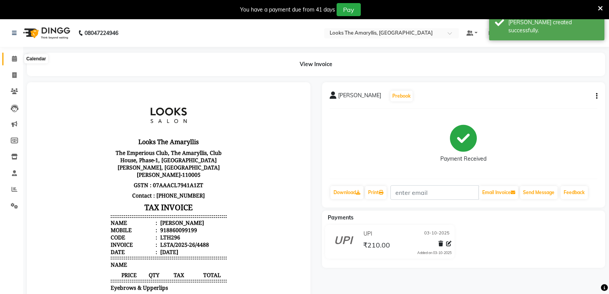
click at [13, 60] on icon at bounding box center [14, 59] width 5 height 6
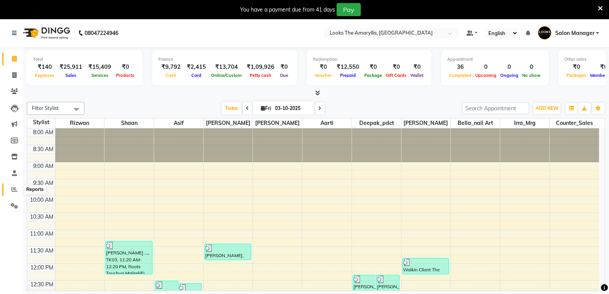
click at [18, 186] on span at bounding box center [14, 189] width 13 height 9
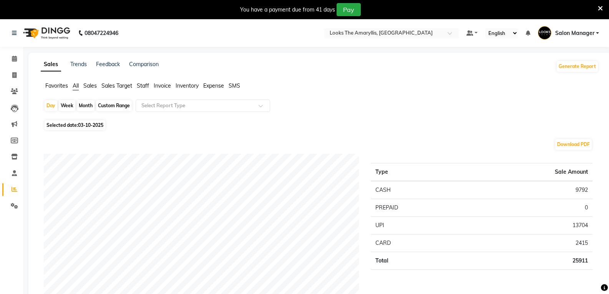
click at [142, 85] on span "Staff" at bounding box center [143, 85] width 12 height 7
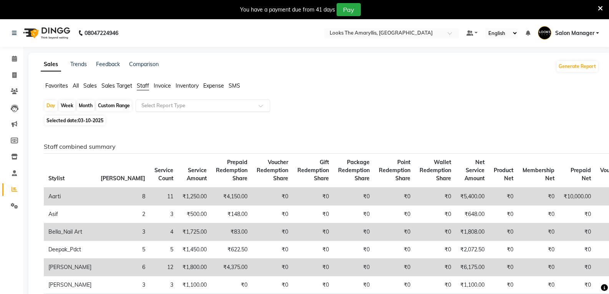
click at [262, 104] on span at bounding box center [264, 108] width 10 height 8
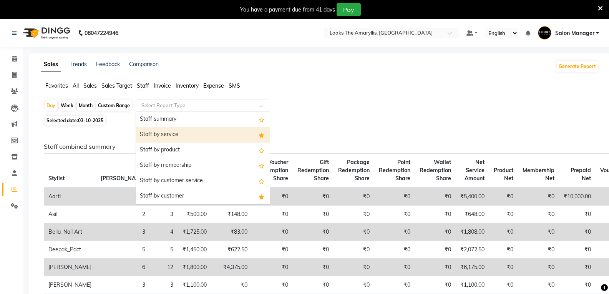
click at [193, 132] on div "Staff by service" at bounding box center [203, 134] width 134 height 15
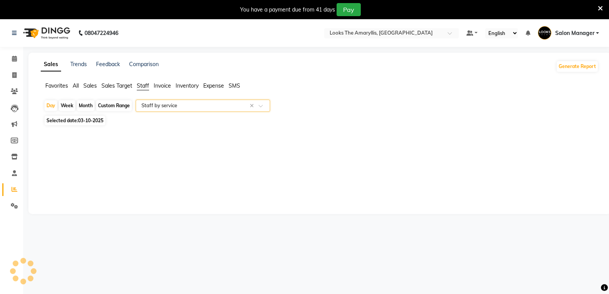
select select "filtered_report"
select select "csv"
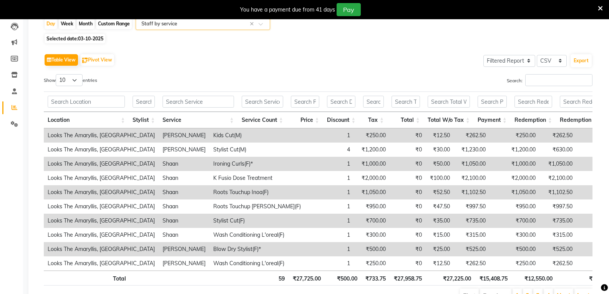
scroll to position [128, 0]
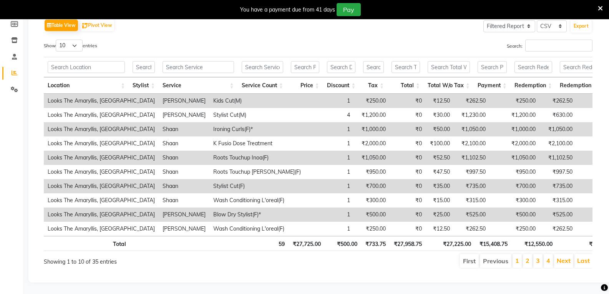
click at [520, 254] on li "1" at bounding box center [517, 261] width 9 height 14
click at [525, 254] on li "2" at bounding box center [527, 261] width 9 height 14
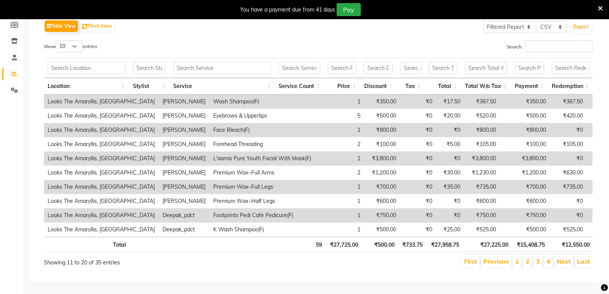
scroll to position [127, 0]
click at [536, 255] on li "3" at bounding box center [537, 261] width 9 height 13
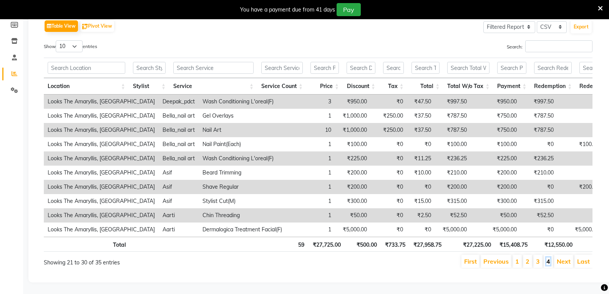
click at [549, 258] on link "4" at bounding box center [548, 261] width 4 height 8
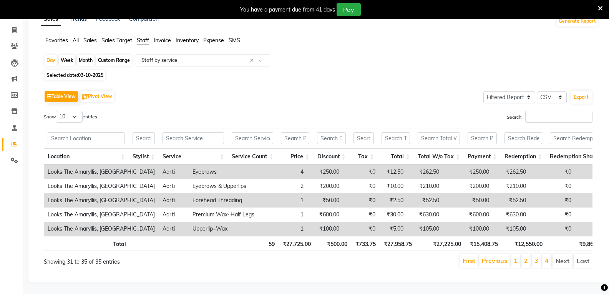
scroll to position [57, 0]
click at [536, 257] on link "3" at bounding box center [537, 261] width 4 height 8
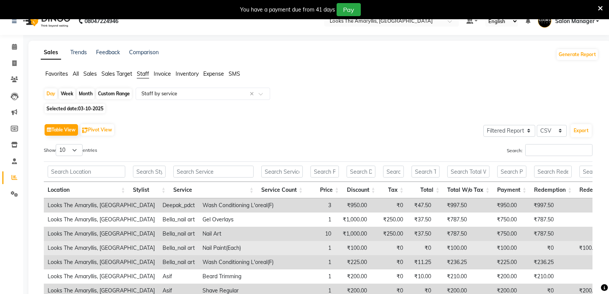
scroll to position [0, 0]
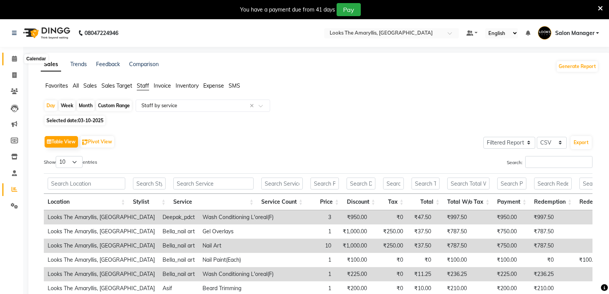
click at [13, 60] on icon at bounding box center [14, 59] width 5 height 6
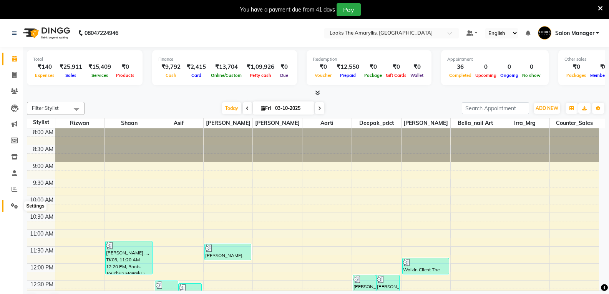
click at [13, 206] on icon at bounding box center [14, 206] width 7 height 6
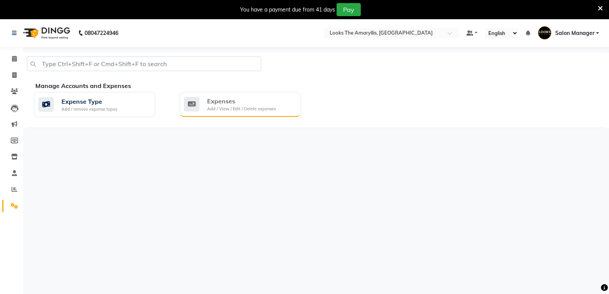
click at [249, 107] on div "Add / View / Edit / Delete expenses" at bounding box center [241, 109] width 69 height 7
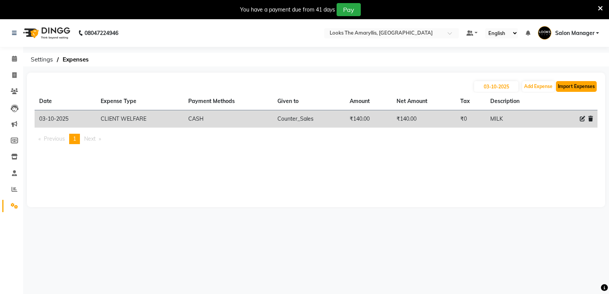
click at [573, 84] on button "Import Expenses" at bounding box center [576, 86] width 41 height 11
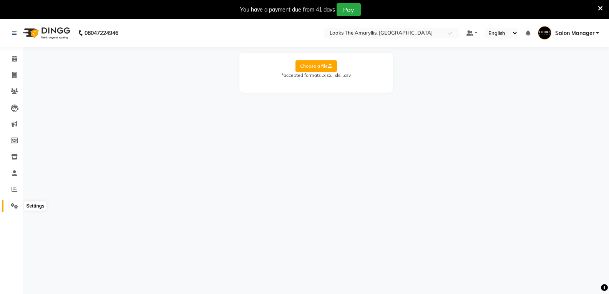
click at [14, 208] on icon at bounding box center [14, 206] width 7 height 6
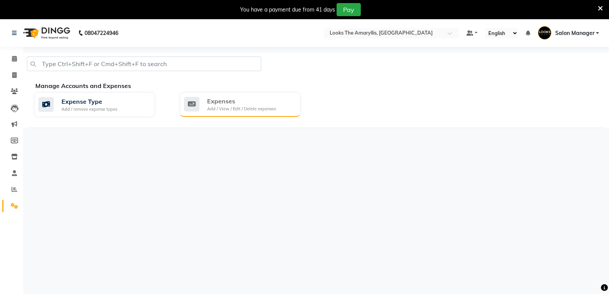
click at [247, 103] on div "Expenses" at bounding box center [241, 100] width 69 height 9
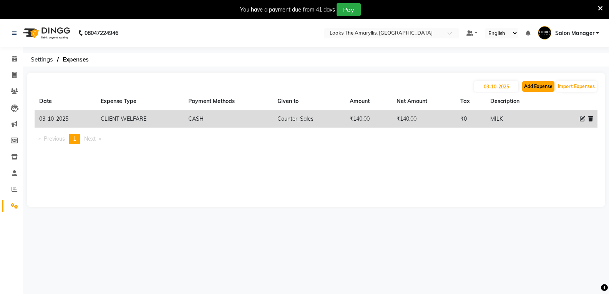
click at [548, 87] on button "Add Expense" at bounding box center [538, 86] width 32 height 11
select select "1"
select select "8117"
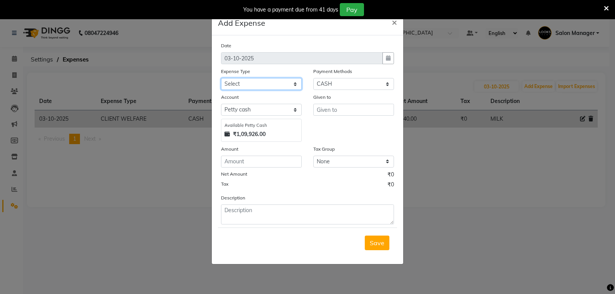
click at [295, 84] on select "Select Accommodation Aesthetics Bank Deposit BLINKIT Cash Handover Client Refun…" at bounding box center [261, 84] width 81 height 12
select select "23704"
click at [221, 78] on select "Select Accommodation Aesthetics Bank Deposit BLINKIT Cash Handover Client Refun…" at bounding box center [261, 84] width 81 height 12
click at [332, 112] on input "text" at bounding box center [353, 110] width 81 height 12
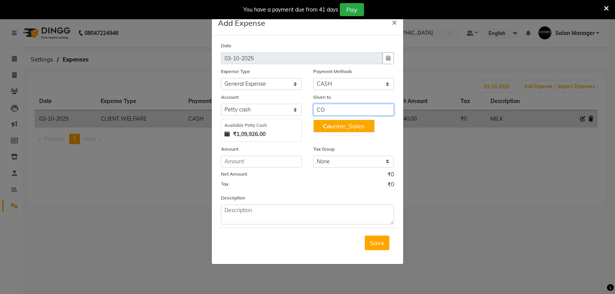
click at [332, 123] on ngb-highlight "Co unter_Sales" at bounding box center [344, 126] width 42 height 8
type input "Counter_Sales"
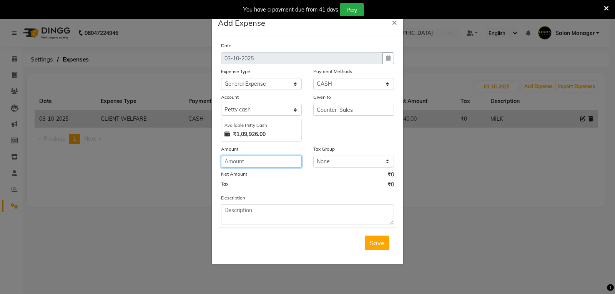
click at [256, 162] on input "number" at bounding box center [261, 162] width 81 height 12
type input "280"
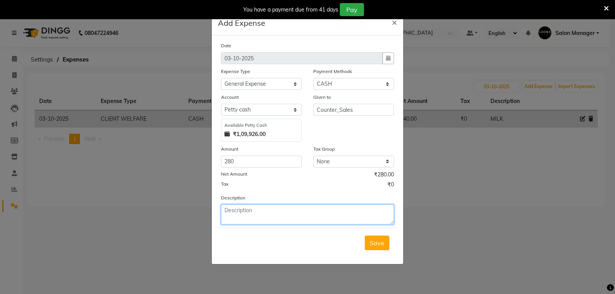
click at [257, 212] on textarea at bounding box center [307, 214] width 173 height 20
type textarea "Toilet Tissue , Ear birds"
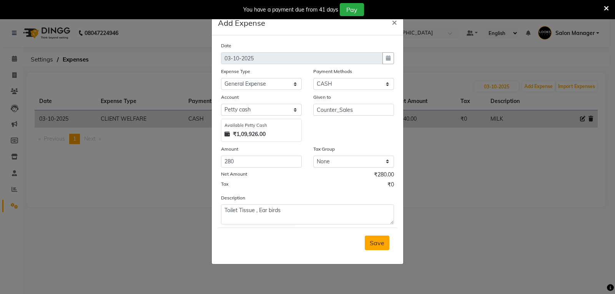
click at [375, 239] on span "Save" at bounding box center [377, 243] width 15 height 8
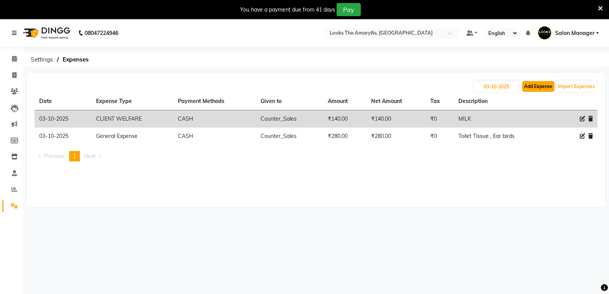
click at [537, 89] on button "Add Expense" at bounding box center [538, 86] width 32 height 11
select select "1"
select select "8117"
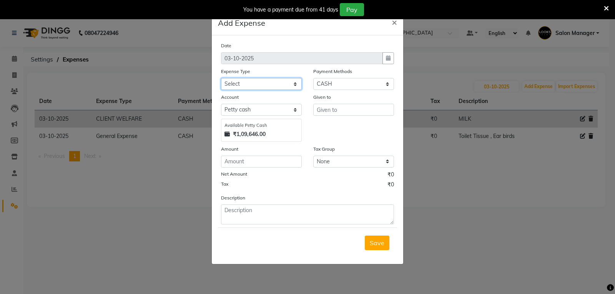
click at [295, 86] on select "Select Accommodation Aesthetics Bank Deposit BLINKIT Cash Handover Client Refun…" at bounding box center [261, 84] width 81 height 12
select select "24391"
click at [221, 78] on select "Select Accommodation Aesthetics Bank Deposit BLINKIT Cash Handover Client Refun…" at bounding box center [261, 84] width 81 height 12
click at [337, 111] on input "text" at bounding box center [353, 110] width 81 height 12
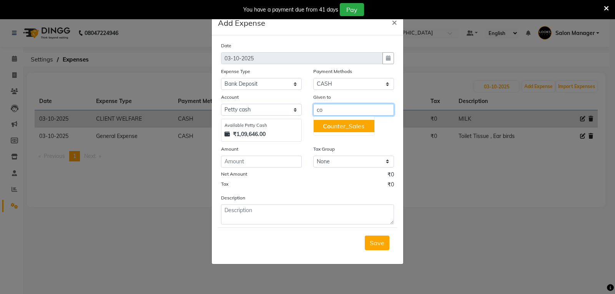
click at [333, 125] on ngb-highlight "Co unter_Sales" at bounding box center [344, 126] width 42 height 8
type input "Counter_Sales"
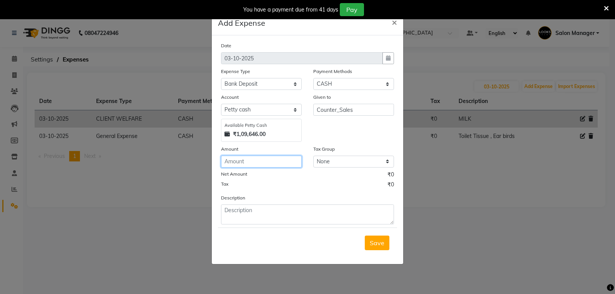
click at [230, 163] on input "number" at bounding box center [261, 162] width 81 height 12
type input "60000"
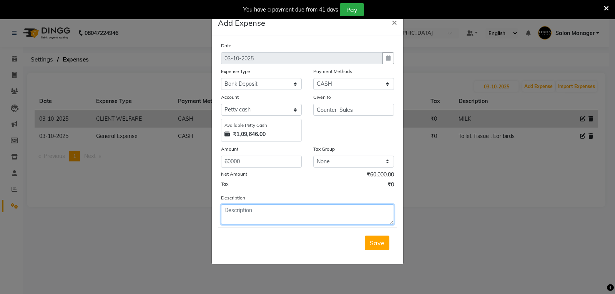
click at [245, 214] on textarea at bounding box center [307, 214] width 173 height 20
type textarea "b"
type textarea "Bank Deposit"
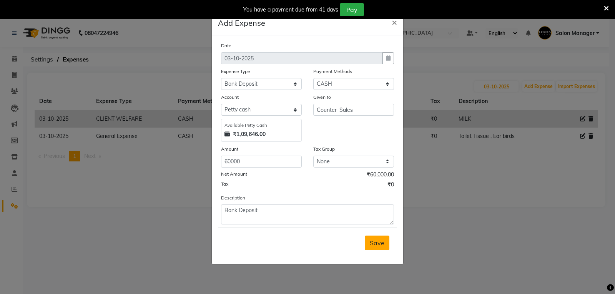
click at [380, 243] on span "Save" at bounding box center [377, 243] width 15 height 8
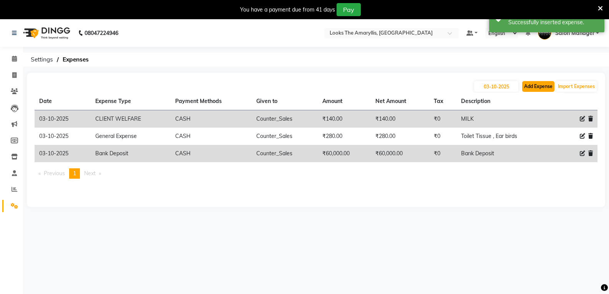
click at [539, 85] on button "Add Expense" at bounding box center [538, 86] width 32 height 11
select select "1"
select select "8117"
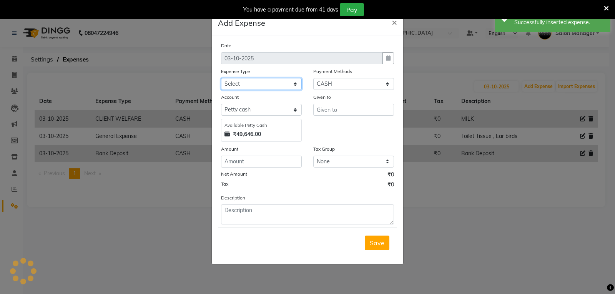
click at [294, 82] on select "Select Accommodation Aesthetics Bank Deposit BLINKIT Cash Handover Client Refun…" at bounding box center [261, 84] width 81 height 12
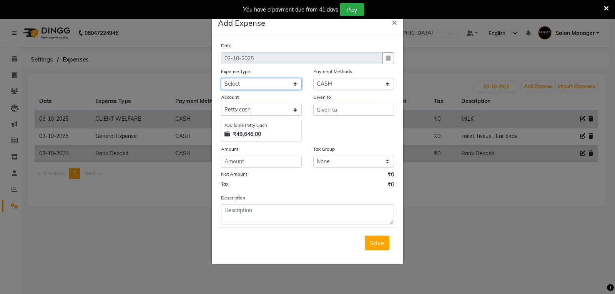
select select "5134"
click at [221, 78] on select "Select Accommodation Aesthetics Bank Deposit BLINKIT Cash Handover Client Refun…" at bounding box center [261, 84] width 81 height 12
click at [334, 110] on input "text" at bounding box center [353, 110] width 81 height 12
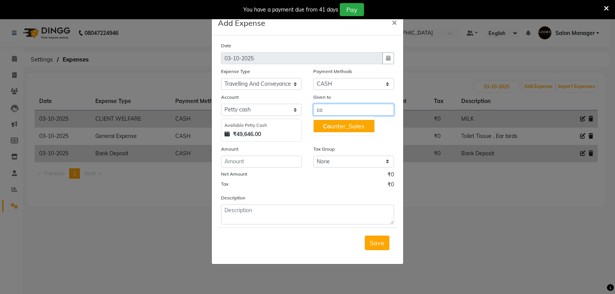
click at [336, 122] on button "Co unter_Sales" at bounding box center [344, 126] width 61 height 12
type input "Counter_Sales"
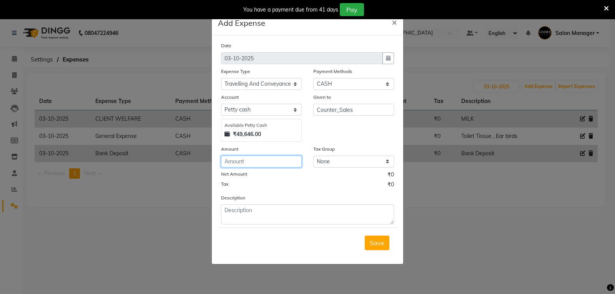
click at [252, 158] on input "number" at bounding box center [261, 162] width 81 height 12
type input "100"
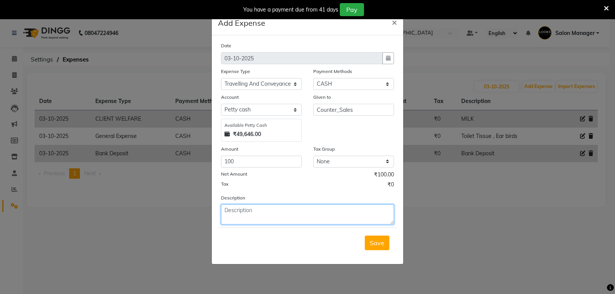
click at [259, 219] on textarea at bounding box center [307, 214] width 173 height 20
click at [298, 209] on textarea "Send To Bank Deposit" at bounding box center [307, 214] width 173 height 20
type textarea "Send To Bank Deposit (Samarth and Hunny)"
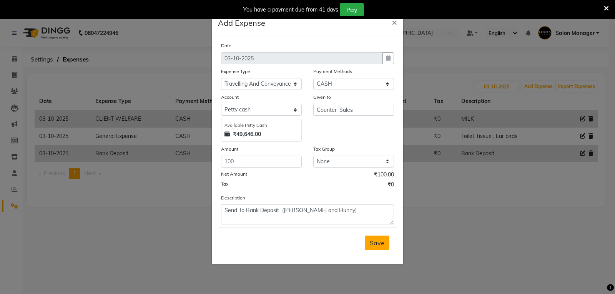
click at [375, 247] on button "Save" at bounding box center [377, 243] width 25 height 15
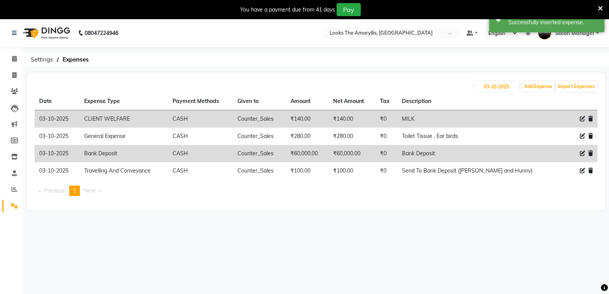
click at [582, 153] on icon at bounding box center [582, 153] width 5 height 5
select select "24391"
select select "1"
select select "8117"
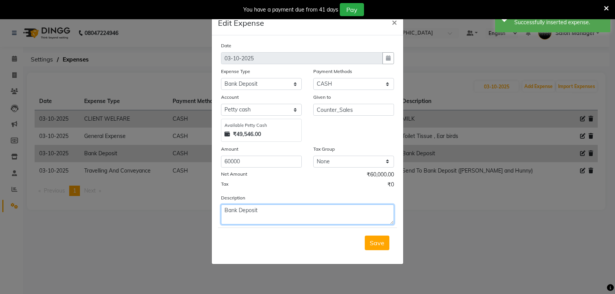
click at [287, 213] on textarea "Bank Deposit" at bounding box center [307, 214] width 173 height 20
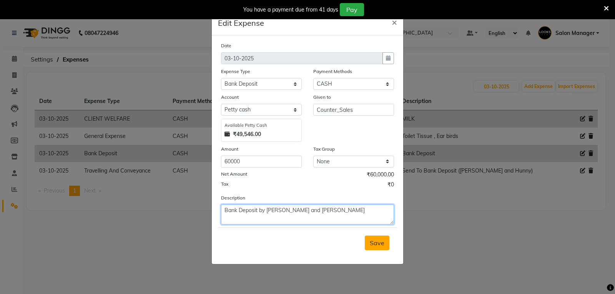
type textarea "Bank Deposit by Samarth and Hunny"
click at [373, 240] on span "Save" at bounding box center [377, 243] width 15 height 8
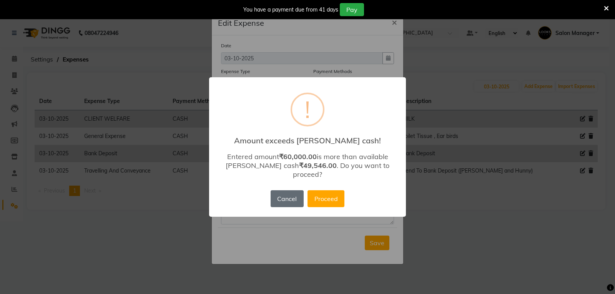
click at [286, 195] on button "Cancel" at bounding box center [287, 198] width 33 height 17
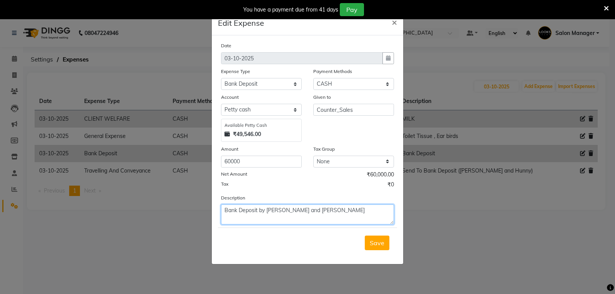
click at [331, 208] on textarea "Bank Deposit by Samarth and Hunny" at bounding box center [307, 214] width 173 height 20
click at [394, 21] on span "×" at bounding box center [394, 22] width 5 height 12
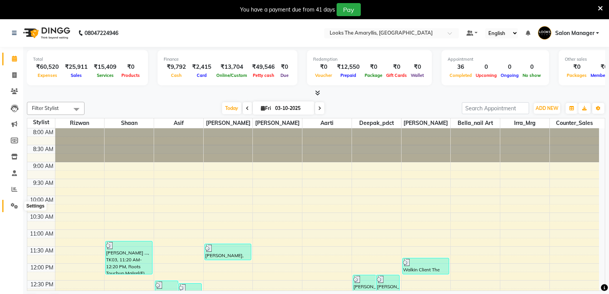
click at [18, 207] on icon at bounding box center [14, 206] width 7 height 6
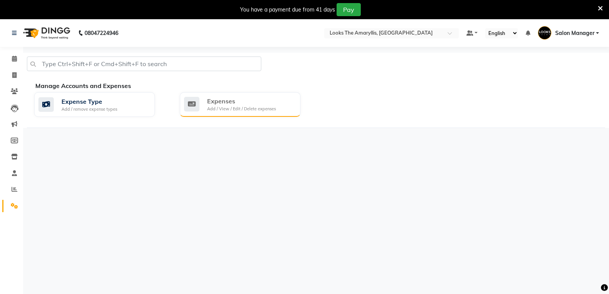
click at [244, 107] on div "Add / View / Edit / Delete expenses" at bounding box center [241, 109] width 69 height 7
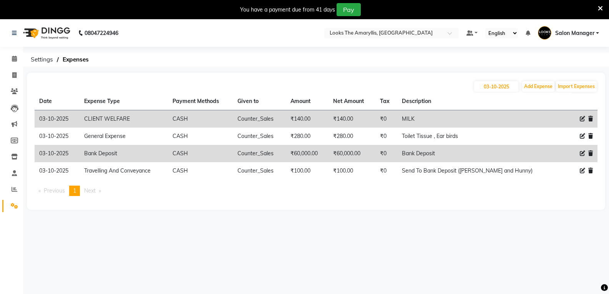
click at [581, 153] on icon at bounding box center [582, 153] width 5 height 5
select select "24391"
select select "1"
select select "8117"
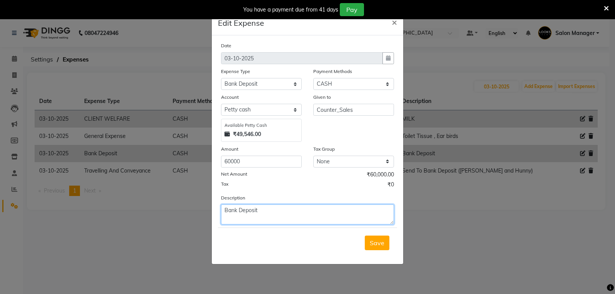
click at [288, 208] on textarea "Bank Deposit" at bounding box center [307, 214] width 173 height 20
type textarea "Bank Deposit by Samarth and Hunny"
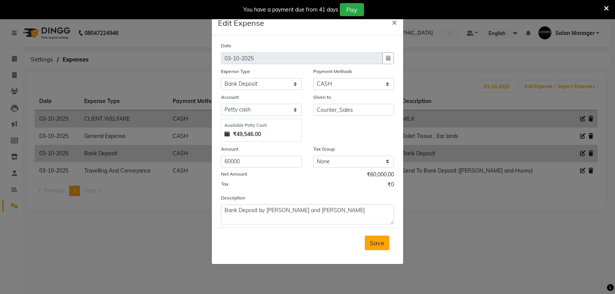
click at [374, 245] on span "Save" at bounding box center [377, 243] width 15 height 8
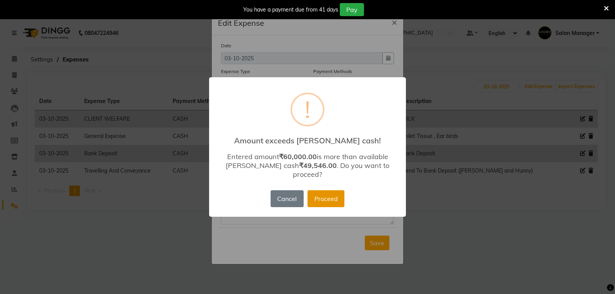
click at [320, 191] on button "Proceed" at bounding box center [325, 198] width 37 height 17
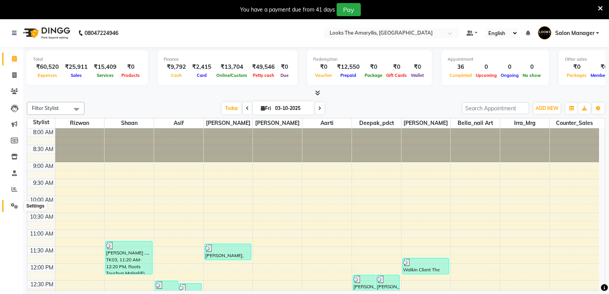
click at [19, 204] on span at bounding box center [14, 206] width 13 height 9
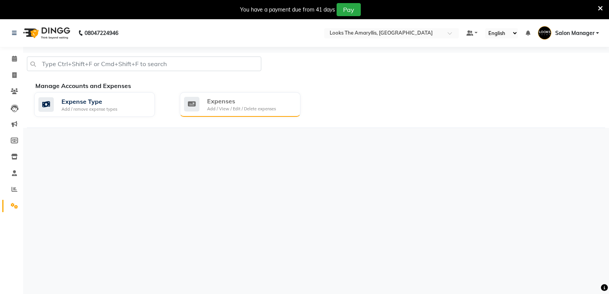
click at [237, 106] on div "Add / View / Edit / Delete expenses" at bounding box center [241, 109] width 69 height 7
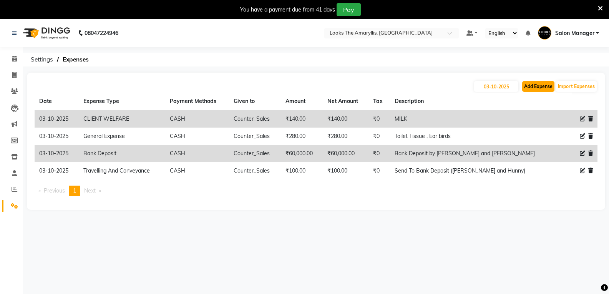
click at [536, 85] on button "Add Expense" at bounding box center [538, 86] width 32 height 11
select select "1"
select select "8117"
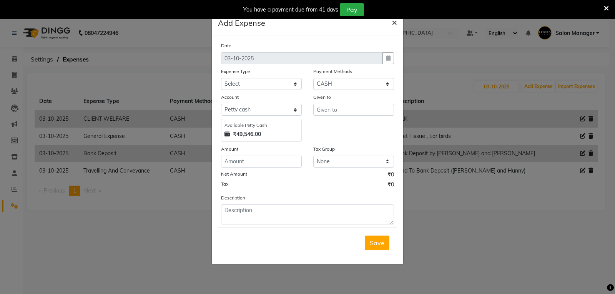
click at [393, 23] on span "×" at bounding box center [394, 22] width 5 height 12
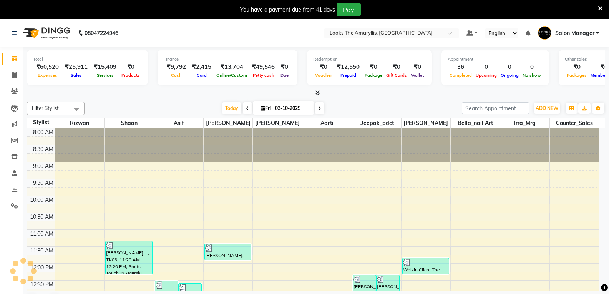
scroll to position [277, 0]
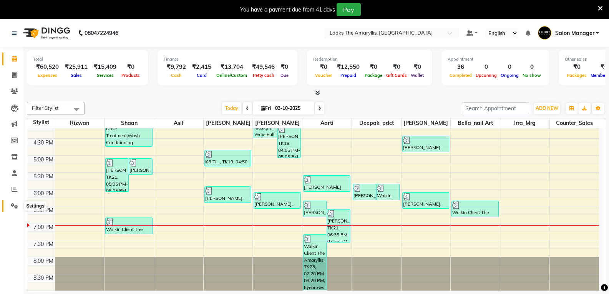
click at [17, 206] on icon at bounding box center [14, 206] width 7 height 6
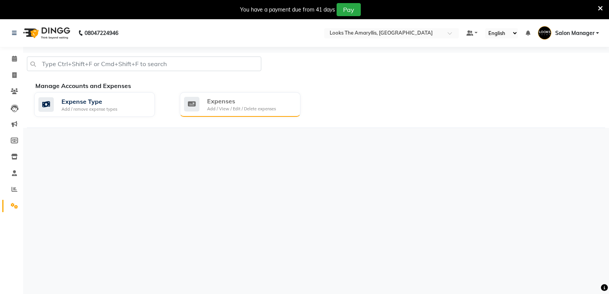
click at [237, 107] on div "Add / View / Edit / Delete expenses" at bounding box center [241, 109] width 69 height 7
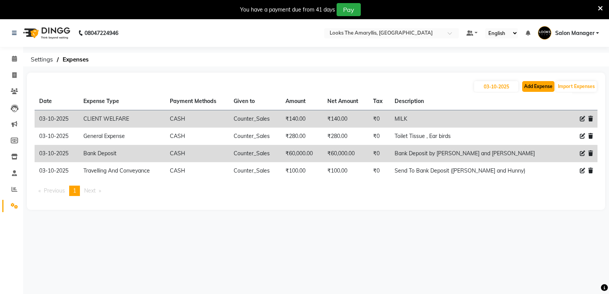
click at [537, 89] on button "Add Expense" at bounding box center [538, 86] width 32 height 11
select select "1"
select select "8117"
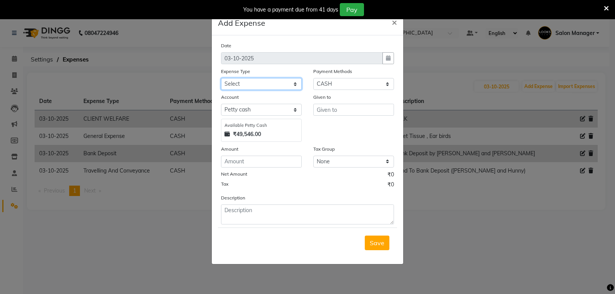
click at [294, 83] on select "Select Accommodation Aesthetics Bank Deposit BLINKIT Cash Handover Client Refun…" at bounding box center [261, 84] width 81 height 12
select select "24372"
click at [221, 78] on select "Select Accommodation Aesthetics Bank Deposit BLINKIT Cash Handover Client Refun…" at bounding box center [261, 84] width 81 height 12
click at [338, 112] on input "text" at bounding box center [353, 110] width 81 height 12
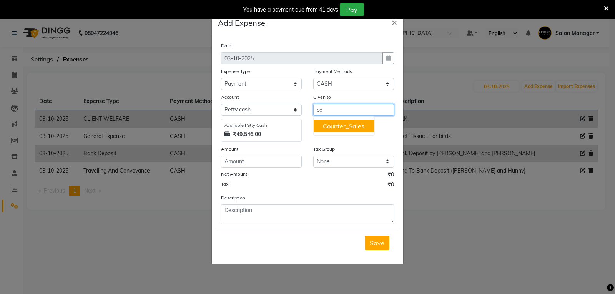
click at [325, 125] on span "Co" at bounding box center [327, 126] width 8 height 8
type input "Counter_Sales"
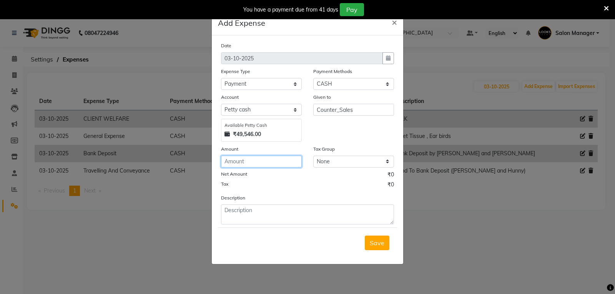
click at [280, 160] on input "number" at bounding box center [261, 162] width 81 height 12
click at [277, 162] on input "6210" at bounding box center [261, 162] width 81 height 12
type input "6210"
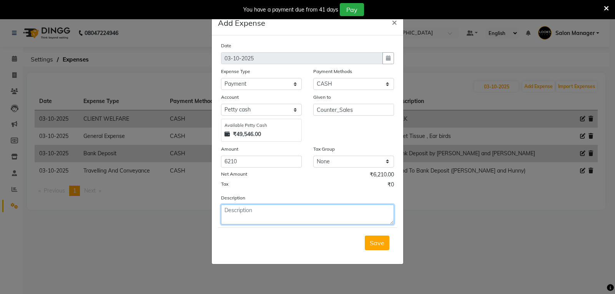
click at [267, 217] on textarea at bounding box center [307, 214] width 173 height 20
type textarea "Nails Paints 31 Pieces"
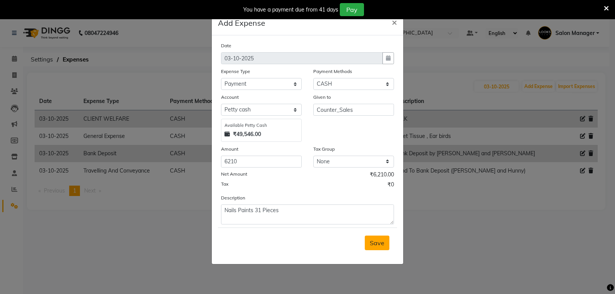
click at [379, 243] on span "Save" at bounding box center [377, 243] width 15 height 8
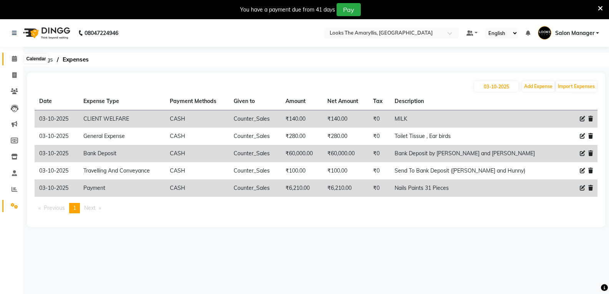
click at [14, 57] on icon at bounding box center [14, 59] width 5 height 6
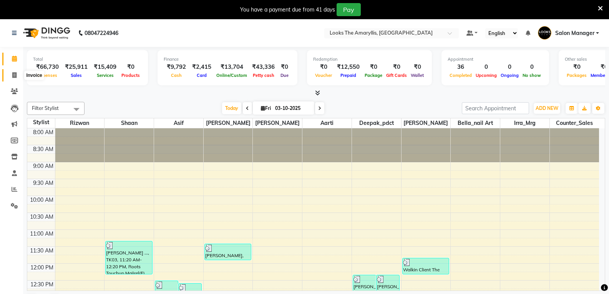
click at [16, 75] on icon at bounding box center [14, 75] width 4 height 6
select select "service"
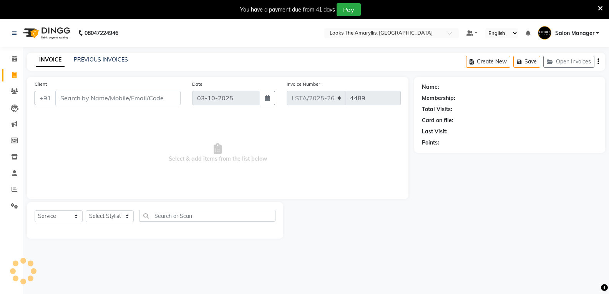
click at [78, 98] on input "Client" at bounding box center [117, 98] width 125 height 15
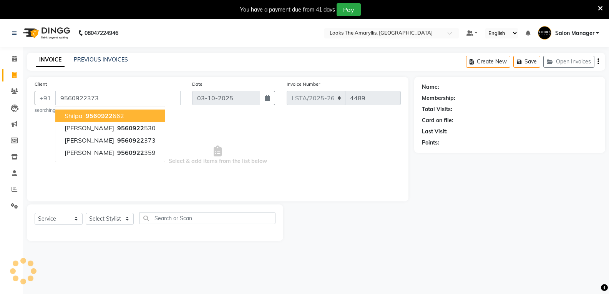
type input "9560922373"
select select "1: Object"
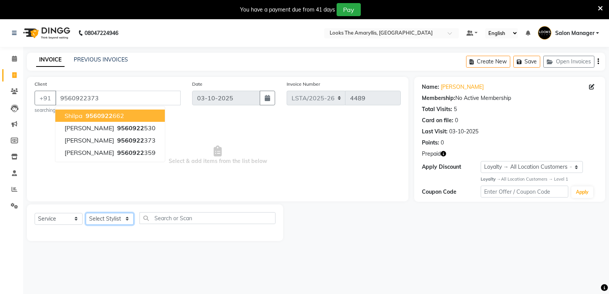
click at [125, 219] on select "Select Stylist [PERSON_NAME] art Counter_Sales Deepak_pdct Irra_Mrg [PERSON_NAM…" at bounding box center [110, 219] width 48 height 12
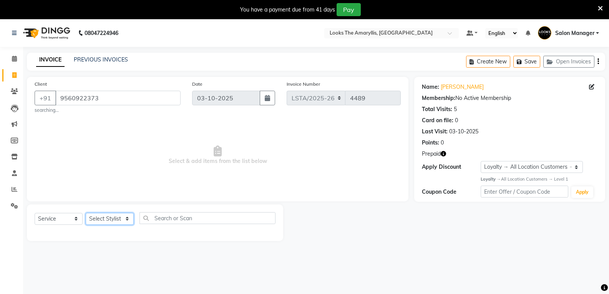
select select "90426"
click at [86, 213] on select "Select Stylist [PERSON_NAME] art Counter_Sales Deepak_pdct Irra_Mrg [PERSON_NAM…" at bounding box center [110, 219] width 48 height 12
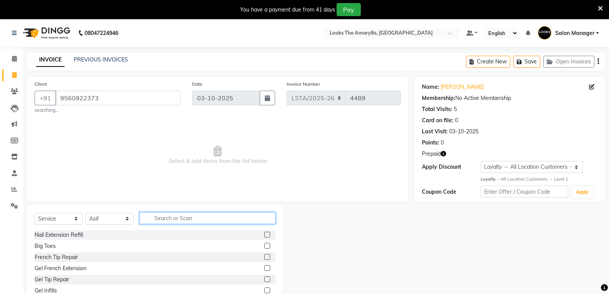
click at [175, 217] on input "text" at bounding box center [207, 218] width 136 height 12
type input "cut"
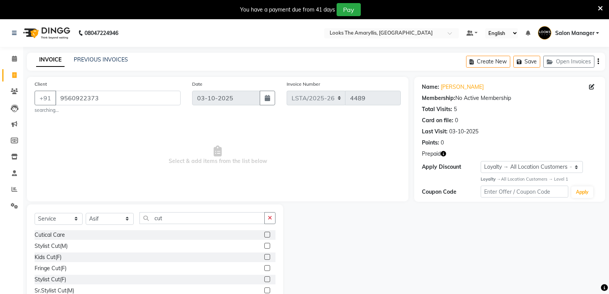
click at [264, 244] on label at bounding box center [267, 246] width 6 height 6
click at [264, 244] on input "checkbox" at bounding box center [266, 246] width 5 height 5
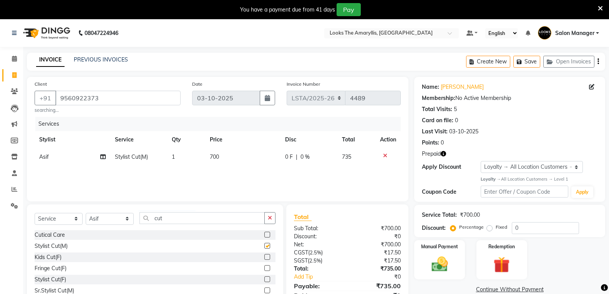
checkbox input "false"
click at [223, 156] on td "700" at bounding box center [243, 156] width 76 height 17
select select "90426"
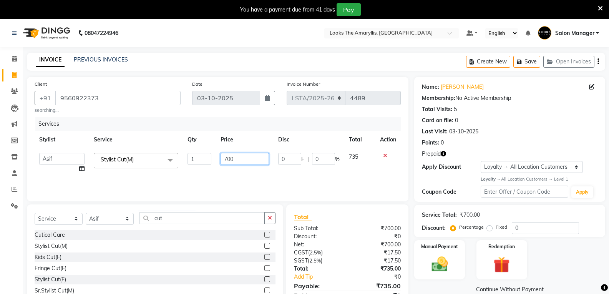
click at [239, 157] on input "700" at bounding box center [245, 159] width 48 height 12
type input "7"
type input "300"
click at [328, 212] on div "Total Sub Total: ₹700.00 Discount: ₹0 Net: ₹700.00 CGST ( 2.5% ) ₹17.50 SGST ( …" at bounding box center [347, 260] width 122 height 113
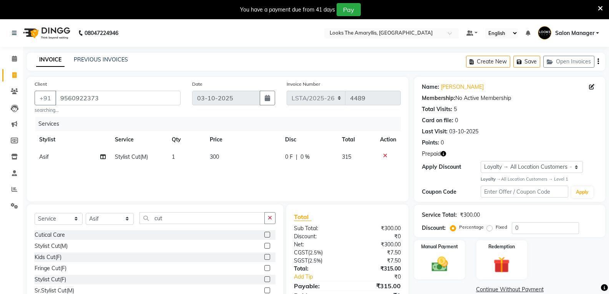
scroll to position [35, 0]
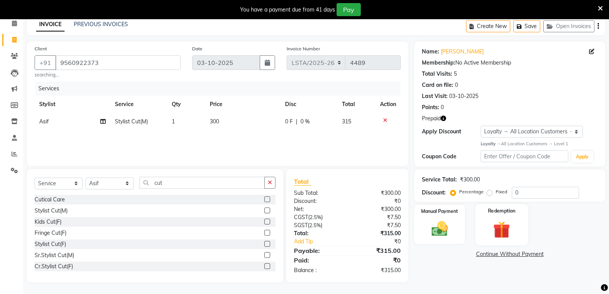
click at [508, 231] on img at bounding box center [501, 229] width 27 height 21
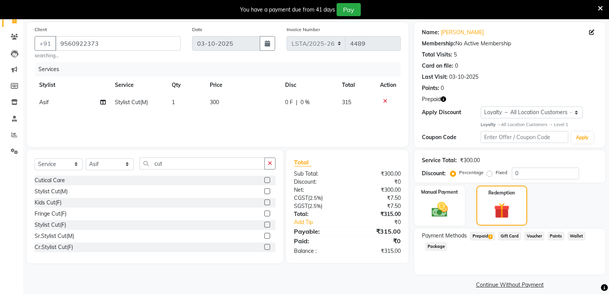
scroll to position [63, 0]
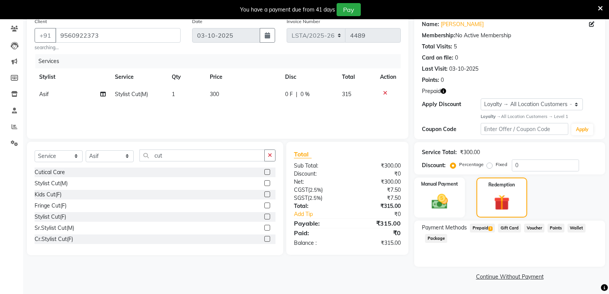
click at [489, 228] on span "3" at bounding box center [490, 228] width 4 height 5
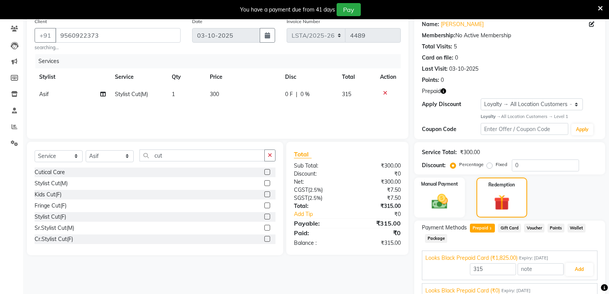
scroll to position [115, 0]
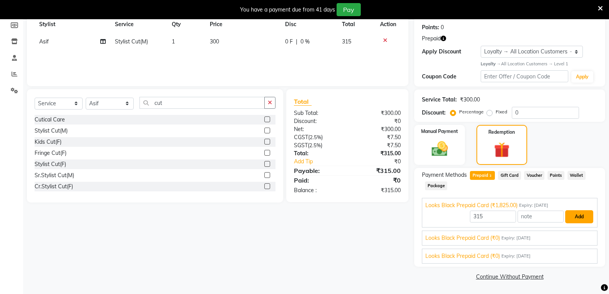
click at [574, 217] on button "Add" at bounding box center [579, 216] width 28 height 13
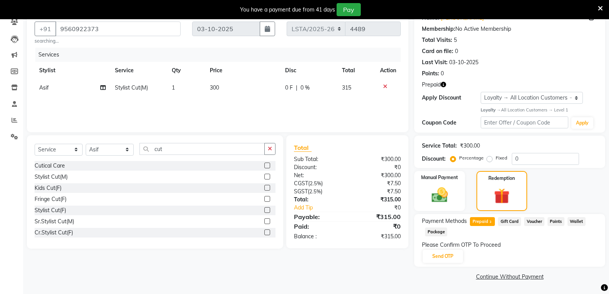
scroll to position [69, 0]
click at [442, 253] on button "Send OTP" at bounding box center [443, 256] width 40 height 13
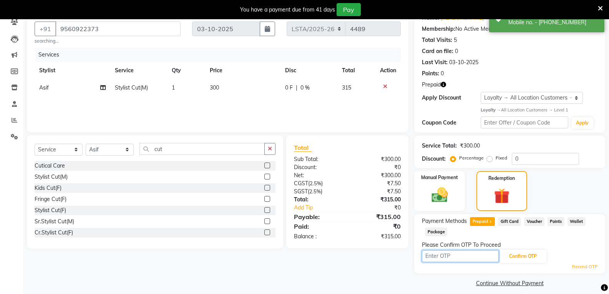
click at [463, 258] on input "text" at bounding box center [460, 256] width 77 height 12
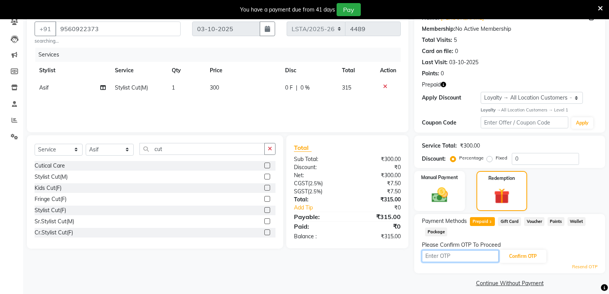
click at [443, 259] on input "text" at bounding box center [460, 256] width 77 height 12
click at [433, 257] on input "text" at bounding box center [460, 256] width 77 height 12
type input "1534"
click at [528, 256] on button "Confirm OTP" at bounding box center [523, 256] width 47 height 13
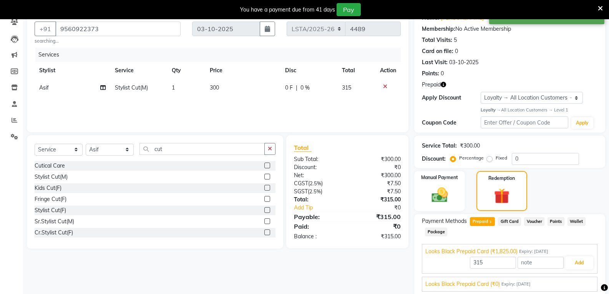
scroll to position [115, 0]
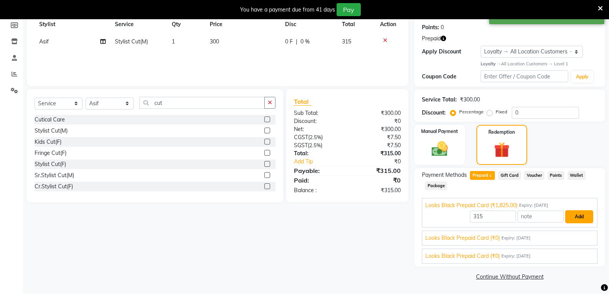
click at [576, 216] on button "Add" at bounding box center [579, 216] width 28 height 13
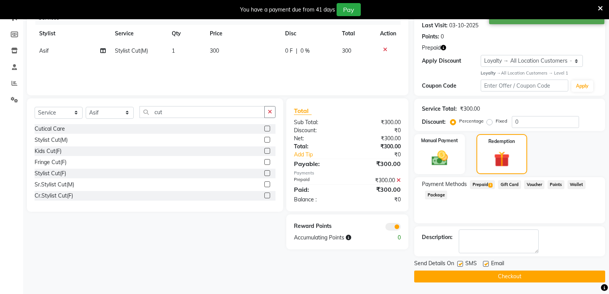
click at [461, 264] on label at bounding box center [460, 264] width 6 height 6
click at [461, 264] on input "checkbox" at bounding box center [459, 264] width 5 height 5
checkbox input "false"
click at [487, 264] on label at bounding box center [486, 264] width 6 height 6
click at [487, 264] on input "checkbox" at bounding box center [485, 264] width 5 height 5
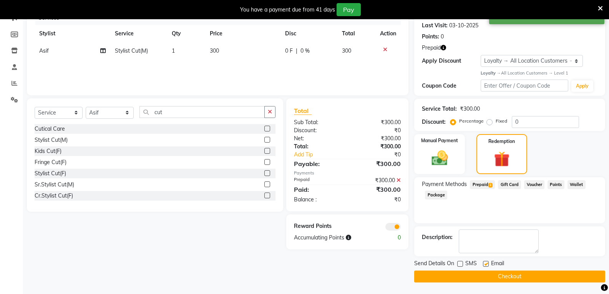
checkbox input "false"
click at [471, 277] on button "Checkout" at bounding box center [509, 277] width 191 height 12
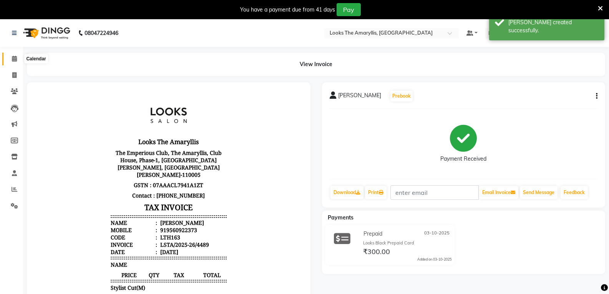
click at [13, 55] on span at bounding box center [14, 59] width 13 height 9
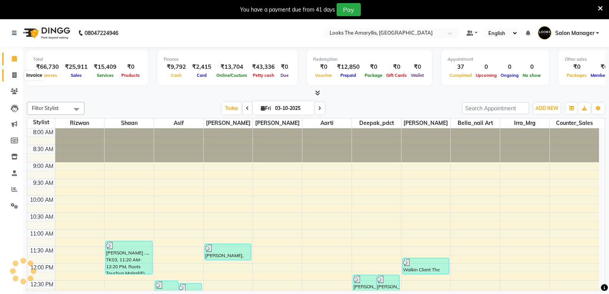
click at [15, 76] on icon at bounding box center [14, 75] width 4 height 6
select select "service"
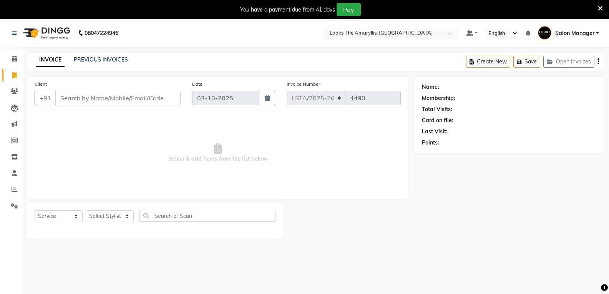
click at [75, 96] on input "Client" at bounding box center [117, 98] width 125 height 15
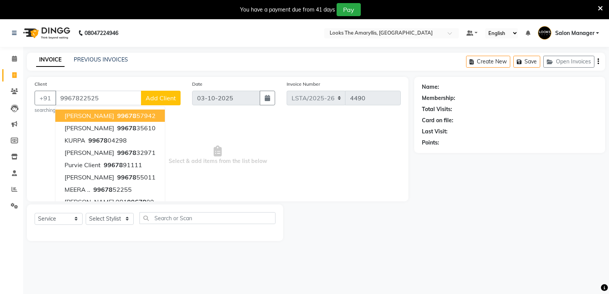
type input "9967822525"
select select "1: Object"
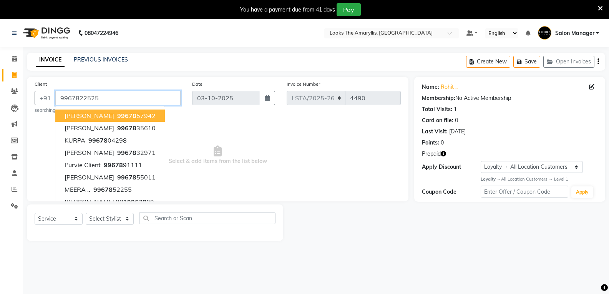
click at [105, 97] on input "9967822525" at bounding box center [117, 98] width 125 height 15
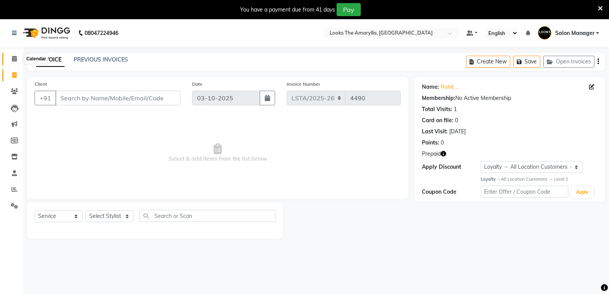
click at [17, 61] on span at bounding box center [14, 59] width 13 height 9
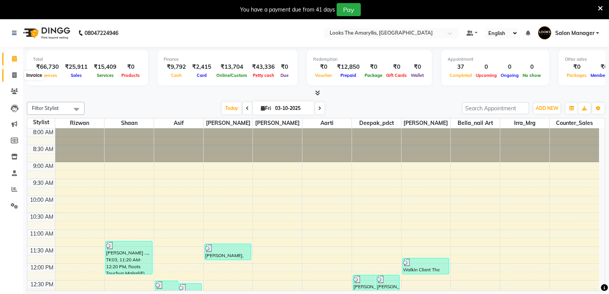
click at [17, 76] on span at bounding box center [14, 75] width 13 height 9
select select "service"
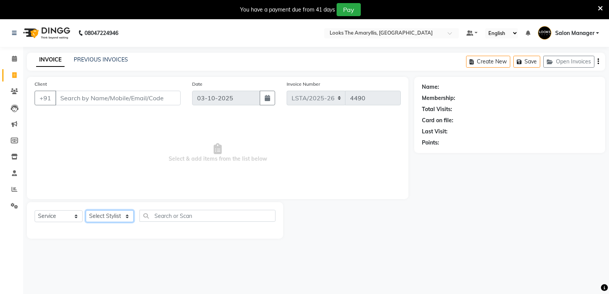
click at [129, 217] on select "Select Stylist" at bounding box center [110, 216] width 48 height 12
select select "90430"
click at [86, 210] on select "Select Stylist [PERSON_NAME] art Counter_Sales Deepak_pdct Irra_Mrg [PERSON_NAM…" at bounding box center [110, 216] width 48 height 12
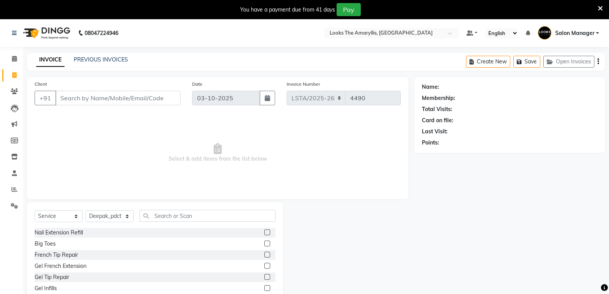
drag, startPoint x: 173, startPoint y: 204, endPoint x: 172, endPoint y: 211, distance: 7.4
click at [173, 205] on div "Select Service Product Membership Package Voucher Prepaid Gift Card Select Styl…" at bounding box center [155, 258] width 256 height 113
click at [171, 214] on input "text" at bounding box center [207, 216] width 136 height 12
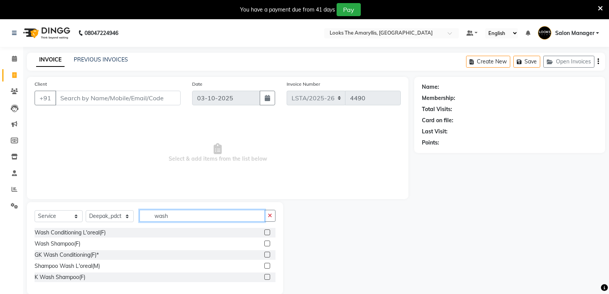
type input "wash"
click at [267, 230] on label at bounding box center [267, 232] width 6 height 6
click at [267, 230] on input "checkbox" at bounding box center [266, 232] width 5 height 5
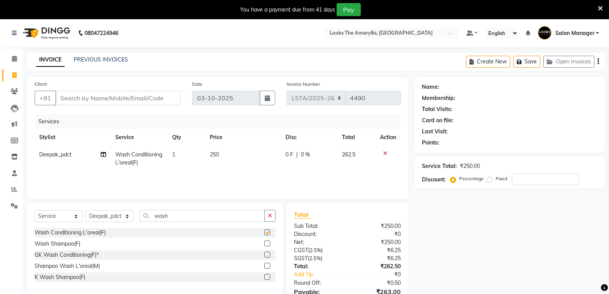
checkbox input "false"
click at [128, 214] on select "Select Stylist [PERSON_NAME] art Counter_Sales Deepak_pdct Irra_Mrg [PERSON_NAM…" at bounding box center [110, 216] width 48 height 12
select select "90428"
click at [86, 210] on select "Select Stylist [PERSON_NAME] art Counter_Sales Deepak_pdct Irra_Mrg [PERSON_NAM…" at bounding box center [110, 216] width 48 height 12
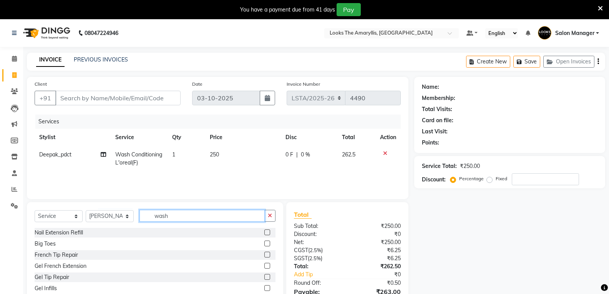
click at [206, 219] on input "wash" at bounding box center [201, 216] width 125 height 12
click at [207, 219] on input "wash" at bounding box center [201, 216] width 125 height 12
type input "half"
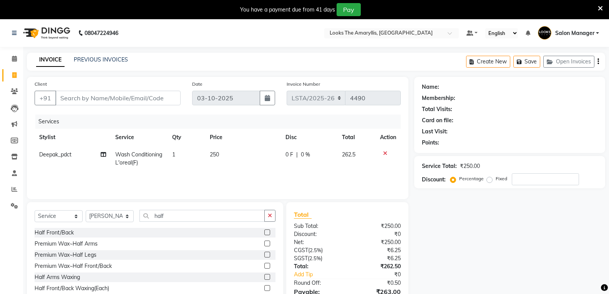
click at [264, 242] on label at bounding box center [267, 244] width 6 height 6
click at [264, 242] on input "checkbox" at bounding box center [266, 243] width 5 height 5
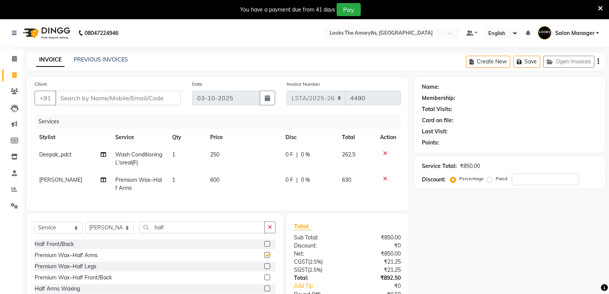
checkbox input "false"
click at [224, 154] on td "250" at bounding box center [243, 158] width 75 height 25
select select "90430"
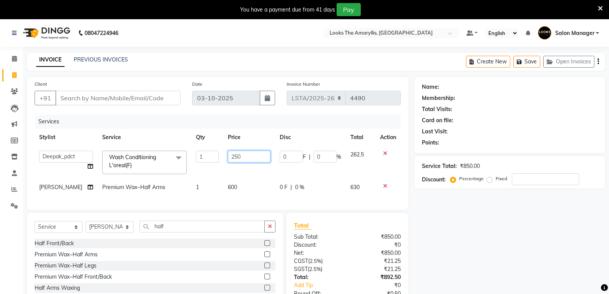
click at [228, 154] on input "250" at bounding box center [249, 157] width 43 height 12
click at [244, 156] on input "250" at bounding box center [249, 157] width 43 height 12
click at [246, 156] on input "250" at bounding box center [249, 157] width 43 height 12
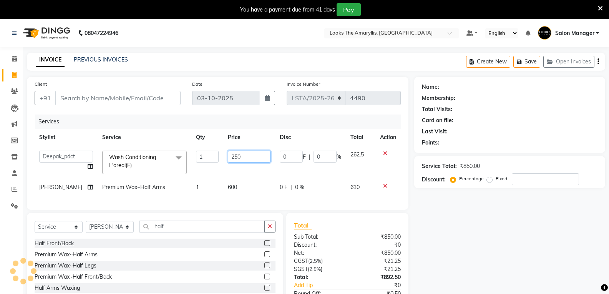
click at [245, 157] on input "250" at bounding box center [249, 157] width 43 height 12
type input "350"
click at [331, 241] on div "Sub Total:" at bounding box center [317, 237] width 59 height 8
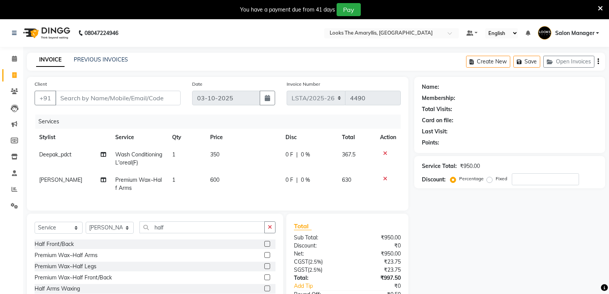
scroll to position [58, 0]
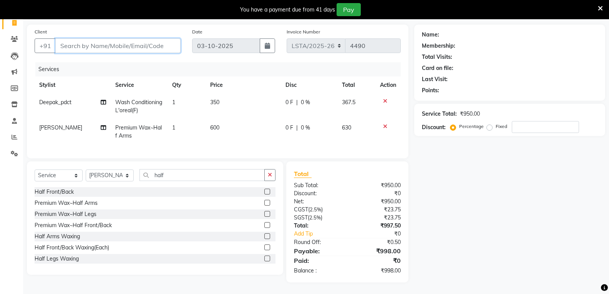
click at [162, 41] on input "Client" at bounding box center [117, 45] width 125 height 15
type input "9"
type input "0"
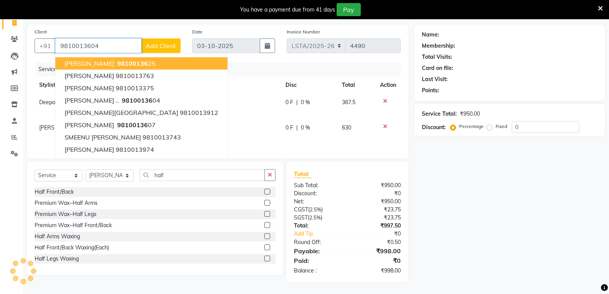
type input "9810013604"
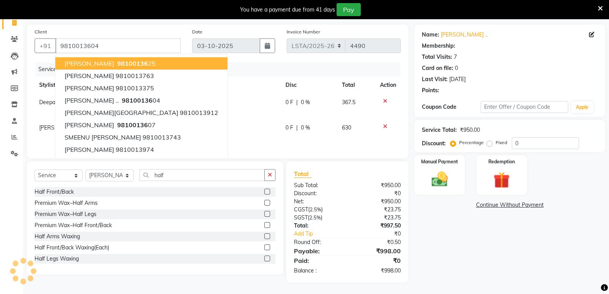
select select "1: Object"
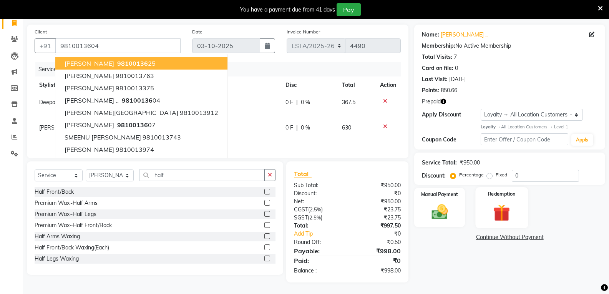
click at [503, 203] on img at bounding box center [501, 212] width 27 height 21
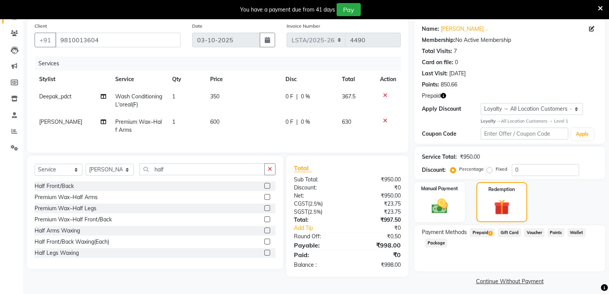
click at [491, 232] on span "2" at bounding box center [490, 233] width 4 height 5
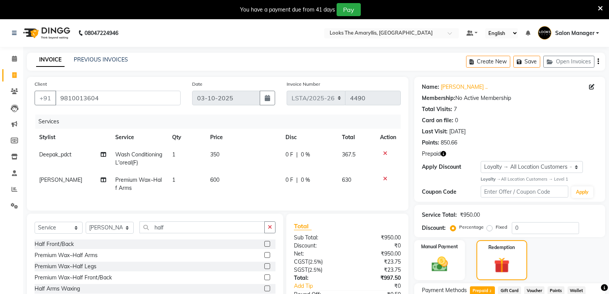
scroll to position [77, 0]
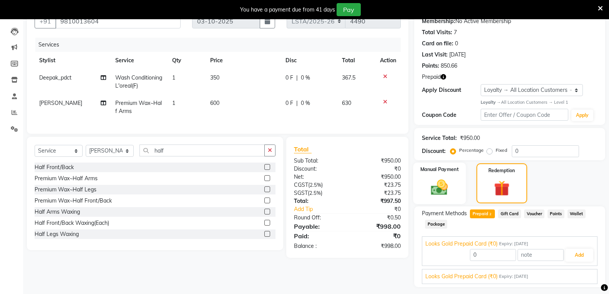
click at [430, 189] on img at bounding box center [439, 188] width 27 height 20
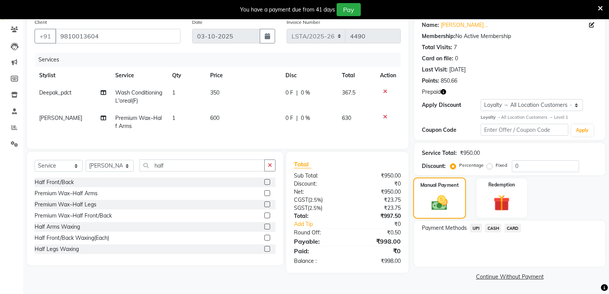
scroll to position [62, 0]
click at [493, 229] on span "CASH" at bounding box center [493, 228] width 17 height 9
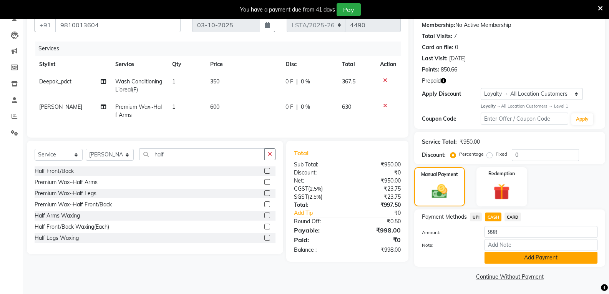
click at [496, 259] on button "Add Payment" at bounding box center [541, 258] width 113 height 12
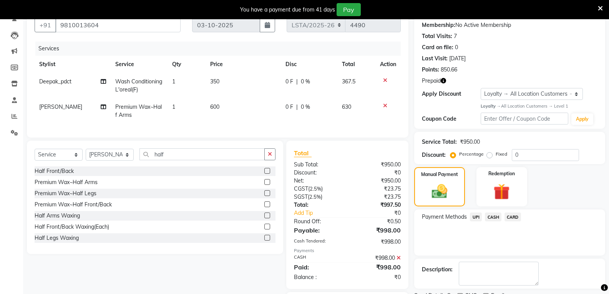
scroll to position [123, 0]
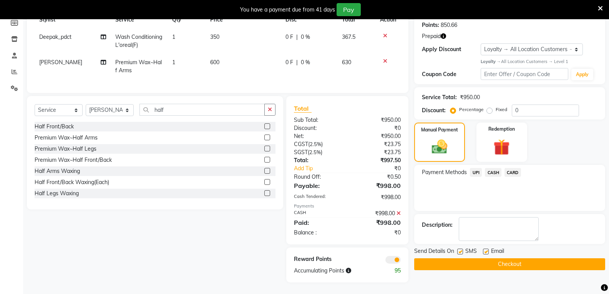
click at [460, 249] on label at bounding box center [460, 252] width 6 height 6
click at [460, 249] on input "checkbox" at bounding box center [459, 251] width 5 height 5
checkbox input "false"
click at [485, 249] on label at bounding box center [486, 252] width 6 height 6
click at [485, 249] on input "checkbox" at bounding box center [485, 251] width 5 height 5
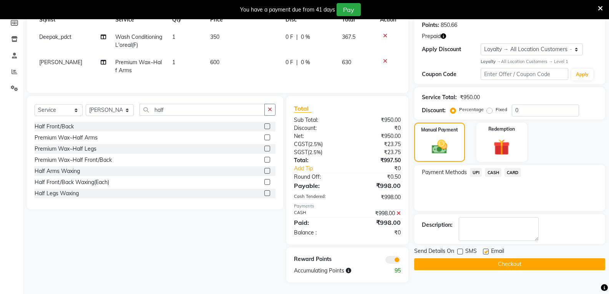
checkbox input "false"
click at [478, 258] on button "Checkout" at bounding box center [509, 264] width 191 height 12
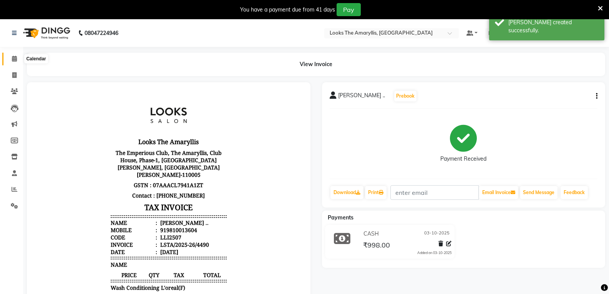
click at [13, 59] on icon at bounding box center [14, 59] width 5 height 6
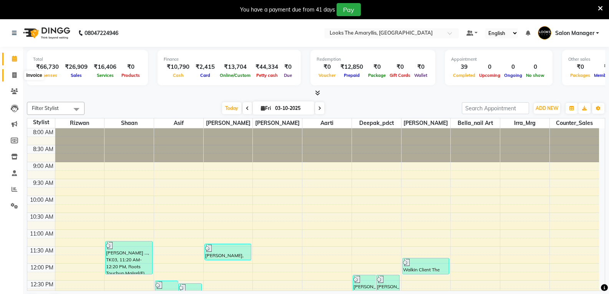
click at [16, 72] on icon at bounding box center [14, 75] width 4 height 6
select select "service"
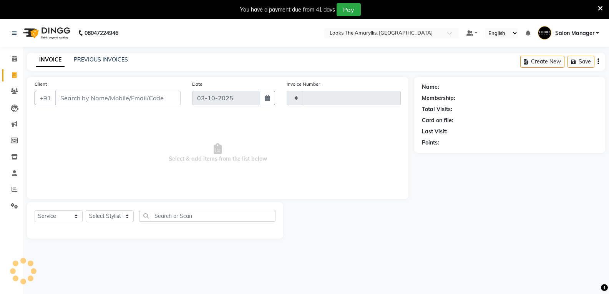
type input "4491"
select select "8939"
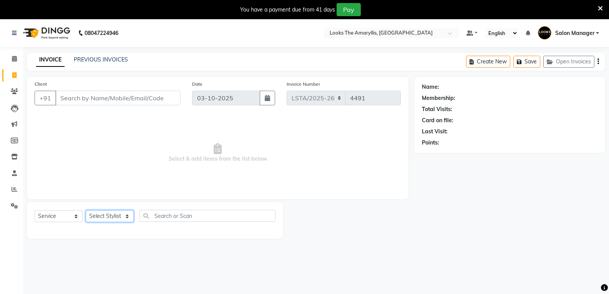
click at [129, 217] on select "Select Stylist [PERSON_NAME] art Counter_Sales Deepak_pdct Irra_Mrg [PERSON_NAM…" at bounding box center [110, 216] width 48 height 12
select select "89954"
click at [86, 210] on select "Select Stylist [PERSON_NAME] art Counter_Sales Deepak_pdct Irra_Mrg [PERSON_NAM…" at bounding box center [110, 216] width 48 height 12
click at [186, 216] on input "text" at bounding box center [207, 216] width 136 height 12
click at [75, 216] on select "Select Service Product Membership Package Voucher Prepaid Gift Card" at bounding box center [59, 216] width 48 height 12
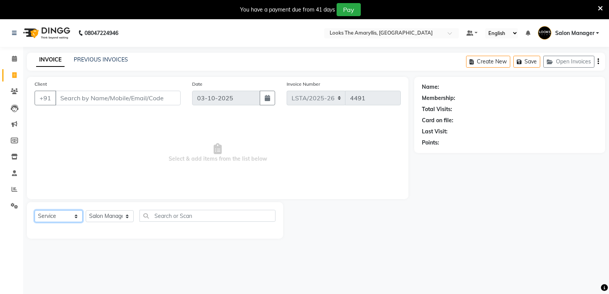
select select "P"
click at [35, 210] on select "Select Service Product Membership Package Voucher Prepaid Gift Card" at bounding box center [59, 216] width 48 height 12
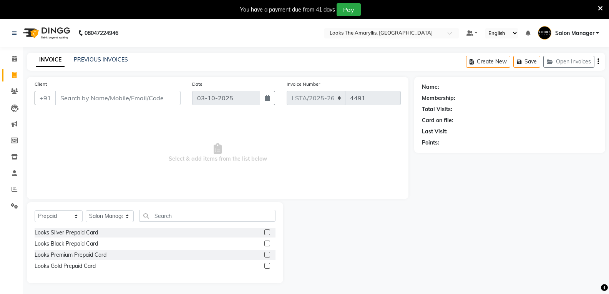
click at [267, 242] on label at bounding box center [267, 244] width 6 height 6
click at [267, 242] on input "checkbox" at bounding box center [266, 243] width 5 height 5
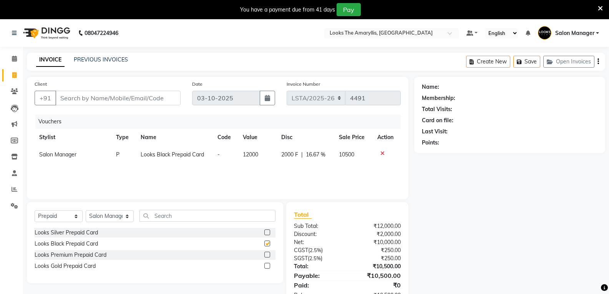
checkbox input "false"
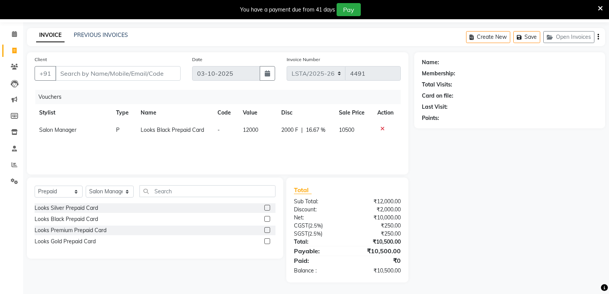
click at [380, 126] on icon at bounding box center [382, 128] width 4 height 5
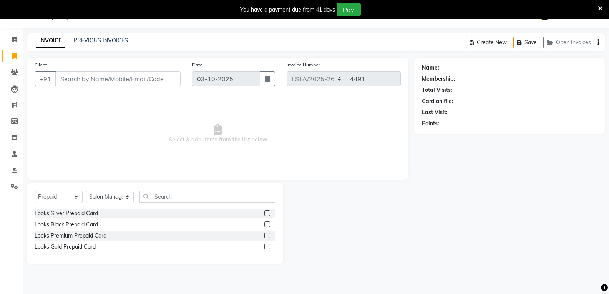
click at [267, 235] on label at bounding box center [267, 235] width 6 height 6
click at [267, 235] on input "checkbox" at bounding box center [266, 235] width 5 height 5
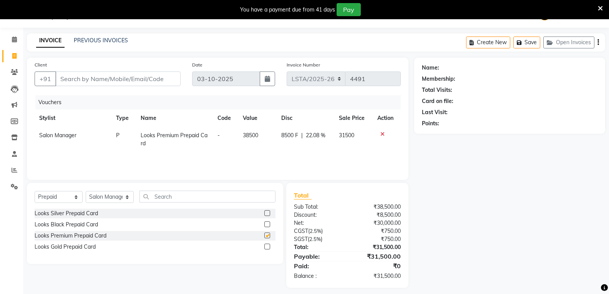
scroll to position [25, 0]
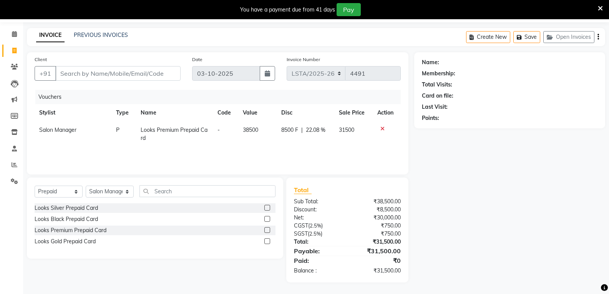
checkbox input "false"
click at [381, 129] on icon at bounding box center [382, 128] width 4 height 5
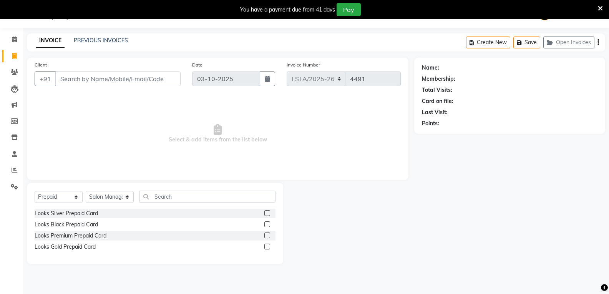
click at [268, 213] on label at bounding box center [267, 213] width 6 height 6
click at [268, 213] on input "checkbox" at bounding box center [266, 213] width 5 height 5
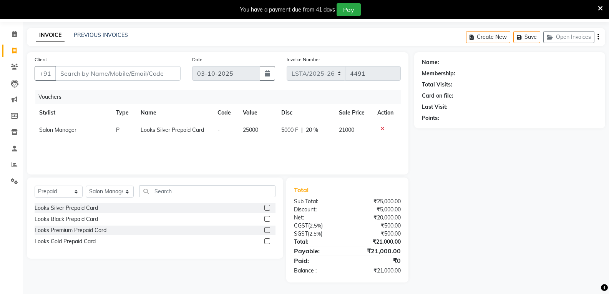
click at [380, 128] on icon at bounding box center [382, 128] width 4 height 5
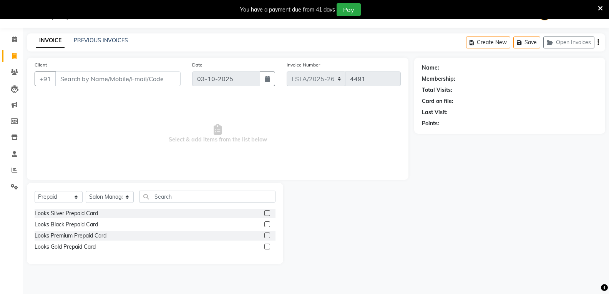
scroll to position [19, 0]
click at [269, 211] on label at bounding box center [267, 213] width 6 height 6
click at [269, 211] on input "checkbox" at bounding box center [266, 213] width 5 height 5
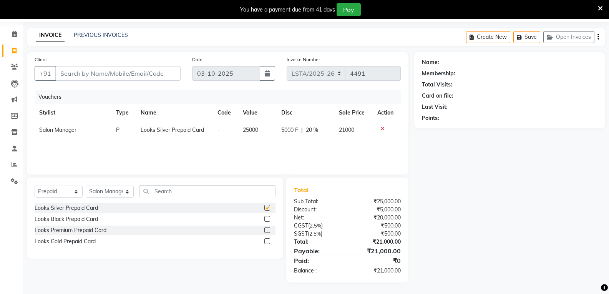
checkbox input "false"
click at [382, 129] on icon at bounding box center [382, 128] width 4 height 5
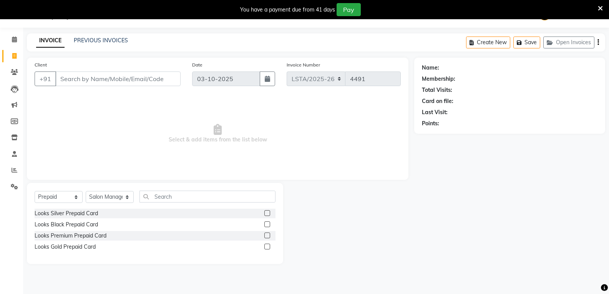
click at [267, 234] on label at bounding box center [267, 235] width 6 height 6
click at [267, 234] on input "checkbox" at bounding box center [266, 235] width 5 height 5
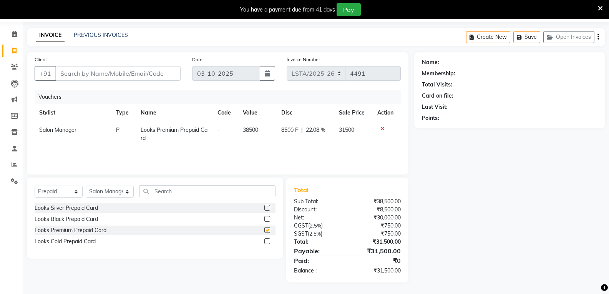
checkbox input "false"
click at [382, 129] on icon at bounding box center [382, 128] width 4 height 5
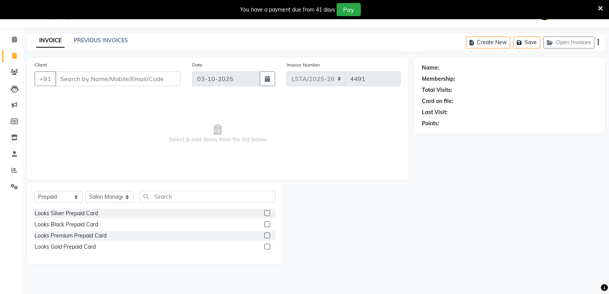
click at [266, 246] on label at bounding box center [267, 247] width 6 height 6
click at [266, 246] on input "checkbox" at bounding box center [266, 246] width 5 height 5
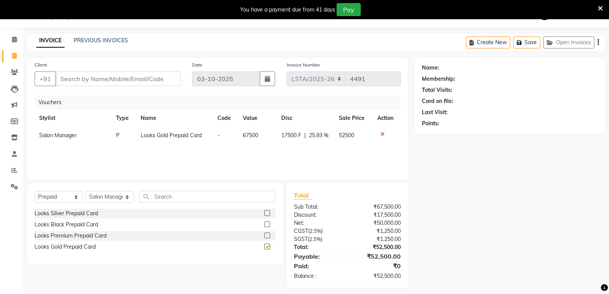
scroll to position [25, 0]
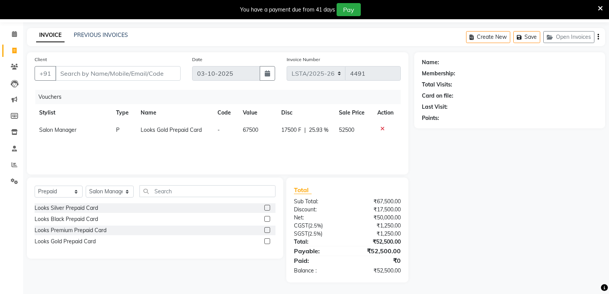
checkbox input "false"
click at [381, 129] on icon at bounding box center [382, 128] width 4 height 5
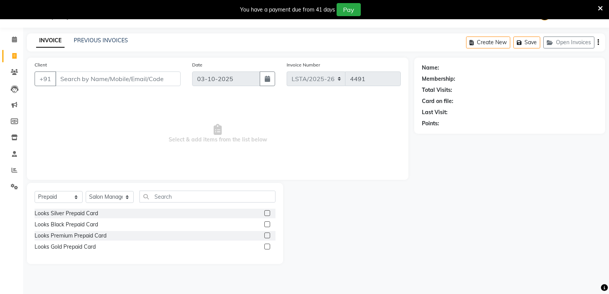
scroll to position [19, 0]
click at [269, 223] on label at bounding box center [267, 224] width 6 height 6
click at [269, 223] on input "checkbox" at bounding box center [266, 224] width 5 height 5
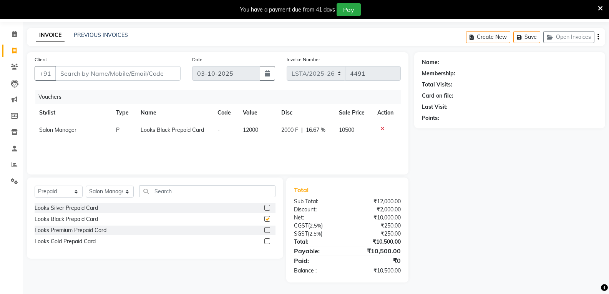
checkbox input "false"
click at [382, 130] on icon at bounding box center [382, 128] width 4 height 5
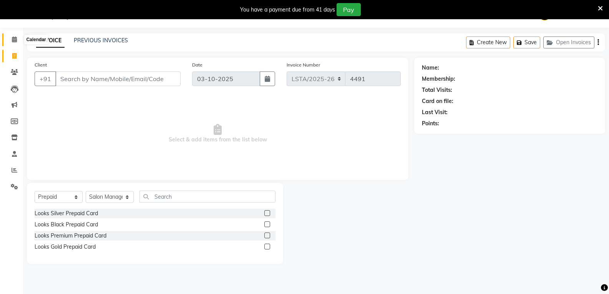
click at [12, 41] on icon at bounding box center [14, 40] width 5 height 6
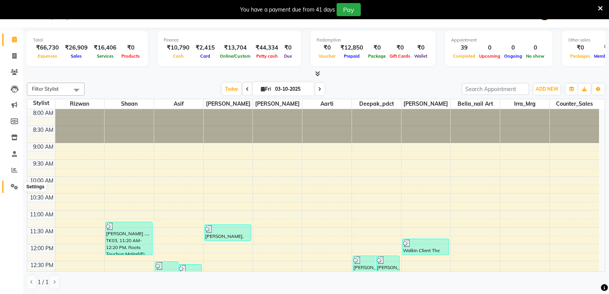
click at [12, 185] on icon at bounding box center [14, 187] width 7 height 6
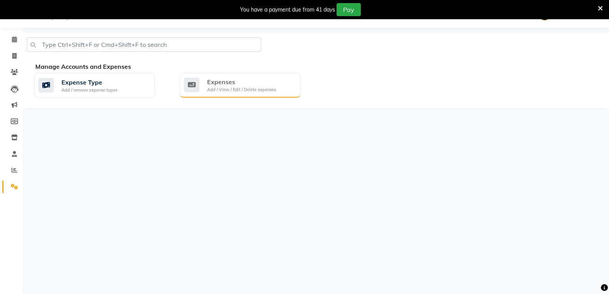
click at [250, 86] on div "Expenses" at bounding box center [241, 81] width 69 height 9
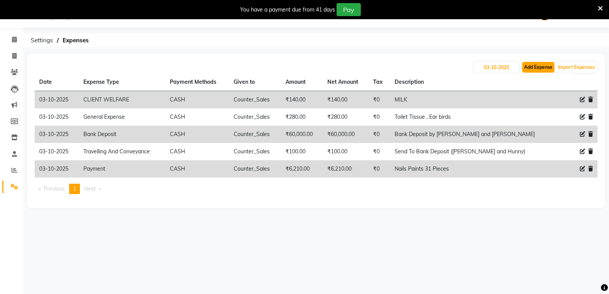
click at [545, 71] on button "Add Expense" at bounding box center [538, 67] width 32 height 11
select select "1"
select select "8117"
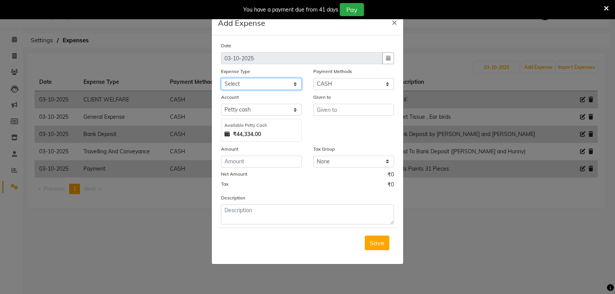
click at [295, 86] on select "Select Accommodation Aesthetics Bank Deposit BLINKIT Cash Handover Client Refun…" at bounding box center [261, 84] width 81 height 12
select select "24899"
click at [221, 78] on select "Select Accommodation Aesthetics Bank Deposit BLINKIT Cash Handover Client Refun…" at bounding box center [261, 84] width 81 height 12
click at [333, 112] on input "text" at bounding box center [353, 110] width 81 height 12
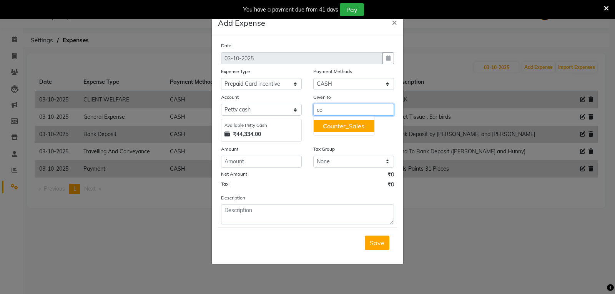
click at [347, 127] on ngb-highlight "Co unter_Sales" at bounding box center [344, 126] width 42 height 8
type input "Counter_Sales"
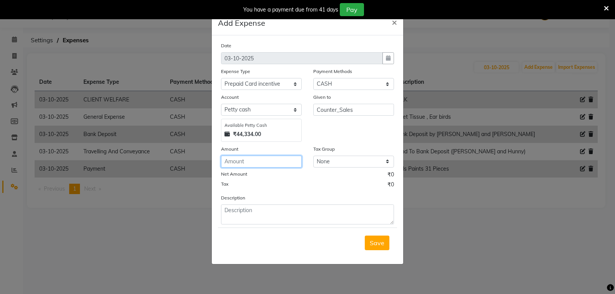
click at [242, 159] on input "number" at bounding box center [261, 162] width 81 height 12
type input "250"
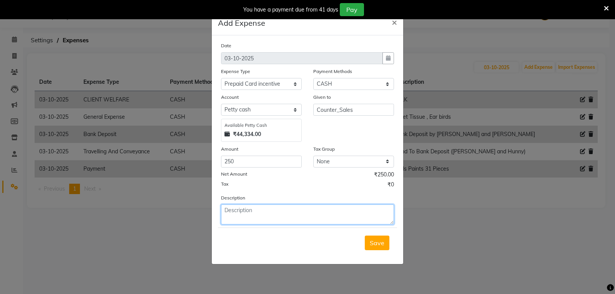
click at [235, 217] on textarea at bounding box center [307, 214] width 173 height 20
click at [238, 211] on textarea "Aarti 10K" at bounding box center [307, 214] width 173 height 20
type textarea "Aarti (10K )"
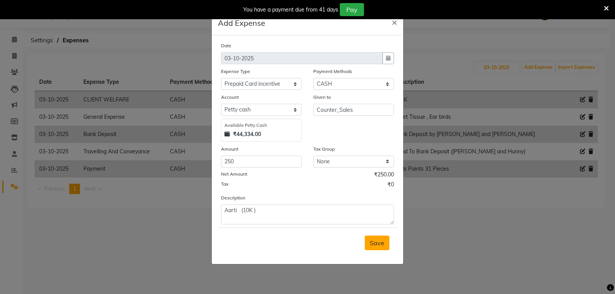
click at [370, 241] on span "Save" at bounding box center [377, 243] width 15 height 8
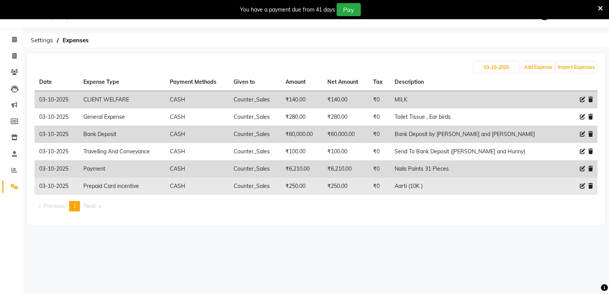
click at [444, 186] on td "Aarti (10K )" at bounding box center [475, 186] width 171 height 17
click at [581, 188] on icon at bounding box center [582, 185] width 5 height 5
select select "24899"
select select "1"
select select "8117"
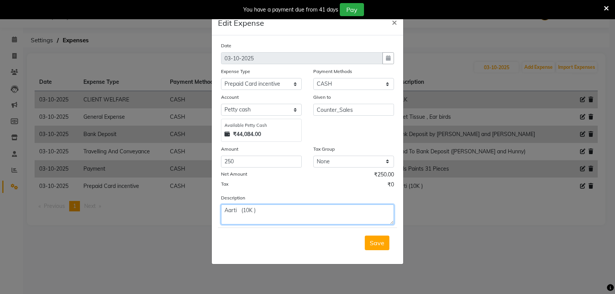
click at [259, 210] on textarea "Aarti (10K )" at bounding box center [307, 214] width 173 height 20
type textarea "Aarti ( Black Card )"
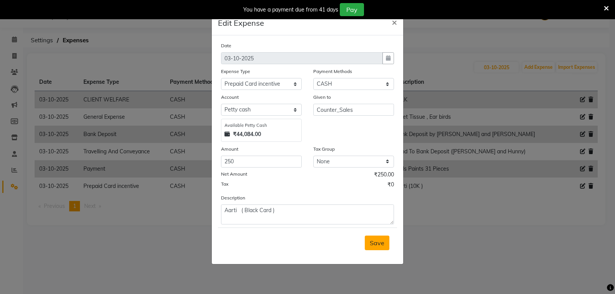
click at [378, 245] on span "Save" at bounding box center [377, 243] width 15 height 8
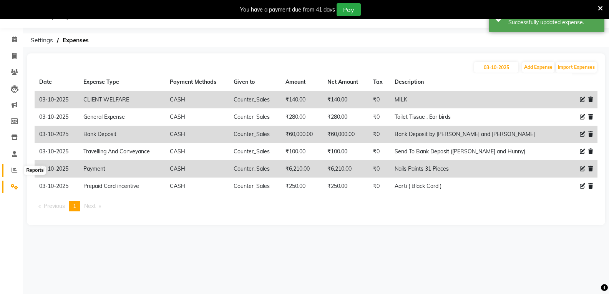
click at [13, 171] on icon at bounding box center [15, 170] width 6 height 6
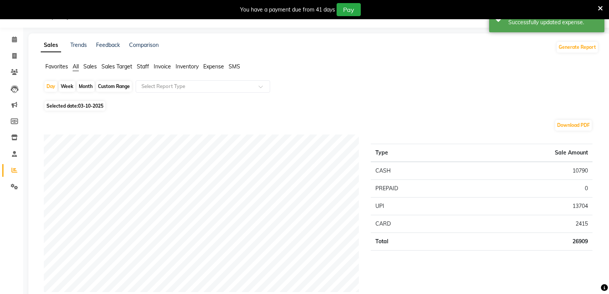
click at [146, 68] on span "Staff" at bounding box center [143, 66] width 12 height 7
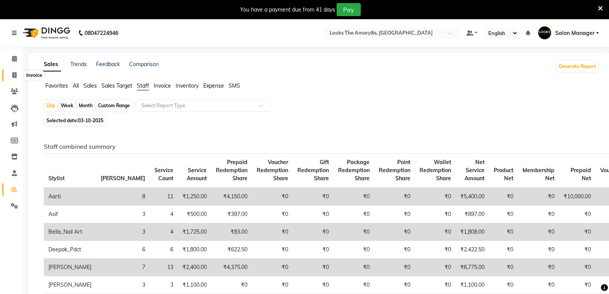
click at [15, 71] on span at bounding box center [14, 75] width 13 height 9
select select "service"
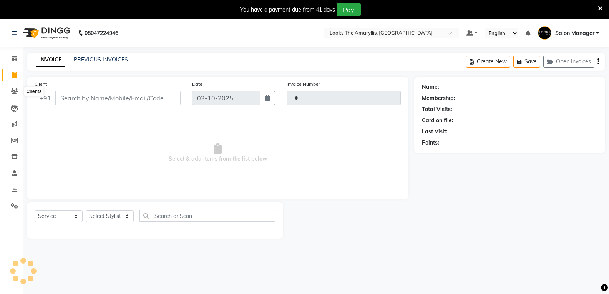
type input "4491"
select select "8939"
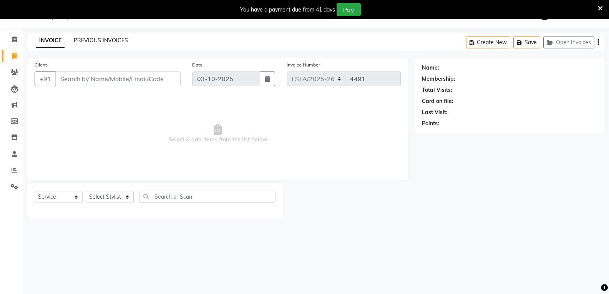
click at [103, 38] on link "PREVIOUS INVOICES" at bounding box center [101, 40] width 54 height 7
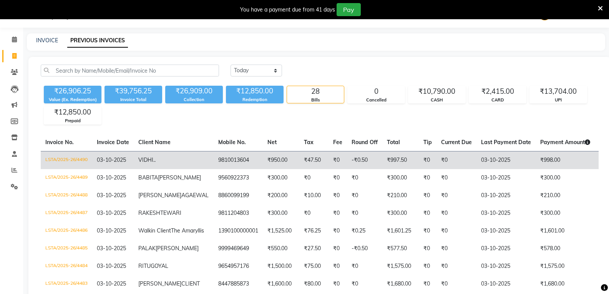
click at [79, 156] on td "LSTA/2025-26/4490" at bounding box center [66, 160] width 51 height 18
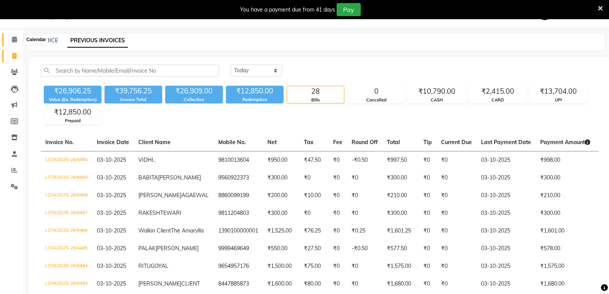
click at [17, 40] on icon at bounding box center [14, 40] width 5 height 6
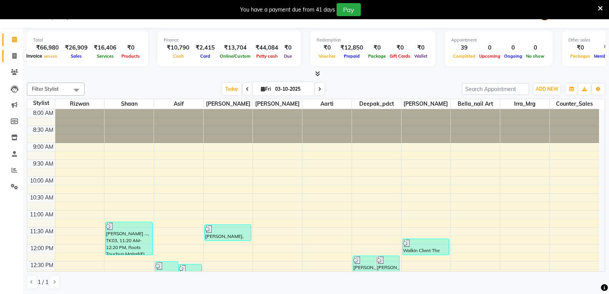
click at [15, 53] on icon at bounding box center [14, 56] width 4 height 6
select select "service"
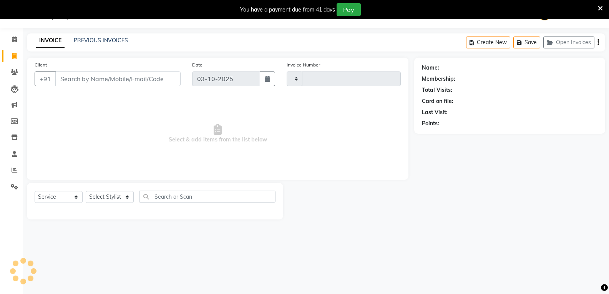
type input "4491"
select select "8939"
click at [126, 198] on select "Select Stylist [PERSON_NAME] art Counter_Sales Deepak_pdct Irra_Mrg [PERSON_NAM…" at bounding box center [110, 197] width 48 height 12
select select "89954"
click at [86, 191] on select "Select Stylist [PERSON_NAME] art Counter_Sales Deepak_pdct Irra_Mrg [PERSON_NAM…" at bounding box center [110, 197] width 48 height 12
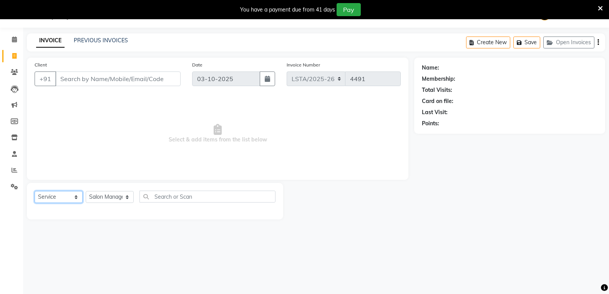
click at [74, 199] on select "Select Service Product Membership Package Voucher Prepaid Gift Card" at bounding box center [59, 197] width 48 height 12
select select "P"
click at [35, 191] on select "Select Service Product Membership Package Voucher Prepaid Gift Card" at bounding box center [59, 197] width 48 height 12
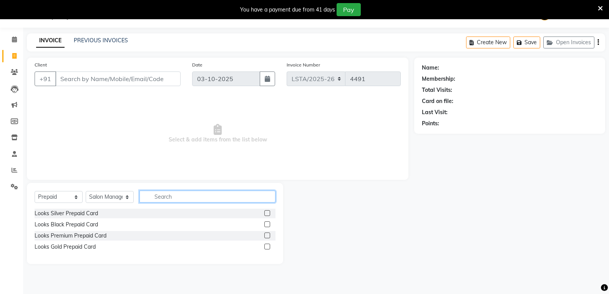
click at [167, 199] on input "text" at bounding box center [207, 197] width 136 height 12
click at [265, 245] on label at bounding box center [267, 247] width 6 height 6
click at [265, 245] on input "checkbox" at bounding box center [266, 246] width 5 height 5
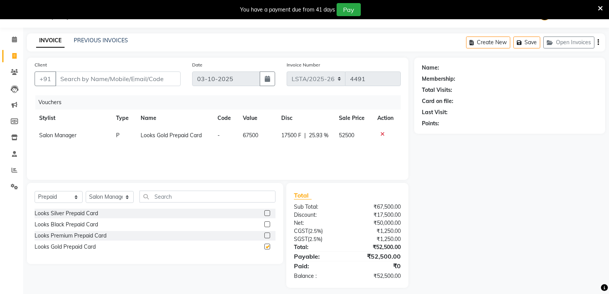
checkbox input "false"
click at [380, 135] on icon at bounding box center [382, 133] width 4 height 5
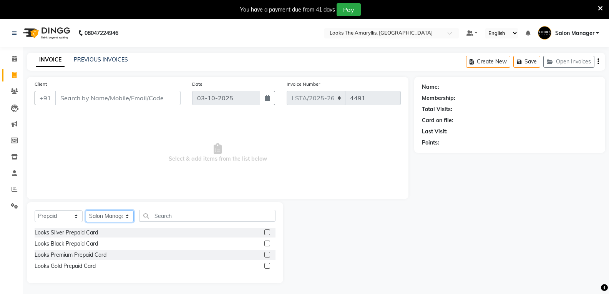
click at [126, 218] on select "Select Stylist [PERSON_NAME] art Counter_Sales Deepak_pdct Irra_Mrg [PERSON_NAM…" at bounding box center [110, 216] width 48 height 12
select select "90427"
click at [86, 210] on select "Select Stylist [PERSON_NAME] art Counter_Sales Deepak_pdct Irra_Mrg [PERSON_NAM…" at bounding box center [110, 216] width 48 height 12
click at [77, 216] on select "Select Service Product Membership Package Voucher Prepaid Gift Card" at bounding box center [59, 216] width 48 height 12
select select "service"
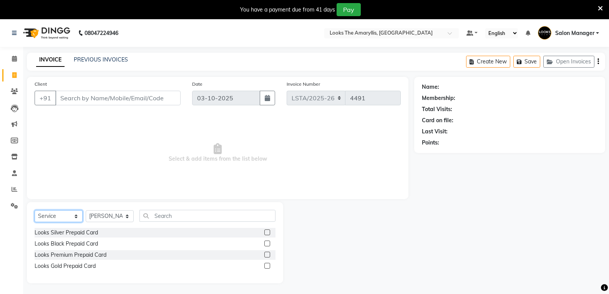
click at [35, 210] on select "Select Service Product Membership Package Voucher Prepaid Gift Card" at bounding box center [59, 216] width 48 height 12
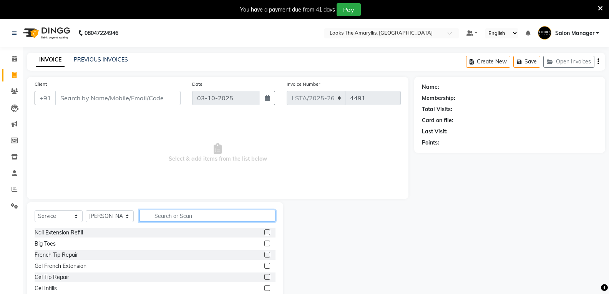
click at [173, 216] on input "text" at bounding box center [207, 216] width 136 height 12
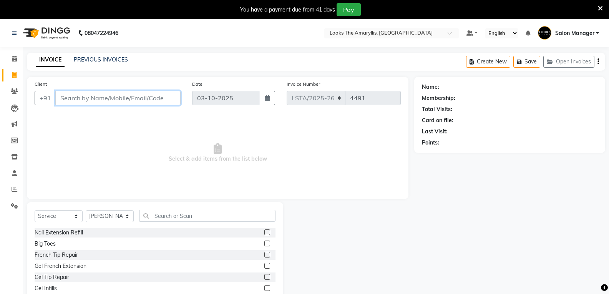
click at [96, 95] on input "Client" at bounding box center [117, 98] width 125 height 15
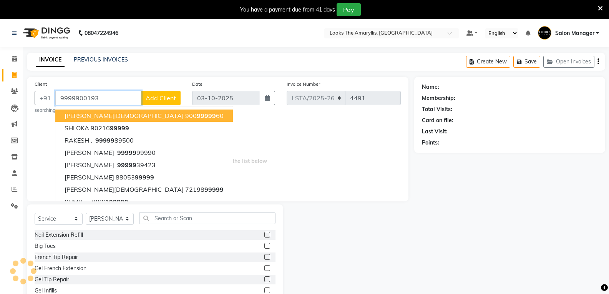
type input "9999900193"
select select "1: Object"
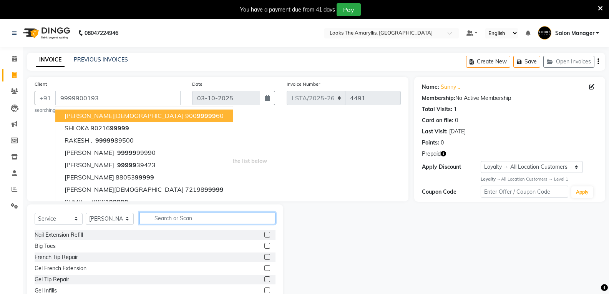
click at [203, 217] on input "text" at bounding box center [207, 218] width 136 height 12
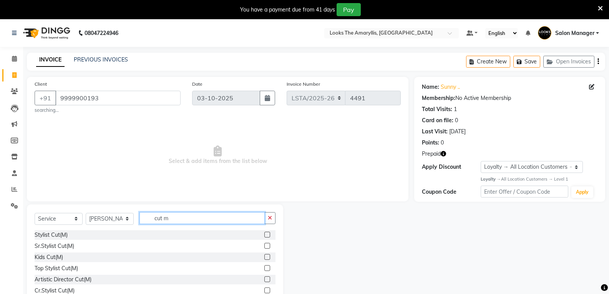
type input "cut m"
click at [264, 234] on label at bounding box center [267, 235] width 6 height 6
click at [264, 234] on input "checkbox" at bounding box center [266, 234] width 5 height 5
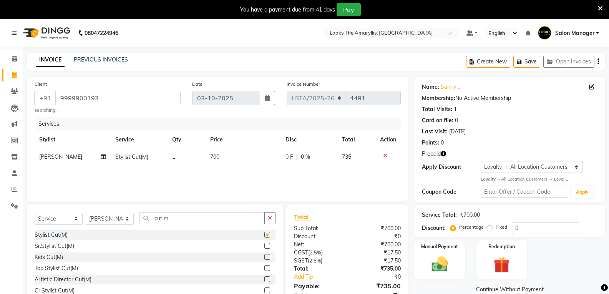
checkbox input "false"
click at [183, 219] on input "cut m" at bounding box center [201, 218] width 125 height 12
click at [183, 218] on input "cut m" at bounding box center [201, 218] width 125 height 12
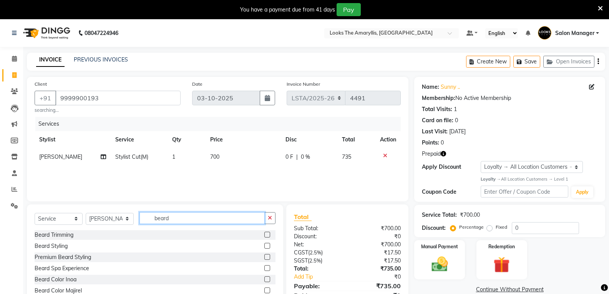
type input "beard"
click at [266, 234] on label at bounding box center [267, 235] width 6 height 6
click at [266, 234] on input "checkbox" at bounding box center [266, 234] width 5 height 5
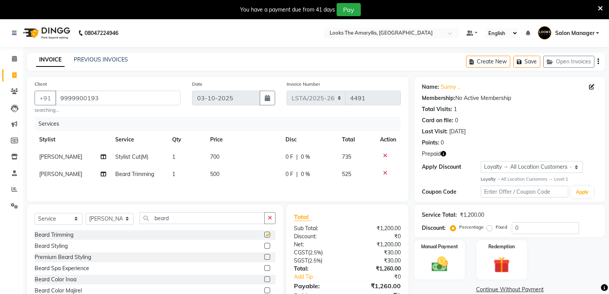
checkbox input "false"
click at [224, 159] on td "700" at bounding box center [243, 156] width 75 height 17
select select "90427"
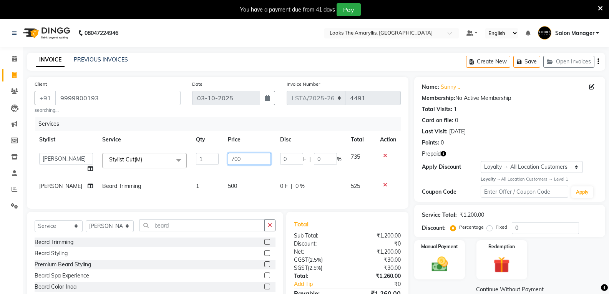
click at [238, 158] on input "700" at bounding box center [249, 159] width 43 height 12
type input "7"
type input "300"
click at [235, 187] on div "Services Stylist Service Qty Price Disc Total Action Aarti Asif Bella_nail art …" at bounding box center [218, 159] width 366 height 84
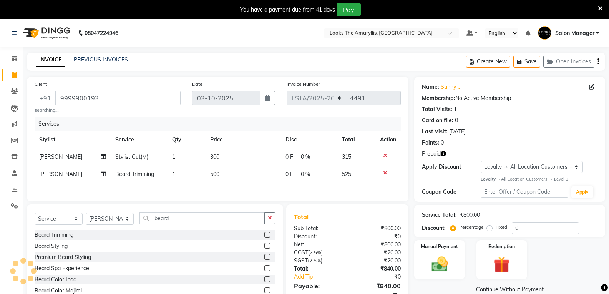
click at [222, 171] on td "500" at bounding box center [243, 174] width 75 height 17
select select "90427"
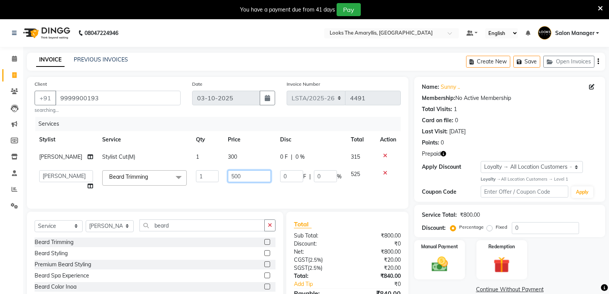
click at [239, 176] on input "500" at bounding box center [249, 176] width 43 height 12
type input "5"
type input "200"
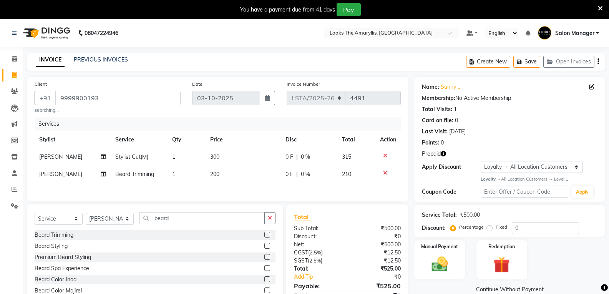
click at [331, 243] on div "Total Sub Total: ₹500.00 Discount: ₹0 Net: ₹500.00 CGST ( 2.5% ) ₹12.50 SGST ( …" at bounding box center [347, 261] width 107 height 98
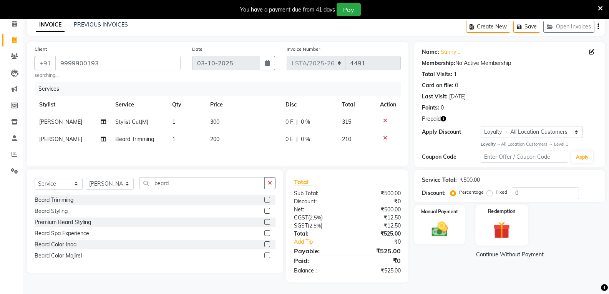
click at [504, 231] on img at bounding box center [501, 229] width 27 height 21
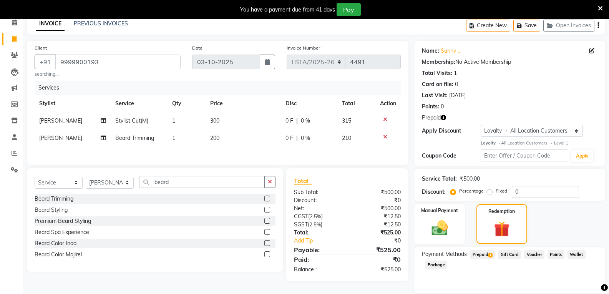
click at [489, 255] on span "1" at bounding box center [490, 255] width 4 height 5
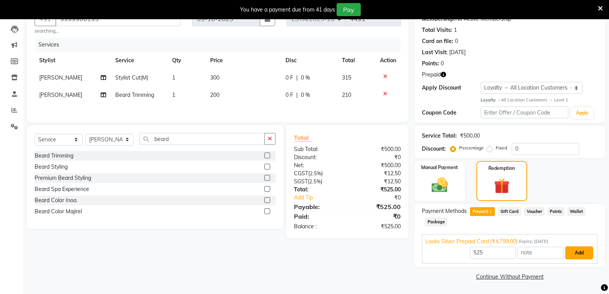
click at [574, 252] on button "Add" at bounding box center [579, 252] width 28 height 13
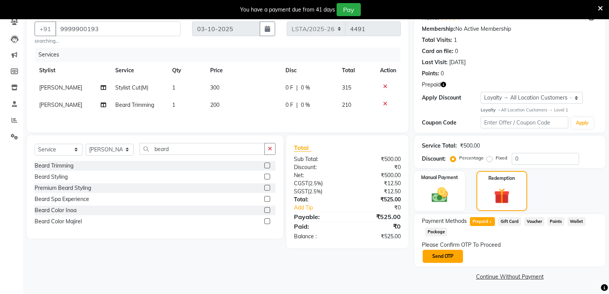
click at [442, 254] on button "Send OTP" at bounding box center [443, 256] width 40 height 13
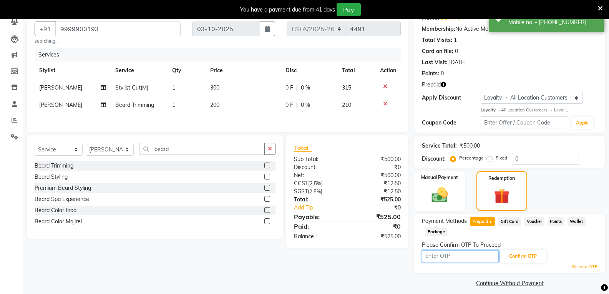
click at [443, 256] on input "text" at bounding box center [460, 256] width 77 height 12
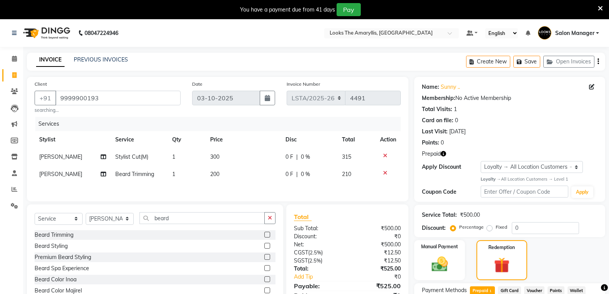
scroll to position [76, 0]
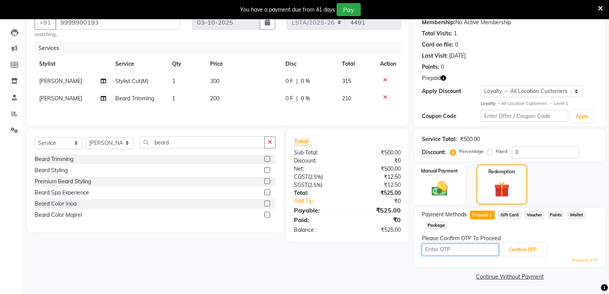
click at [468, 253] on input "text" at bounding box center [460, 250] width 77 height 12
type input "8006"
click at [511, 248] on button "Confirm OTP" at bounding box center [523, 249] width 47 height 13
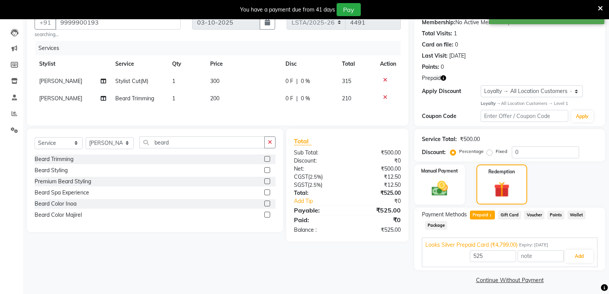
scroll to position [79, 0]
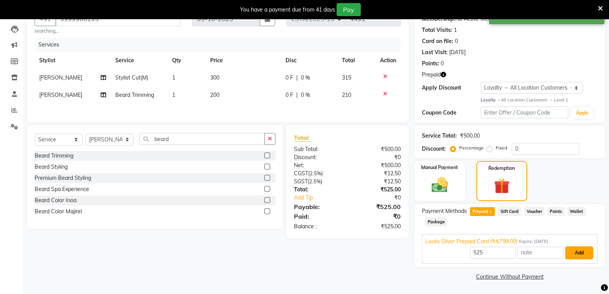
click at [579, 250] on button "Add" at bounding box center [579, 252] width 28 height 13
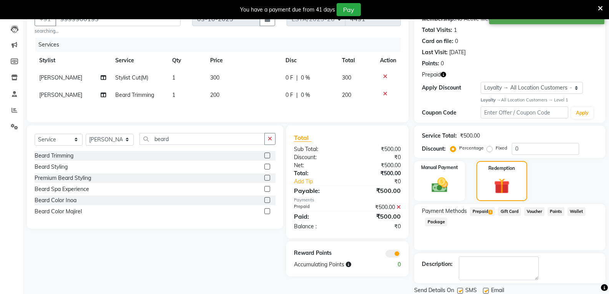
scroll to position [106, 0]
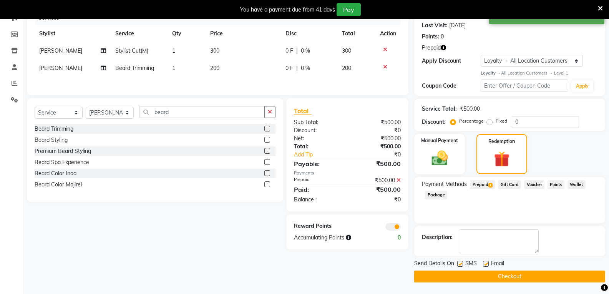
click at [460, 264] on label at bounding box center [460, 264] width 6 height 6
click at [460, 264] on input "checkbox" at bounding box center [459, 264] width 5 height 5
checkbox input "false"
click at [485, 262] on label at bounding box center [486, 264] width 6 height 6
click at [485, 262] on input "checkbox" at bounding box center [485, 264] width 5 height 5
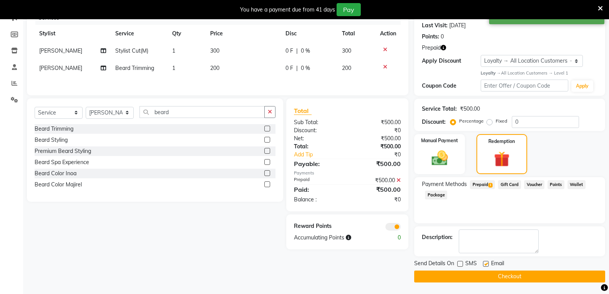
checkbox input "false"
click at [476, 275] on button "Checkout" at bounding box center [509, 277] width 191 height 12
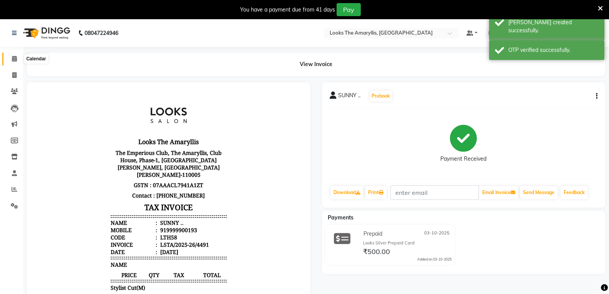
click at [15, 57] on icon at bounding box center [14, 59] width 5 height 6
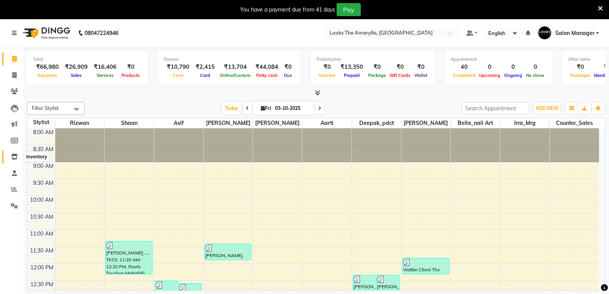
click at [16, 155] on icon at bounding box center [14, 157] width 7 height 6
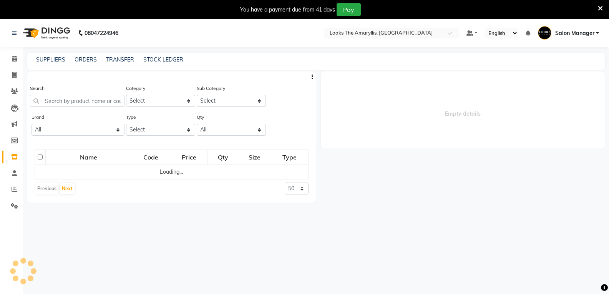
select select
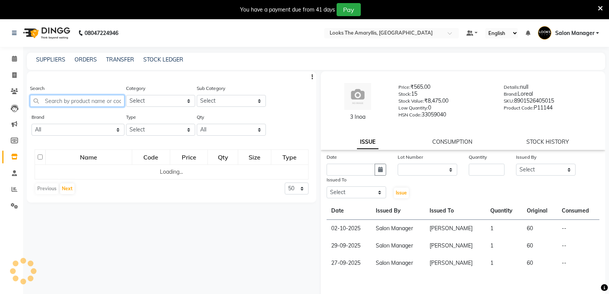
click at [96, 101] on input "text" at bounding box center [77, 101] width 95 height 12
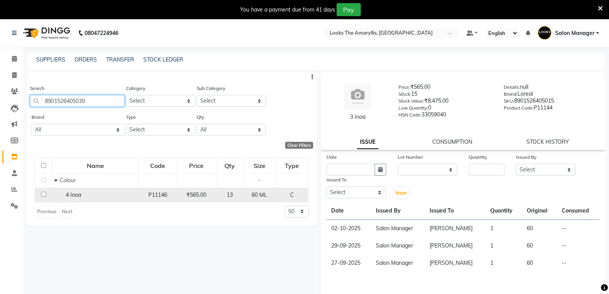
type input "8901526405039"
click at [43, 193] on input "checkbox" at bounding box center [43, 194] width 5 height 5
checkbox input "true"
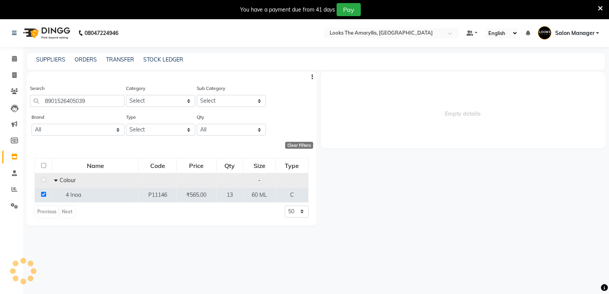
select select
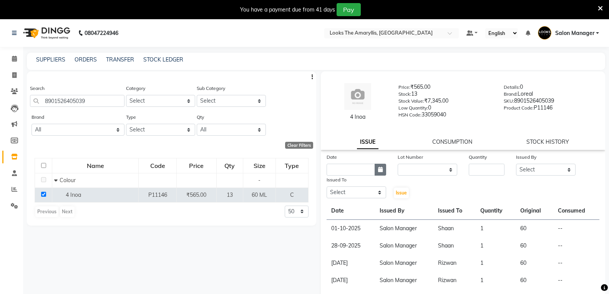
click at [378, 169] on icon "button" at bounding box center [380, 169] width 5 height 5
select select "10"
select select "2025"
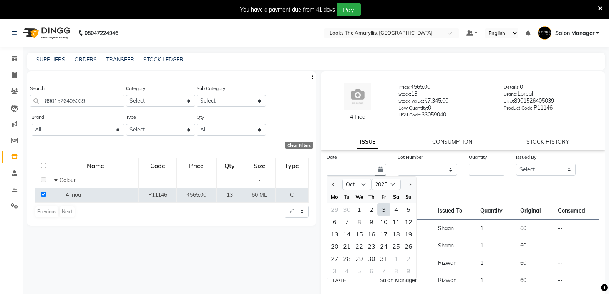
click at [385, 210] on div "3" at bounding box center [384, 209] width 12 height 12
type input "03-10-2025"
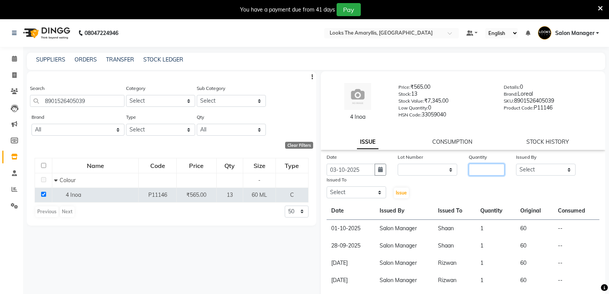
click at [480, 171] on input "number" at bounding box center [487, 170] width 36 height 12
type input "1"
click at [563, 169] on select "Select Aarti Asif Bella_nail art Counter_Sales Deepak_pdct Irra_Mrg Ritika Rizw…" at bounding box center [546, 170] width 60 height 12
select select "89954"
click at [516, 164] on select "Select Aarti Asif Bella_nail art Counter_Sales Deepak_pdct Irra_Mrg Ritika Rizw…" at bounding box center [546, 170] width 60 height 12
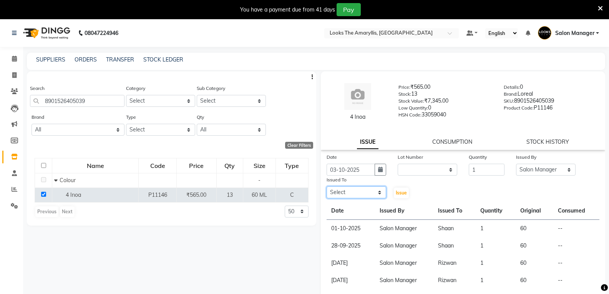
click at [380, 192] on select "Select Aarti Asif Bella_nail art Counter_Sales Deepak_pdct Irra_Mrg Ritika Rizw…" at bounding box center [357, 192] width 60 height 12
select select "90426"
click at [327, 186] on select "Select Aarti Asif Bella_nail art Counter_Sales Deepak_pdct Irra_Mrg Ritika Rizw…" at bounding box center [357, 192] width 60 height 12
click at [402, 194] on span "Issue" at bounding box center [401, 193] width 11 height 6
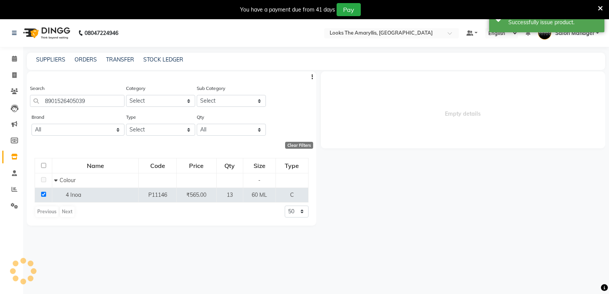
select select
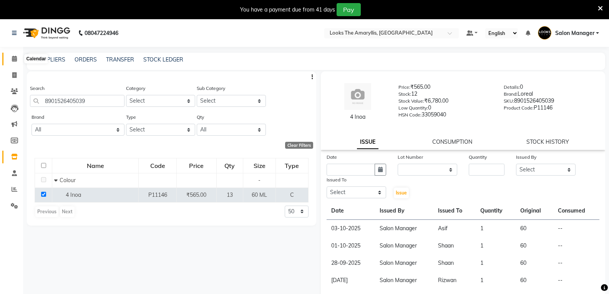
click at [14, 60] on icon at bounding box center [14, 59] width 5 height 6
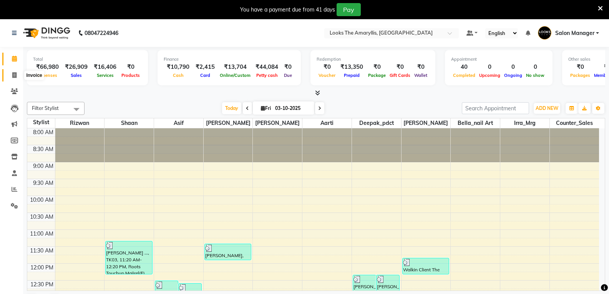
click at [16, 76] on icon at bounding box center [14, 75] width 4 height 6
select select "service"
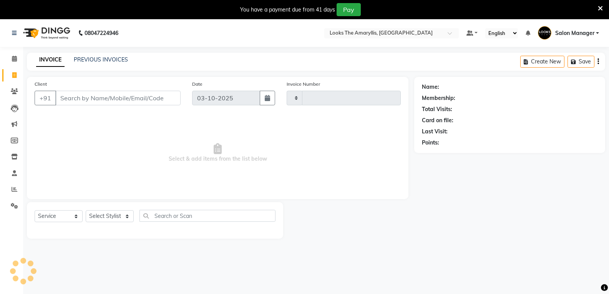
type input "4492"
select select "8939"
click at [98, 95] on input "Client" at bounding box center [117, 98] width 125 height 15
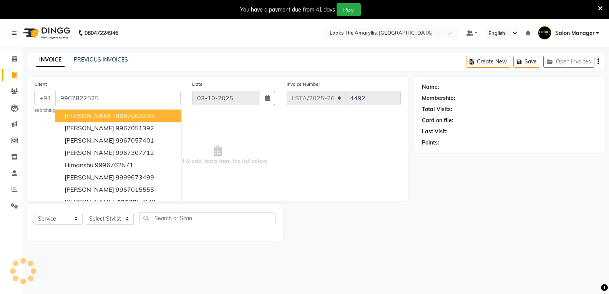
type input "9967822525"
select select "1: Object"
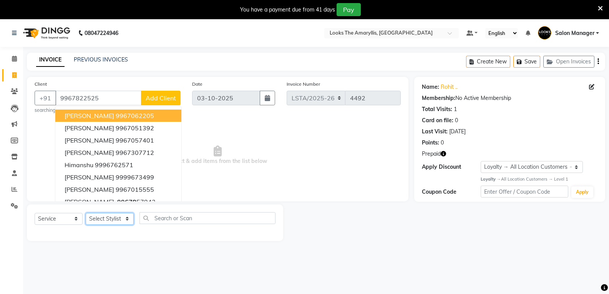
click at [126, 222] on select "Select Stylist [PERSON_NAME] art Counter_Sales Deepak_pdct Irra_Mrg [PERSON_NAM…" at bounding box center [110, 219] width 48 height 12
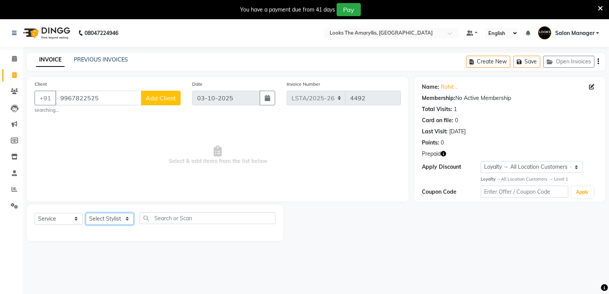
select select "90427"
click at [86, 213] on select "Select Stylist [PERSON_NAME] art Counter_Sales Deepak_pdct Irra_Mrg [PERSON_NAM…" at bounding box center [110, 219] width 48 height 12
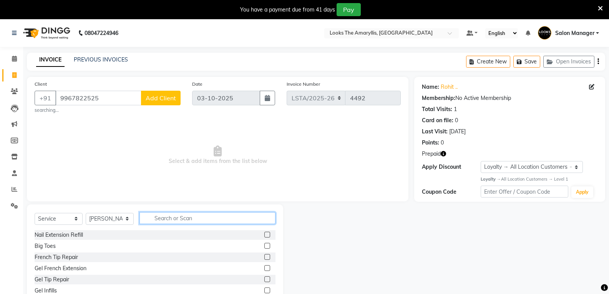
click at [169, 218] on input "text" at bounding box center [207, 218] width 136 height 12
type input "s"
type input "beard"
click at [268, 233] on label at bounding box center [267, 235] width 6 height 6
click at [268, 233] on input "checkbox" at bounding box center [266, 234] width 5 height 5
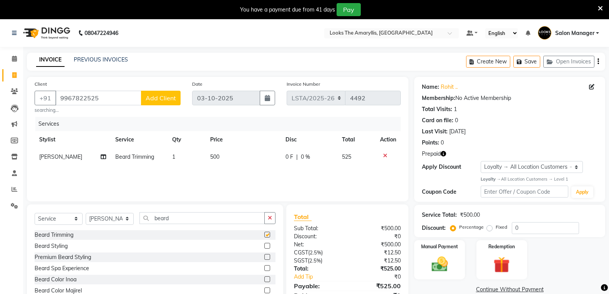
checkbox input "false"
click at [221, 156] on td "500" at bounding box center [243, 156] width 75 height 17
select select "90427"
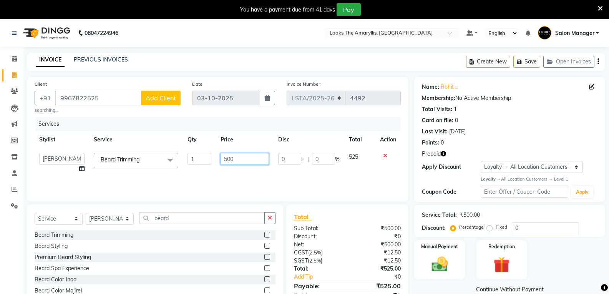
click at [237, 154] on input "500" at bounding box center [245, 159] width 48 height 12
type input "5"
type input "200"
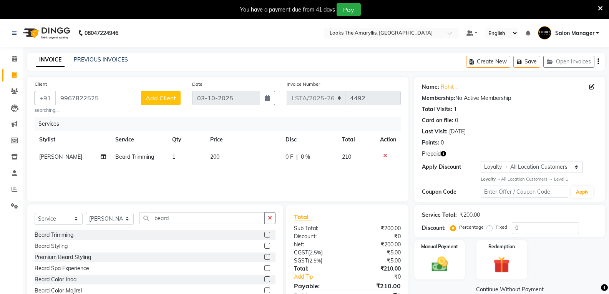
click at [327, 216] on div "Total" at bounding box center [347, 216] width 107 height 9
click at [224, 157] on td "200" at bounding box center [243, 156] width 75 height 17
select select "90427"
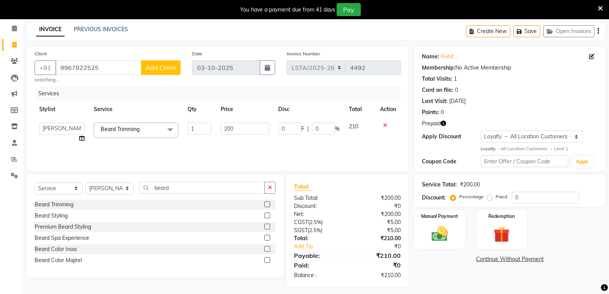
scroll to position [35, 0]
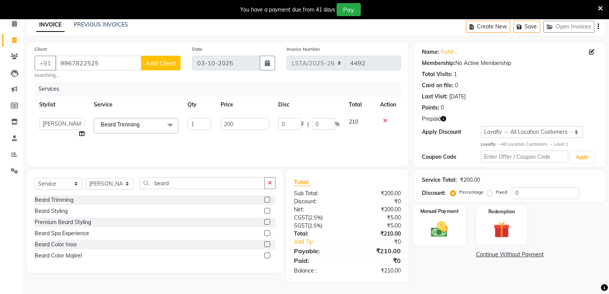
click at [437, 238] on img at bounding box center [439, 229] width 27 height 20
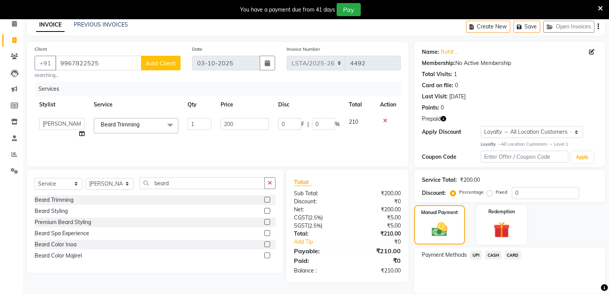
click at [475, 256] on span "UPI" at bounding box center [476, 255] width 12 height 9
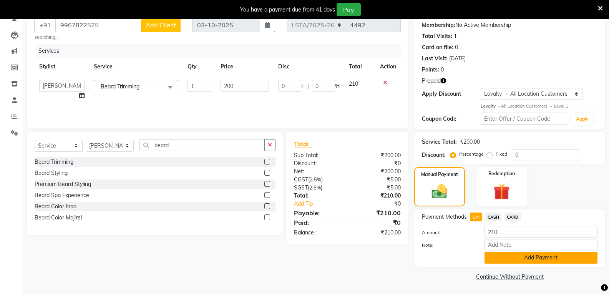
click at [498, 259] on button "Add Payment" at bounding box center [541, 258] width 113 height 12
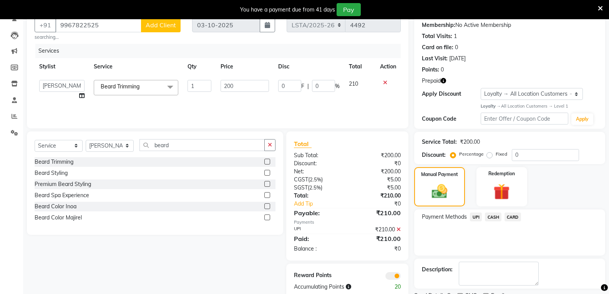
scroll to position [105, 0]
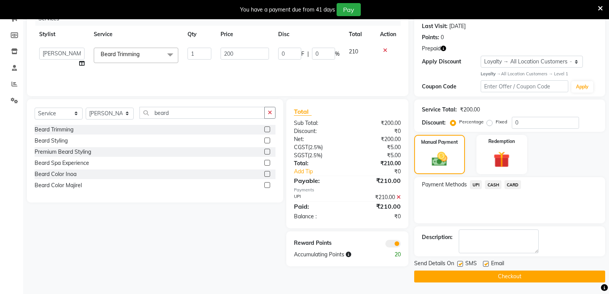
click at [462, 263] on label at bounding box center [460, 264] width 6 height 6
click at [462, 263] on input "checkbox" at bounding box center [459, 264] width 5 height 5
checkbox input "false"
click at [486, 263] on label at bounding box center [486, 264] width 6 height 6
click at [486, 263] on input "checkbox" at bounding box center [485, 264] width 5 height 5
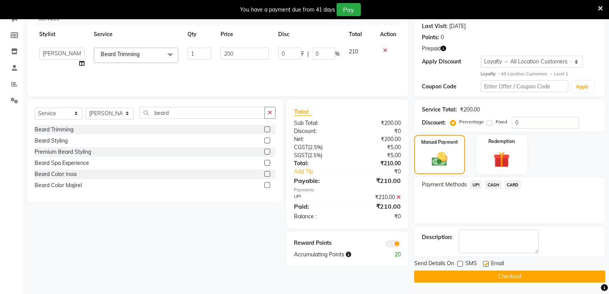
checkbox input "false"
click at [470, 278] on button "Checkout" at bounding box center [509, 277] width 191 height 12
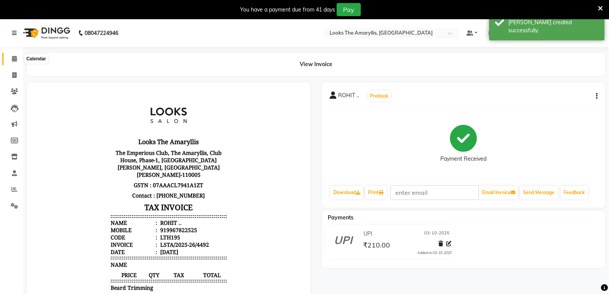
click at [16, 58] on icon at bounding box center [14, 59] width 5 height 6
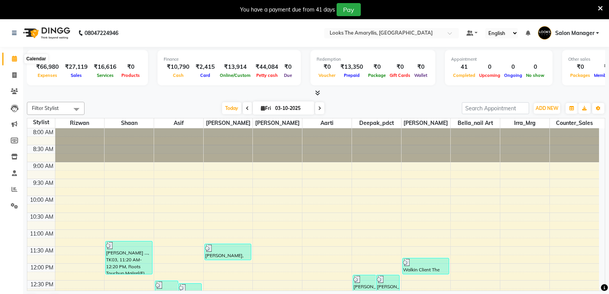
click at [14, 59] on icon at bounding box center [14, 59] width 5 height 6
click at [13, 56] on icon at bounding box center [14, 59] width 5 height 6
click at [14, 189] on icon at bounding box center [15, 189] width 6 height 6
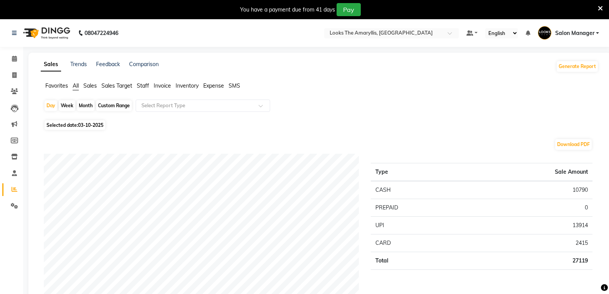
click at [140, 83] on span "Staff" at bounding box center [143, 85] width 12 height 7
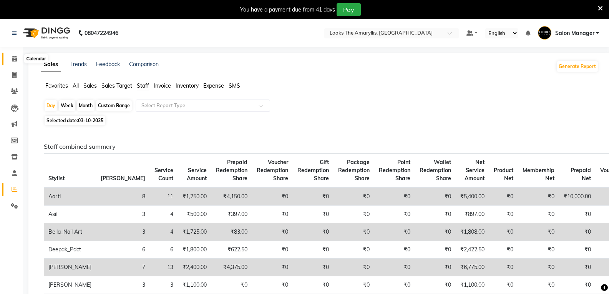
click at [10, 57] on span at bounding box center [14, 59] width 13 height 9
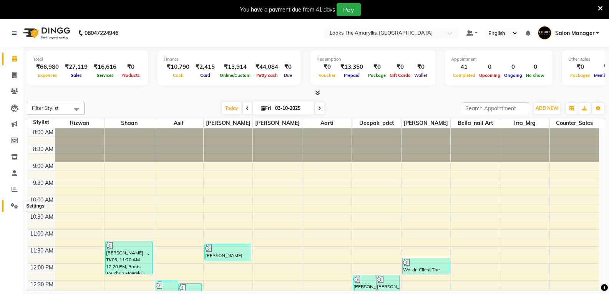
click at [12, 203] on icon at bounding box center [14, 206] width 7 height 6
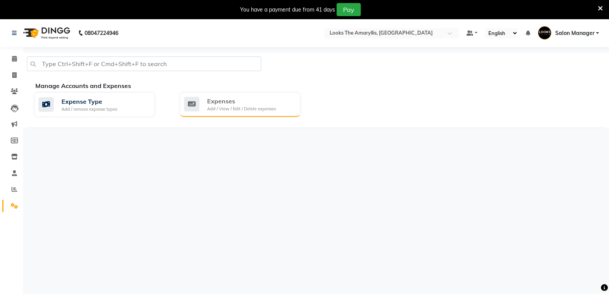
click at [229, 109] on div "Add / View / Edit / Delete expenses" at bounding box center [241, 109] width 69 height 7
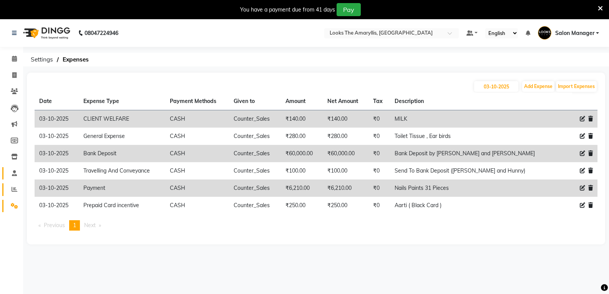
click at [14, 174] on icon at bounding box center [14, 173] width 5 height 6
click at [15, 189] on icon at bounding box center [15, 189] width 6 height 6
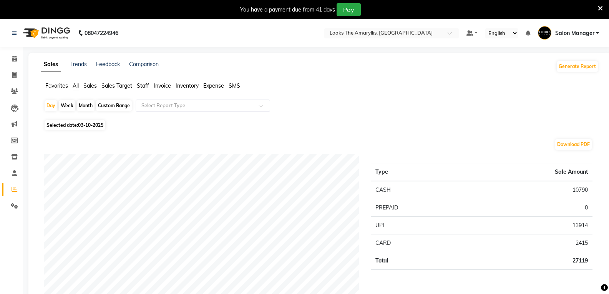
click at [142, 86] on span "Staff" at bounding box center [143, 85] width 12 height 7
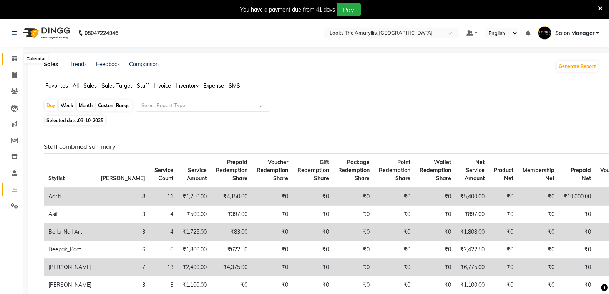
click at [13, 59] on icon at bounding box center [14, 59] width 5 height 6
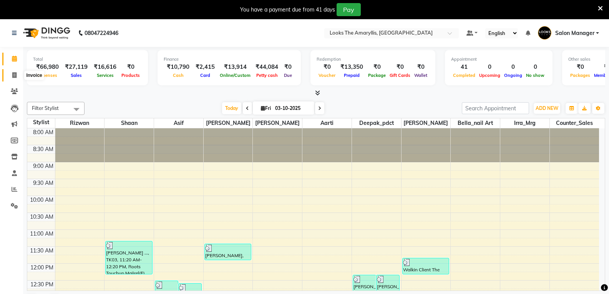
click at [13, 75] on icon at bounding box center [14, 75] width 4 height 6
select select "service"
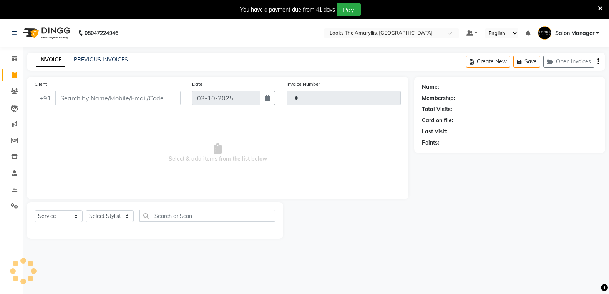
type input "4493"
click at [127, 95] on input "Client" at bounding box center [117, 98] width 125 height 15
click at [126, 217] on select "Select Stylist" at bounding box center [110, 216] width 48 height 12
click at [86, 210] on select "Select Stylist [PERSON_NAME] art Counter_Sales Deepak_pdct Irra_Mrg [PERSON_NAM…" at bounding box center [110, 216] width 48 height 12
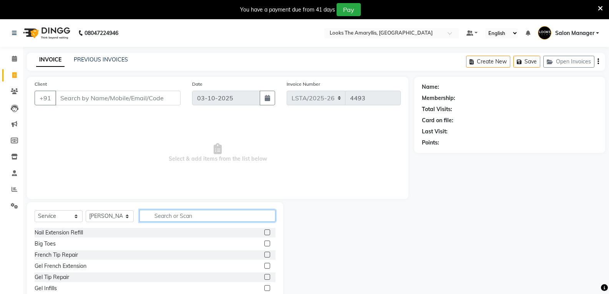
click at [159, 215] on input "text" at bounding box center [207, 216] width 136 height 12
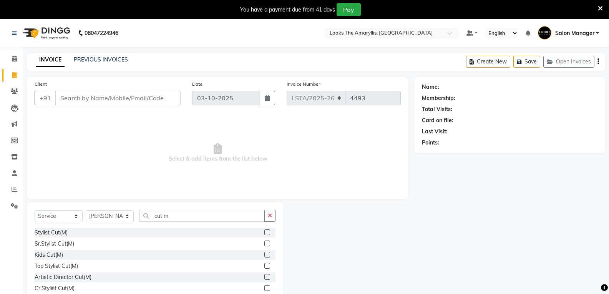
click at [264, 230] on label at bounding box center [267, 232] width 6 height 6
click at [264, 230] on input "checkbox" at bounding box center [266, 232] width 5 height 5
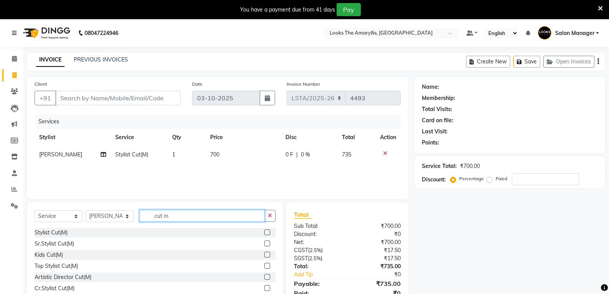
click at [203, 216] on input "cut m" at bounding box center [201, 216] width 125 height 12
click at [203, 215] on input "cut m" at bounding box center [201, 216] width 125 height 12
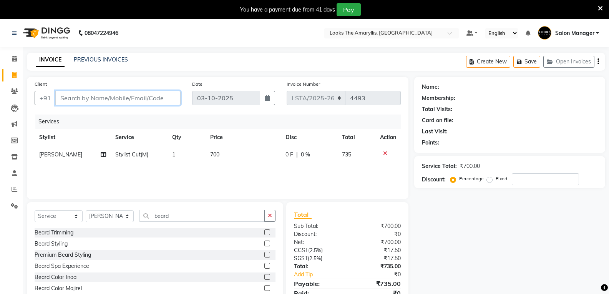
click at [116, 100] on input "Client" at bounding box center [117, 98] width 125 height 15
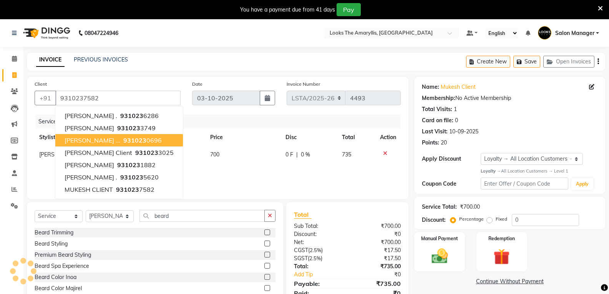
click at [329, 175] on div "Services Stylist Service Qty Price Disc Total Action Sharif Stylist Cut(M) 1 70…" at bounding box center [218, 153] width 366 height 77
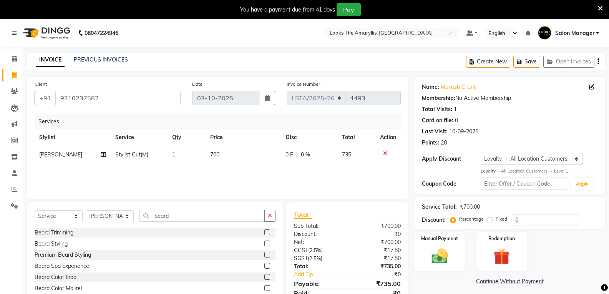
click at [219, 154] on td "700" at bounding box center [243, 154] width 75 height 17
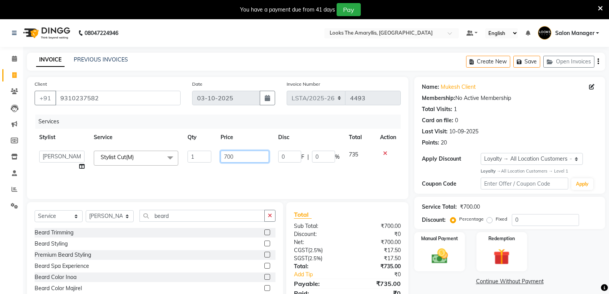
click at [239, 154] on input "700" at bounding box center [245, 157] width 48 height 12
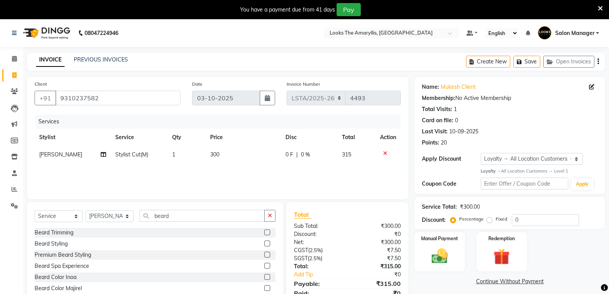
click at [266, 234] on label at bounding box center [267, 232] width 6 height 6
click at [266, 234] on input "checkbox" at bounding box center [266, 232] width 5 height 5
click at [227, 174] on td "500" at bounding box center [243, 171] width 75 height 17
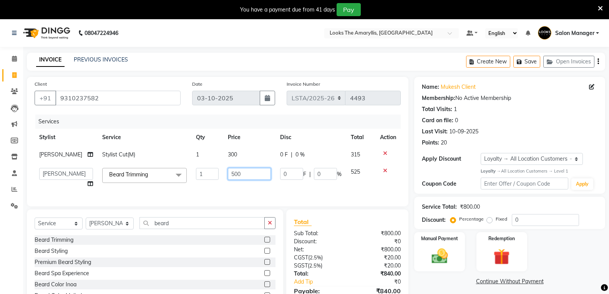
click at [240, 170] on input "500" at bounding box center [249, 174] width 43 height 12
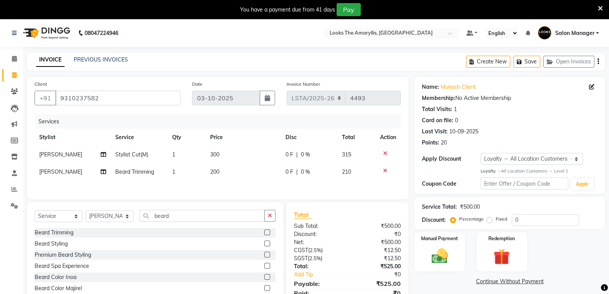
click at [329, 237] on div "Total Sub Total: ₹500.00 Discount: ₹0 Net: ₹500.00 CGST ( 2.5% ) ₹12.50 SGST ( …" at bounding box center [347, 259] width 107 height 98
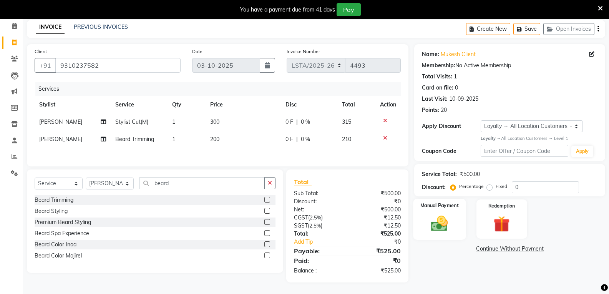
click at [438, 232] on img at bounding box center [439, 224] width 27 height 20
click at [438, 223] on img at bounding box center [439, 224] width 27 height 20
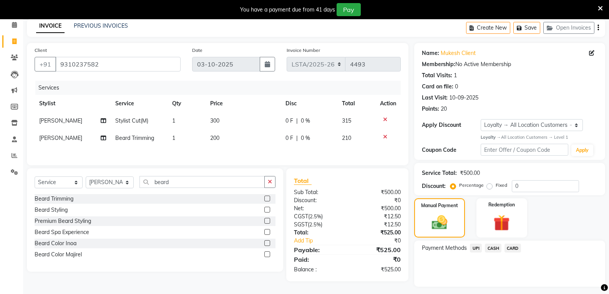
click at [493, 249] on span "CASH" at bounding box center [493, 248] width 17 height 9
click at [494, 285] on button "Add Payment" at bounding box center [541, 289] width 113 height 12
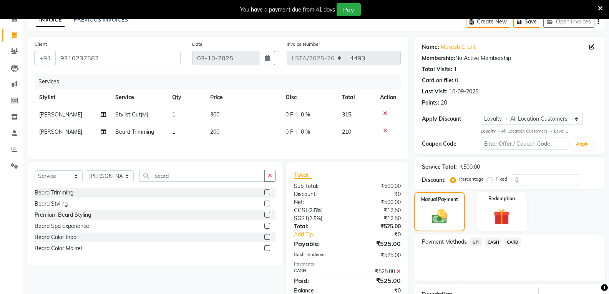
scroll to position [99, 0]
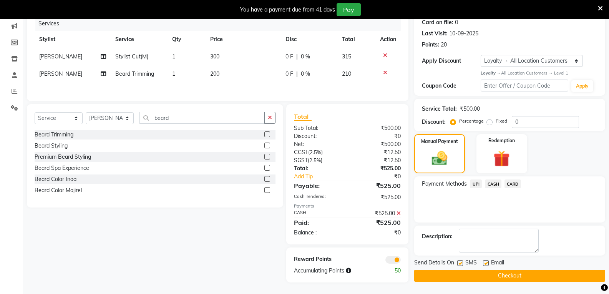
click at [460, 260] on label at bounding box center [460, 263] width 6 height 6
click at [460, 261] on input "checkbox" at bounding box center [459, 263] width 5 height 5
click at [487, 262] on label at bounding box center [486, 263] width 6 height 6
click at [487, 262] on input "checkbox" at bounding box center [485, 263] width 5 height 5
click at [479, 276] on button "Checkout" at bounding box center [509, 276] width 191 height 12
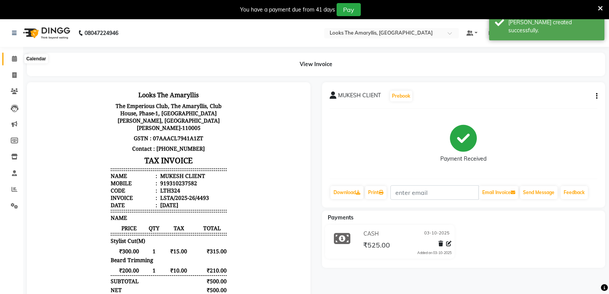
click at [15, 55] on span at bounding box center [14, 59] width 13 height 9
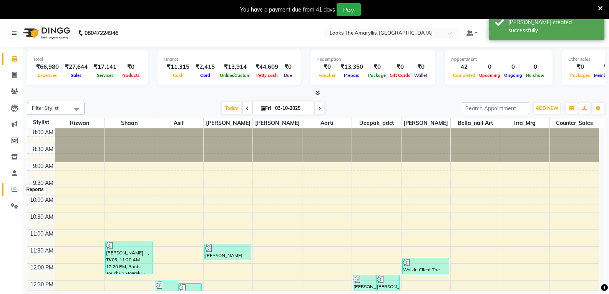
click at [12, 187] on icon at bounding box center [15, 189] width 6 height 6
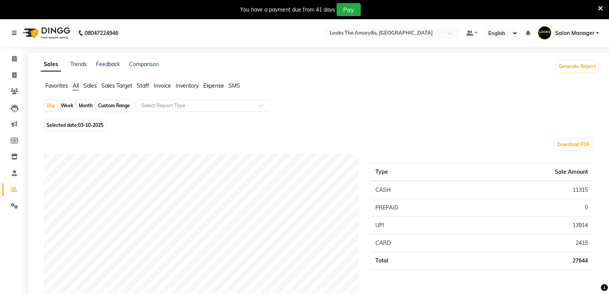
click at [141, 85] on span "Staff" at bounding box center [143, 85] width 12 height 7
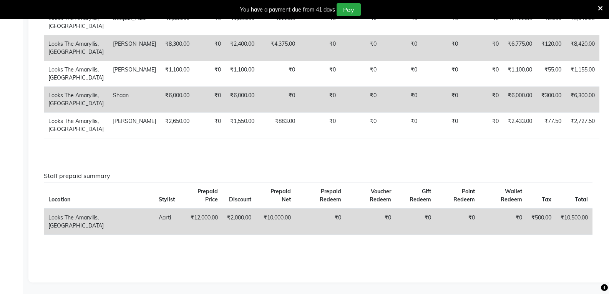
scroll to position [514, 0]
drag, startPoint x: 203, startPoint y: 227, endPoint x: 389, endPoint y: 155, distance: 200.1
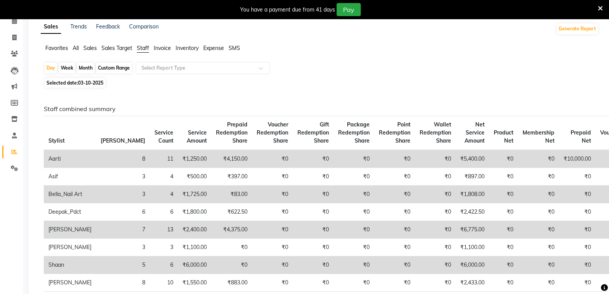
scroll to position [0, 0]
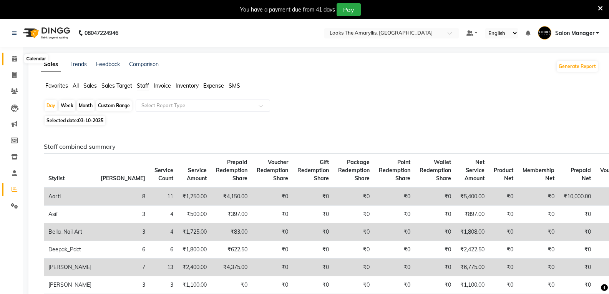
click at [14, 60] on icon at bounding box center [14, 59] width 5 height 6
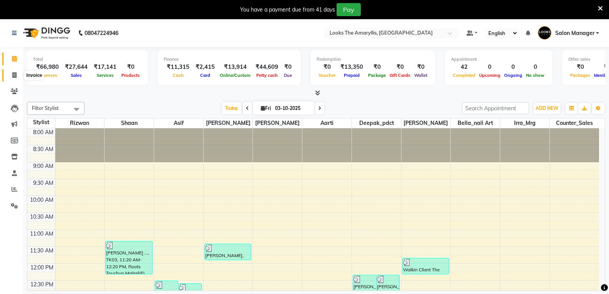
click at [18, 75] on span at bounding box center [14, 75] width 13 height 9
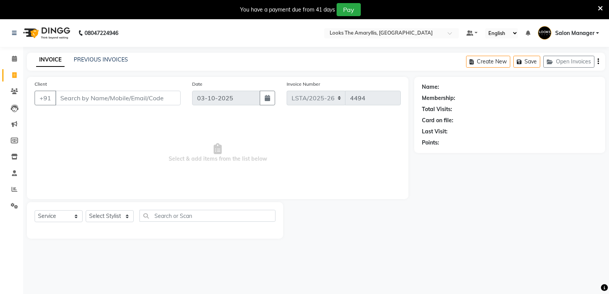
click at [106, 99] on input "Client" at bounding box center [117, 98] width 125 height 15
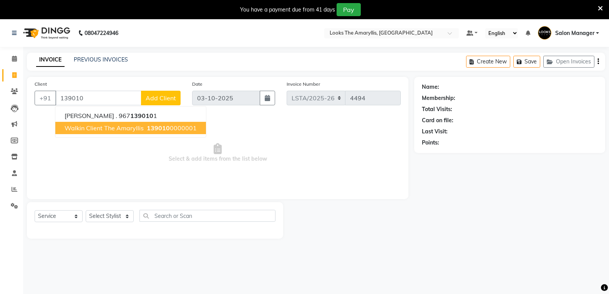
click at [109, 132] on button "Walkin Client The Amaryllis 139010 0000001" at bounding box center [130, 128] width 151 height 12
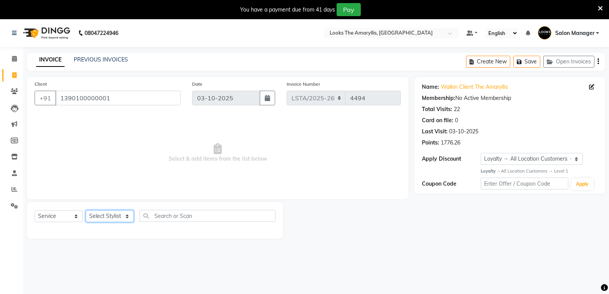
click at [126, 217] on select "Select Stylist [PERSON_NAME] art Counter_Sales Deepak_pdct Irra_Mrg [PERSON_NAM…" at bounding box center [110, 216] width 48 height 12
click at [86, 210] on select "Select Stylist [PERSON_NAME] art Counter_Sales Deepak_pdct Irra_Mrg [PERSON_NAM…" at bounding box center [110, 216] width 48 height 12
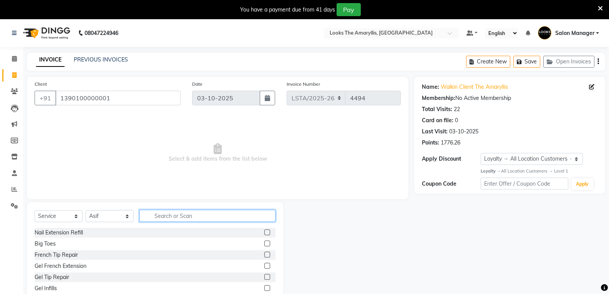
click at [163, 217] on input "text" at bounding box center [207, 216] width 136 height 12
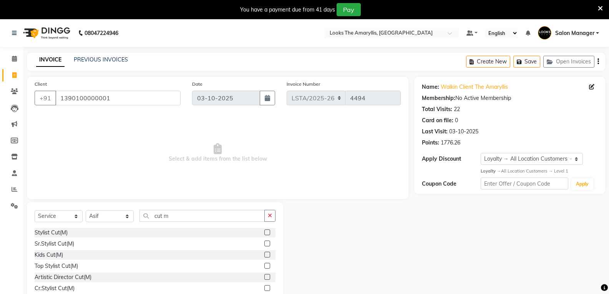
click at [264, 231] on label at bounding box center [267, 232] width 6 height 6
click at [264, 231] on input "checkbox" at bounding box center [266, 232] width 5 height 5
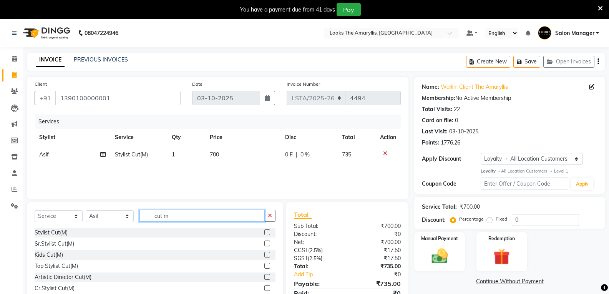
click at [186, 215] on input "cut m" at bounding box center [201, 216] width 125 height 12
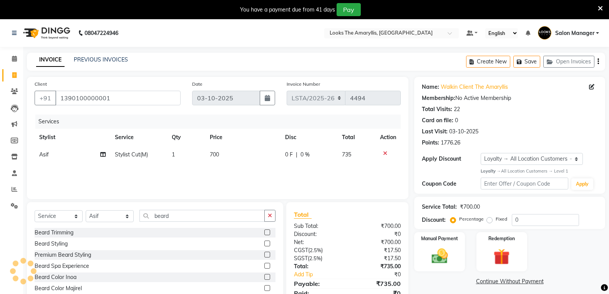
click at [268, 232] on label at bounding box center [267, 232] width 6 height 6
click at [268, 232] on input "checkbox" at bounding box center [266, 232] width 5 height 5
click at [217, 154] on span "700" at bounding box center [214, 154] width 9 height 7
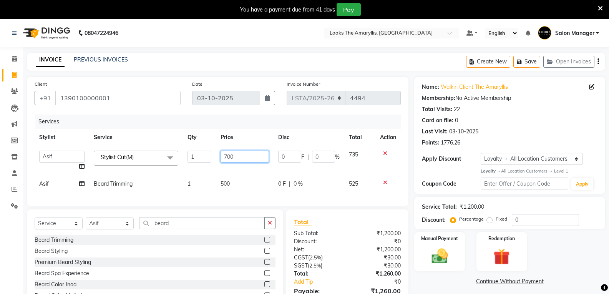
click at [239, 154] on input "700" at bounding box center [245, 157] width 48 height 12
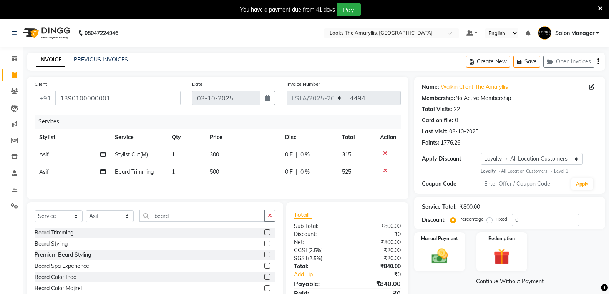
click at [234, 184] on div "Services Stylist Service Qty Price Disc Total Action Asif Stylist Cut(M) 1 300 …" at bounding box center [218, 153] width 366 height 77
click at [222, 168] on td "500" at bounding box center [243, 171] width 76 height 17
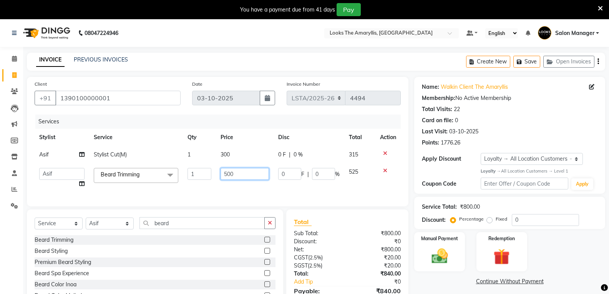
click at [241, 172] on input "500" at bounding box center [245, 174] width 48 height 12
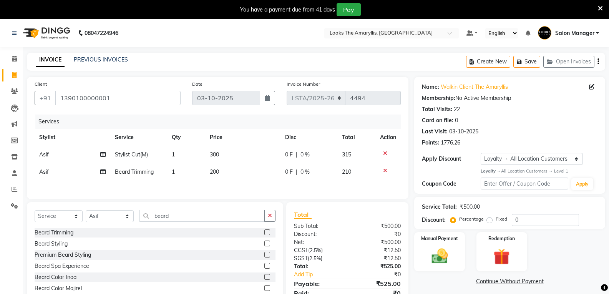
click at [385, 171] on icon at bounding box center [385, 170] width 4 height 5
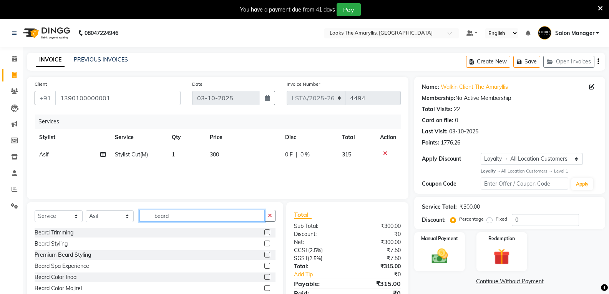
click at [180, 215] on input "beard" at bounding box center [201, 216] width 125 height 12
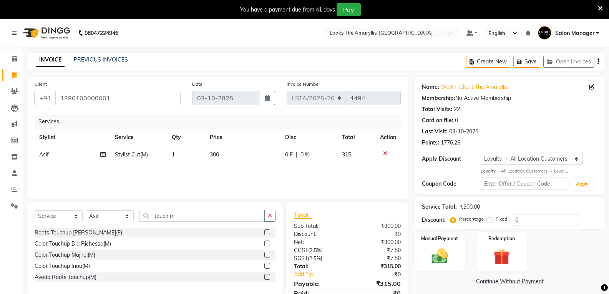
click at [266, 265] on label at bounding box center [267, 266] width 6 height 6
click at [266, 265] on input "checkbox" at bounding box center [266, 266] width 5 height 5
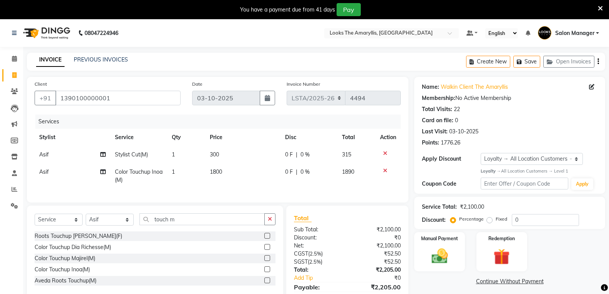
click at [224, 171] on td "1800" at bounding box center [243, 175] width 76 height 25
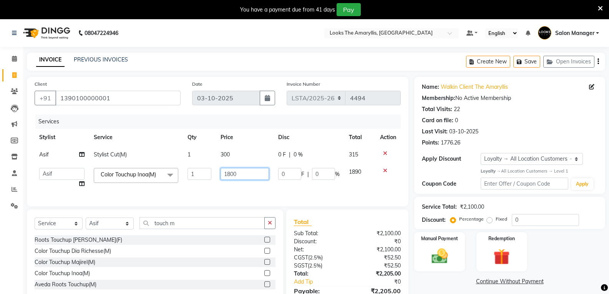
click at [251, 173] on input "1800" at bounding box center [245, 174] width 48 height 12
click at [209, 231] on div "Select Service Product Membership Package Voucher Prepaid Gift Card Select Styl…" at bounding box center [155, 226] width 241 height 18
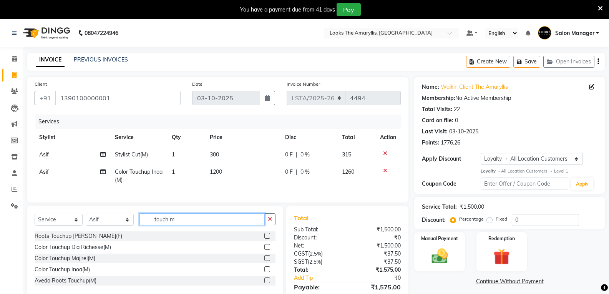
click at [209, 225] on input "touch m" at bounding box center [201, 219] width 125 height 12
click at [267, 272] on label at bounding box center [267, 269] width 6 height 6
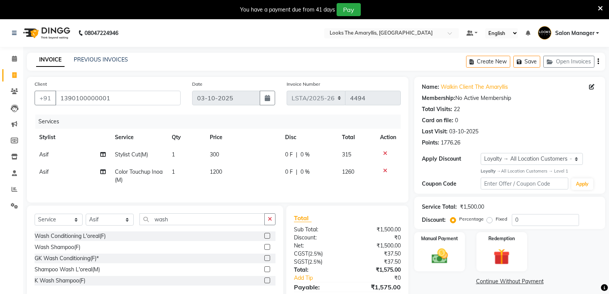
click at [267, 272] on input "checkbox" at bounding box center [266, 269] width 5 height 5
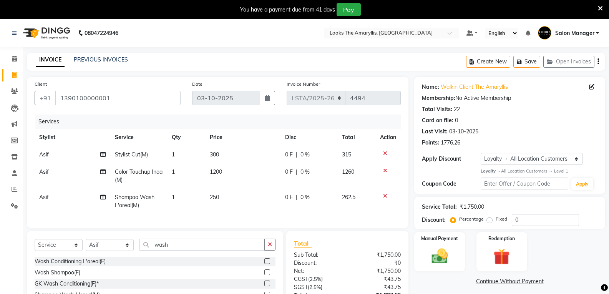
click at [223, 201] on td "250" at bounding box center [243, 201] width 76 height 25
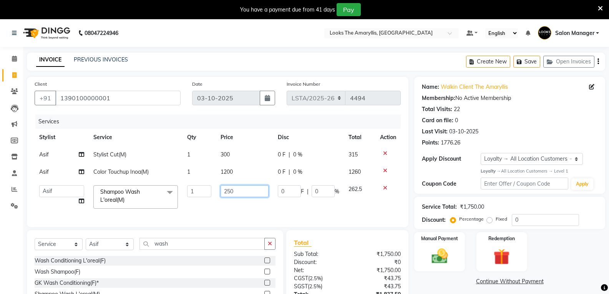
click at [241, 193] on input "250" at bounding box center [245, 191] width 48 height 12
click at [342, 258] on div "Sub Total:" at bounding box center [317, 254] width 59 height 8
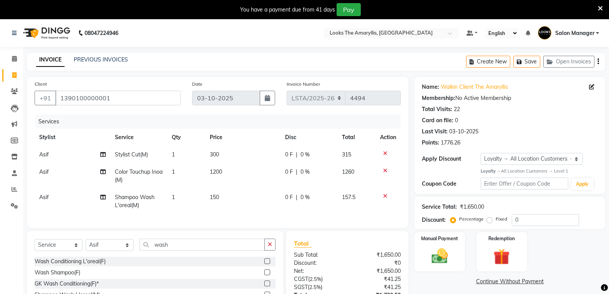
click at [601, 8] on icon at bounding box center [600, 8] width 5 height 7
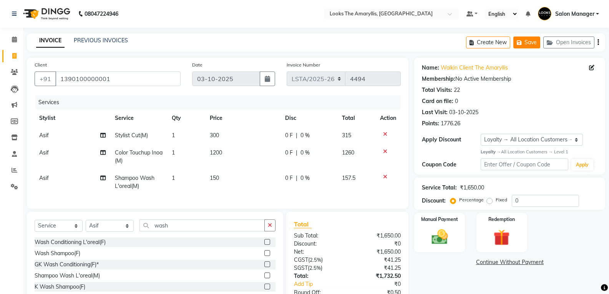
click at [529, 38] on button "Save" at bounding box center [526, 43] width 27 height 12
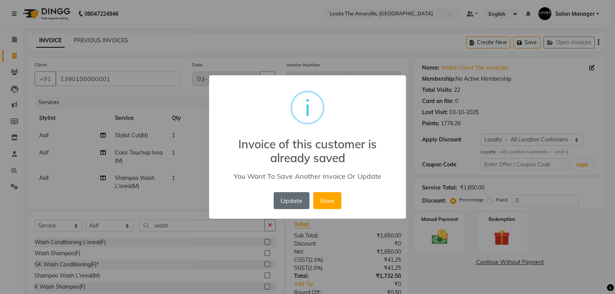
click at [291, 202] on button "Update" at bounding box center [291, 200] width 35 height 17
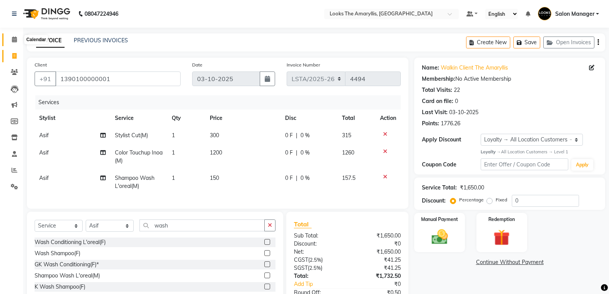
click at [15, 39] on icon at bounding box center [14, 40] width 5 height 6
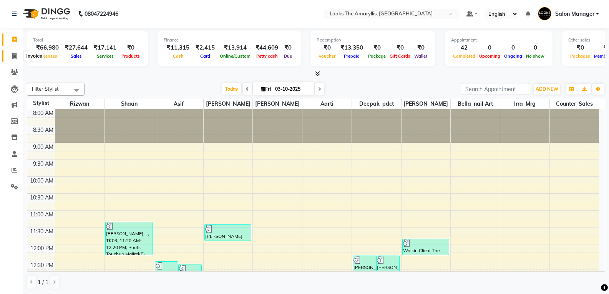
click at [17, 56] on icon at bounding box center [14, 56] width 4 height 6
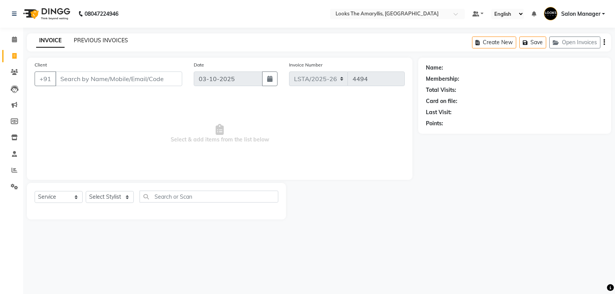
click at [110, 43] on link "PREVIOUS INVOICES" at bounding box center [101, 40] width 54 height 7
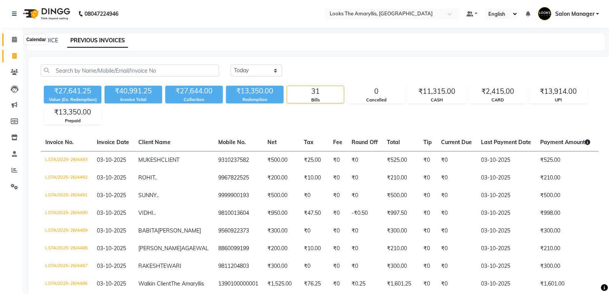
click at [13, 37] on icon at bounding box center [14, 40] width 5 height 6
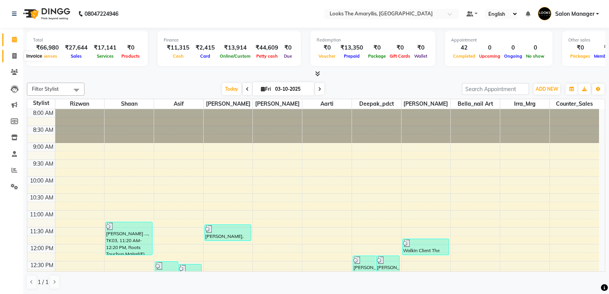
click at [15, 57] on icon at bounding box center [14, 56] width 4 height 6
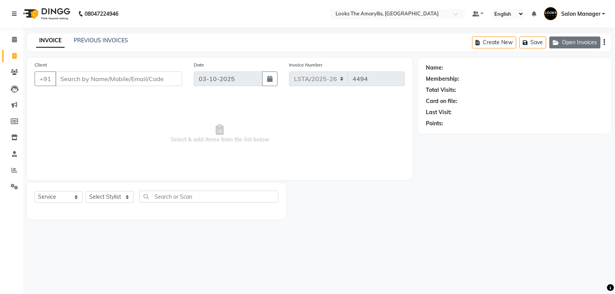
click at [580, 45] on button "Open Invoices" at bounding box center [574, 43] width 51 height 12
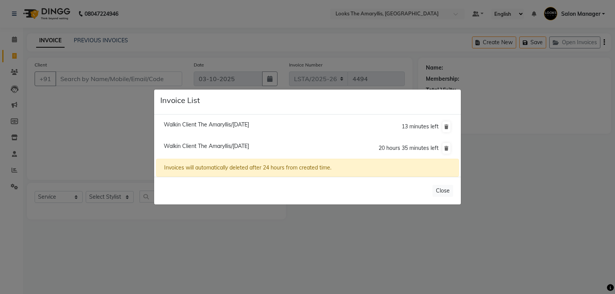
click at [205, 145] on span "Walkin Client The Amaryllis/[DATE]" at bounding box center [206, 146] width 85 height 7
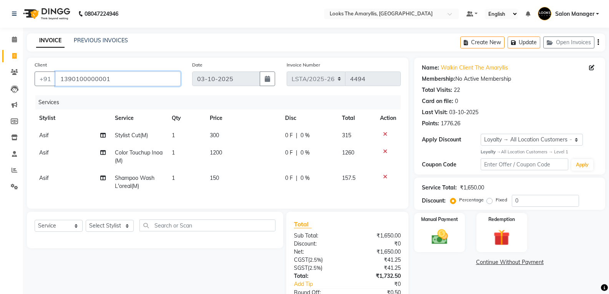
click at [123, 78] on input "1390100000001" at bounding box center [117, 78] width 125 height 15
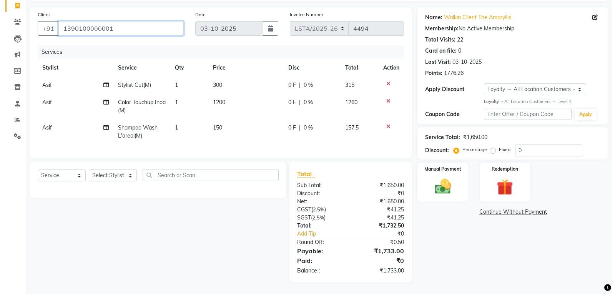
scroll to position [18, 0]
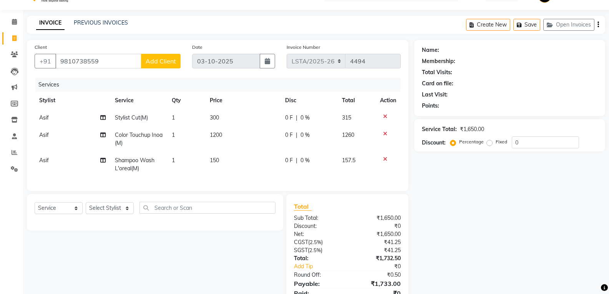
click at [175, 62] on span "Add Client" at bounding box center [161, 61] width 30 height 8
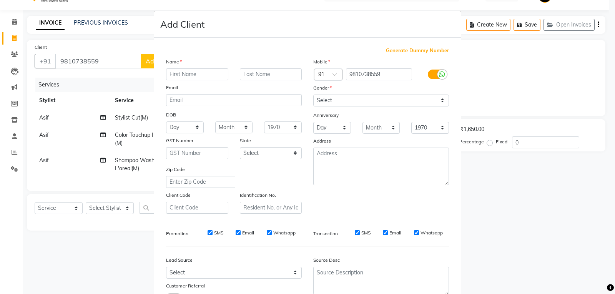
click at [184, 73] on input "text" at bounding box center [197, 74] width 62 height 12
click at [440, 99] on select "Select [DEMOGRAPHIC_DATA] [DEMOGRAPHIC_DATA] Other Prefer Not To Say" at bounding box center [381, 101] width 136 height 12
click at [313, 95] on select "Select [DEMOGRAPHIC_DATA] [DEMOGRAPHIC_DATA] Other Prefer Not To Say" at bounding box center [381, 101] width 136 height 12
drag, startPoint x: 208, startPoint y: 233, endPoint x: 221, endPoint y: 235, distance: 14.0
click at [208, 233] on input "SMS" at bounding box center [210, 232] width 5 height 5
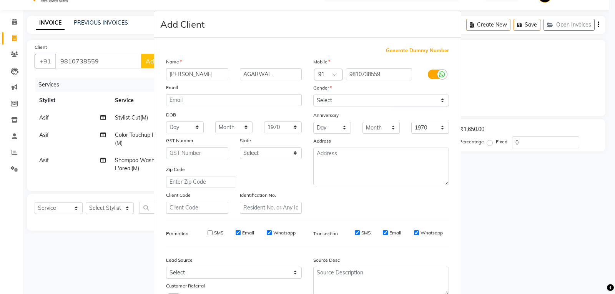
click at [236, 231] on input "Email" at bounding box center [238, 232] width 5 height 5
click at [383, 232] on input "Email" at bounding box center [385, 232] width 5 height 5
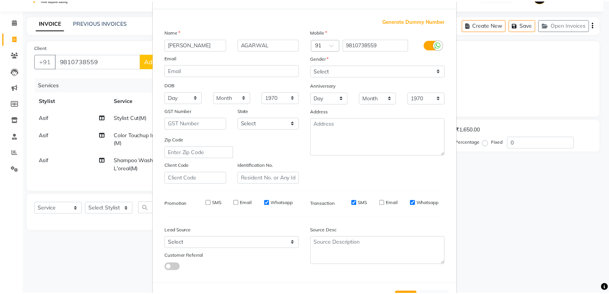
scroll to position [61, 0]
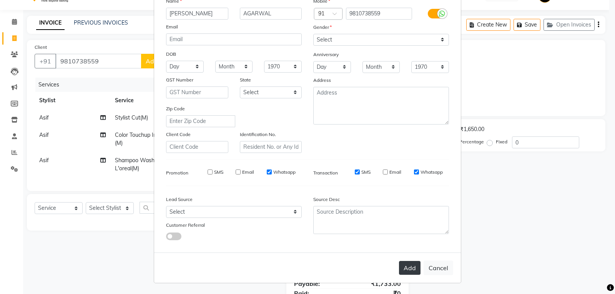
click at [410, 269] on button "Add" at bounding box center [410, 268] width 22 height 14
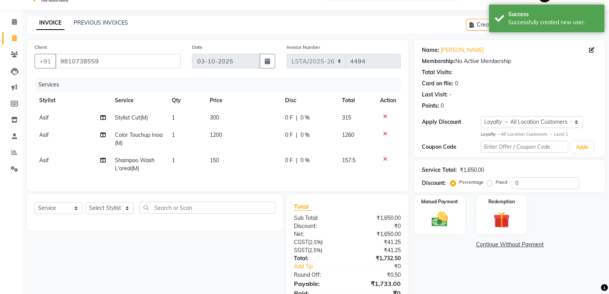
scroll to position [56, 0]
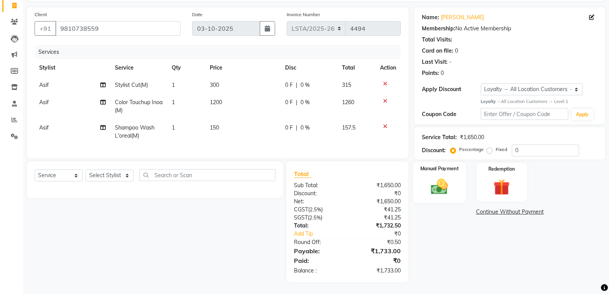
click at [435, 181] on img at bounding box center [439, 187] width 27 height 20
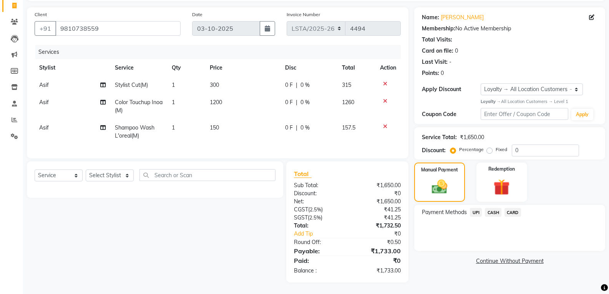
click at [493, 208] on span "CASH" at bounding box center [493, 212] width 17 height 9
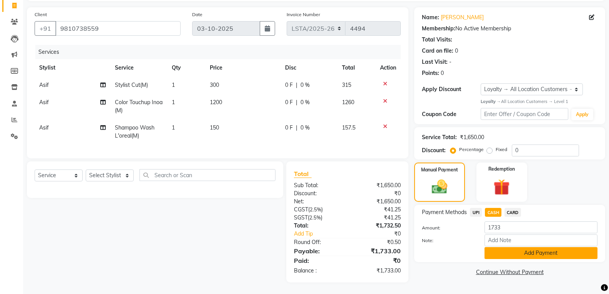
click at [513, 249] on button "Add Payment" at bounding box center [541, 253] width 113 height 12
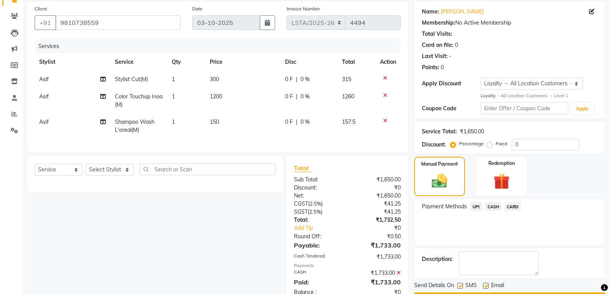
scroll to position [121, 0]
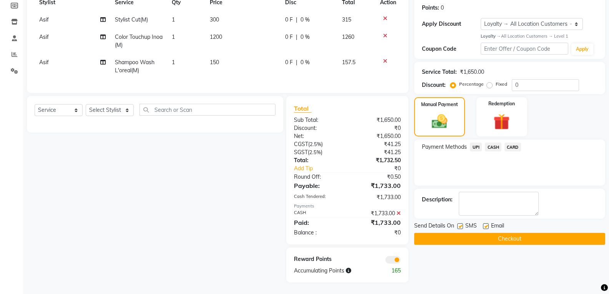
click at [463, 223] on label at bounding box center [460, 226] width 6 height 6
click at [462, 224] on input "checkbox" at bounding box center [459, 226] width 5 height 5
click at [486, 223] on label at bounding box center [486, 226] width 6 height 6
click at [486, 224] on input "checkbox" at bounding box center [485, 226] width 5 height 5
click at [485, 233] on button "Checkout" at bounding box center [509, 239] width 191 height 12
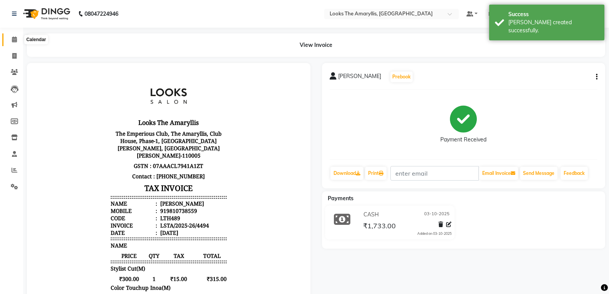
click at [20, 37] on span at bounding box center [14, 39] width 13 height 9
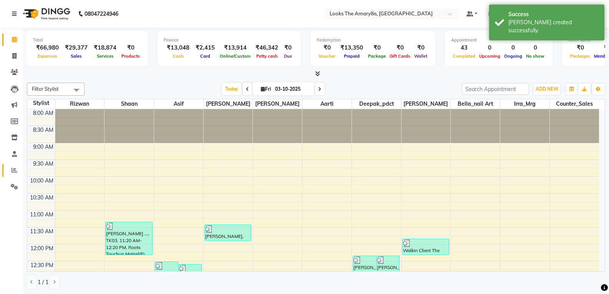
click at [15, 167] on span at bounding box center [14, 170] width 13 height 9
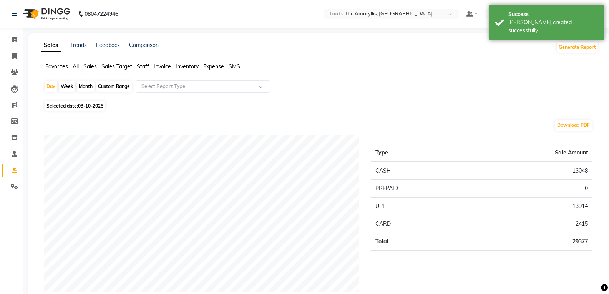
click at [140, 67] on span "Staff" at bounding box center [143, 66] width 12 height 7
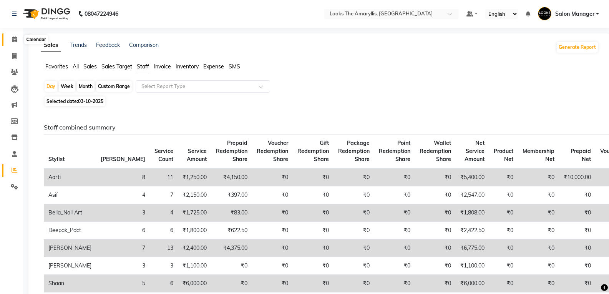
click at [14, 37] on icon at bounding box center [14, 40] width 5 height 6
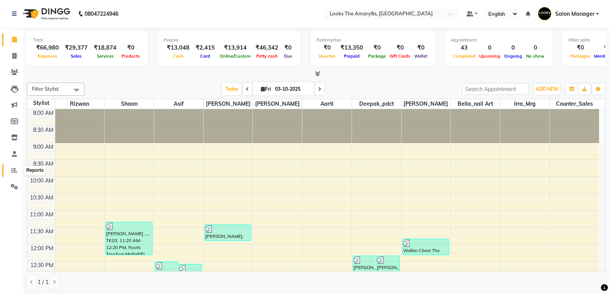
click at [17, 171] on icon at bounding box center [15, 170] width 6 height 6
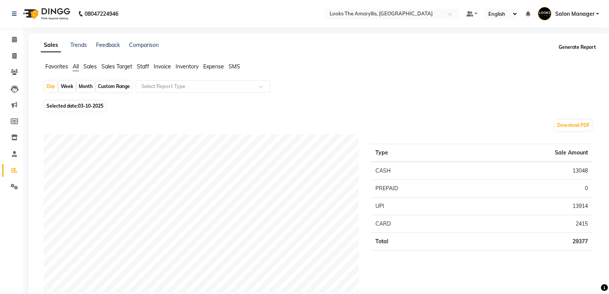
click at [571, 48] on button "Generate Report" at bounding box center [577, 47] width 41 height 11
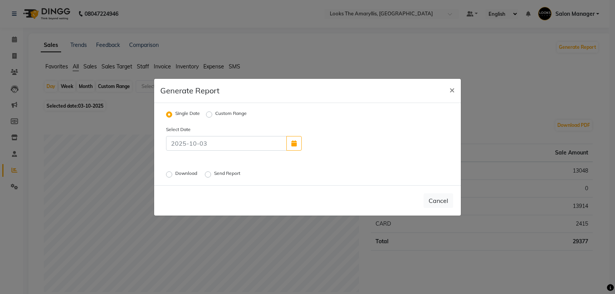
click at [214, 176] on label "Send Report" at bounding box center [228, 174] width 28 height 9
click at [210, 176] on input "Send Report" at bounding box center [208, 173] width 5 height 5
click at [439, 197] on button "Send" at bounding box center [441, 201] width 24 height 14
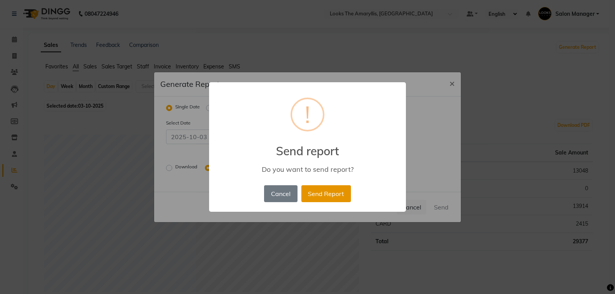
click at [323, 192] on button "Send Report" at bounding box center [326, 193] width 50 height 17
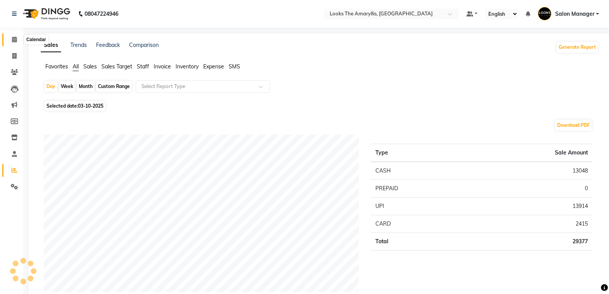
click at [13, 40] on icon at bounding box center [14, 40] width 5 height 6
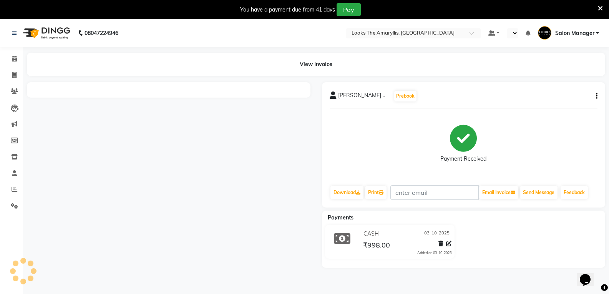
select select "en"
